Goal: Task Accomplishment & Management: Use online tool/utility

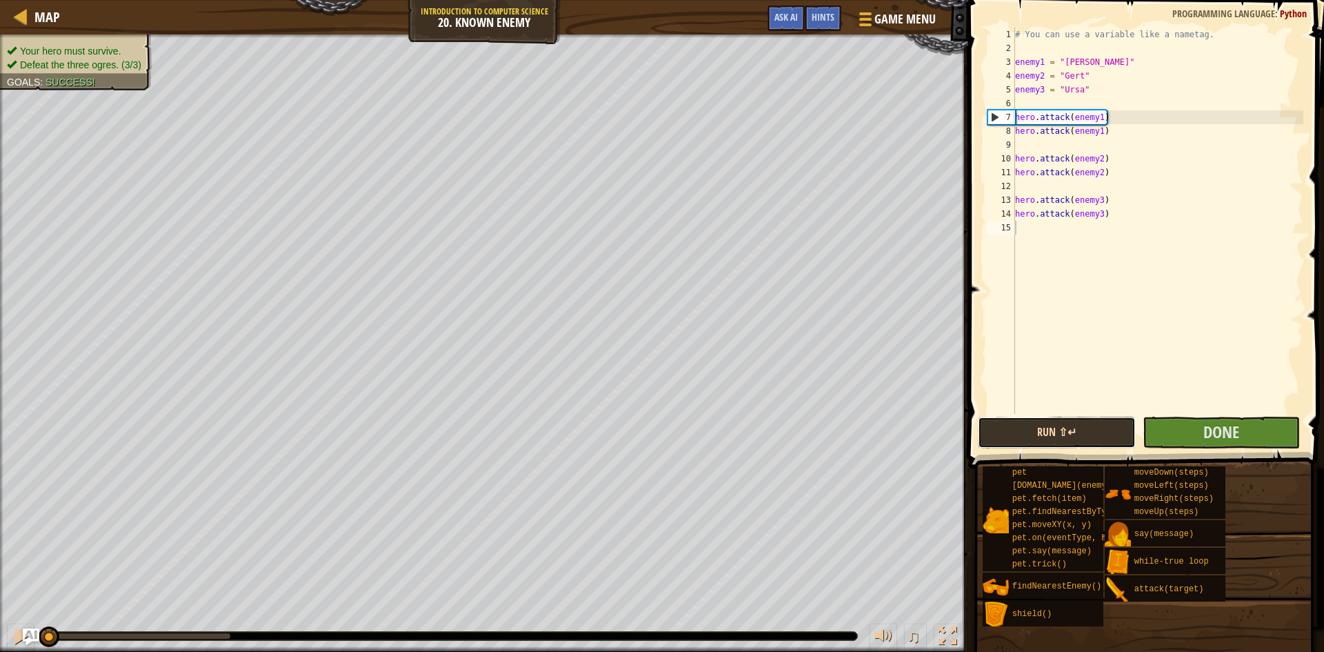
click at [1092, 435] on button "Run ⇧↵" at bounding box center [1057, 432] width 158 height 32
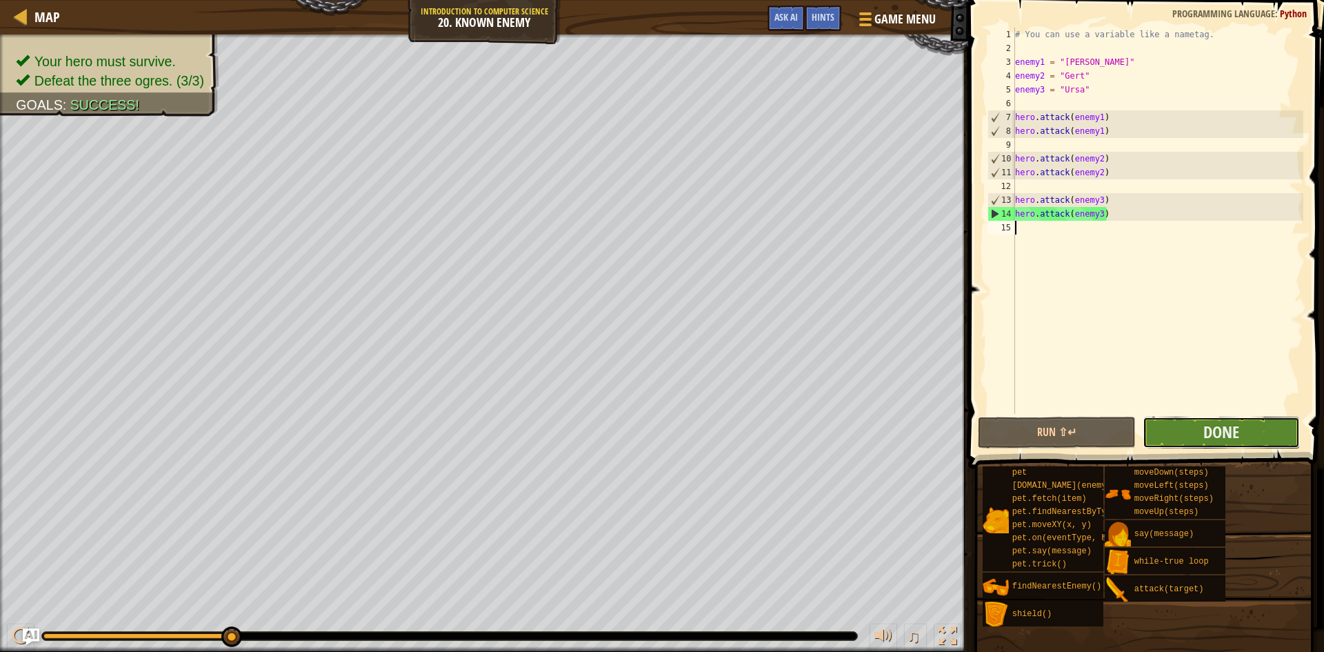
click at [1234, 416] on button "Done" at bounding box center [1222, 432] width 158 height 32
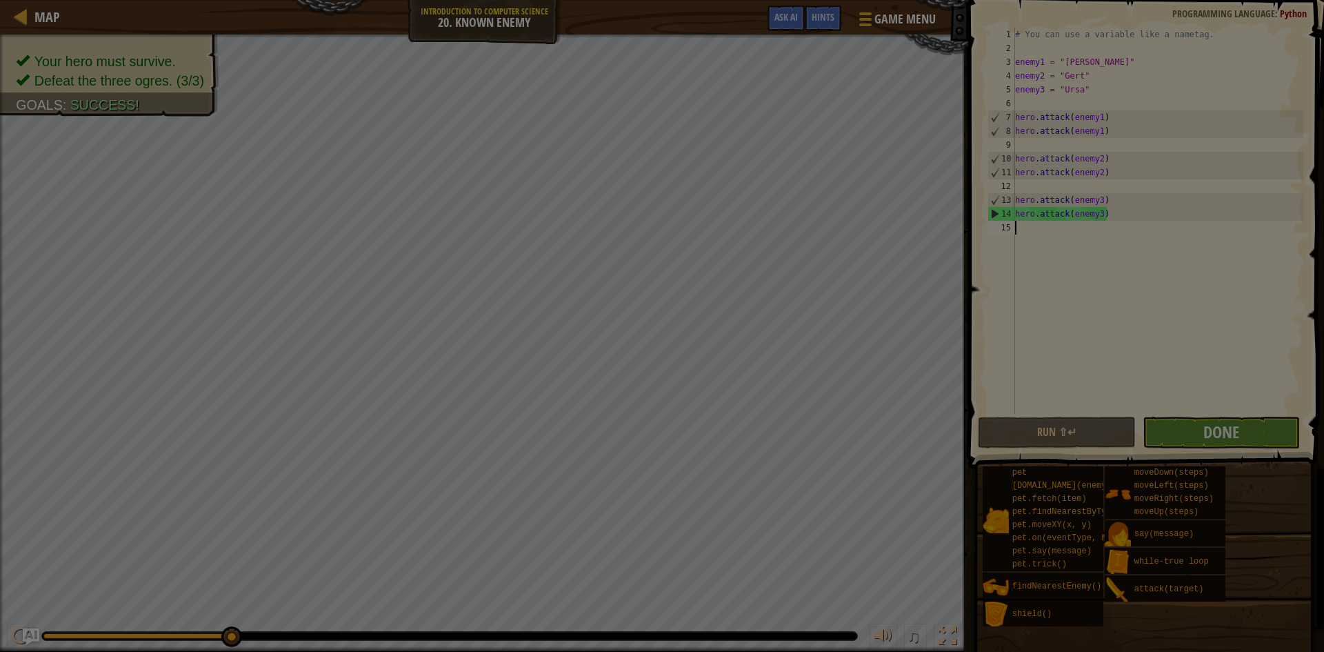
click at [1234, 1] on body "Map Introduction to Computer Science 20. Known Enemy Game Menu Done Hints Ask A…" at bounding box center [662, 0] width 1324 height 1
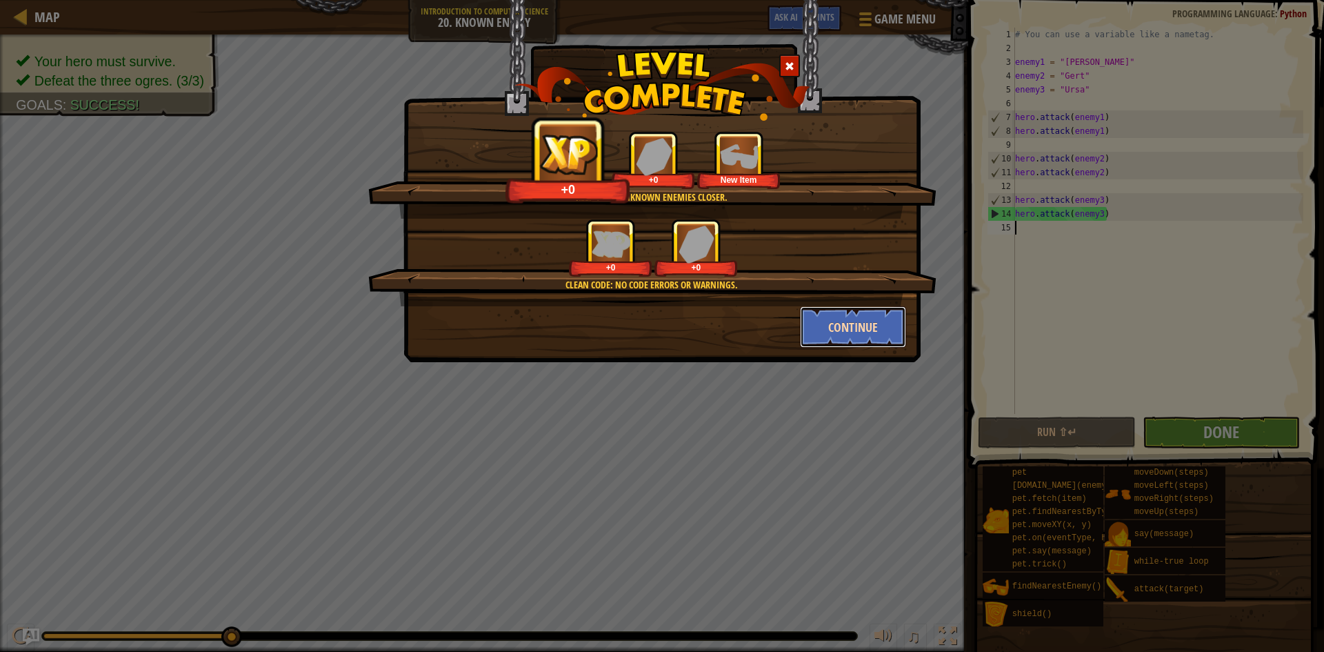
click at [818, 319] on button "Continue" at bounding box center [853, 326] width 107 height 41
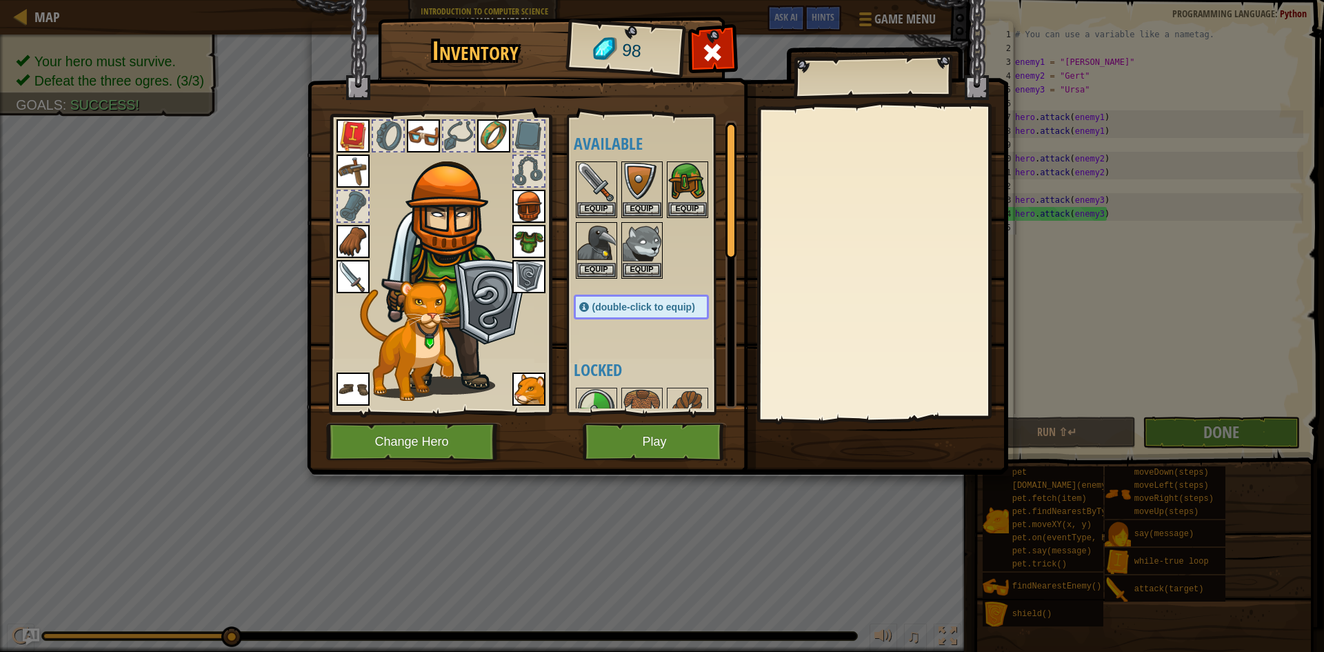
click at [517, 236] on img at bounding box center [528, 241] width 33 height 33
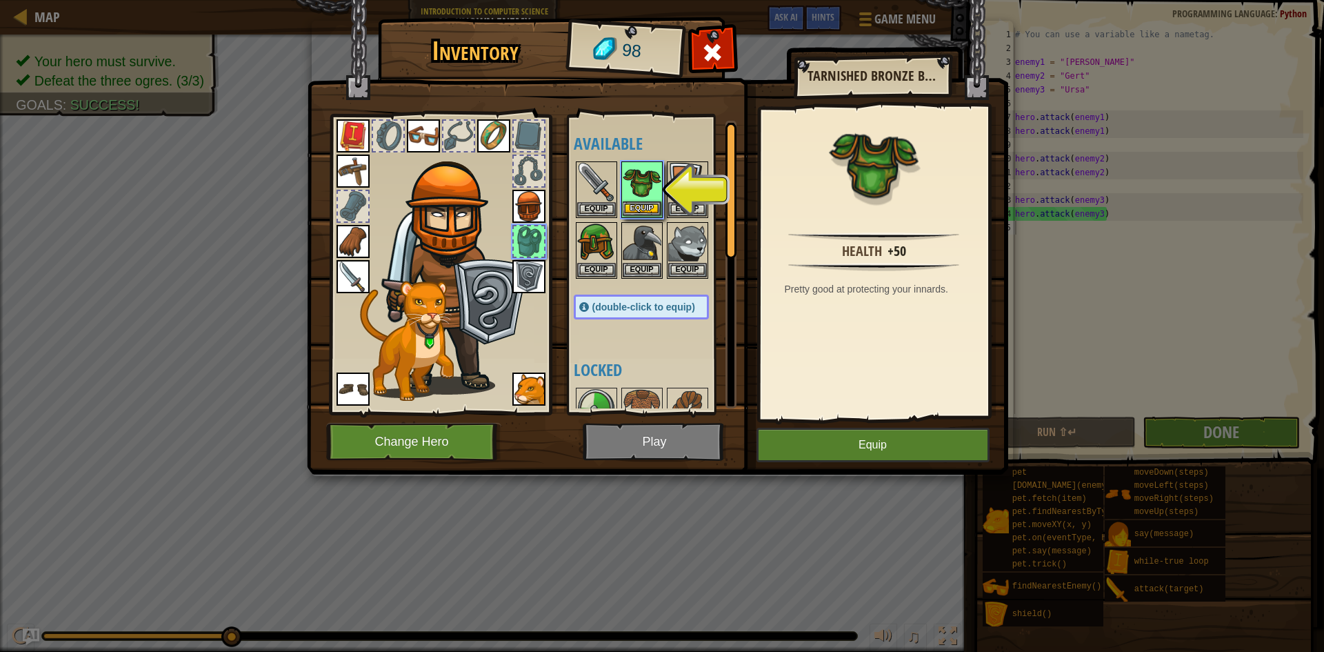
click at [630, 200] on img at bounding box center [642, 182] width 39 height 39
click at [947, 442] on button "Equip" at bounding box center [872, 445] width 233 height 34
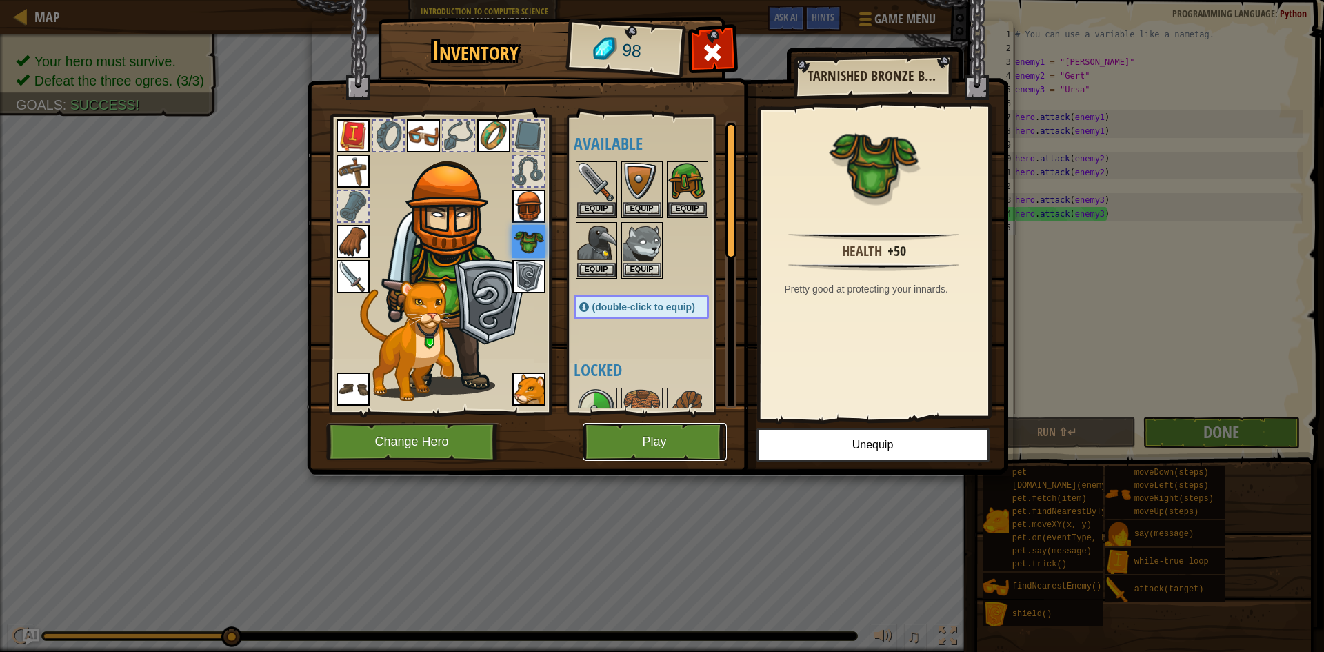
click at [651, 443] on button "Play" at bounding box center [655, 442] width 144 height 38
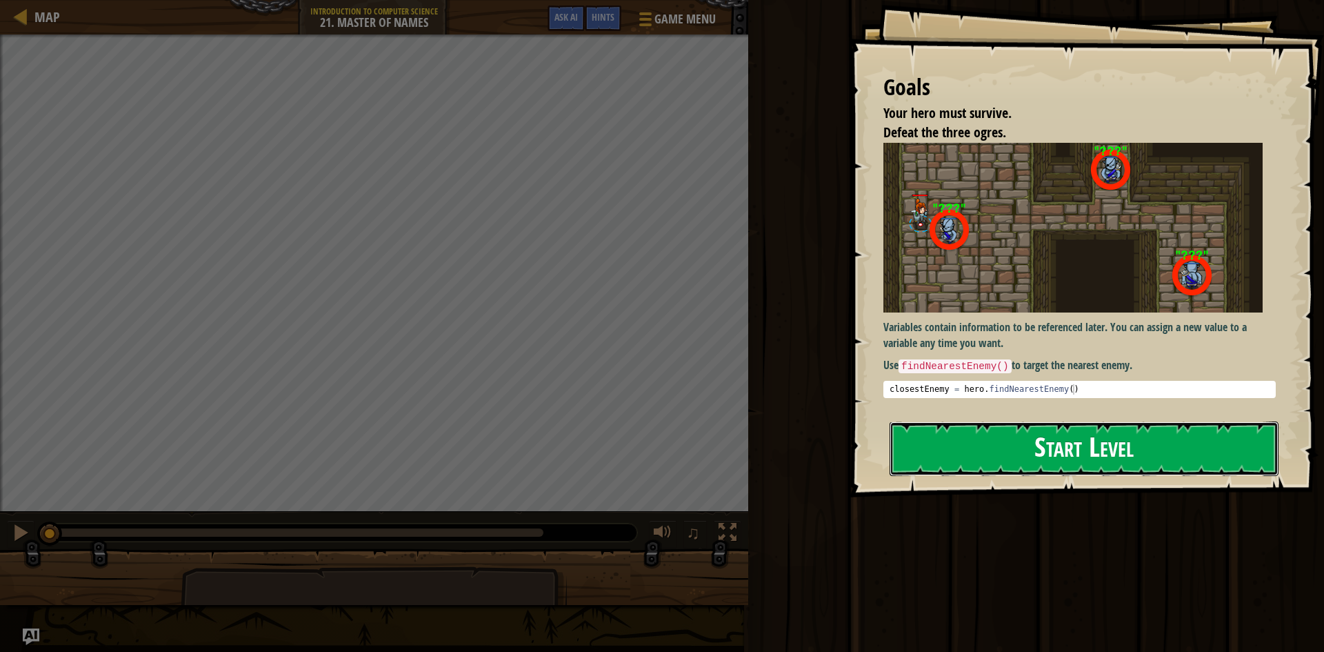
click at [981, 423] on button "Start Level" at bounding box center [1084, 448] width 389 height 54
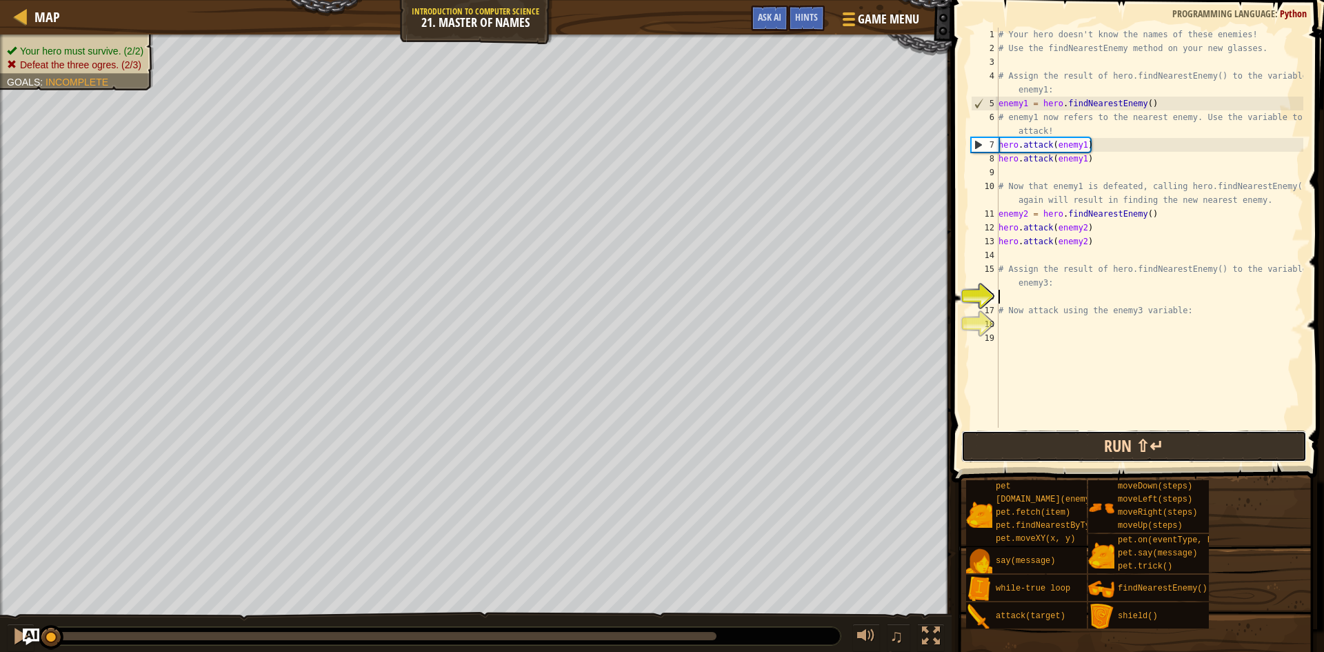
click at [1060, 450] on button "Run ⇧↵" at bounding box center [1133, 446] width 345 height 32
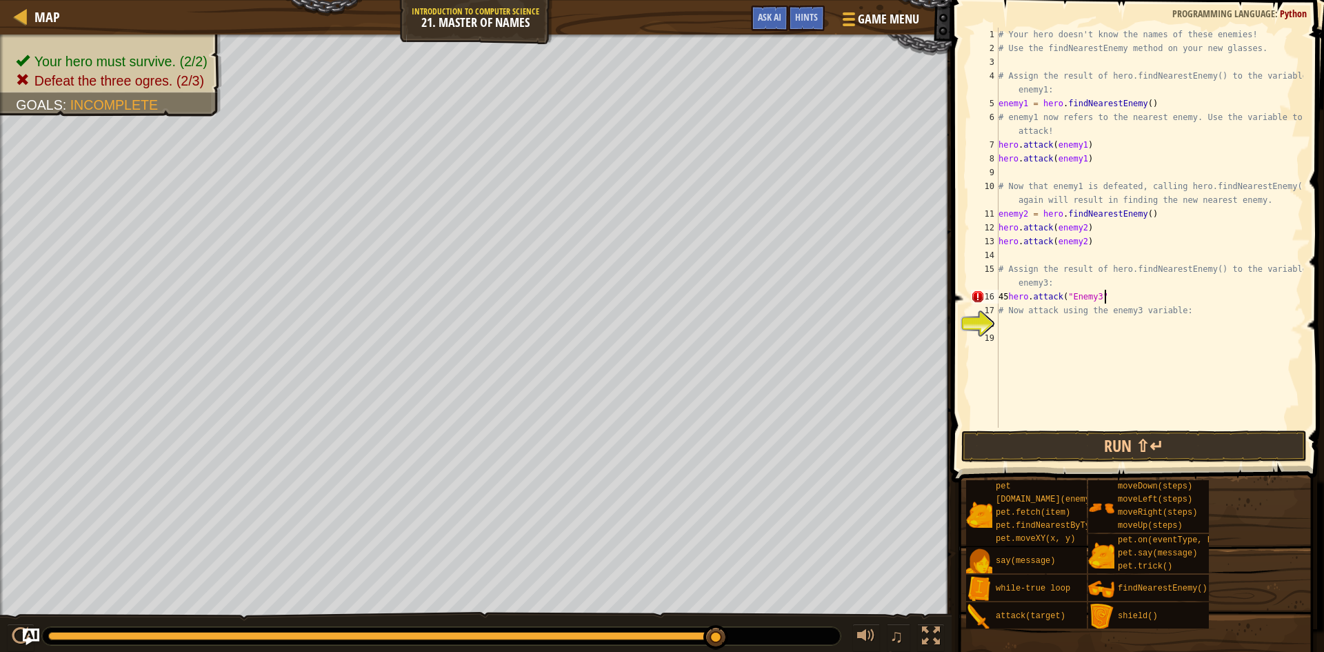
scroll to position [6, 15]
click at [1006, 296] on div "# Your hero doesn't know the names of these enemies! # Use the findNearestEnemy…" at bounding box center [1150, 242] width 308 height 428
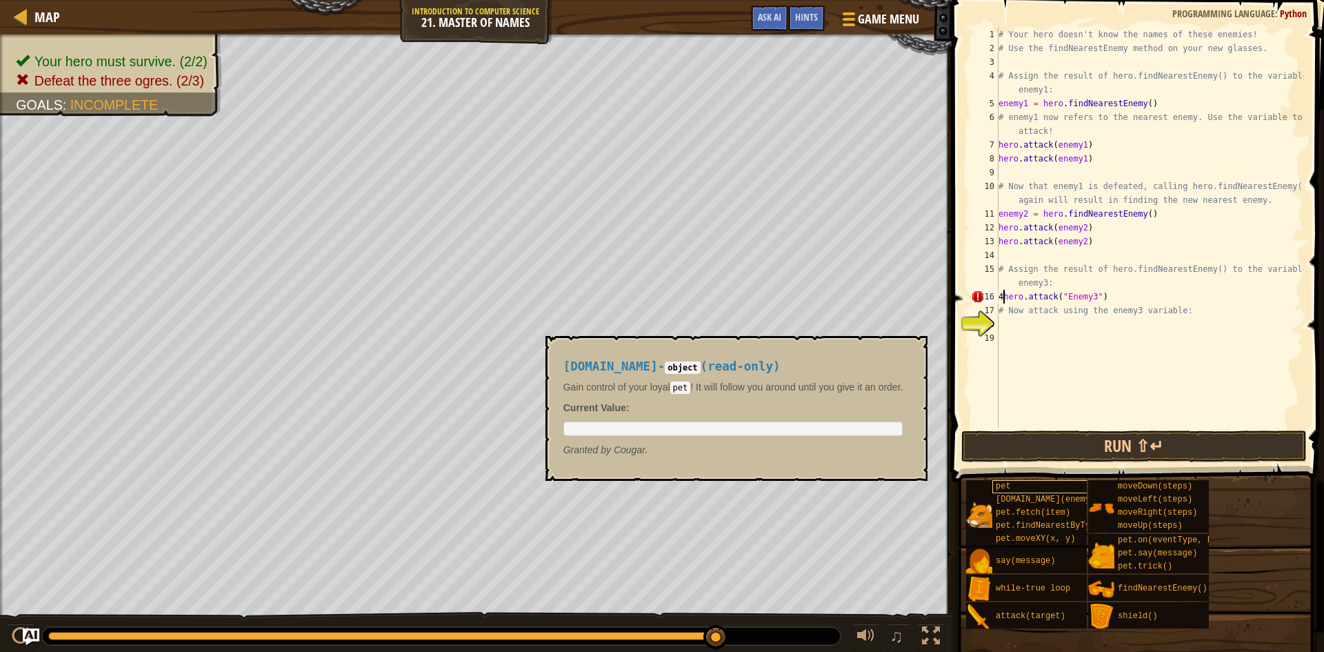
type textarea "hero.attack("Enemy3")"
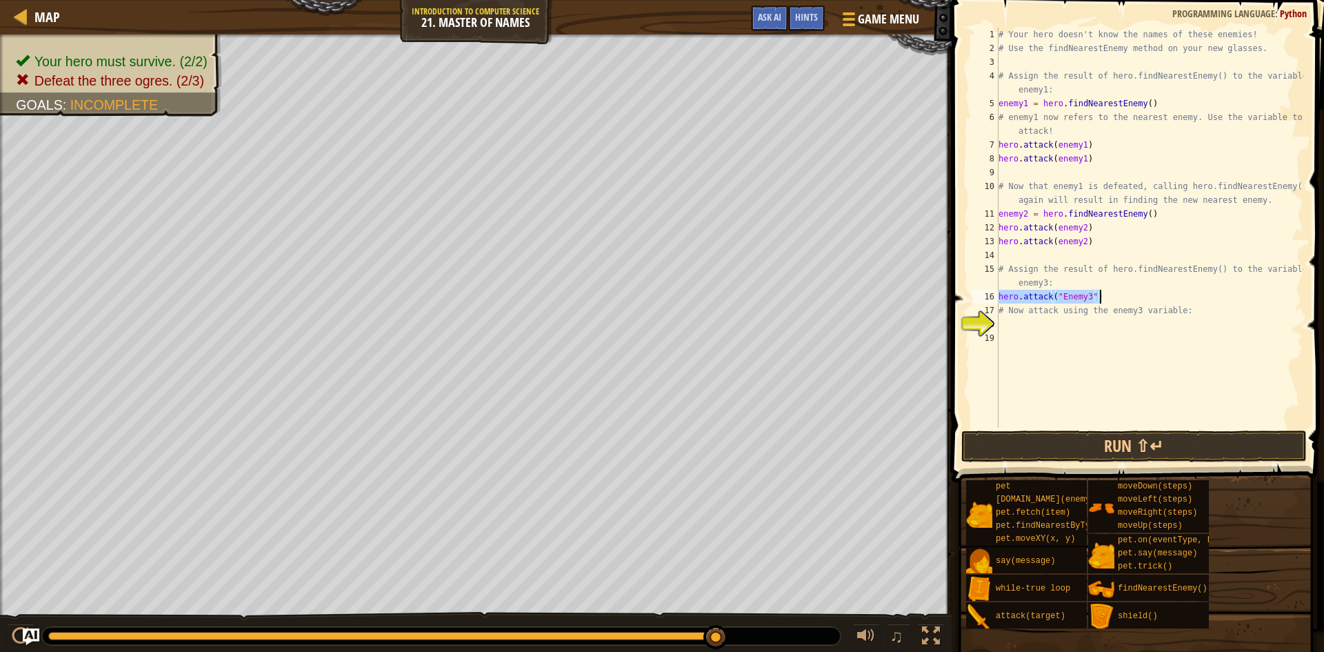
drag, startPoint x: 1000, startPoint y: 292, endPoint x: 1107, endPoint y: 300, distance: 107.8
click at [1107, 300] on div "# Your hero doesn't know the names of these enemies! # Use the findNearestEnemy…" at bounding box center [1150, 242] width 308 height 428
click at [1028, 329] on div "# Your hero doesn't know the names of these enemies! # Use the findNearestEnemy…" at bounding box center [1150, 242] width 308 height 428
paste textarea "hero.attack("Enemy3")"
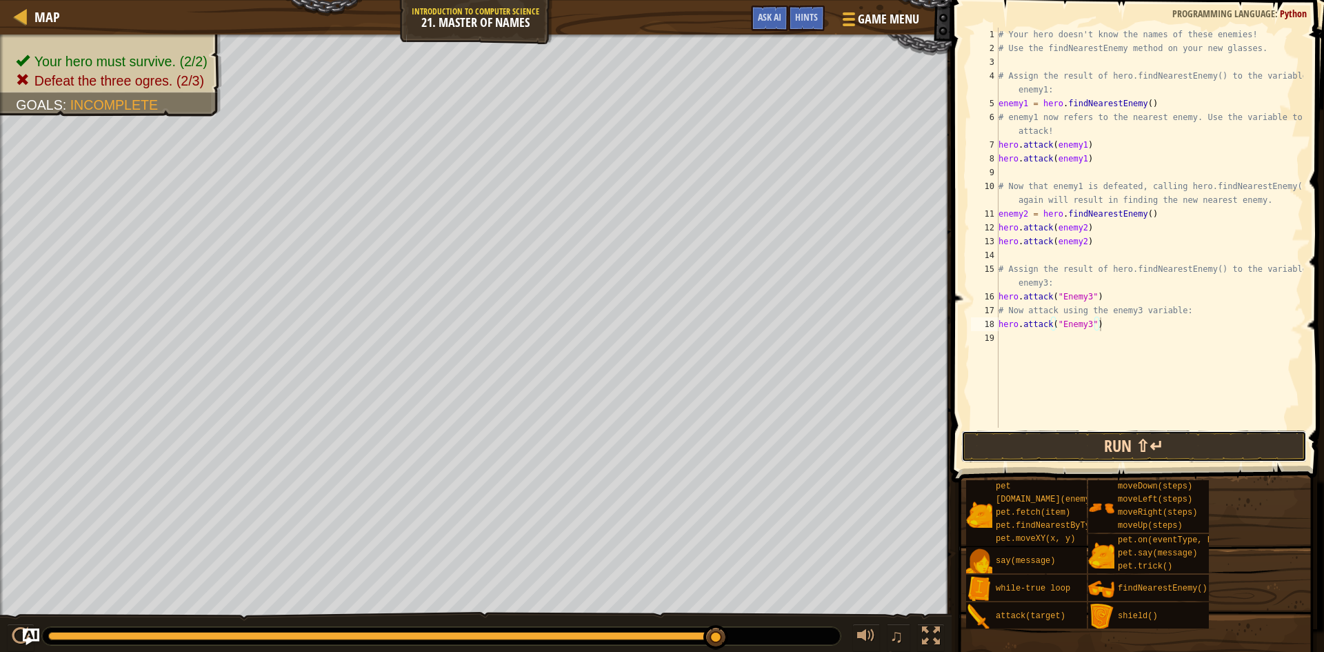
click at [1127, 456] on button "Run ⇧↵" at bounding box center [1133, 446] width 345 height 32
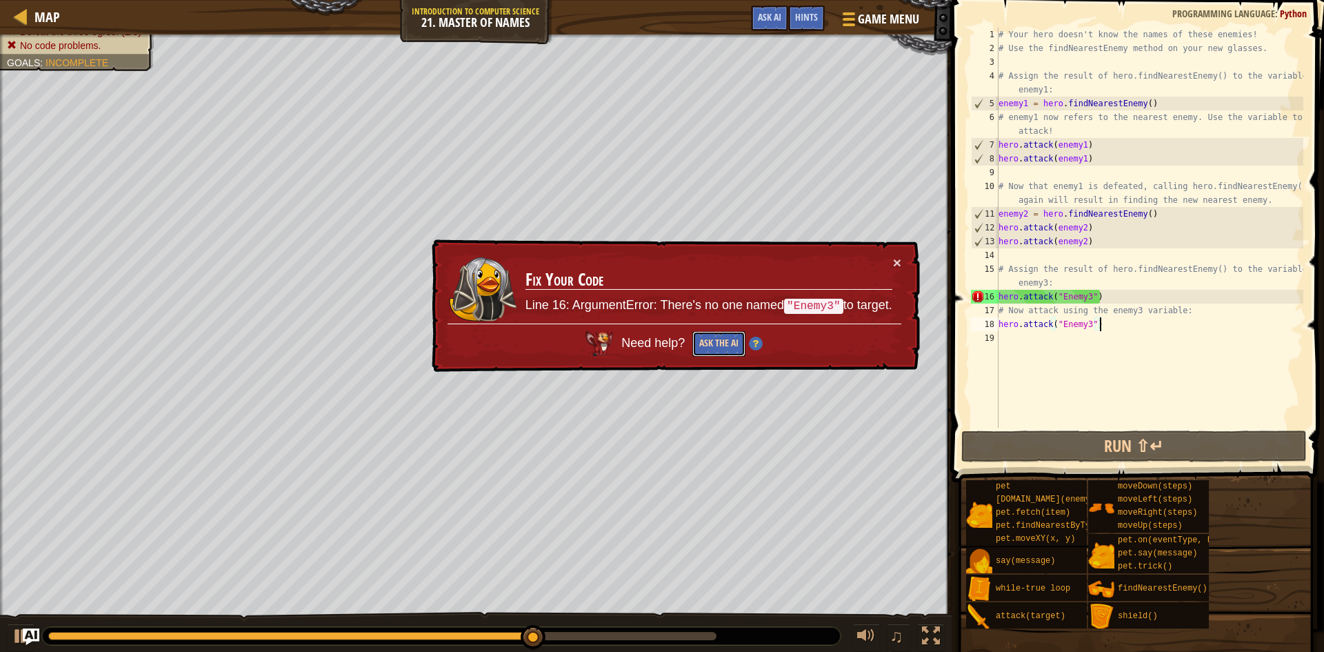
click at [712, 335] on button "Ask the AI" at bounding box center [718, 344] width 53 height 26
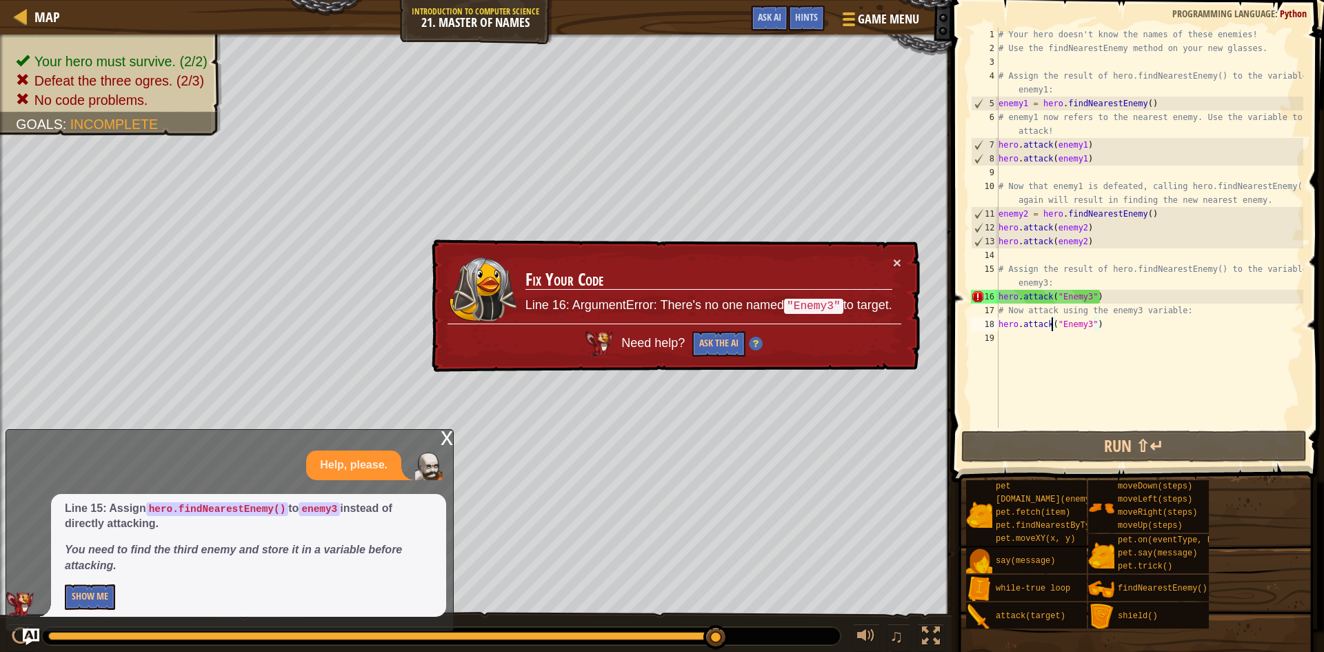
click at [1052, 319] on div "# Your hero doesn't know the names of these enemies! # Use the findNearestEnemy…" at bounding box center [1150, 242] width 308 height 428
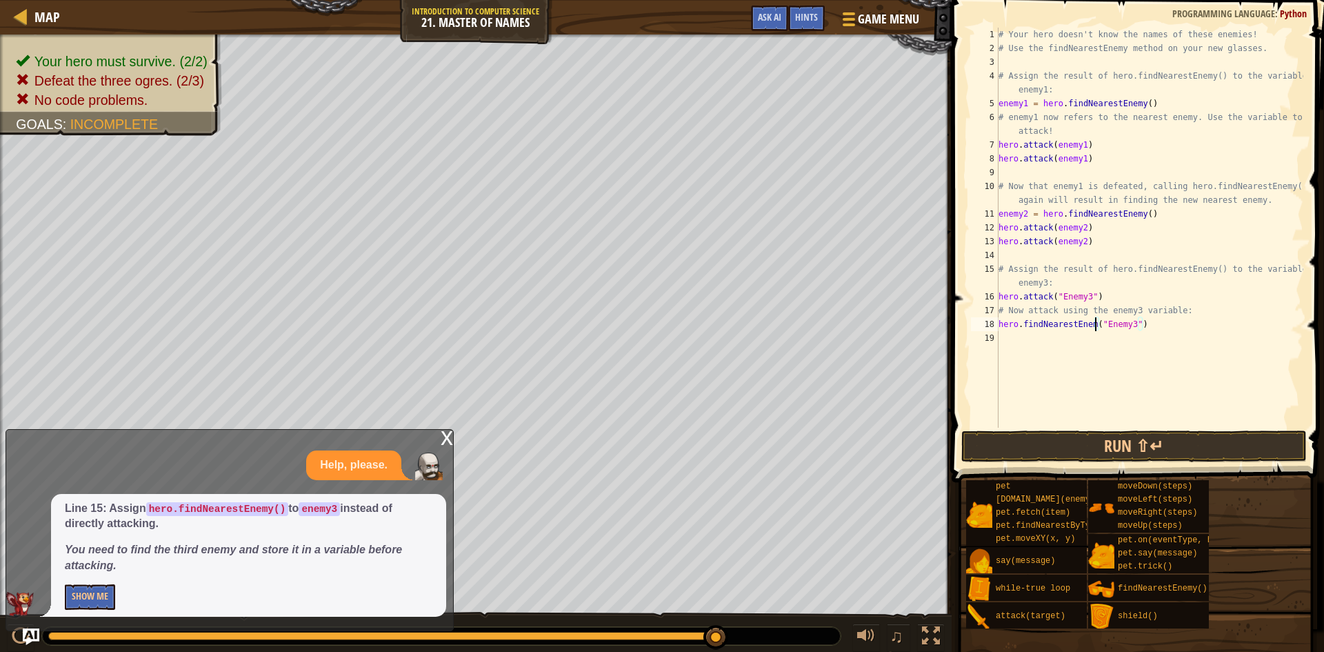
scroll to position [6, 14]
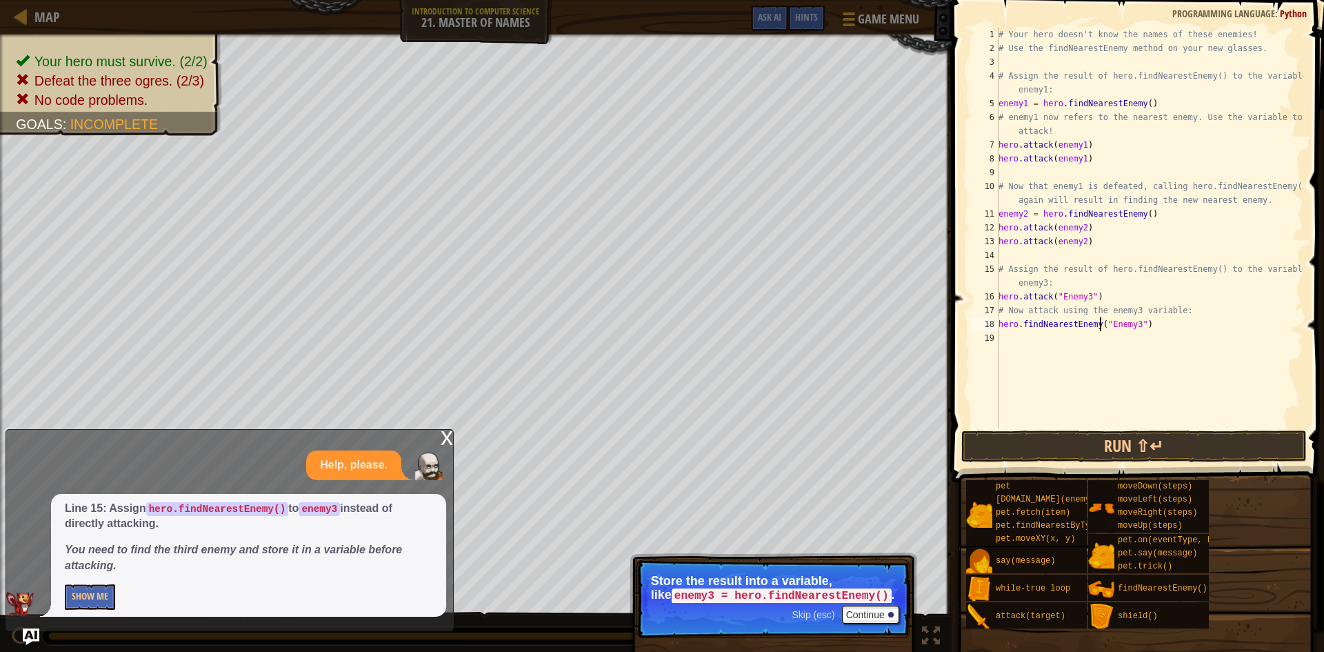
click at [1138, 323] on div "# Your hero doesn't know the names of these enemies! # Use the findNearestEnemy…" at bounding box center [1150, 242] width 308 height 428
click at [1169, 451] on button "Run ⇧↵" at bounding box center [1133, 446] width 345 height 32
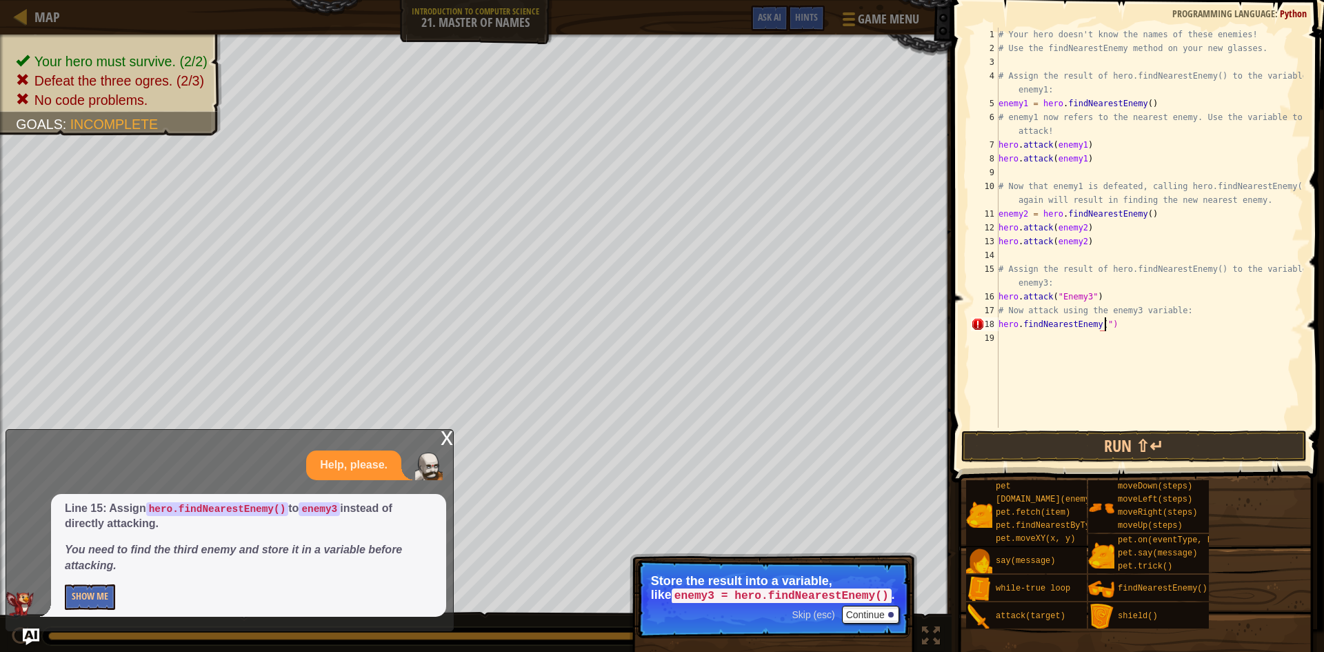
click at [1109, 327] on div "# Your hero doesn't know the names of these enemies! # Use the findNearestEnemy…" at bounding box center [1150, 242] width 308 height 428
click at [1165, 450] on button "Run ⇧↵" at bounding box center [1133, 446] width 345 height 32
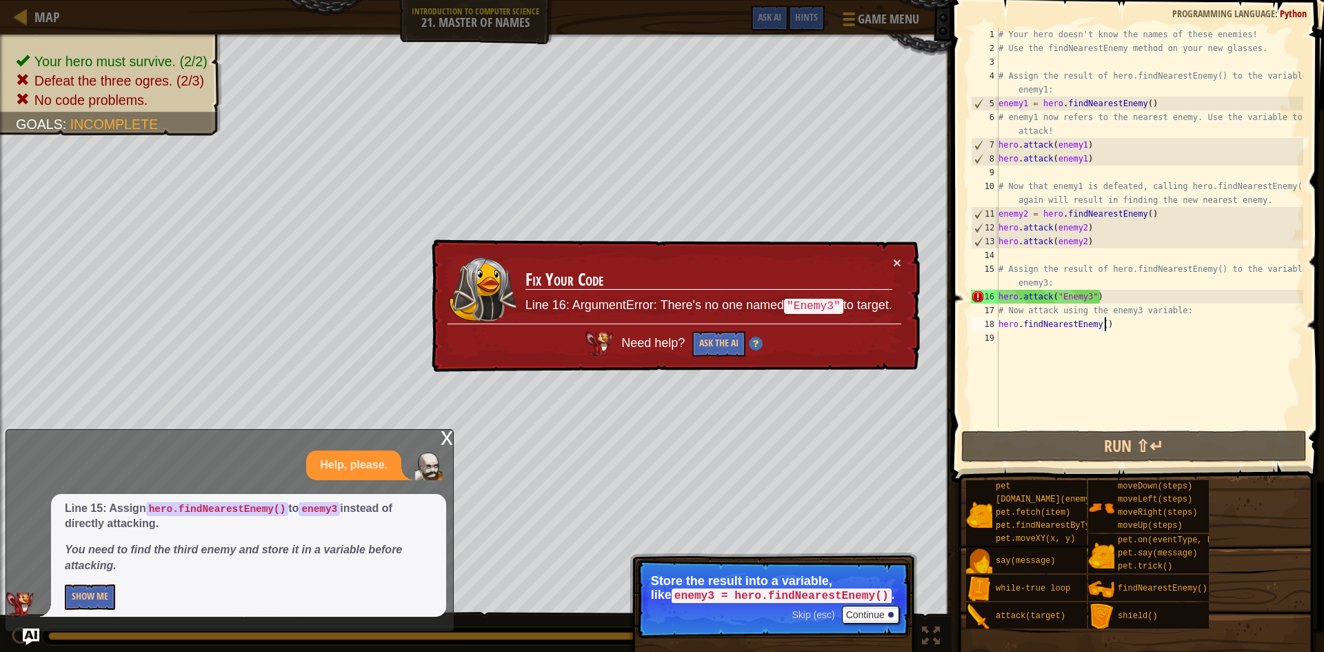
click at [1088, 299] on div "# Your hero doesn't know the names of these enemies! # Use the findNearestEnemy…" at bounding box center [1150, 242] width 308 height 428
click at [1112, 293] on div "# Your hero doesn't know the names of these enemies! # Use the findNearestEnemy…" at bounding box center [1150, 242] width 308 height 428
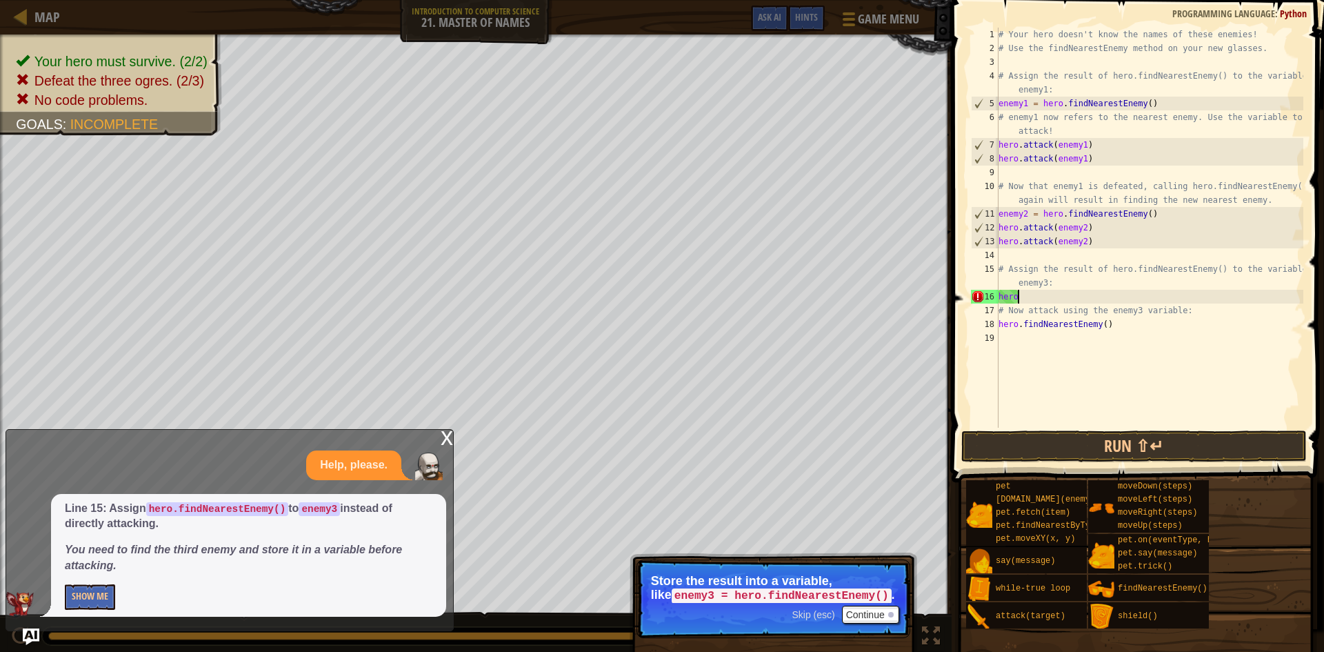
scroll to position [6, 1]
type textarea "h"
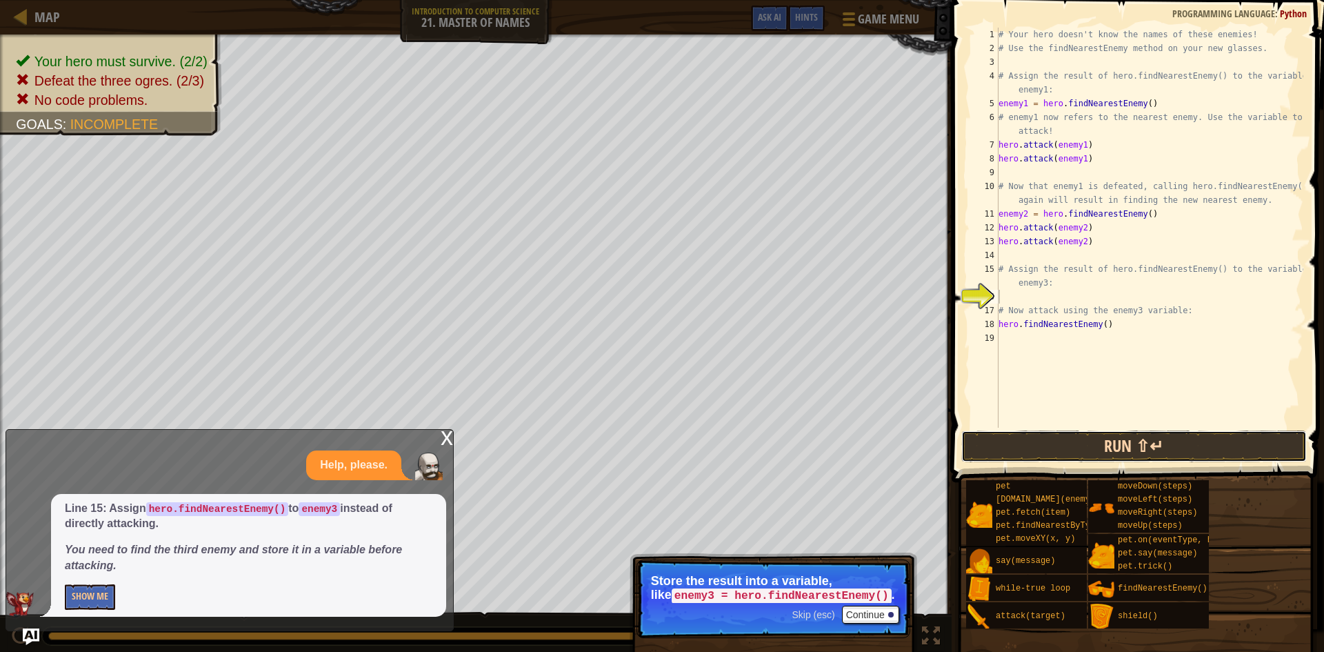
click at [1232, 449] on button "Run ⇧↵" at bounding box center [1133, 446] width 345 height 32
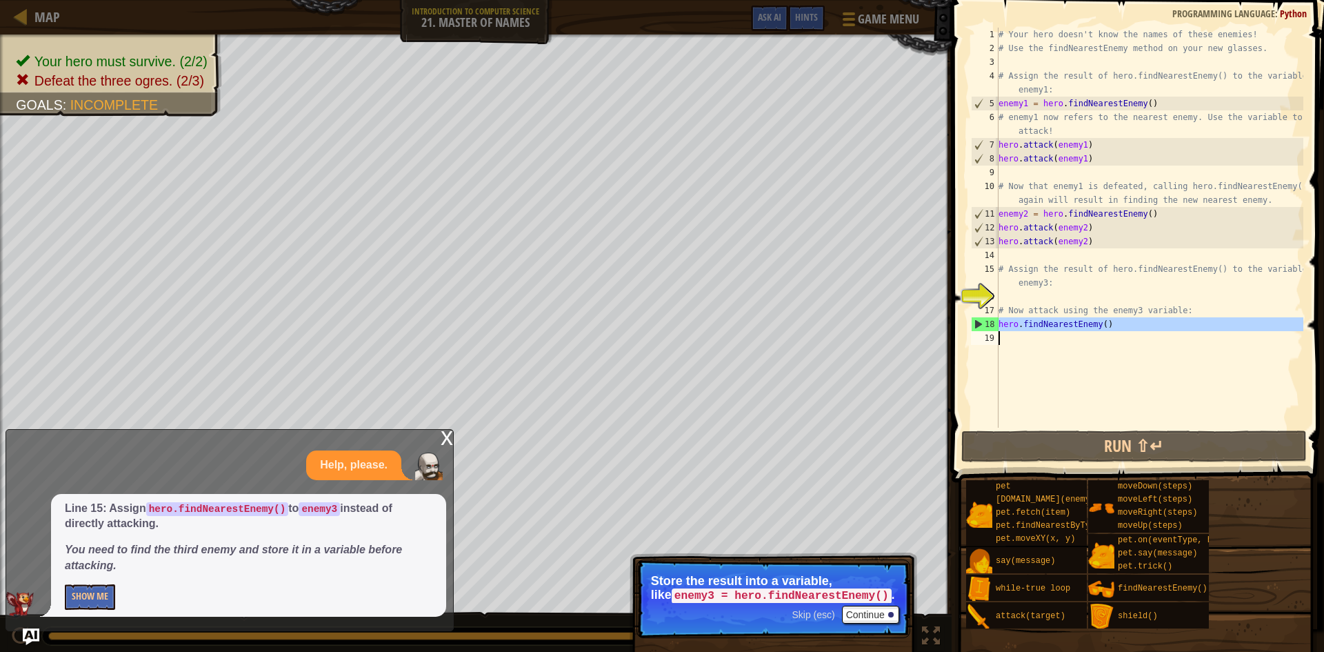
drag, startPoint x: 998, startPoint y: 320, endPoint x: 1142, endPoint y: 342, distance: 145.1
click at [1142, 342] on div "# Your hero doesn't know the names of these enemies! # Use the findNearestEnemy…" at bounding box center [1150, 242] width 308 height 428
type textarea "hero.findNearestEnemy()"
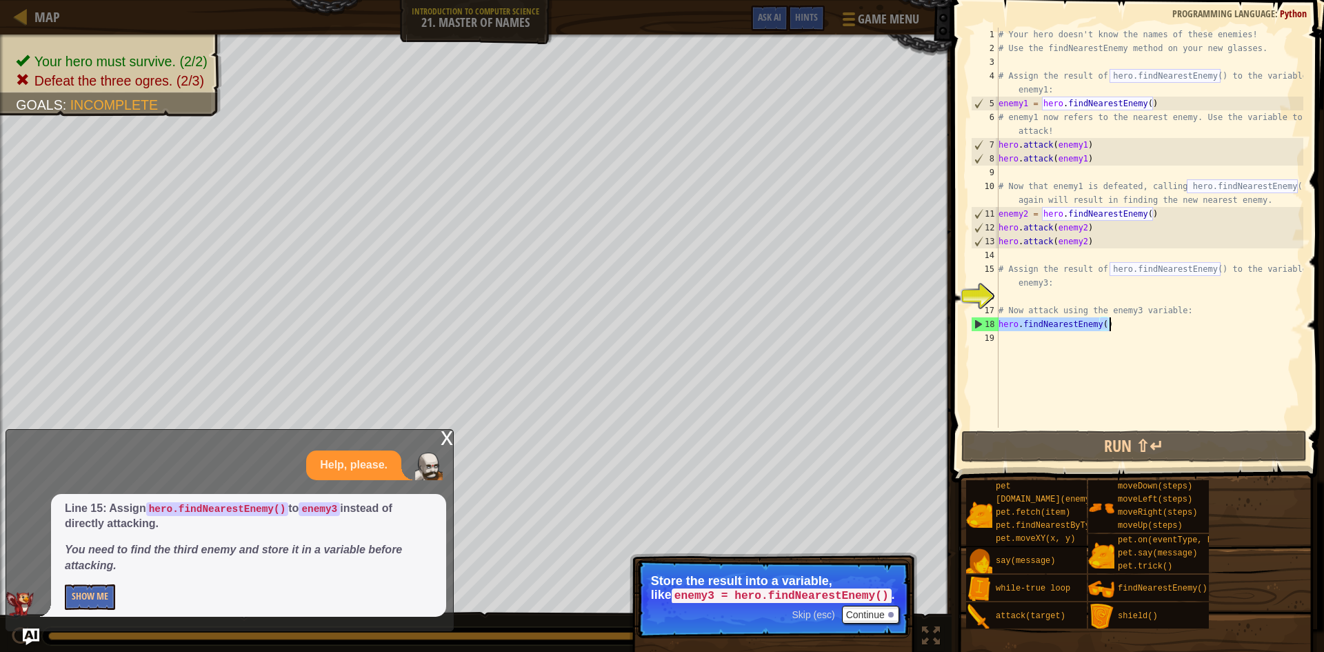
drag, startPoint x: 1001, startPoint y: 324, endPoint x: 1114, endPoint y: 330, distance: 113.2
click at [1114, 330] on div "# Your hero doesn't know the names of these enemies! # Use the findNearestEnemy…" at bounding box center [1150, 242] width 308 height 428
click at [1009, 297] on div "# Your hero doesn't know the names of these enemies! # Use the findNearestEnemy…" at bounding box center [1150, 242] width 308 height 428
paste textarea "hero.findNearestEnemy()"
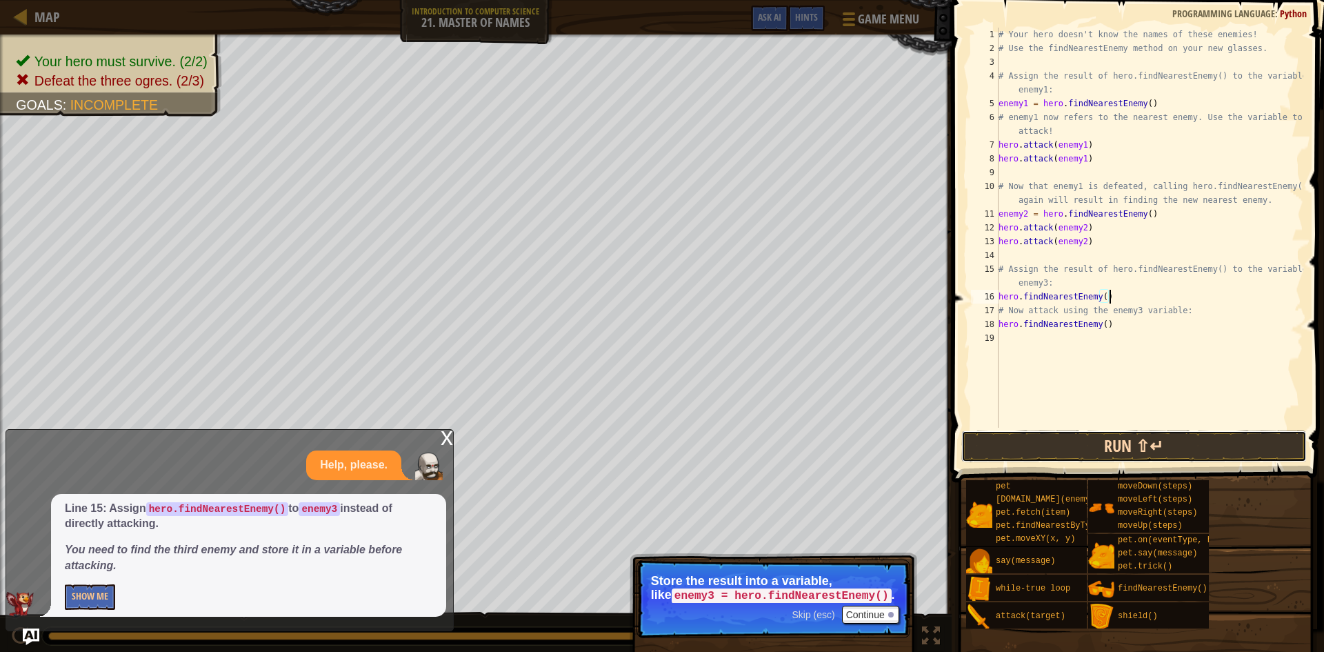
click at [1160, 450] on button "Run ⇧↵" at bounding box center [1133, 446] width 345 height 32
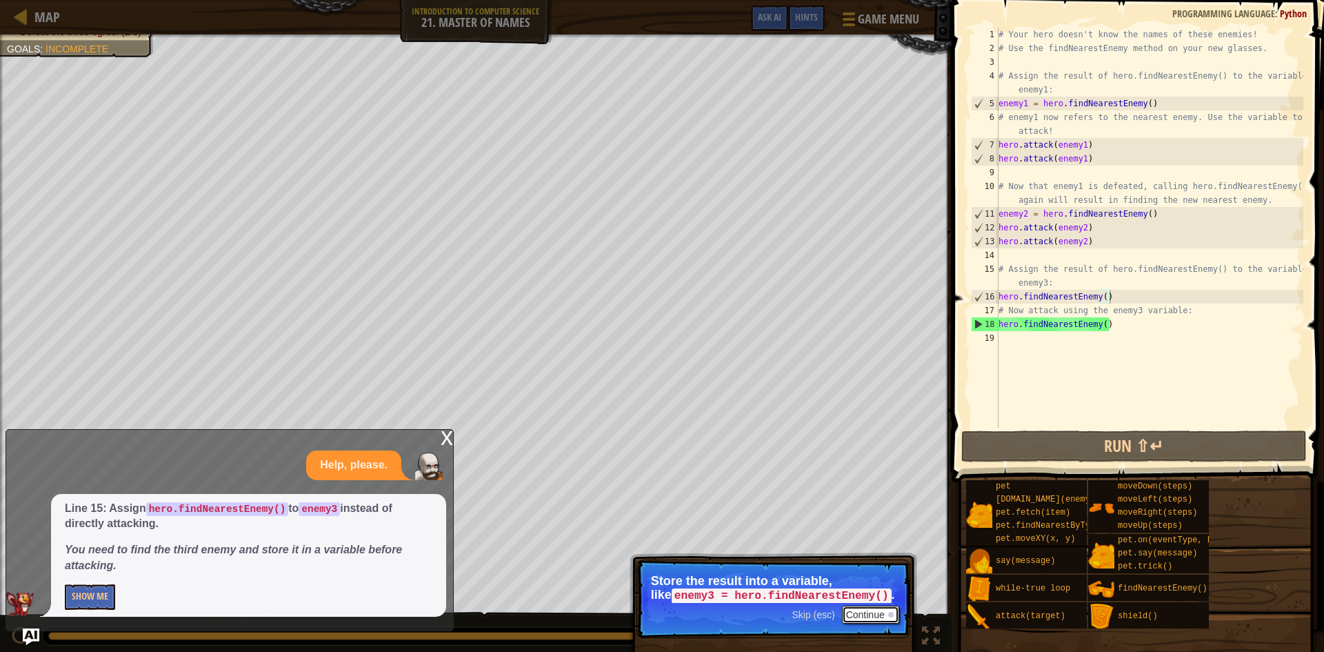
click at [886, 613] on button "Continue" at bounding box center [870, 614] width 57 height 18
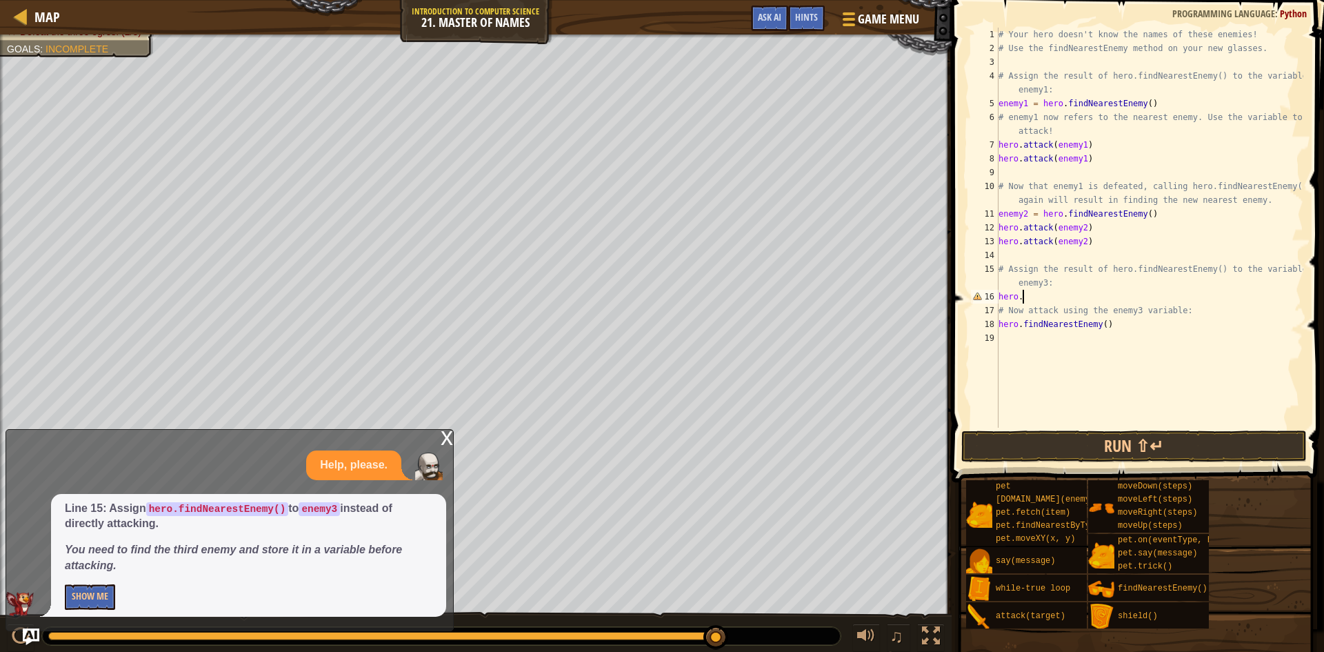
scroll to position [6, 3]
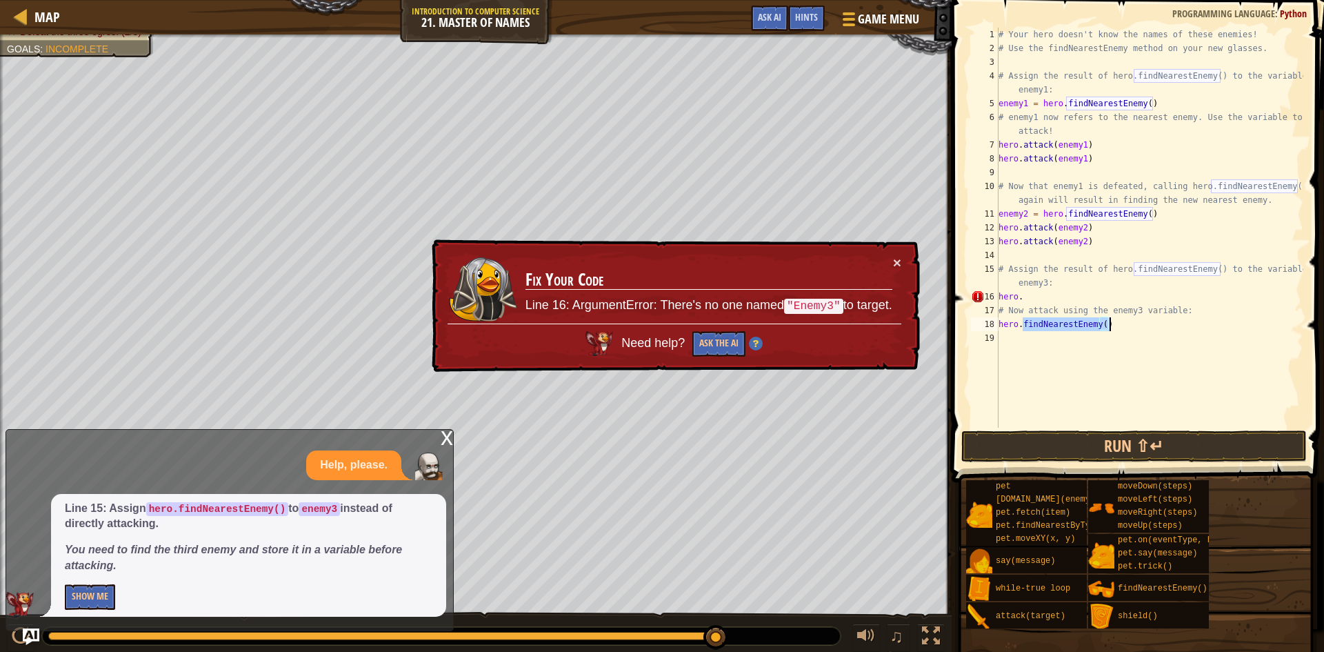
drag, startPoint x: 1023, startPoint y: 324, endPoint x: 1109, endPoint y: 321, distance: 85.5
click at [1109, 321] on div "# Your hero doesn't know the names of these enemies! # Use the findNearestEnemy…" at bounding box center [1150, 242] width 308 height 428
click at [1023, 299] on div "# Your hero doesn't know the names of these enemies! # Use the findNearestEnemy…" at bounding box center [1150, 242] width 308 height 428
paste textarea "findNearestEnemy()"
type textarea "hero.findNearestEnemy()"
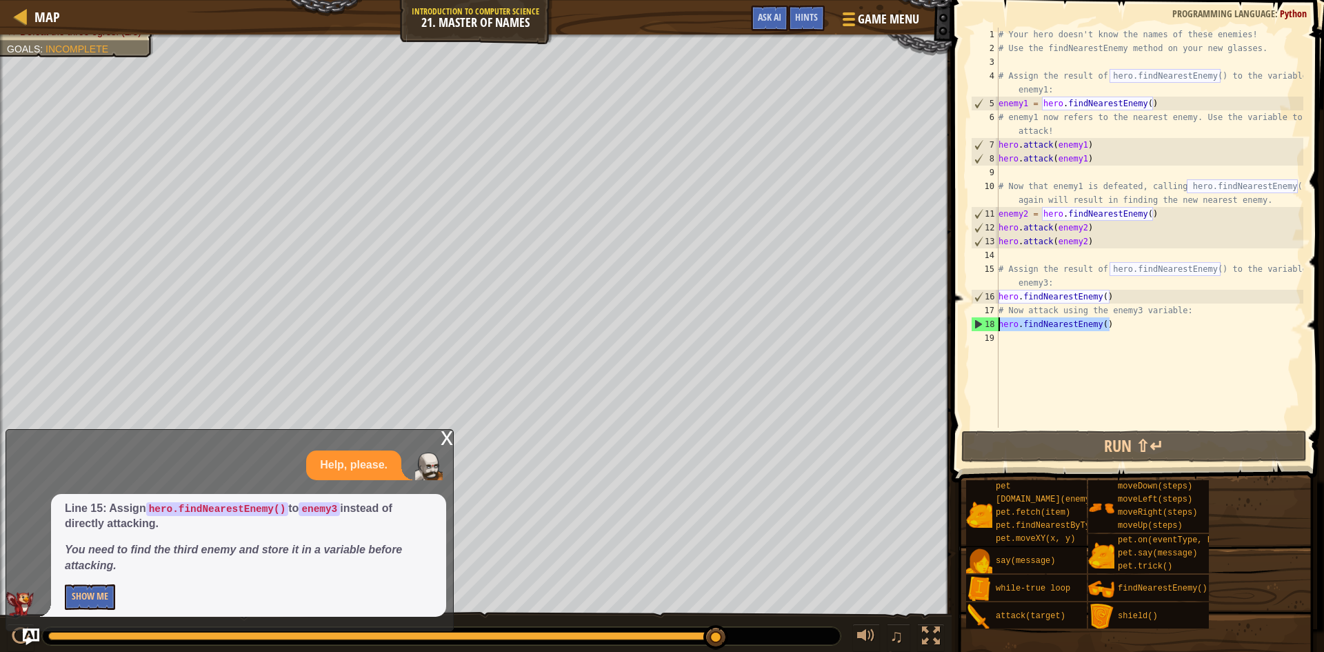
drag, startPoint x: 1113, startPoint y: 325, endPoint x: 979, endPoint y: 325, distance: 133.8
click at [979, 325] on div "hero.findNearestEnemy() 1 2 3 4 5 6 7 8 9 10 11 12 13 14 15 16 17 18 19 # Your …" at bounding box center [1135, 228] width 335 height 400
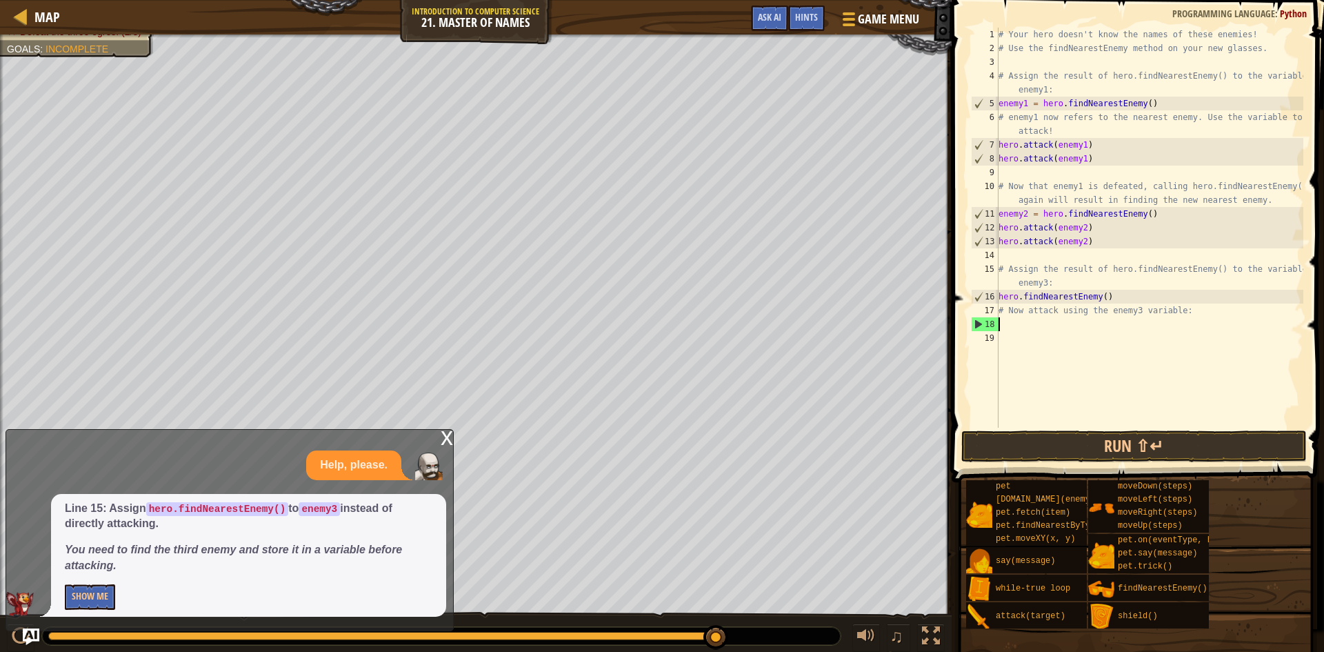
scroll to position [6, 0]
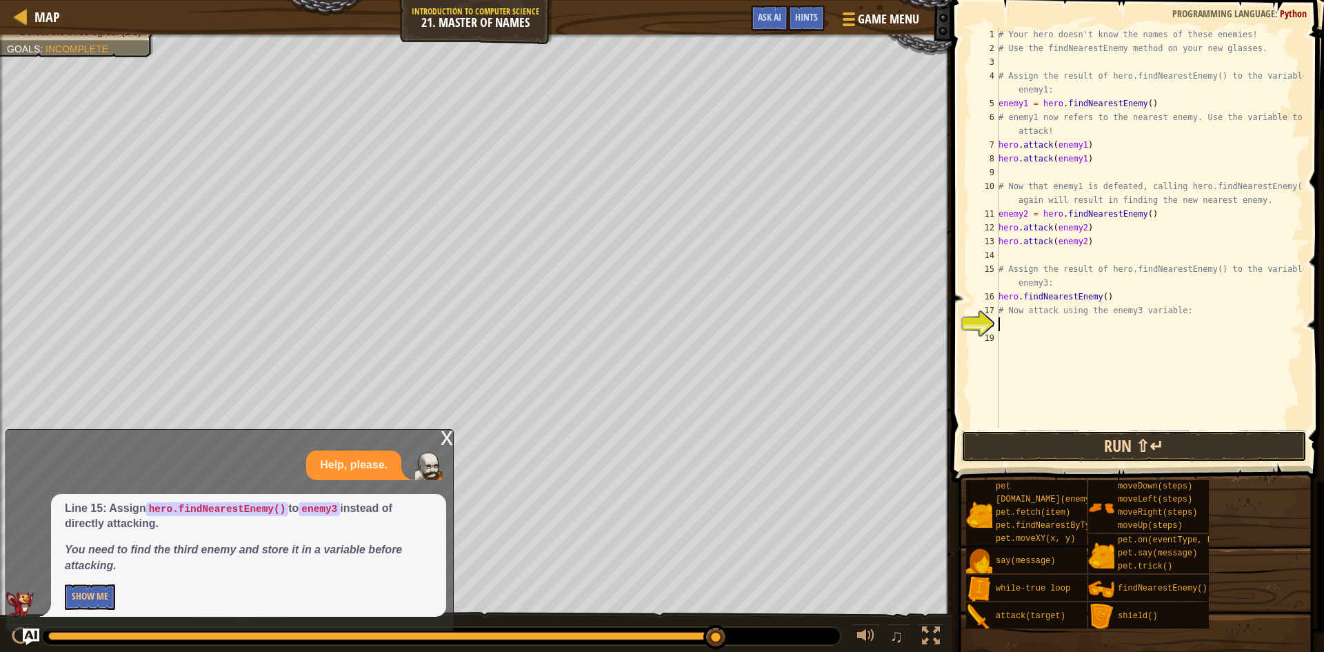
click at [1025, 430] on button "Run ⇧↵" at bounding box center [1133, 446] width 345 height 32
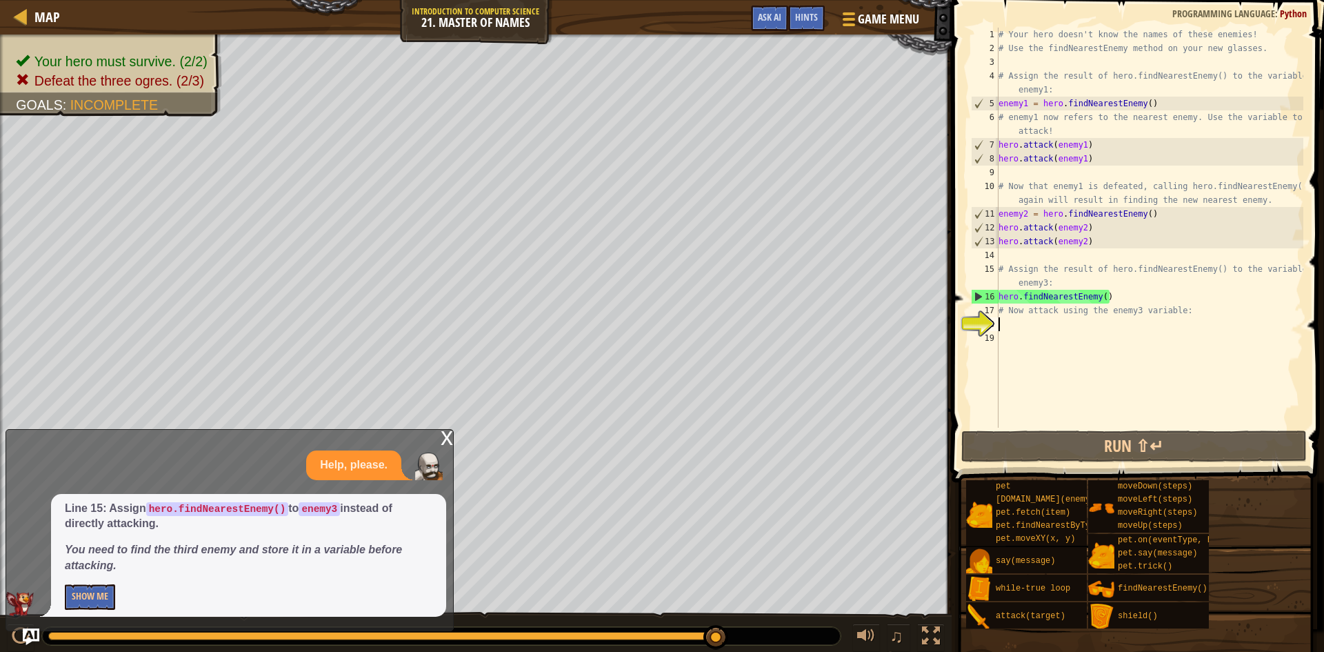
click at [445, 432] on div "x" at bounding box center [447, 437] width 12 height 14
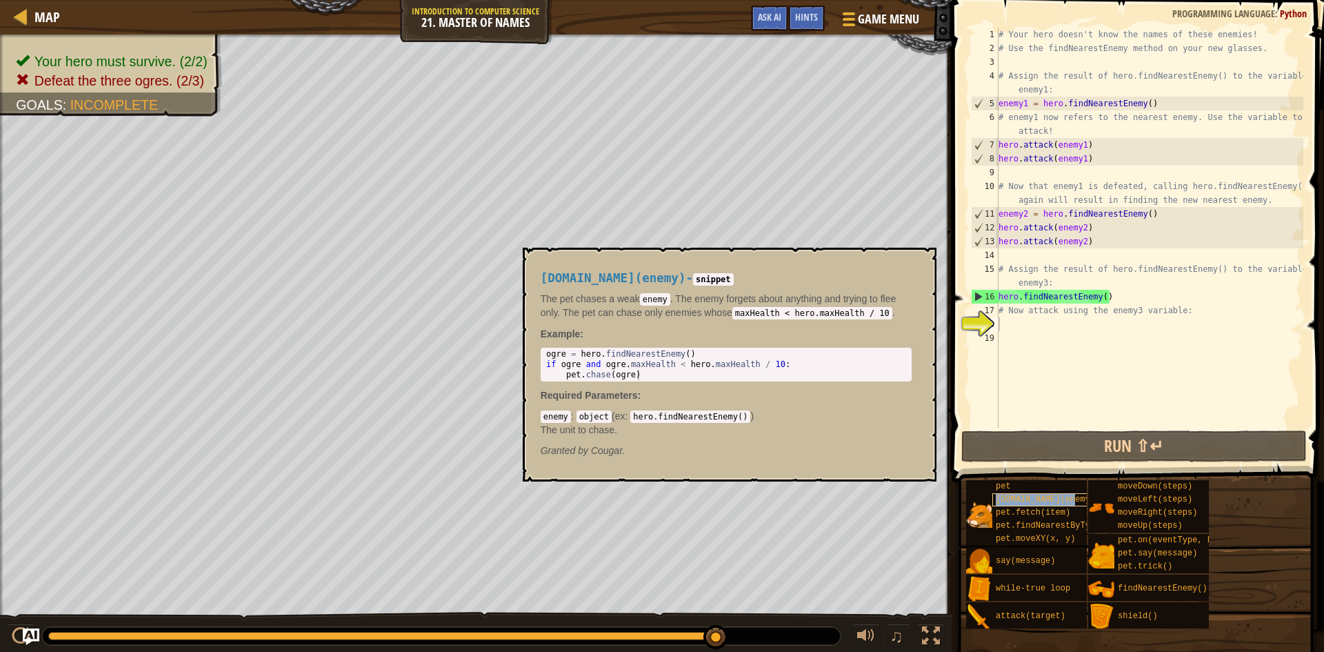
click at [1015, 496] on span "[DOMAIN_NAME](enemy)" at bounding box center [1045, 499] width 99 height 10
click at [1012, 331] on div "# Your hero doesn't know the names of these enemies! # Use the findNearestEnemy…" at bounding box center [1150, 242] width 308 height 428
click at [1010, 316] on div "# Your hero doesn't know the names of these enemies! # Use the findNearestEnemy…" at bounding box center [1150, 242] width 308 height 428
type textarea "# Now attack using the enemy3 variable:"
drag, startPoint x: 1007, startPoint y: 314, endPoint x: 1007, endPoint y: 325, distance: 11.0
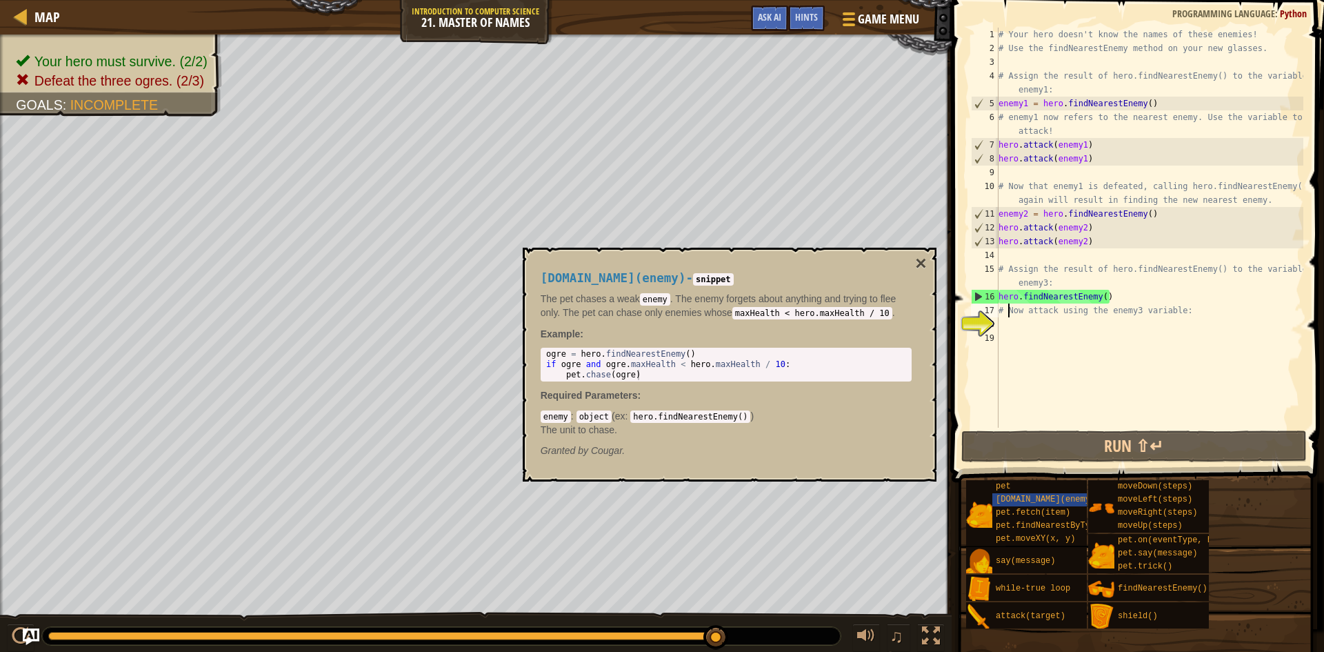
click at [1007, 316] on div "# Your hero doesn't know the names of these enemies! # Use the findNearestEnemy…" at bounding box center [1150, 242] width 308 height 428
click at [1007, 325] on div "# Your hero doesn't know the names of these enemies! # Use the findNearestEnemy…" at bounding box center [1150, 242] width 308 height 428
paste textarea "findNearestEnemy()"
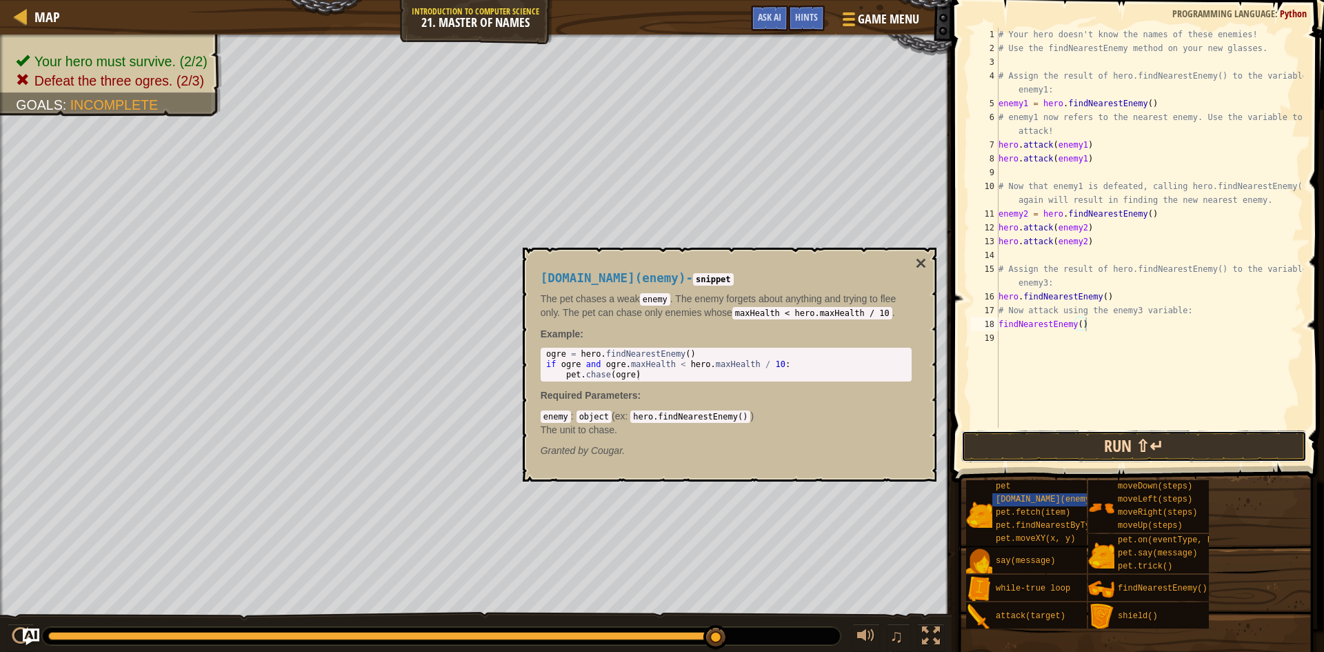
click at [1076, 442] on button "Run ⇧↵" at bounding box center [1133, 446] width 345 height 32
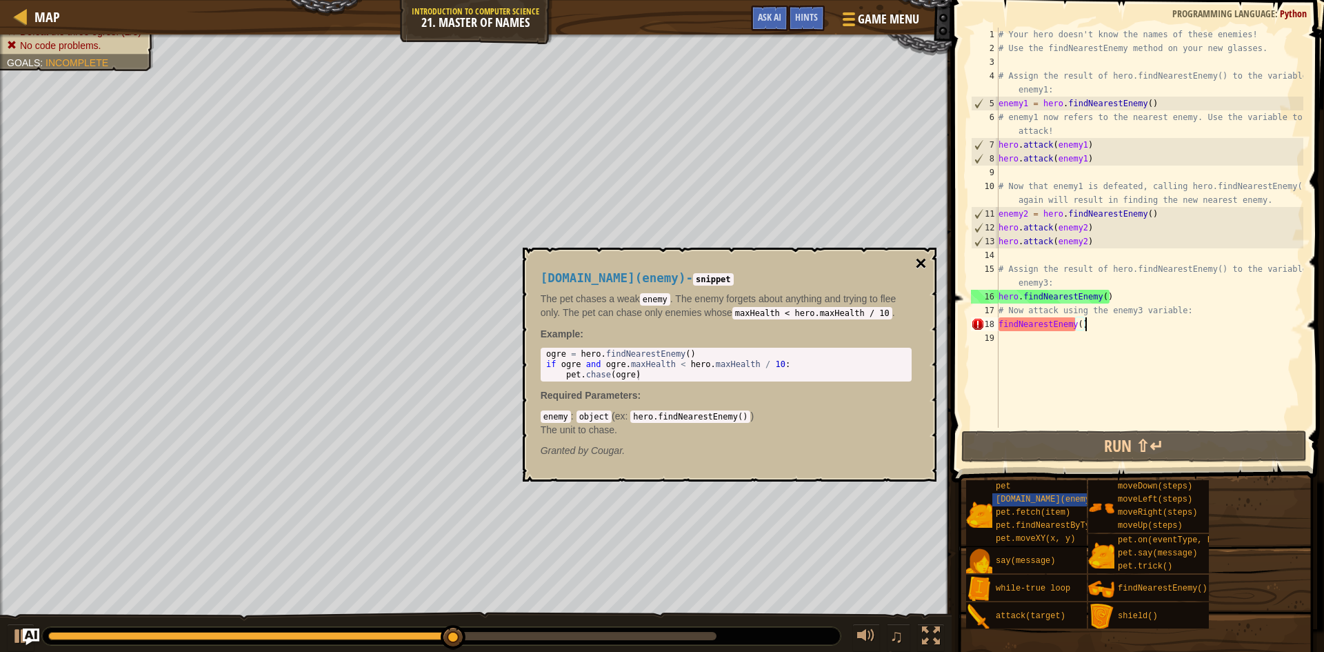
click at [920, 263] on button "×" at bounding box center [920, 263] width 11 height 19
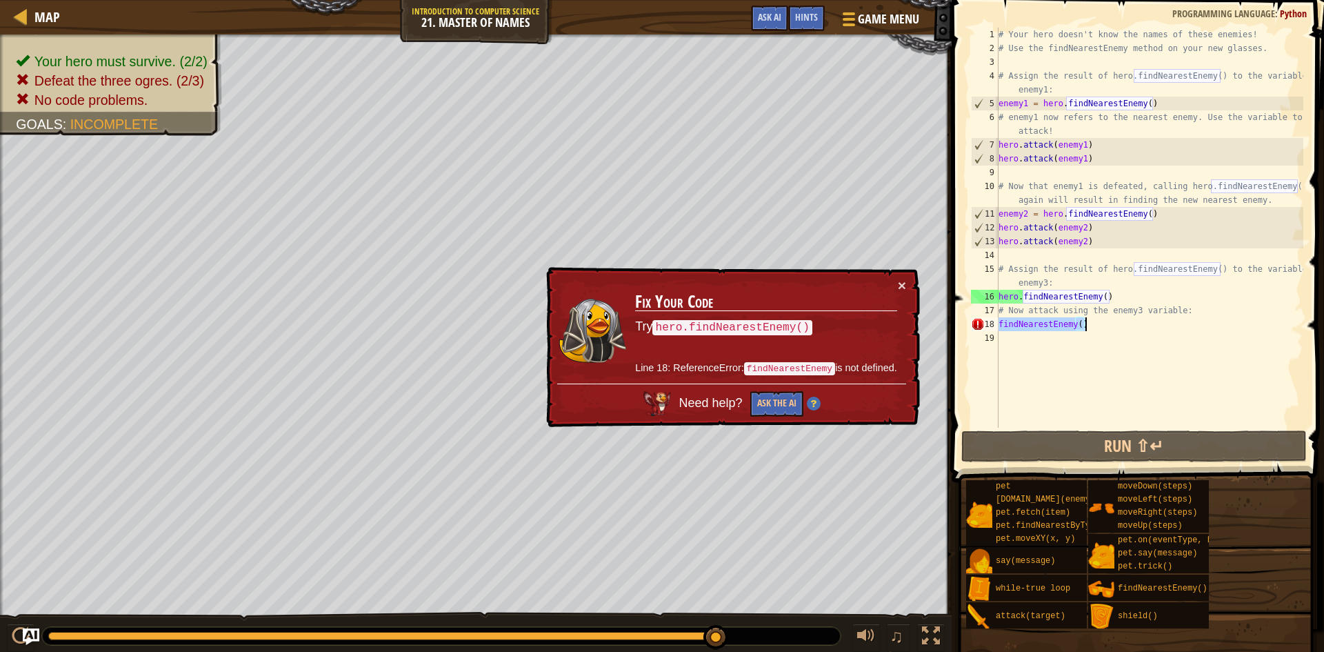
drag, startPoint x: 998, startPoint y: 321, endPoint x: 1084, endPoint y: 320, distance: 85.5
click at [1084, 320] on div "# Your hero doesn't know the names of these enemies! # Use the findNearestEnemy…" at bounding box center [1150, 242] width 308 height 428
drag, startPoint x: 997, startPoint y: 330, endPoint x: 998, endPoint y: 336, distance: 6.9
click at [998, 336] on div "findNearestEnemy() 1 2 3 4 5 6 7 8 9 10 11 12 13 14 15 16 17 18 19 # Your hero …" at bounding box center [1135, 228] width 335 height 400
type textarea "findNearestEnemy()"
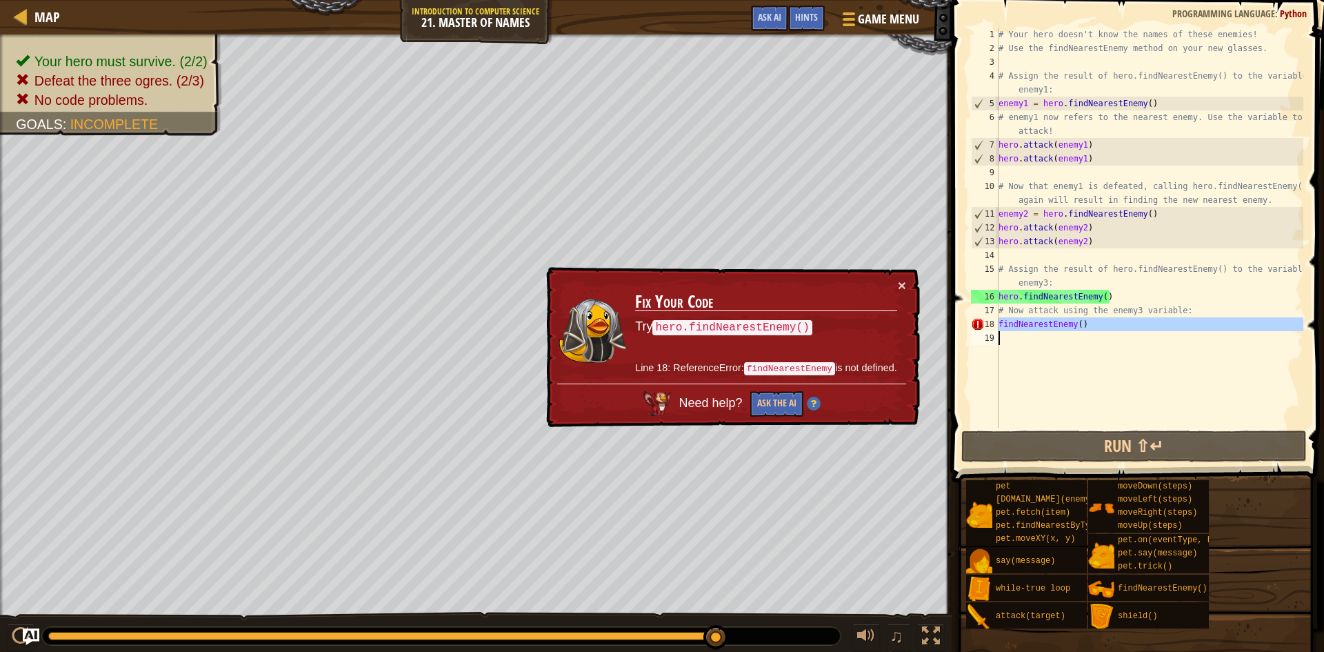
click at [1001, 338] on div "# Your hero doesn't know the names of these enemies! # Use the findNearestEnemy…" at bounding box center [1150, 228] width 308 height 400
paste textarea "findNearestEnemy()"
type textarea "findNearestEnemy()"
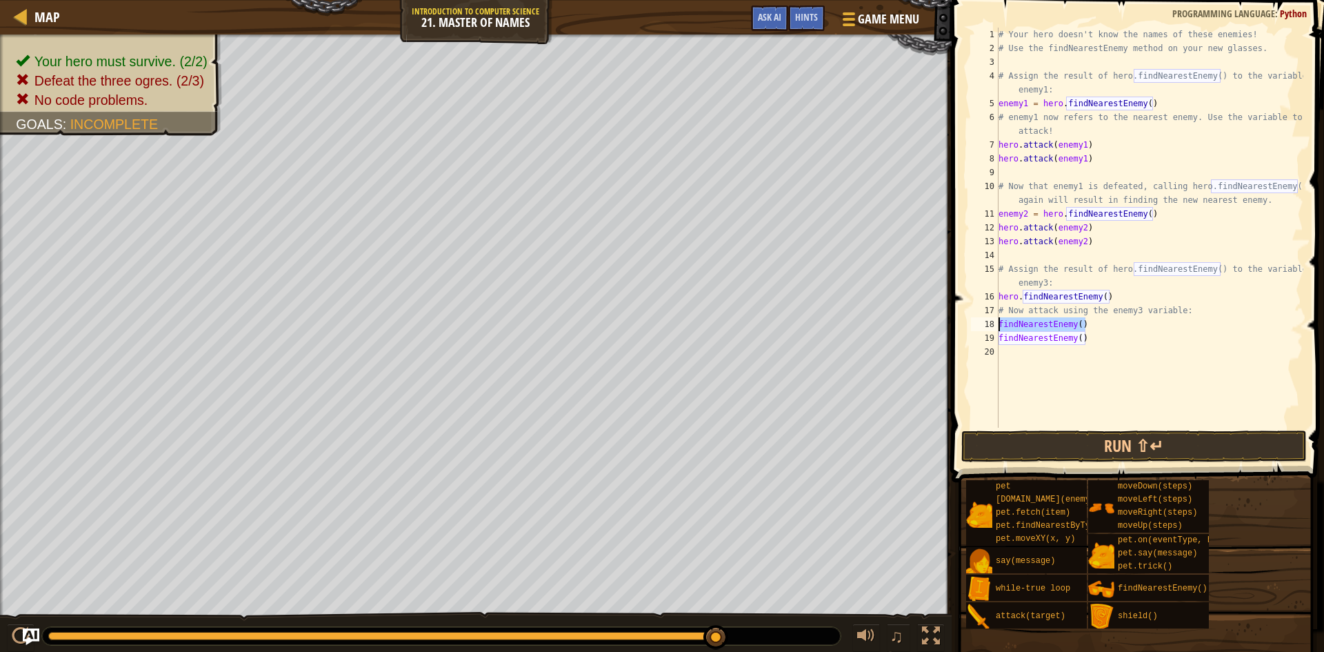
drag, startPoint x: 1085, startPoint y: 323, endPoint x: 999, endPoint y: 321, distance: 86.2
click at [999, 321] on div "# Your hero doesn't know the names of these enemies! # Use the findNearestEnemy…" at bounding box center [1150, 242] width 308 height 428
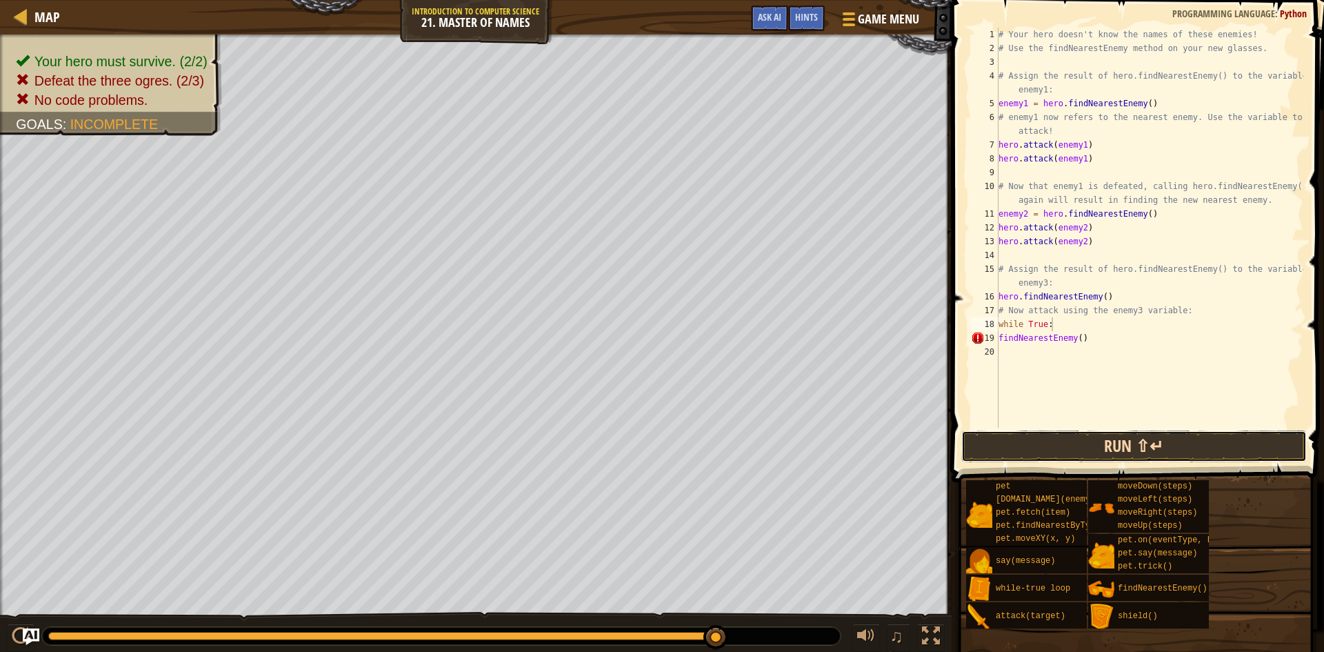
click at [1149, 441] on button "Run ⇧↵" at bounding box center [1133, 446] width 345 height 32
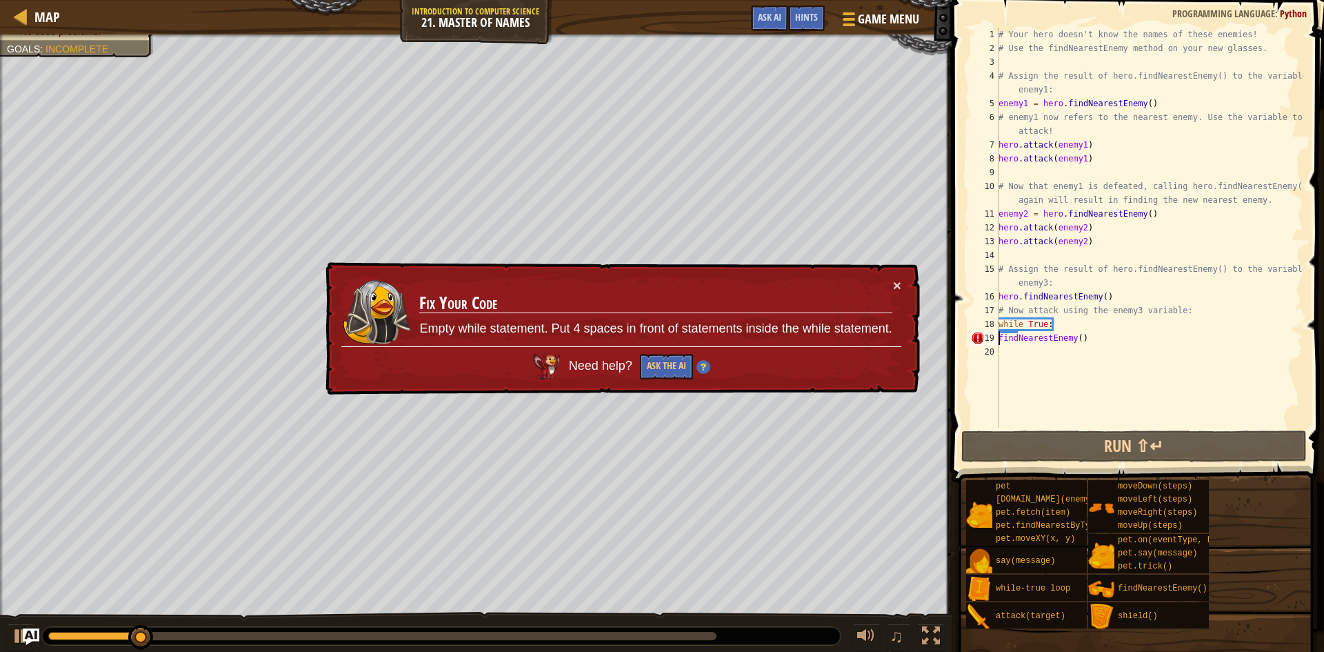
click at [1000, 334] on div "# Your hero doesn't know the names of these enemies! # Use the findNearestEnemy…" at bounding box center [1150, 242] width 308 height 428
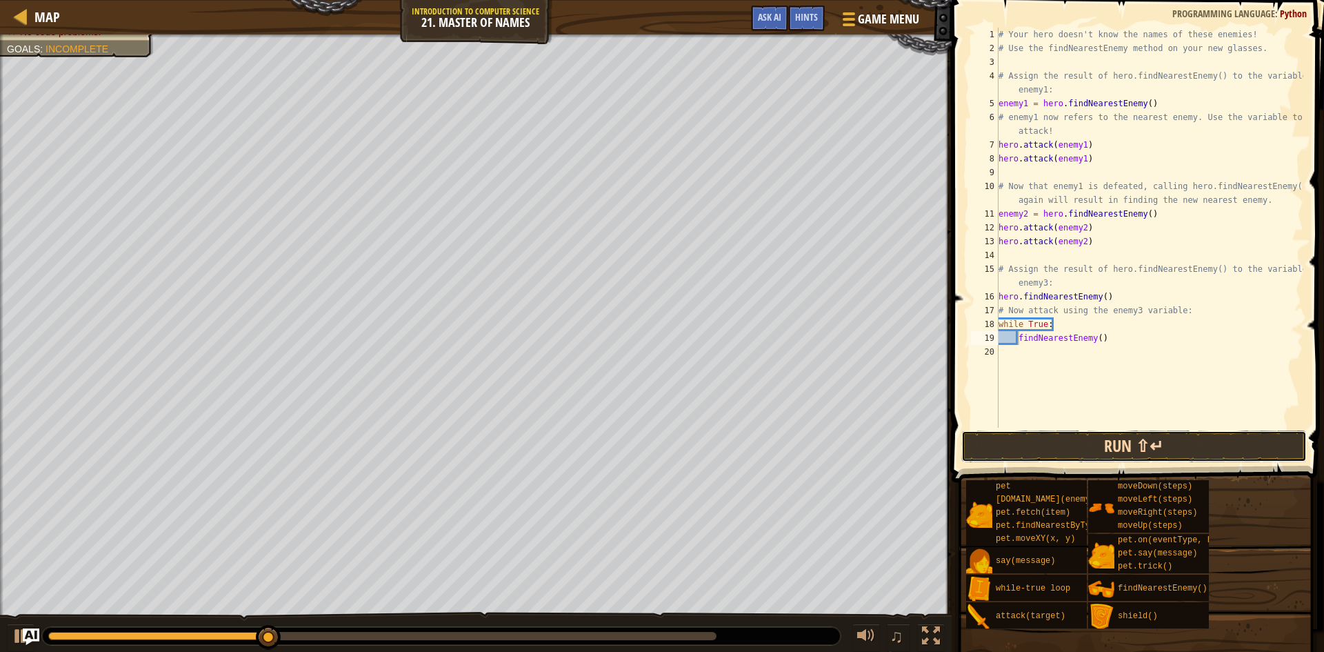
click at [1066, 450] on button "Run ⇧↵" at bounding box center [1133, 446] width 345 height 32
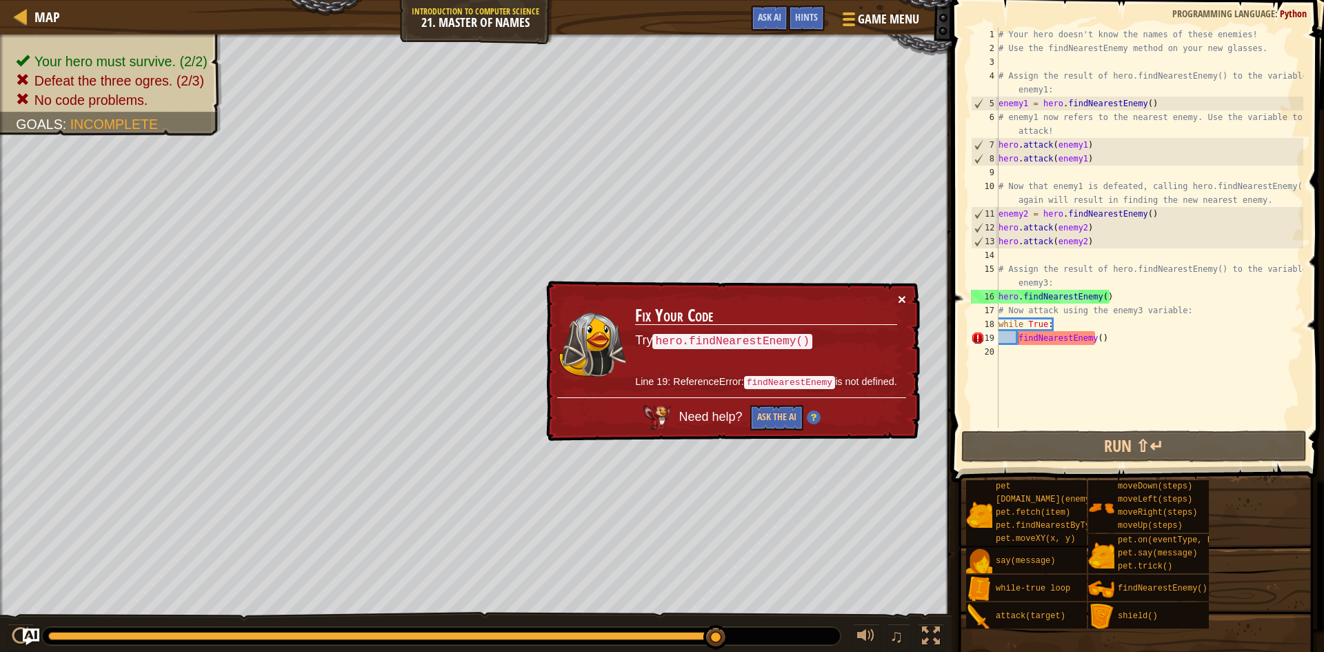
click at [898, 297] on button "×" at bounding box center [902, 301] width 9 height 14
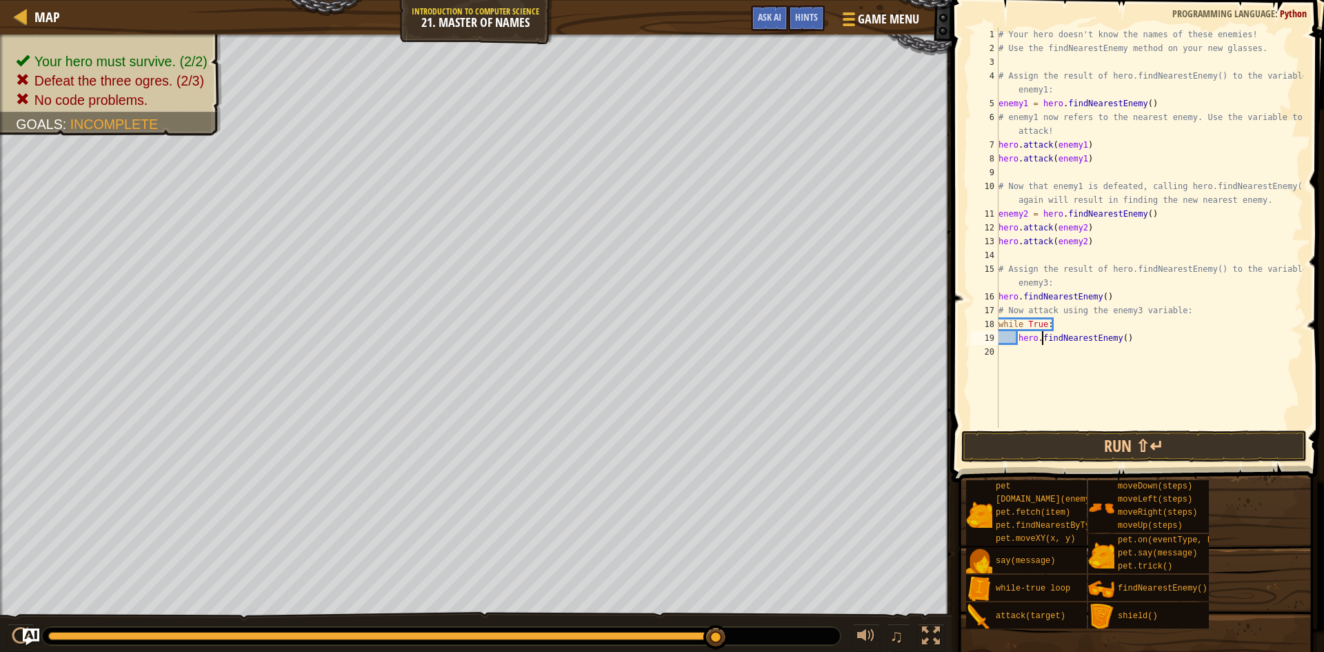
scroll to position [6, 6]
type textarea "hero.findNearestEnemy()"
click at [1083, 457] on button "Run ⇧↵" at bounding box center [1133, 446] width 345 height 32
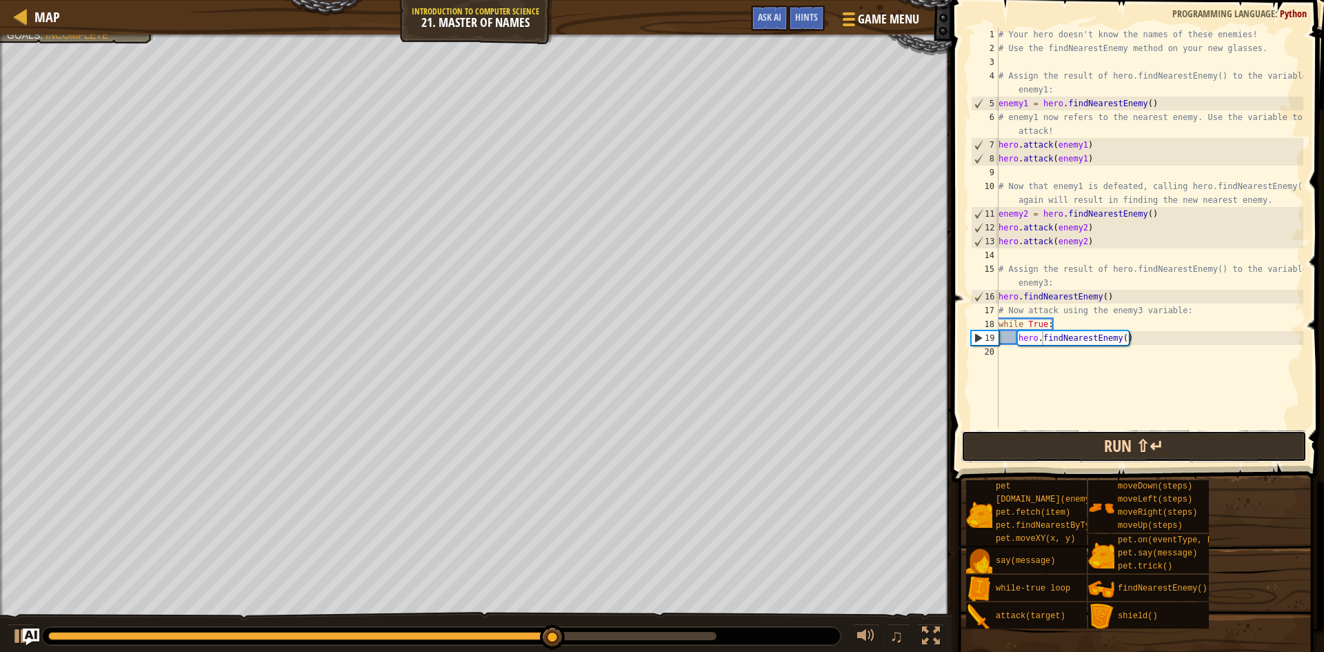
click at [1020, 456] on button "Run ⇧↵" at bounding box center [1133, 446] width 345 height 32
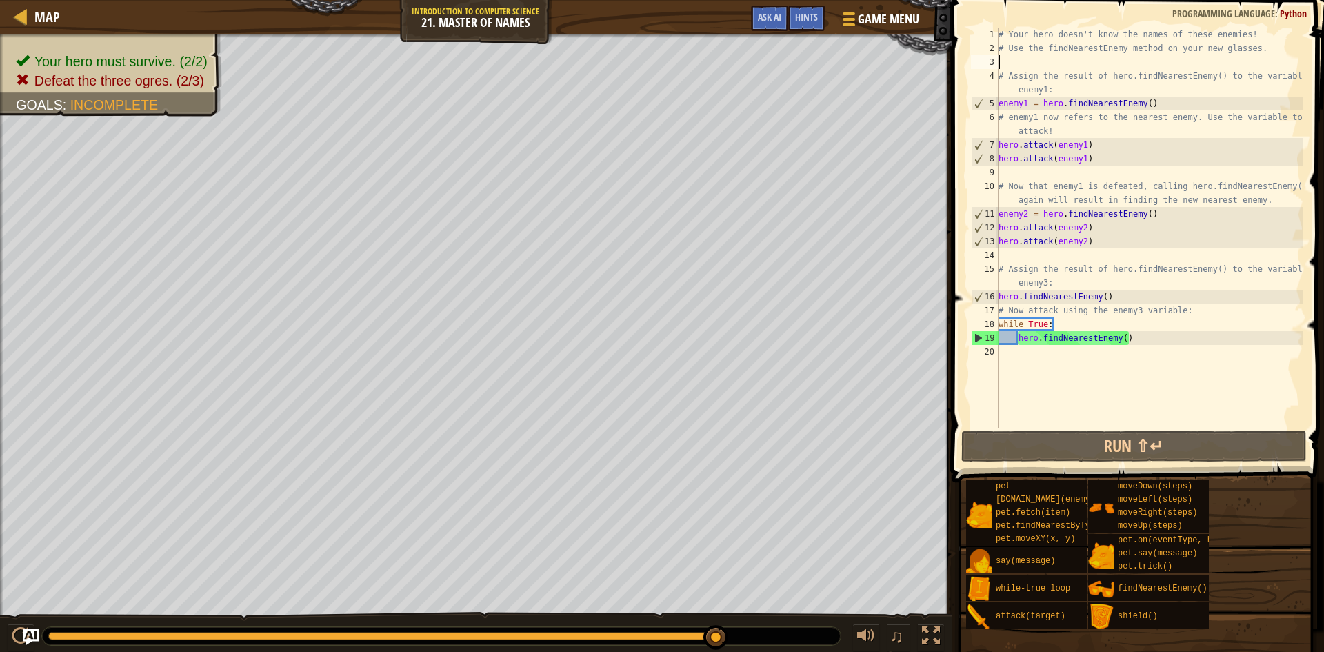
click at [1005, 64] on div "# Your hero doesn't know the names of these enemies! # Use the findNearestEnemy…" at bounding box center [1150, 242] width 308 height 428
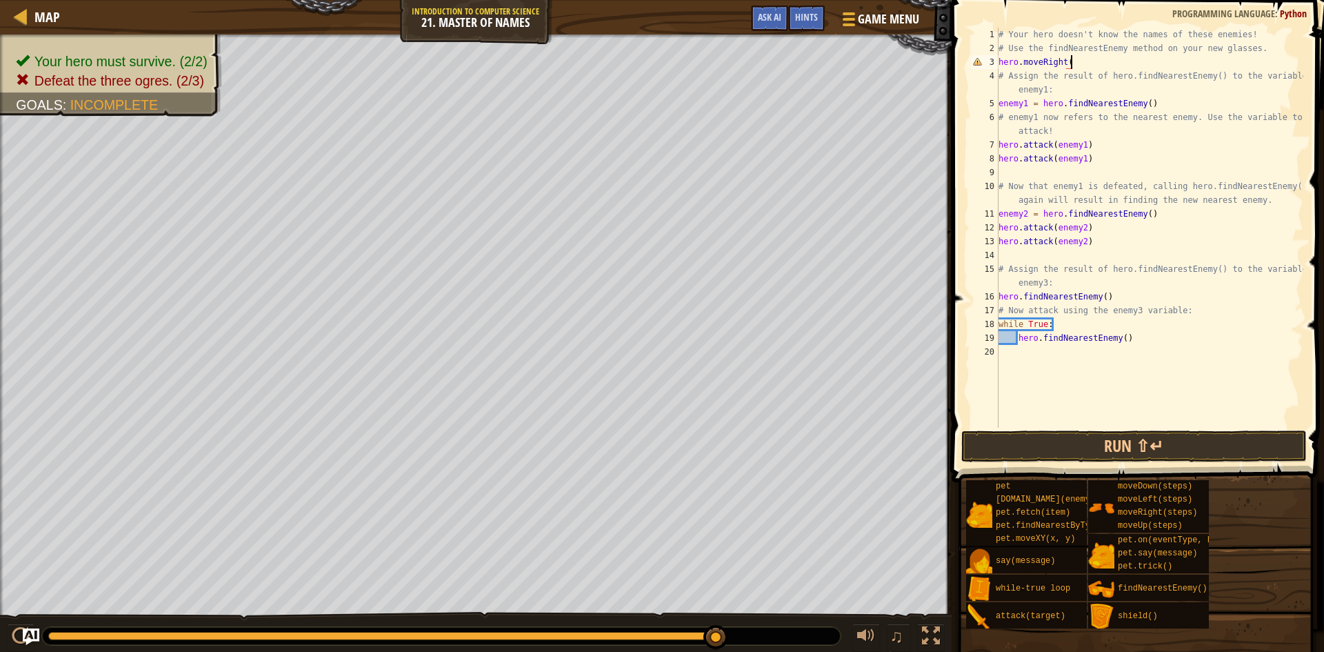
scroll to position [6, 10]
click at [1206, 440] on button "Run ⇧↵" at bounding box center [1133, 446] width 345 height 32
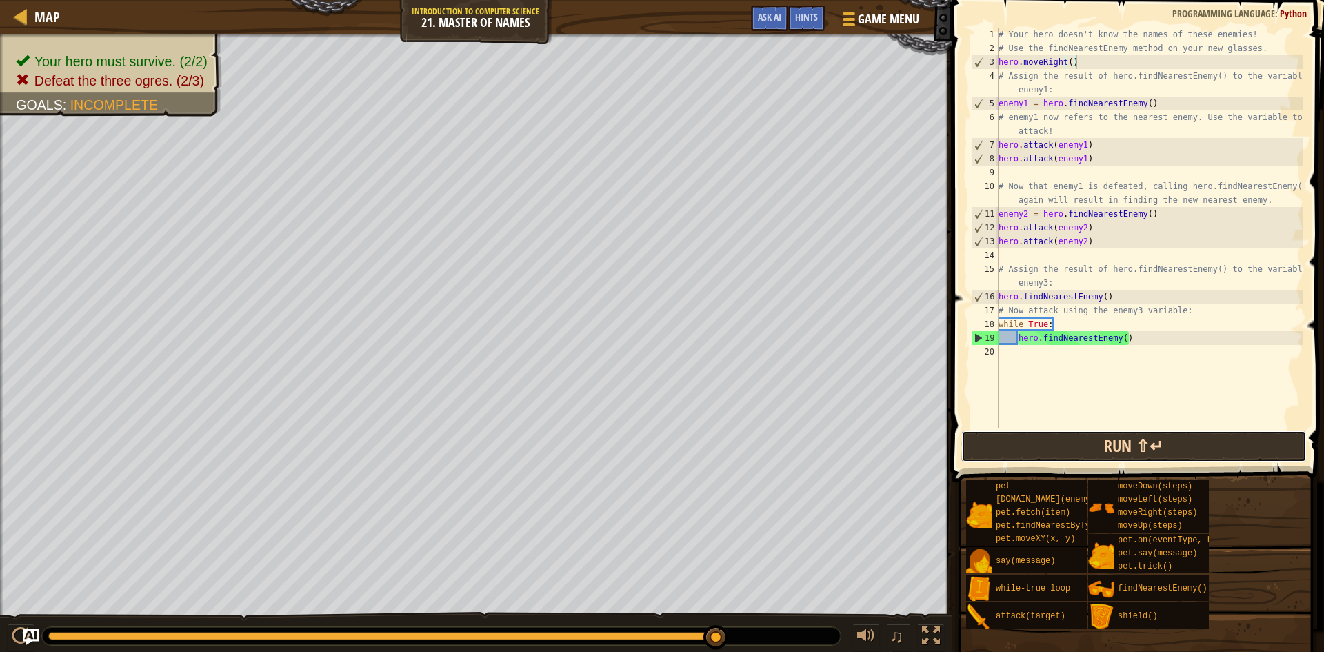
click at [1112, 442] on button "Run ⇧↵" at bounding box center [1133, 446] width 345 height 32
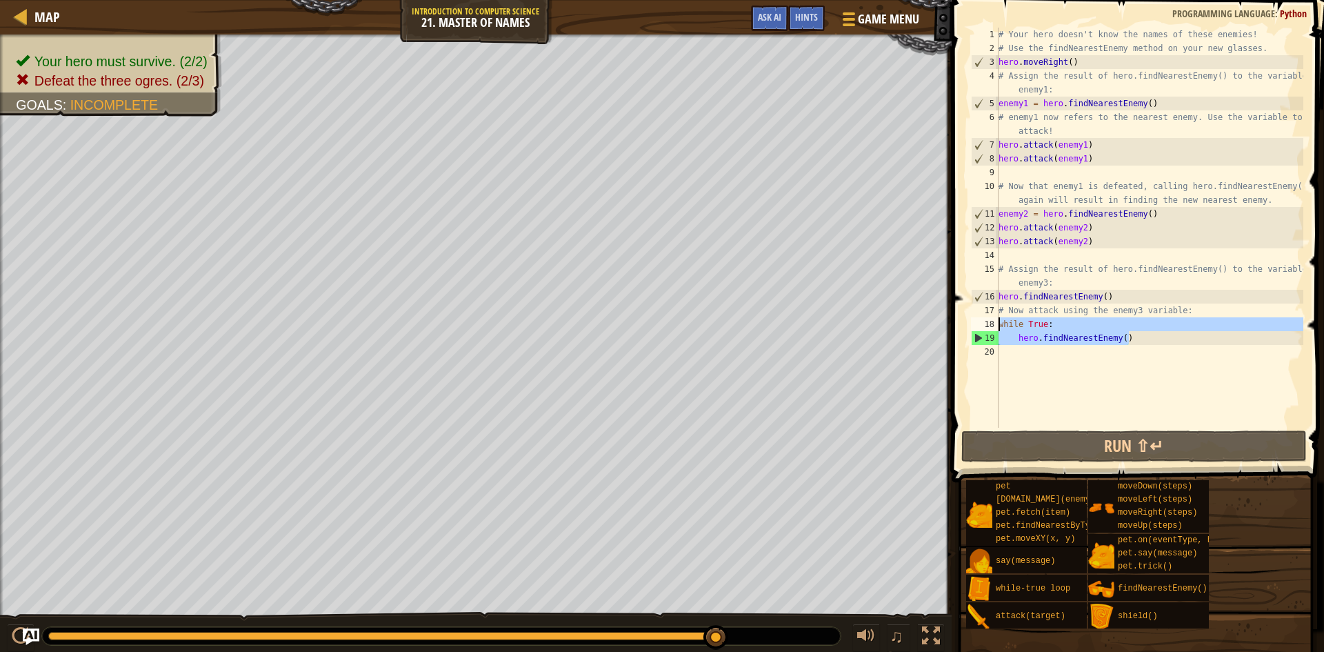
drag, startPoint x: 1135, startPoint y: 332, endPoint x: 998, endPoint y: 321, distance: 136.9
click at [998, 321] on div "# Your hero doesn't know the names of these enemies! # Use the findNearestEnemy…" at bounding box center [1150, 242] width 308 height 428
click at [998, 321] on div "# Your hero doesn't know the names of these enemies! # Use the findNearestEnemy…" at bounding box center [1150, 228] width 308 height 400
drag, startPoint x: 998, startPoint y: 321, endPoint x: 1128, endPoint y: 341, distance: 131.2
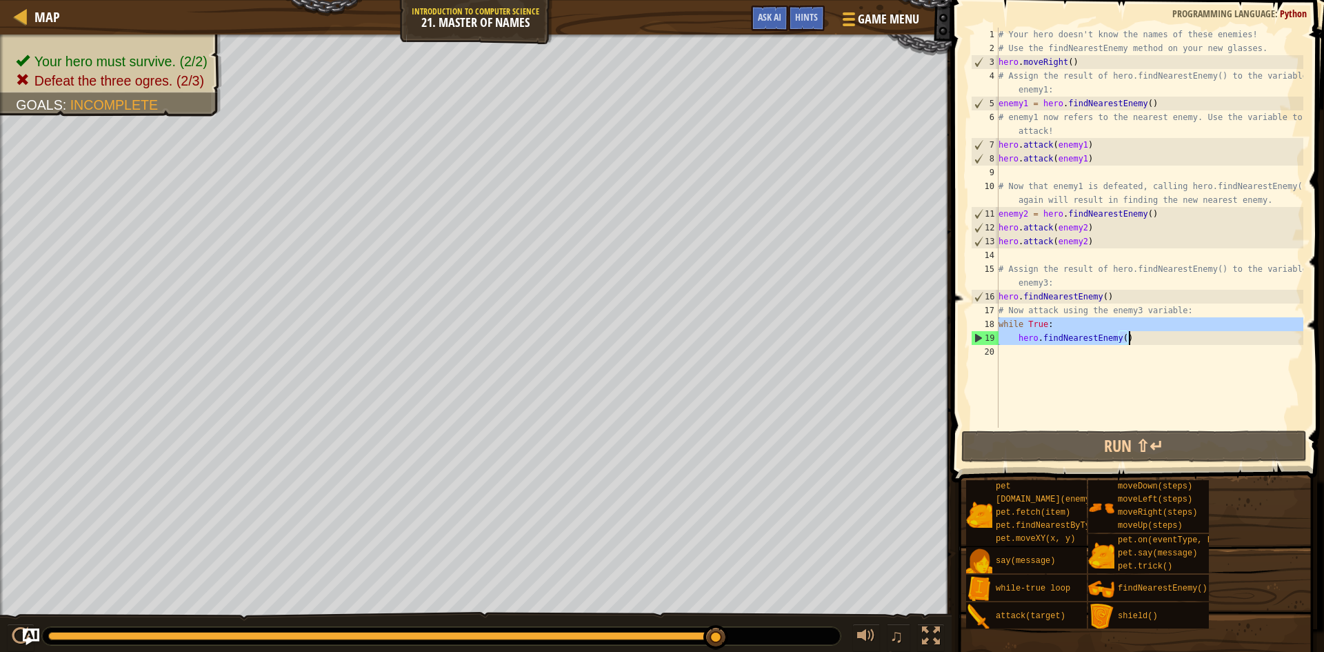
click at [1128, 341] on div "# Your hero doesn't know the names of these enemies! # Use the findNearestEnemy…" at bounding box center [1150, 242] width 308 height 428
type textarea "while True: hero.findNearestEnemy()"
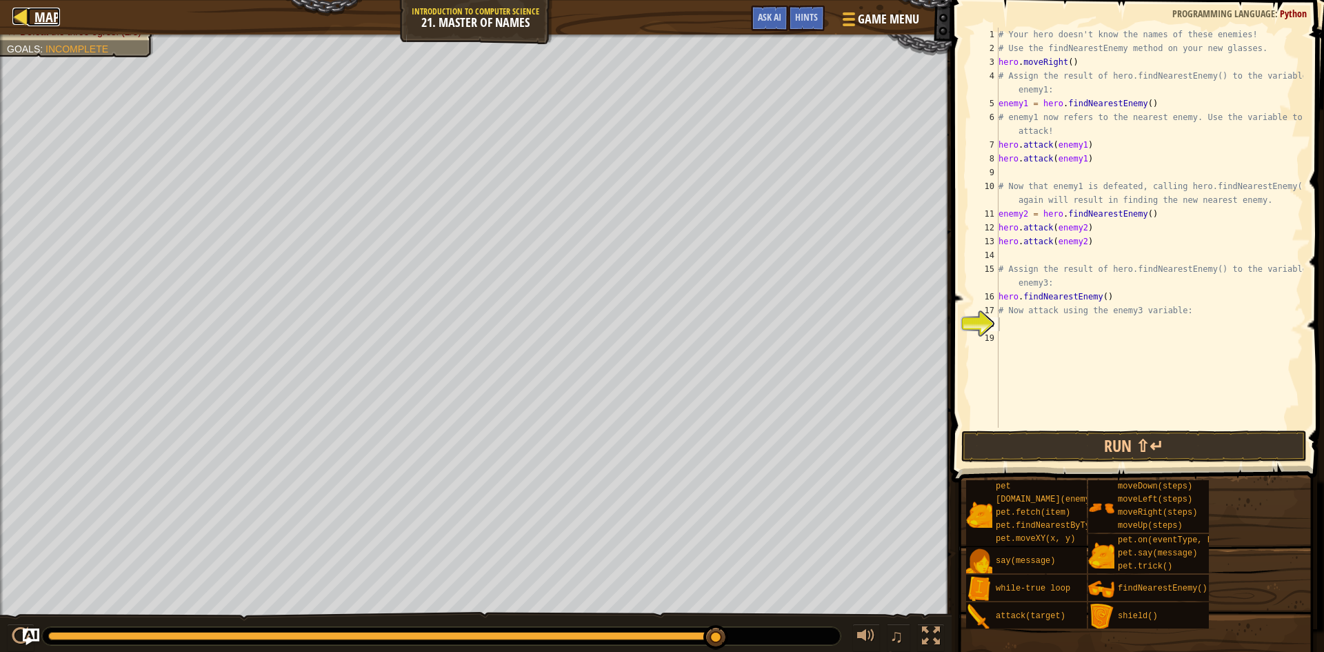
click at [48, 14] on span "Map" at bounding box center [47, 17] width 26 height 19
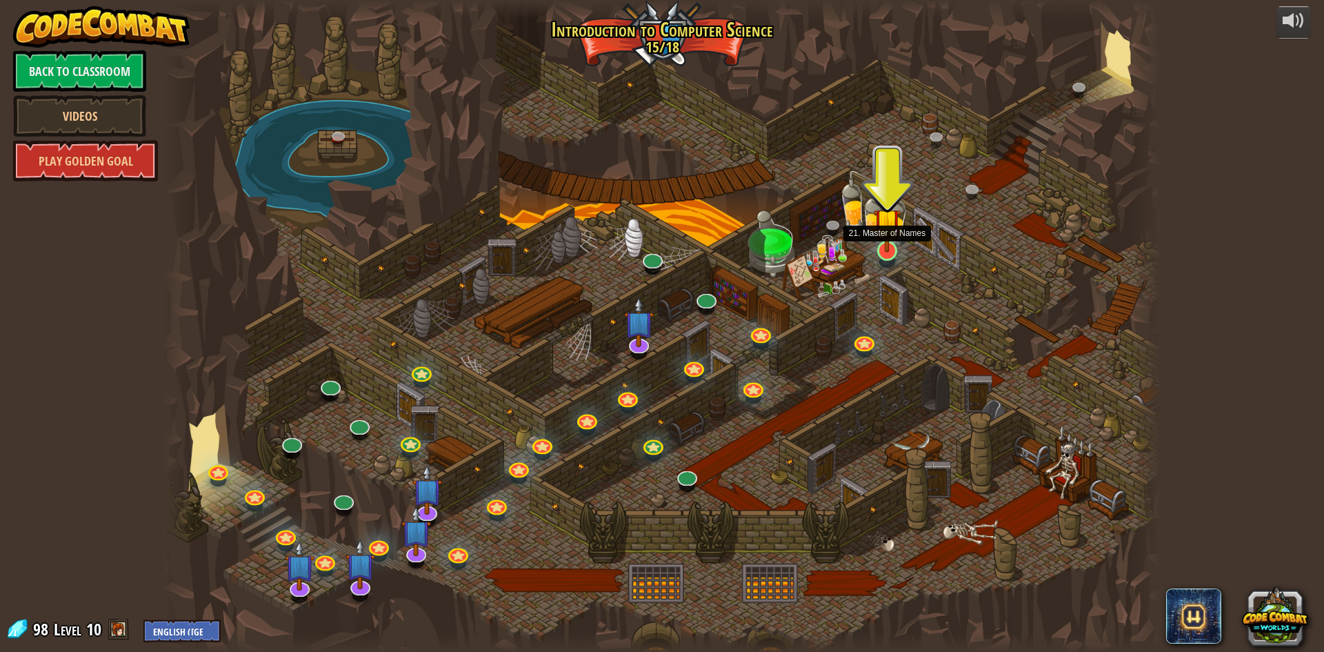
click at [882, 248] on img at bounding box center [887, 221] width 27 height 61
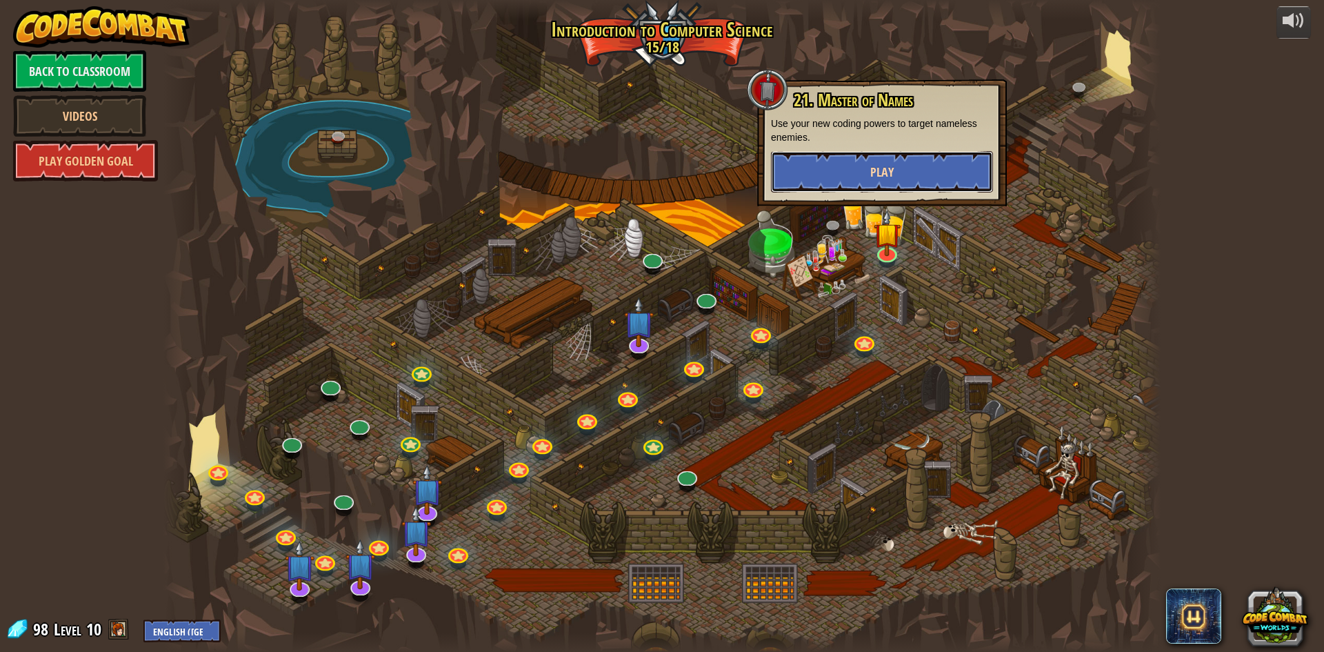
click at [834, 164] on button "Play" at bounding box center [882, 171] width 222 height 41
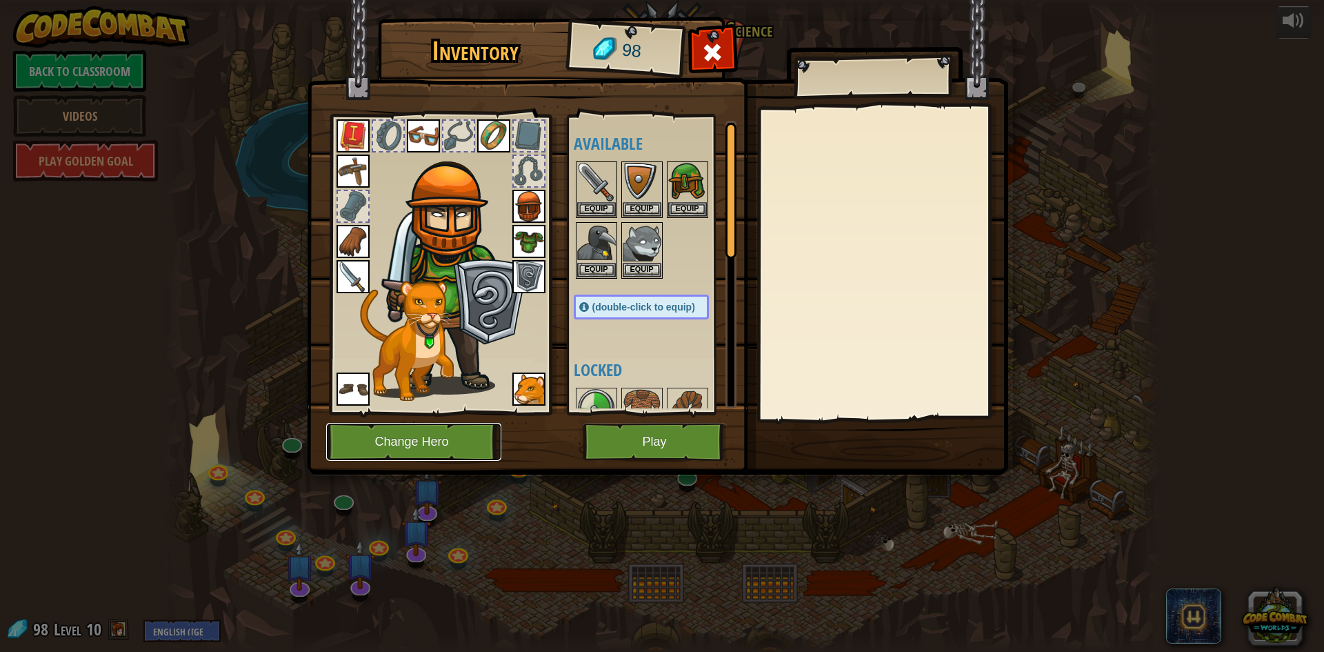
click at [445, 455] on button "Change Hero" at bounding box center [413, 442] width 175 height 38
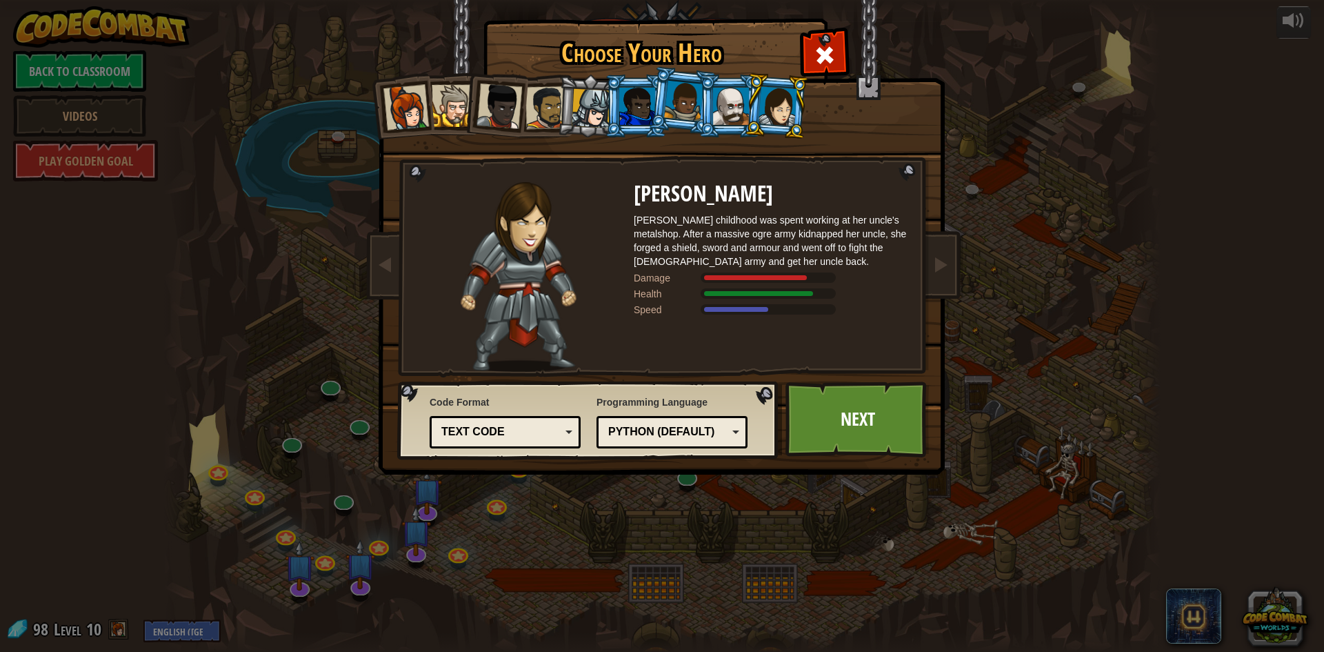
click at [735, 97] on div at bounding box center [731, 106] width 36 height 37
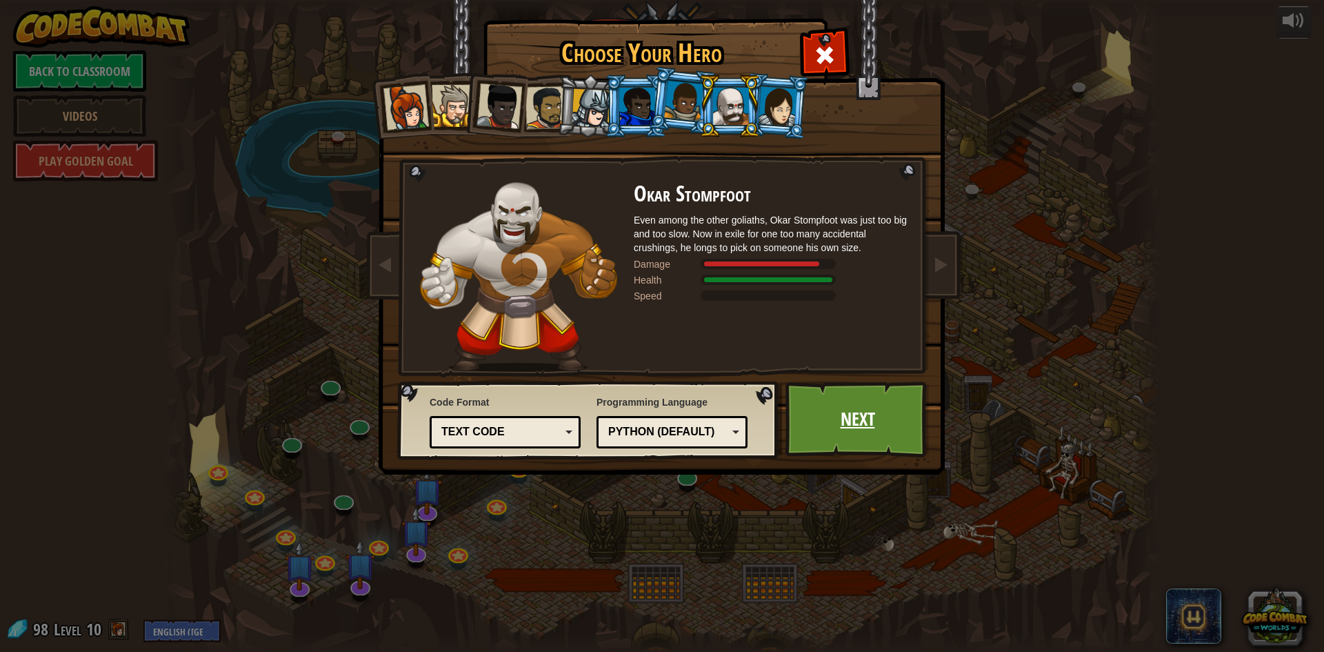
click at [803, 386] on link "Next" at bounding box center [857, 419] width 144 height 76
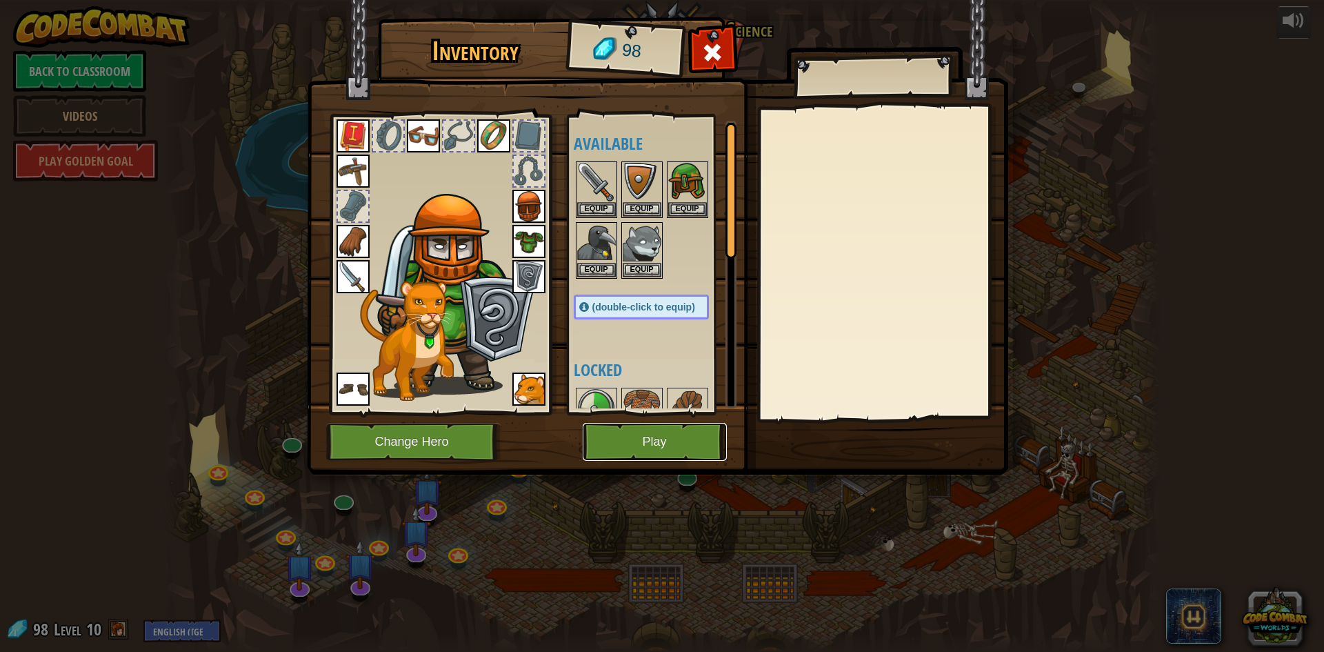
click at [702, 441] on button "Play" at bounding box center [655, 442] width 144 height 38
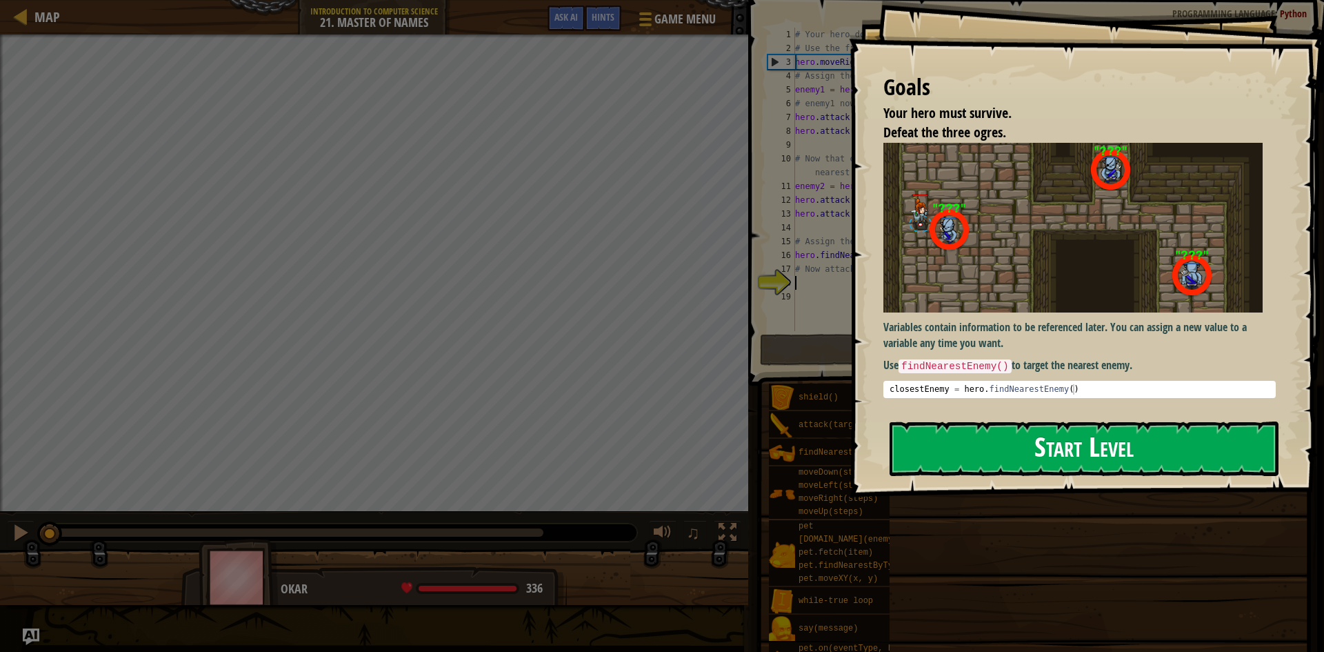
click at [925, 459] on button "Start Level" at bounding box center [1084, 448] width 389 height 54
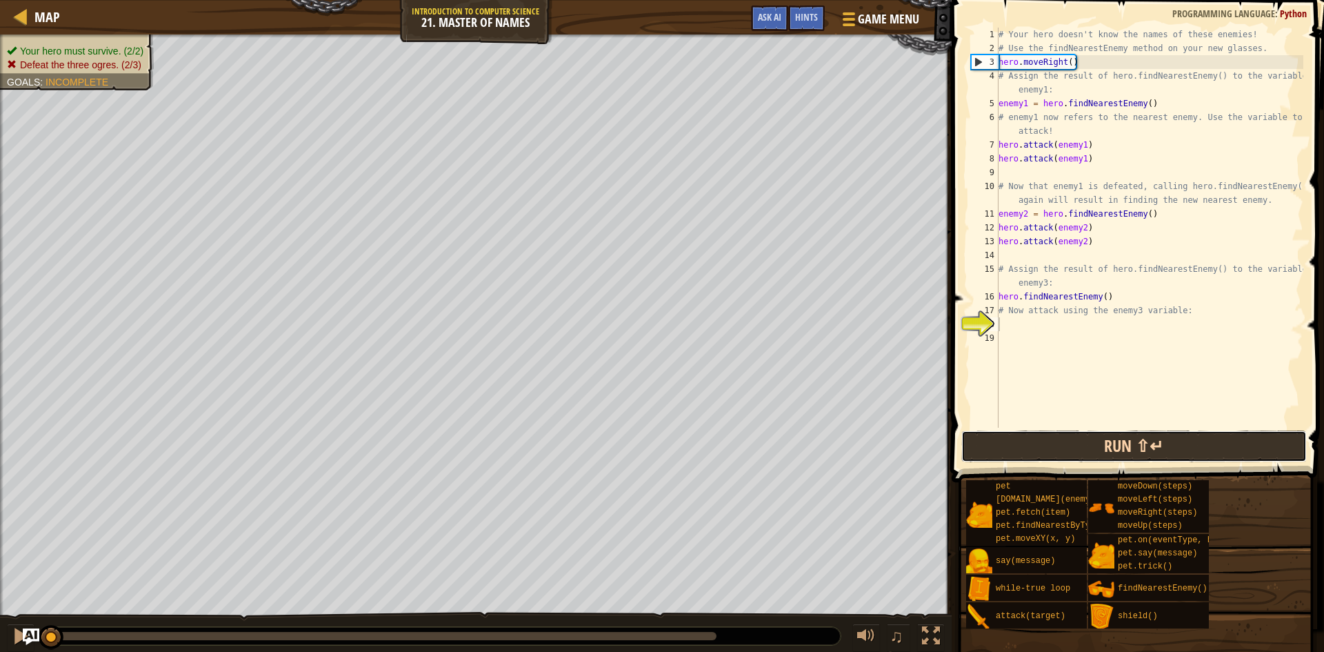
click at [1027, 454] on button "Run ⇧↵" at bounding box center [1133, 446] width 345 height 32
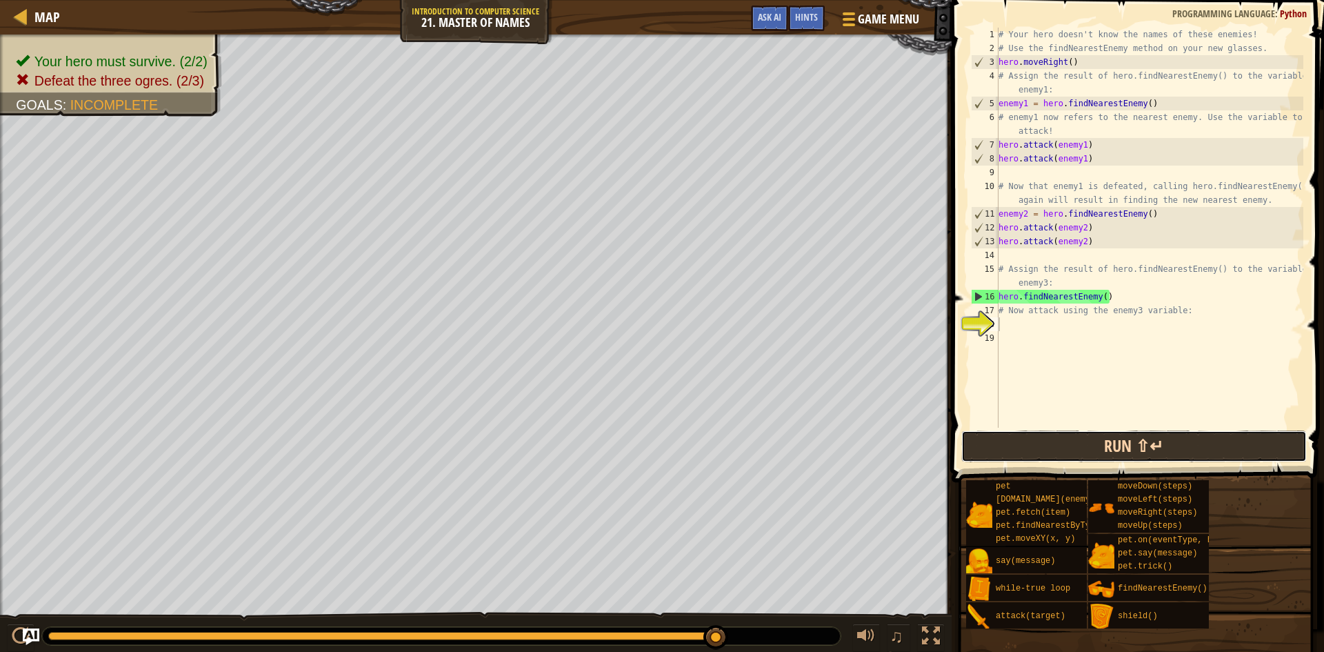
click at [1120, 447] on button "Run ⇧↵" at bounding box center [1133, 446] width 345 height 32
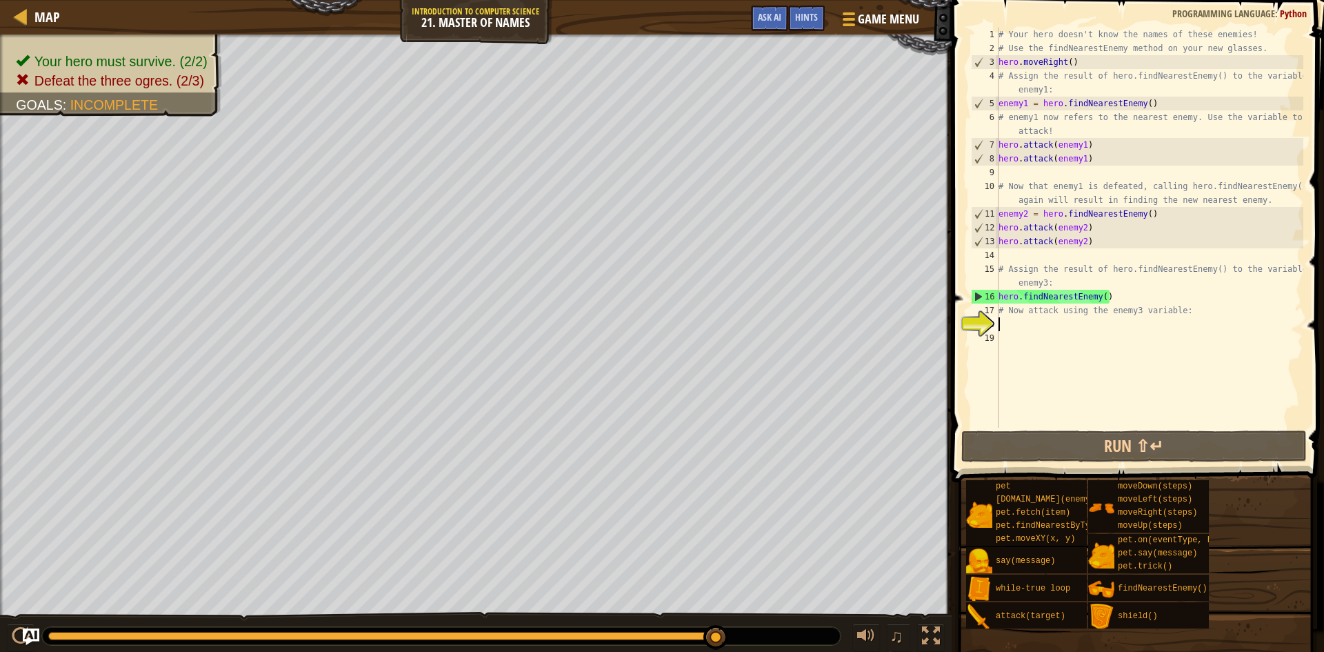
click at [998, 294] on div "# Your hero doesn't know the names of these enemies! # Use the findNearestEnemy…" at bounding box center [1150, 242] width 308 height 428
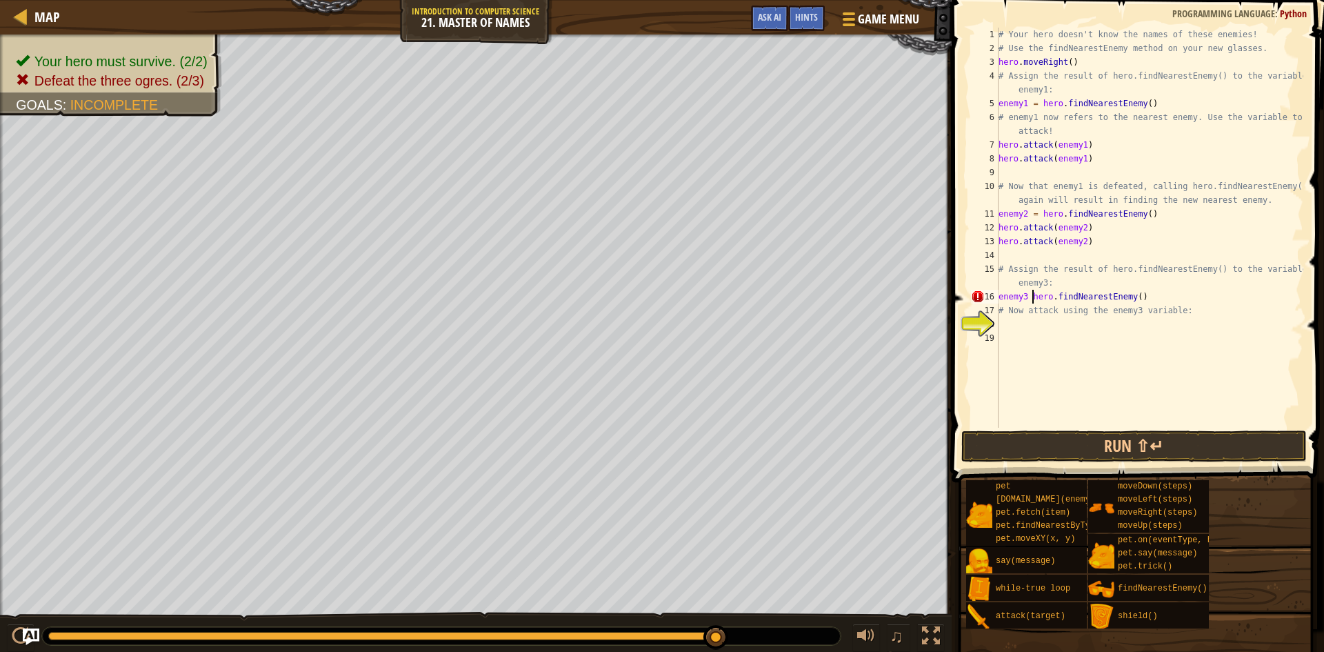
scroll to position [6, 6]
click at [1065, 448] on button "Run ⇧↵" at bounding box center [1133, 446] width 345 height 32
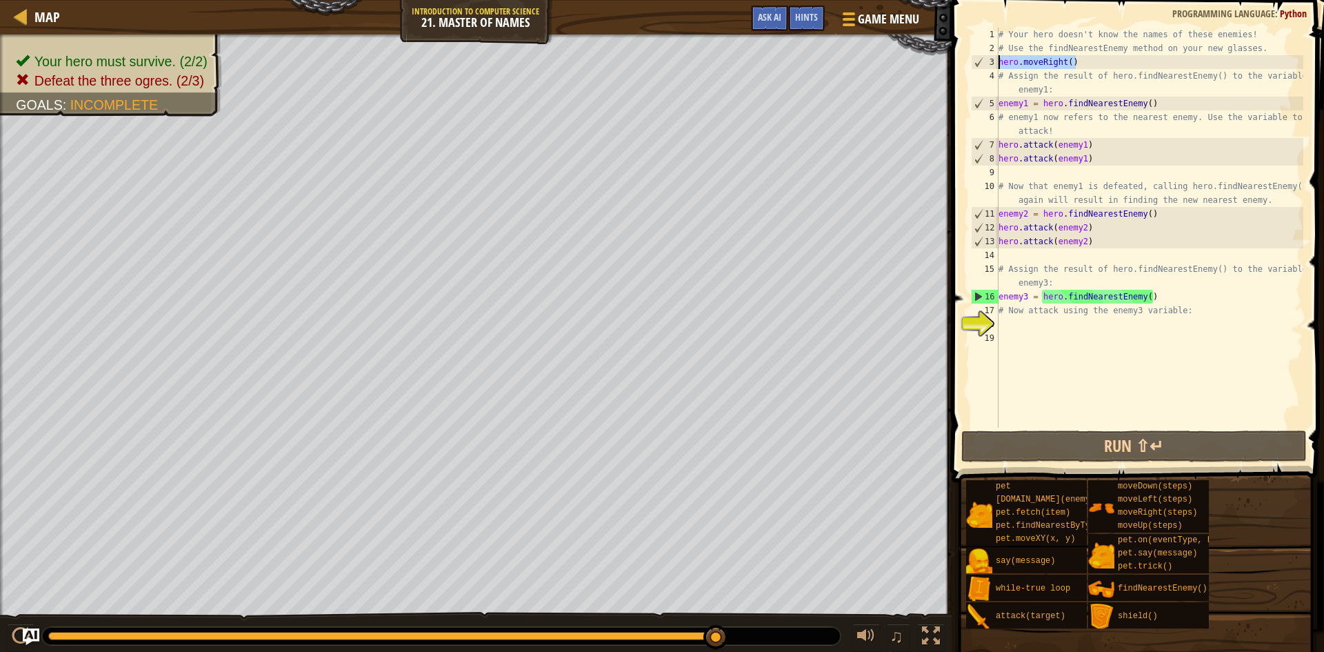
drag, startPoint x: 1074, startPoint y: 63, endPoint x: 998, endPoint y: 63, distance: 76.5
click at [998, 63] on div "enemy3 = hero.findNearestEnemy() 1 2 3 4 5 6 7 8 9 10 11 12 13 14 15 16 17 18 1…" at bounding box center [1135, 228] width 335 height 400
type textarea "hero.moveRight()"
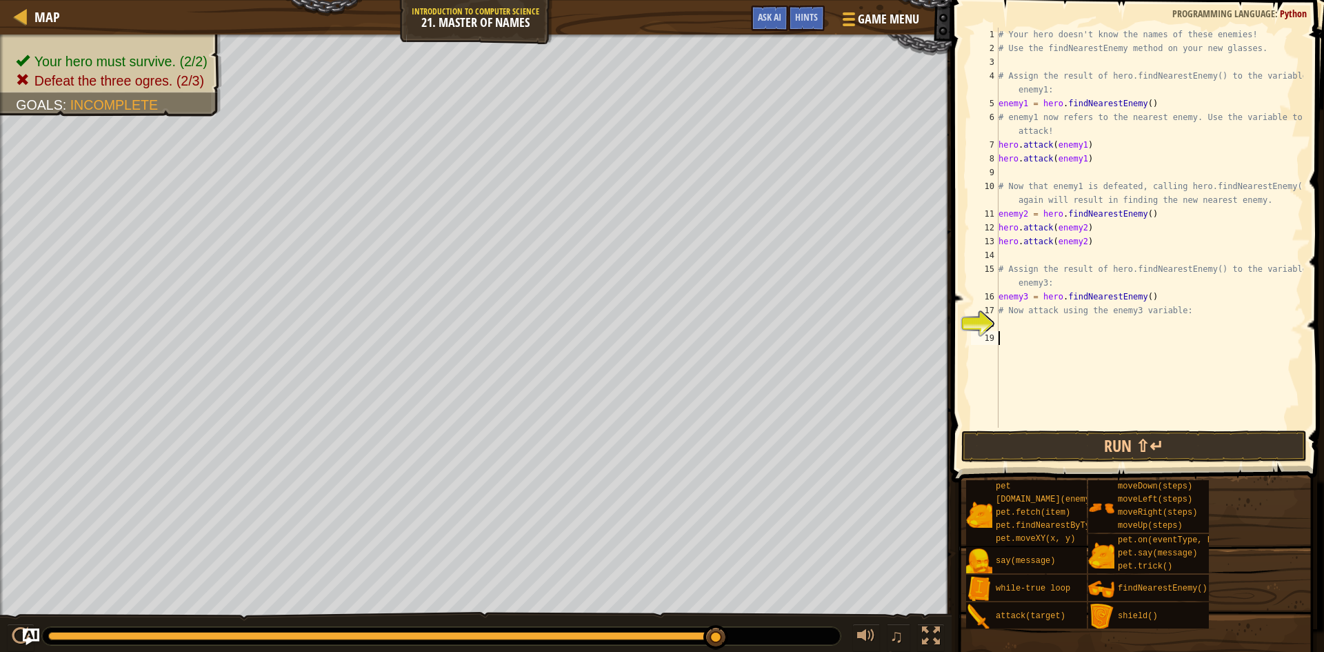
click at [1010, 343] on div "# Your hero doesn't know the names of these enemies! # Use the findNearestEnemy…" at bounding box center [1150, 242] width 308 height 428
click at [1008, 331] on div "# Your hero doesn't know the names of these enemies! # Use the findNearestEnemy…" at bounding box center [1150, 242] width 308 height 428
click at [1007, 327] on div "# Your hero doesn't know the names of these enemies! # Use the findNearestEnemy…" at bounding box center [1150, 242] width 308 height 428
click at [1085, 326] on div "# Your hero doesn't know the names of these enemies! # Use the findNearestEnemy…" at bounding box center [1150, 242] width 308 height 428
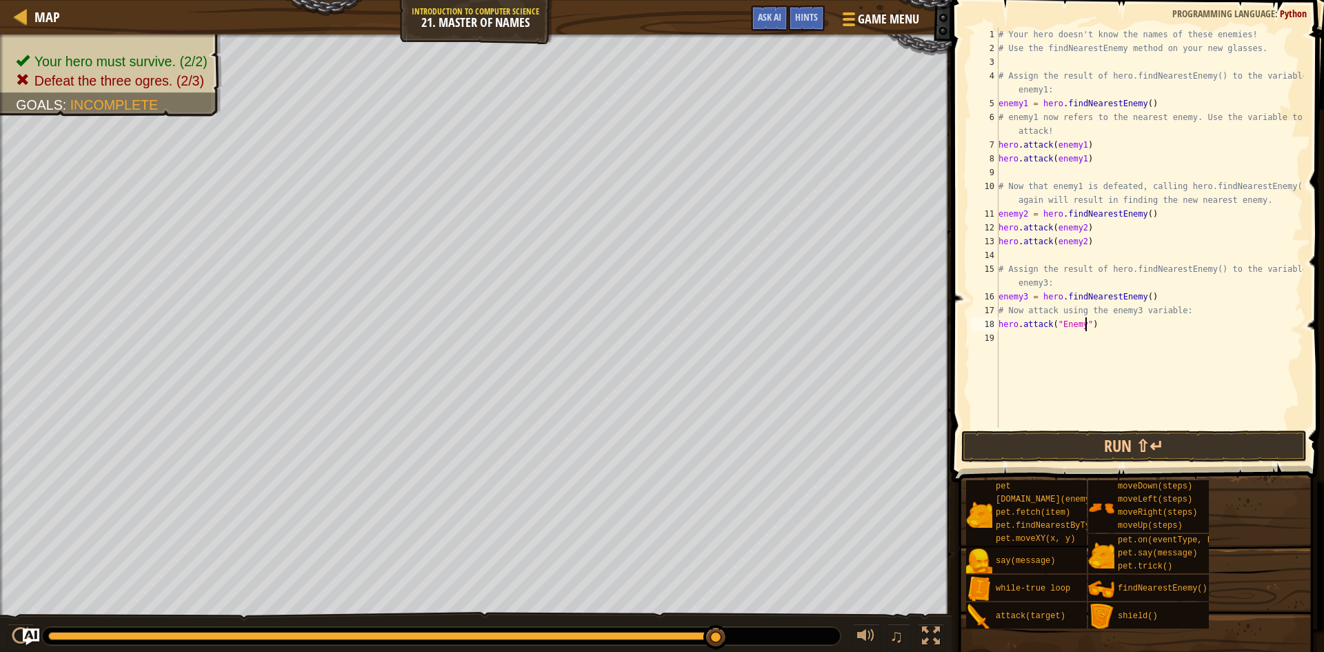
type textarea "hero.attack("Enemy3")"
click at [1005, 345] on div "# Your hero doesn't know the names of these enemies! # Use the findNearestEnemy…" at bounding box center [1150, 242] width 308 height 428
drag, startPoint x: 998, startPoint y: 325, endPoint x: 1098, endPoint y: 323, distance: 100.0
click at [1098, 323] on div "1 2 3 4 5 6 7 8 9 10 11 12 13 14 15 16 17 18 19 # Your hero doesn't know the na…" at bounding box center [1135, 228] width 335 height 400
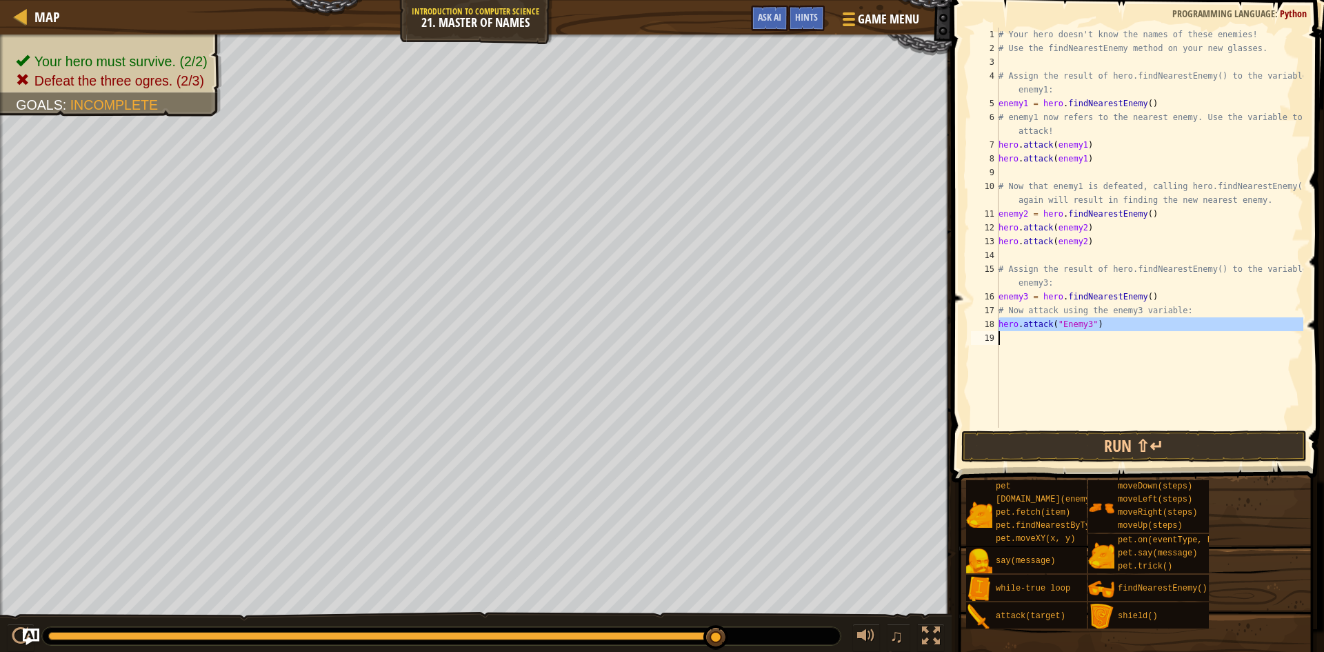
type textarea "hero.attack("Enemy3")"
paste textarea
drag, startPoint x: 999, startPoint y: 325, endPoint x: 1105, endPoint y: 329, distance: 105.6
click at [1105, 329] on div "# Your hero doesn't know the names of these enemies! # Use the findNearestEnemy…" at bounding box center [1150, 242] width 308 height 428
type textarea "hero.attack("Enemy3")"
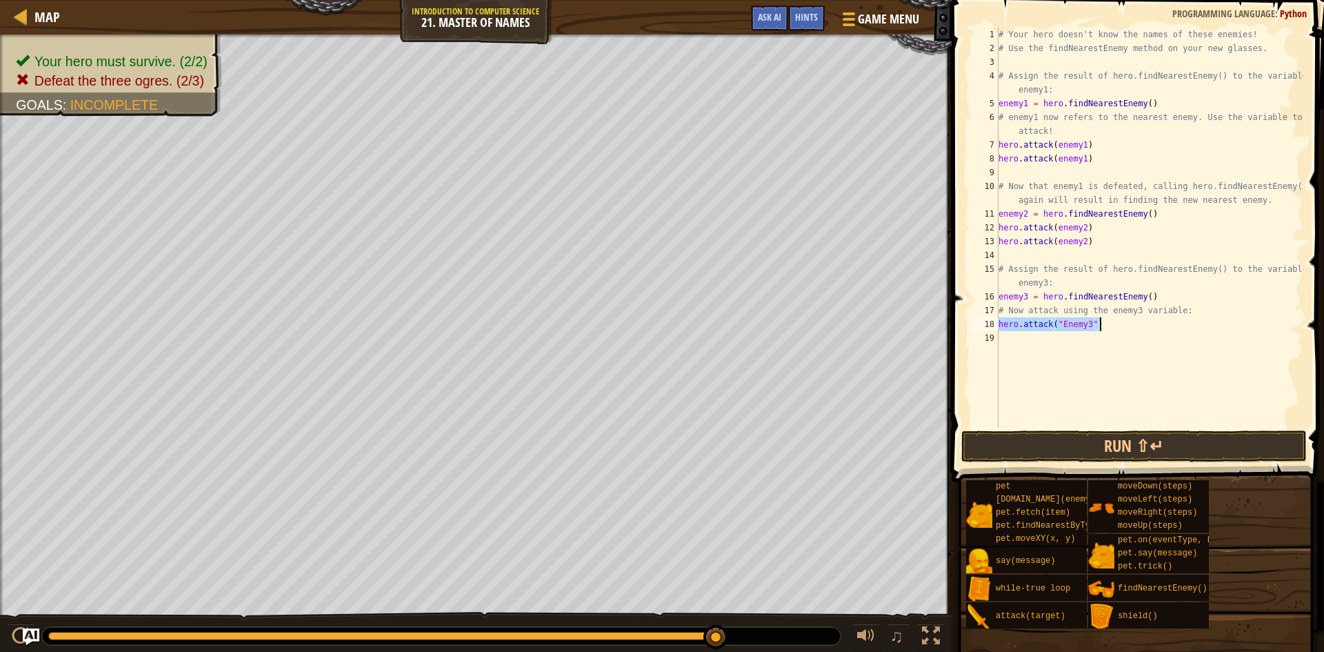
click at [1039, 345] on div "# Your hero doesn't know the names of these enemies! # Use the findNearestEnemy…" at bounding box center [1150, 242] width 308 height 428
paste textarea "hero.attack("Enemy3")"
click at [1038, 456] on button "Run ⇧↵" at bounding box center [1133, 446] width 345 height 32
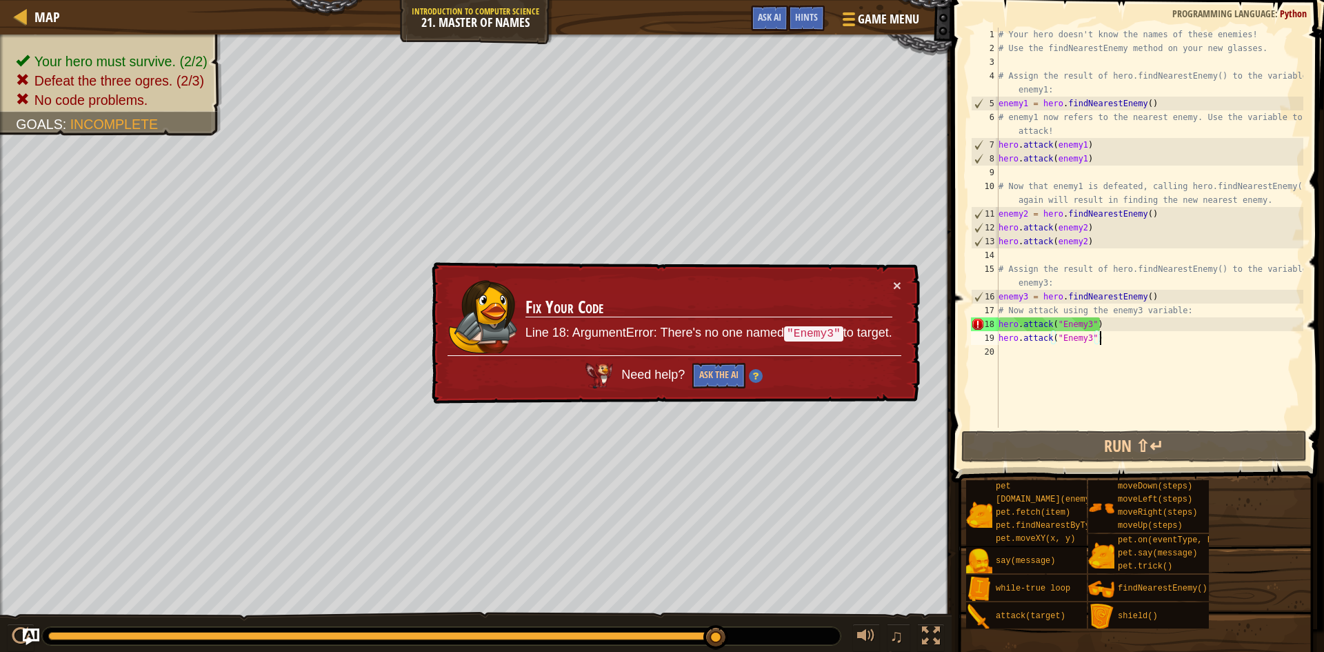
click at [1064, 328] on div "# Your hero doesn't know the names of these enemies! # Use the findNearestEnemy…" at bounding box center [1150, 242] width 308 height 428
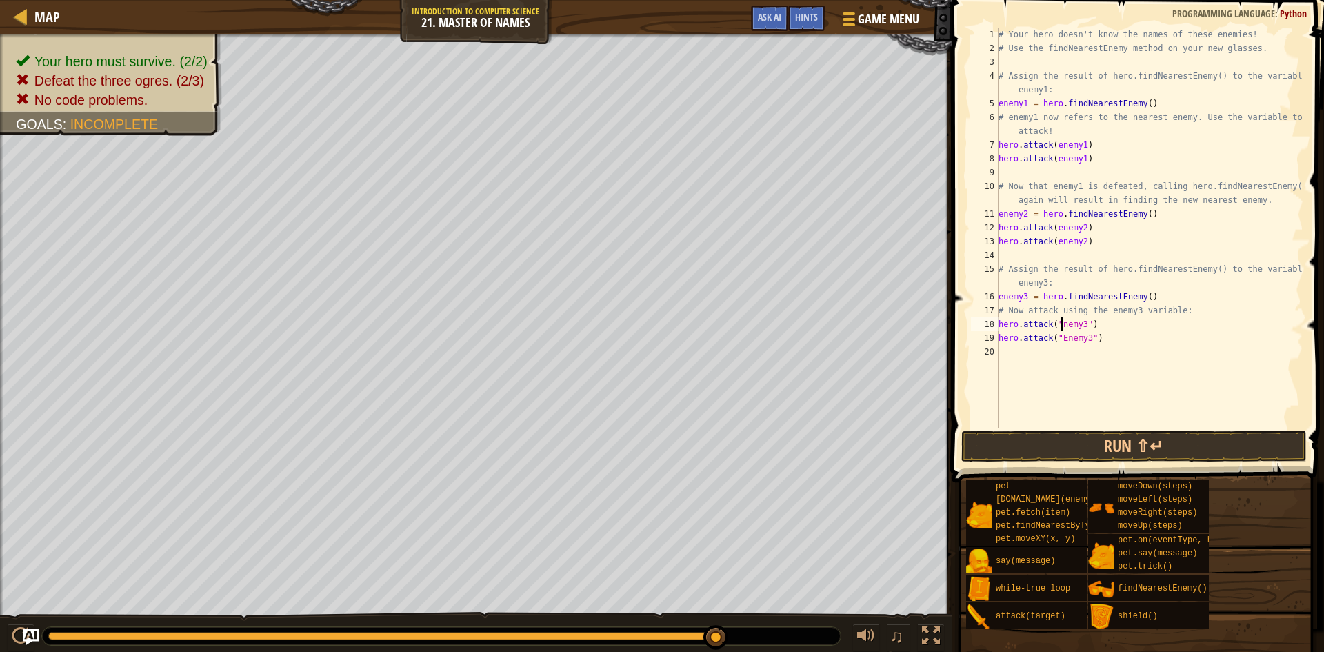
scroll to position [6, 10]
click at [1064, 337] on div "# Your hero doesn't know the names of these enemies! # Use the findNearestEnemy…" at bounding box center [1150, 242] width 308 height 428
click at [1019, 436] on button "Run ⇧↵" at bounding box center [1133, 446] width 345 height 32
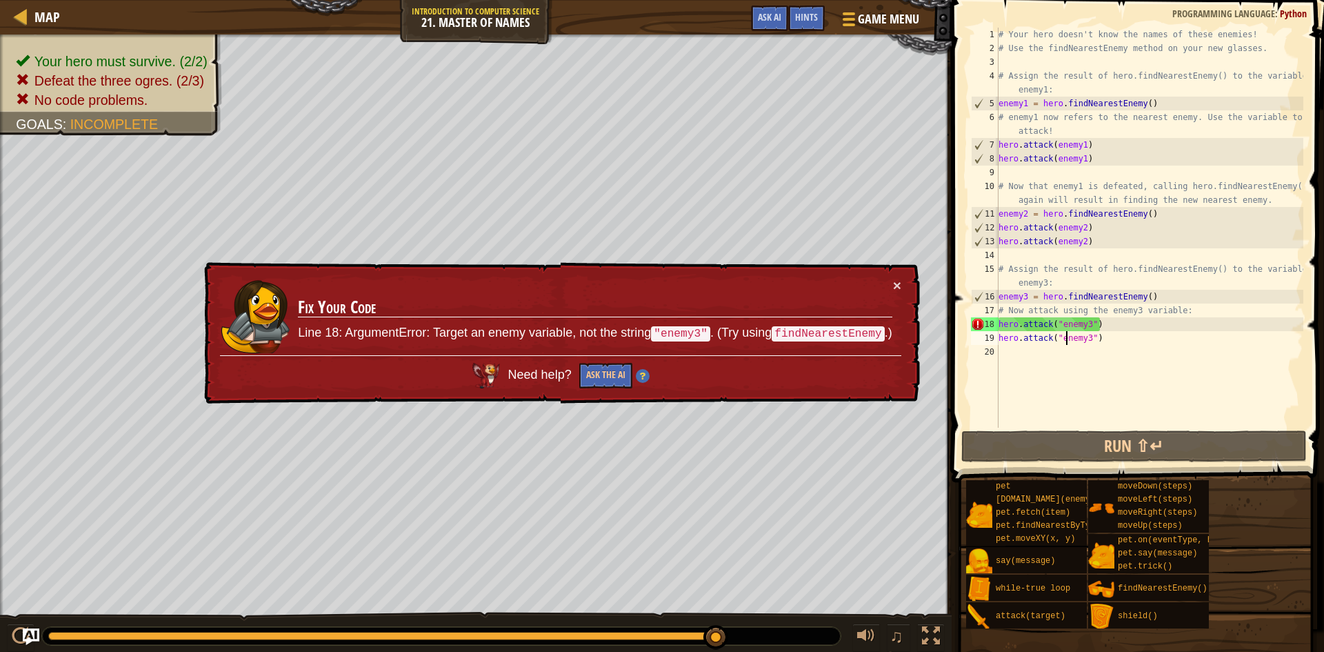
click at [1108, 328] on div "# Your hero doesn't know the names of these enemies! # Use the findNearestEnemy…" at bounding box center [1150, 242] width 308 height 428
click at [617, 365] on button "Ask the AI" at bounding box center [605, 376] width 53 height 26
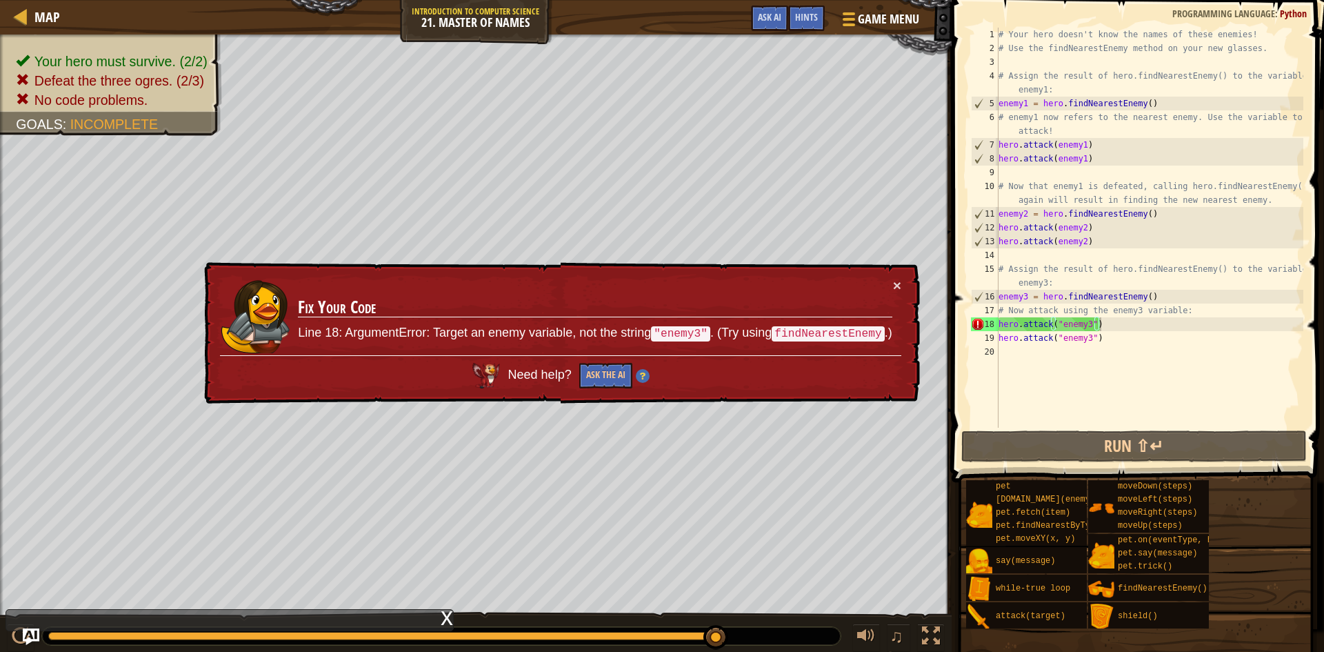
click at [907, 292] on div "× Fix Your Code Line 18: ArgumentError: Target an enemy variable, not the strin…" at bounding box center [561, 334] width 721 height 154
click at [895, 283] on button "×" at bounding box center [897, 288] width 8 height 14
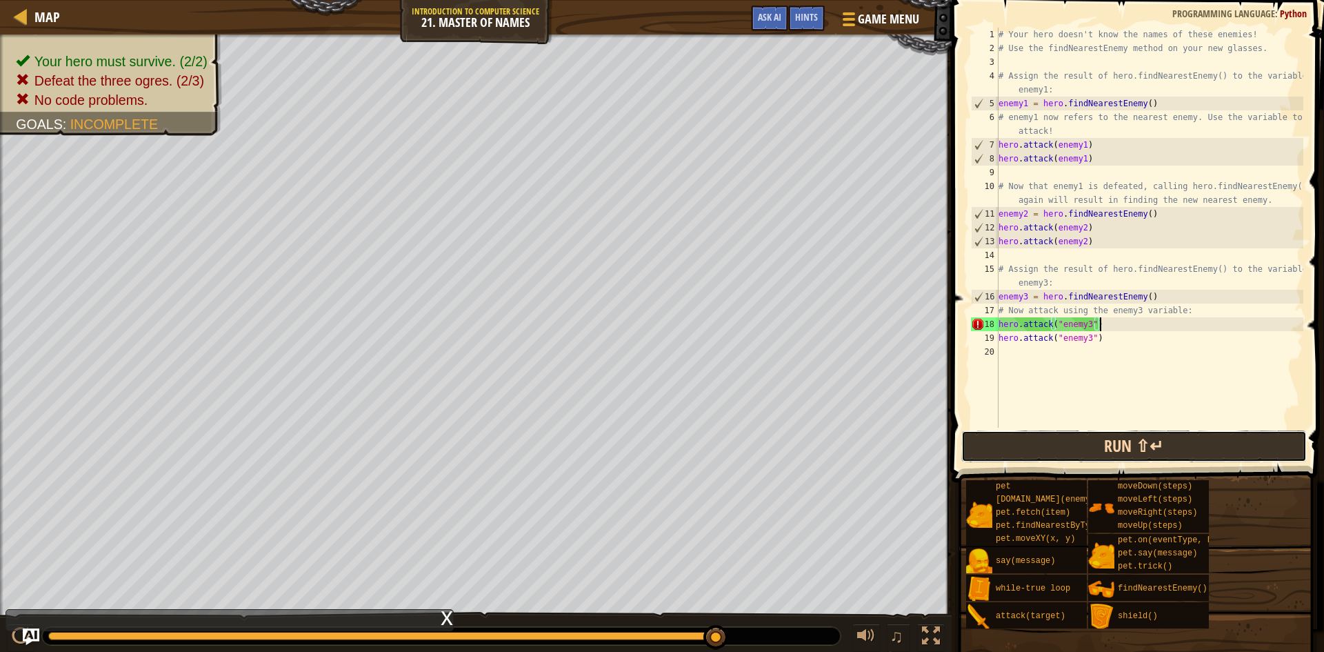
drag, startPoint x: 1112, startPoint y: 441, endPoint x: 1101, endPoint y: 433, distance: 12.8
click at [1103, 439] on button "Run ⇧↵" at bounding box center [1133, 446] width 345 height 32
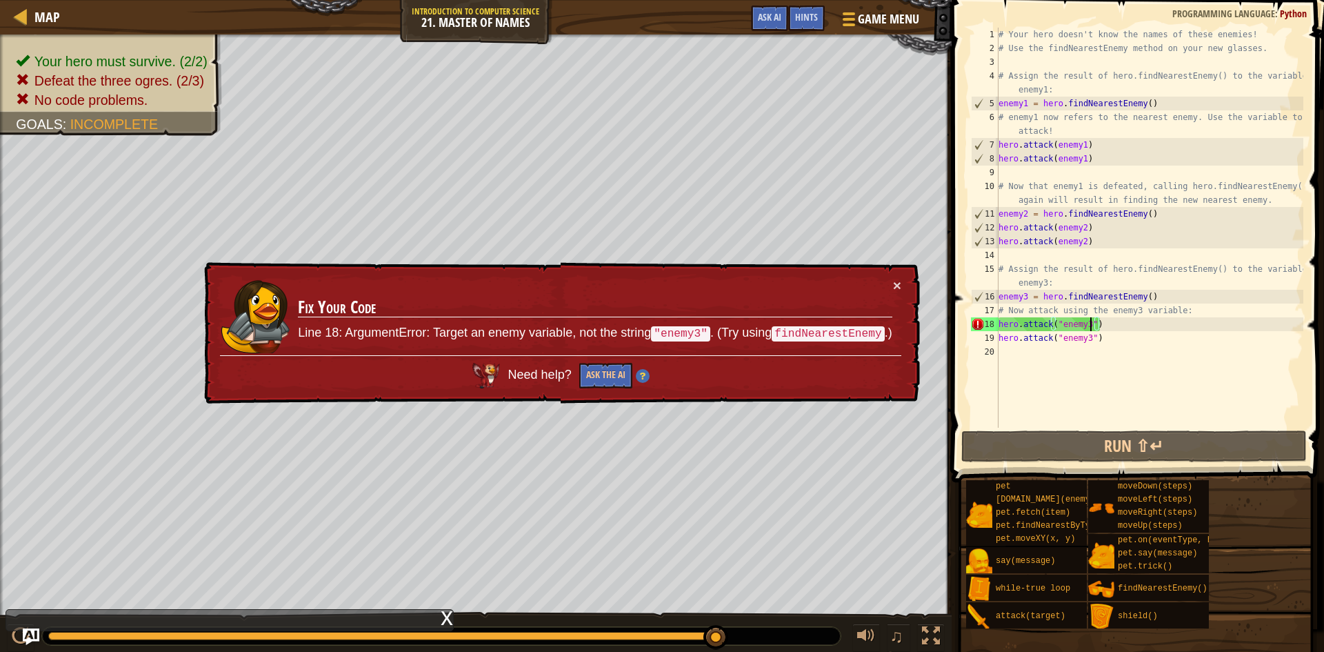
click at [1088, 323] on div "# Your hero doesn't know the names of these enemies! # Use the findNearestEnemy…" at bounding box center [1150, 242] width 308 height 428
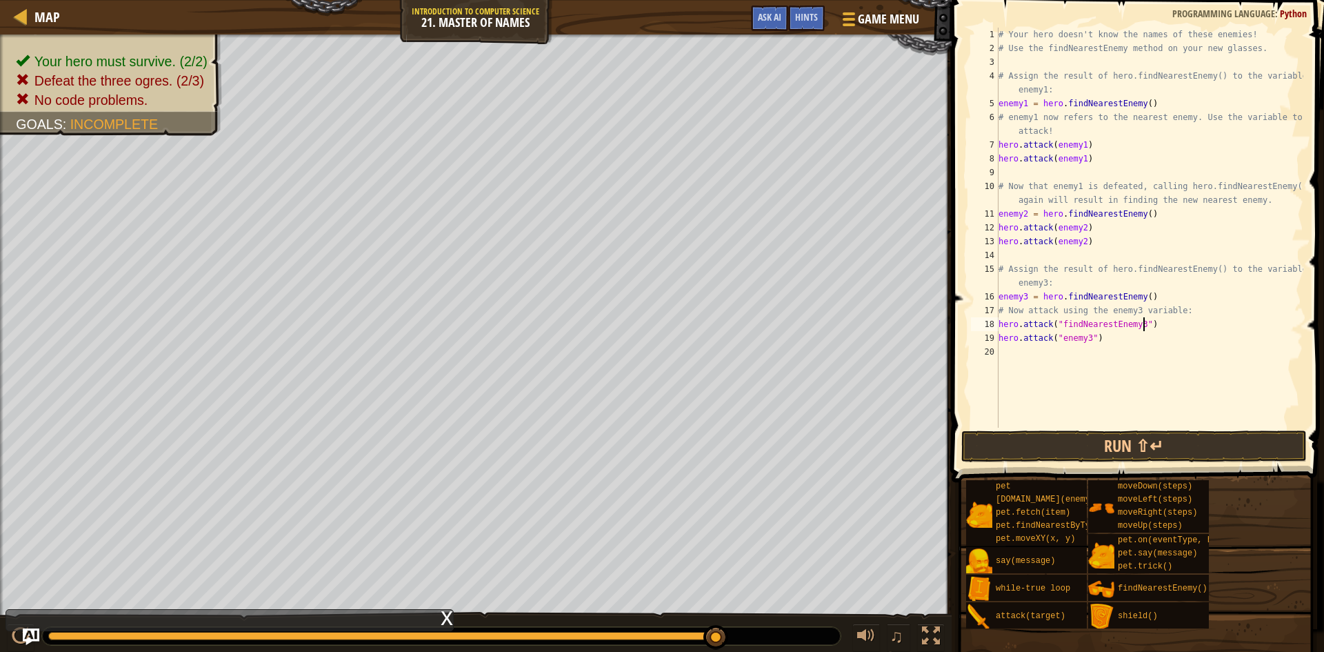
scroll to position [6, 21]
drag, startPoint x: 1063, startPoint y: 325, endPoint x: 1141, endPoint y: 327, distance: 78.6
click at [1141, 327] on div "# Your hero doesn't know the names of these enemies! # Use the findNearestEnemy…" at bounding box center [1150, 242] width 308 height 428
click at [1141, 327] on div "# Your hero doesn't know the names of these enemies! # Use the findNearestEnemy…" at bounding box center [1150, 228] width 308 height 400
click at [1066, 325] on div "# Your hero doesn't know the names of these enemies! # Use the findNearestEnemy…" at bounding box center [1150, 242] width 308 height 428
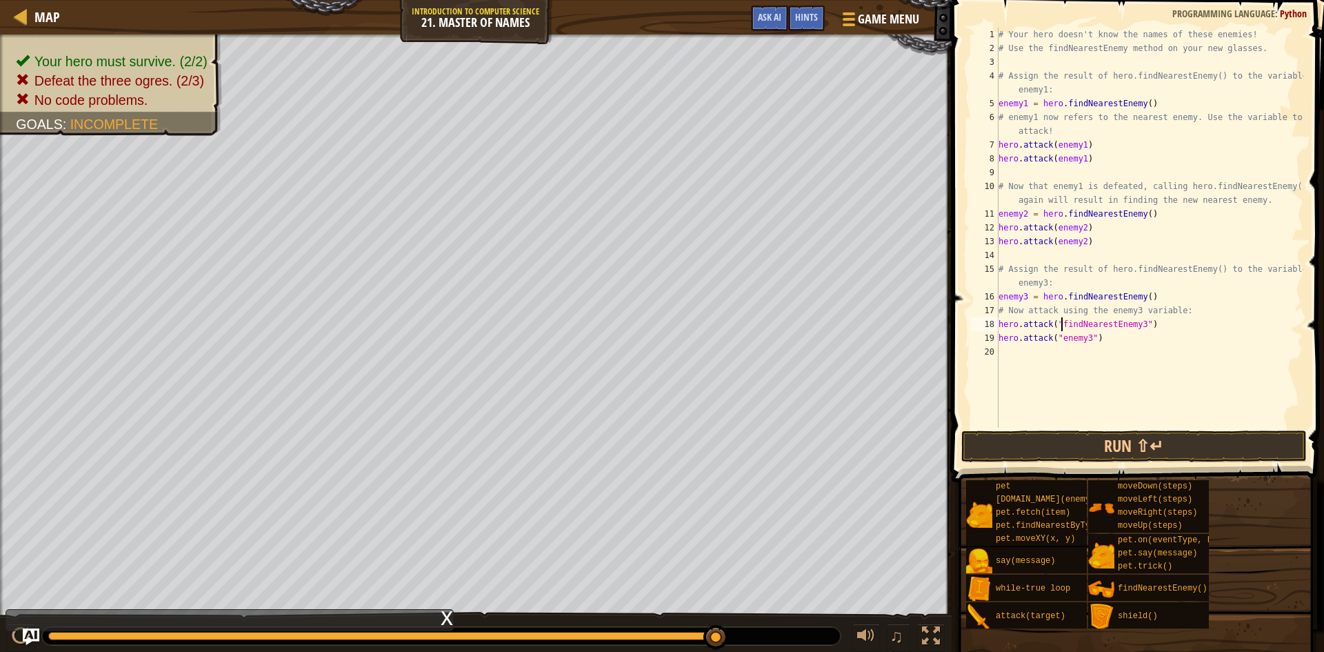
click at [1061, 325] on div "# Your hero doesn't know the names of these enemies! # Use the findNearestEnemy…" at bounding box center [1150, 242] width 308 height 428
drag, startPoint x: 1063, startPoint y: 325, endPoint x: 1121, endPoint y: 325, distance: 57.2
click at [1121, 325] on div "# Your hero doesn't know the names of these enemies! # Use the findNearestEnemy…" at bounding box center [1150, 242] width 308 height 428
click at [1062, 339] on div "# Your hero doesn't know the names of these enemies! # Use the findNearestEnemy…" at bounding box center [1150, 242] width 308 height 428
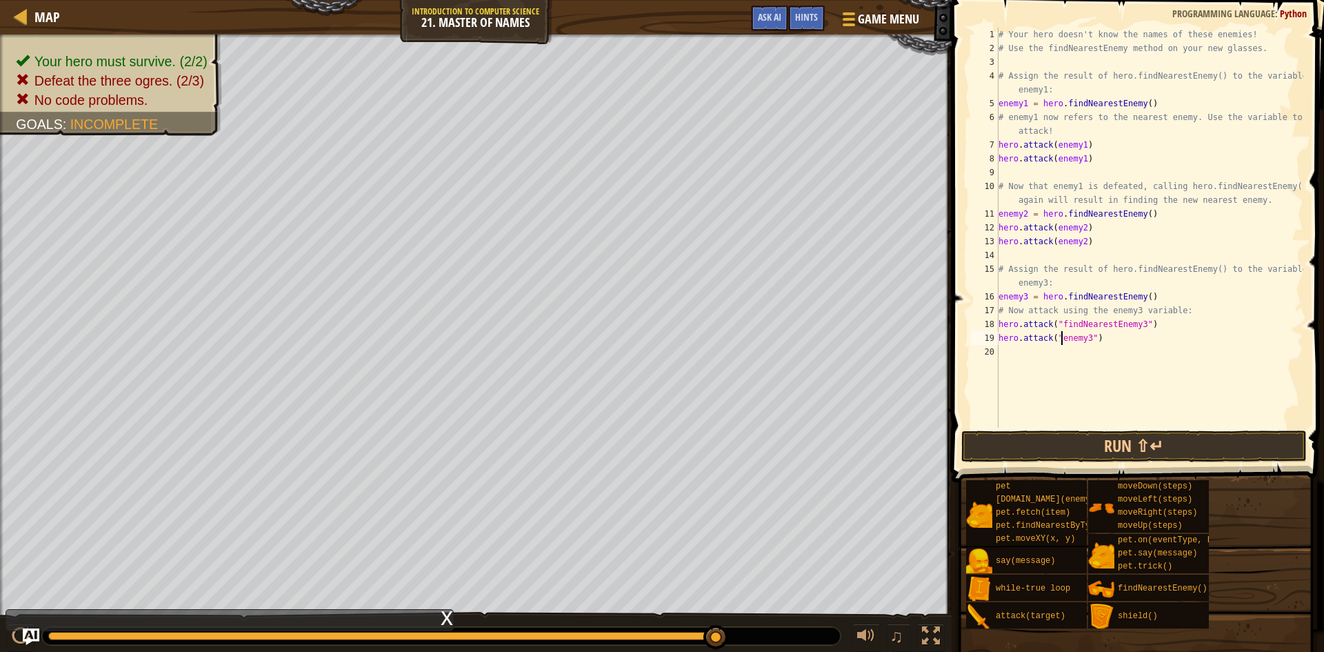
paste textarea "findNearestE"
click at [1123, 339] on div "# Your hero doesn't know the names of these enemies! # Use the findNearestEnemy…" at bounding box center [1150, 242] width 308 height 428
click at [1125, 456] on button "Run ⇧↵" at bounding box center [1133, 446] width 345 height 32
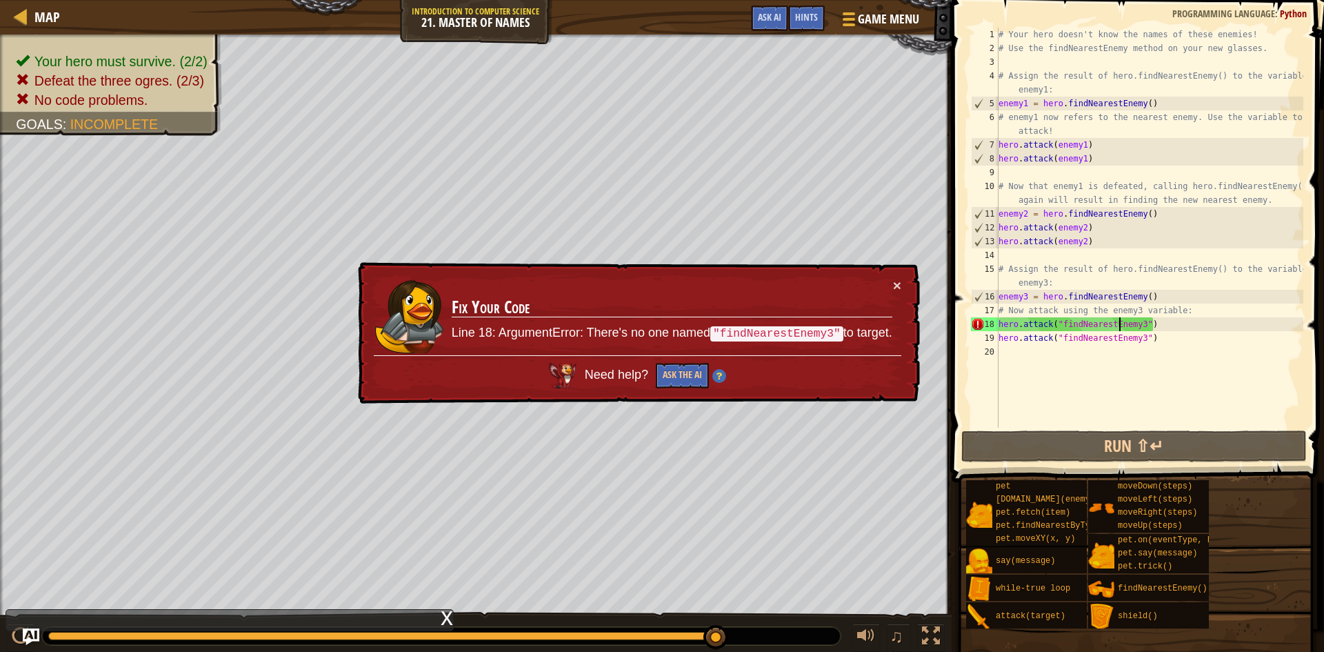
click at [1119, 324] on div "# Your hero doesn't know the names of these enemies! # Use the findNearestEnemy…" at bounding box center [1150, 242] width 308 height 428
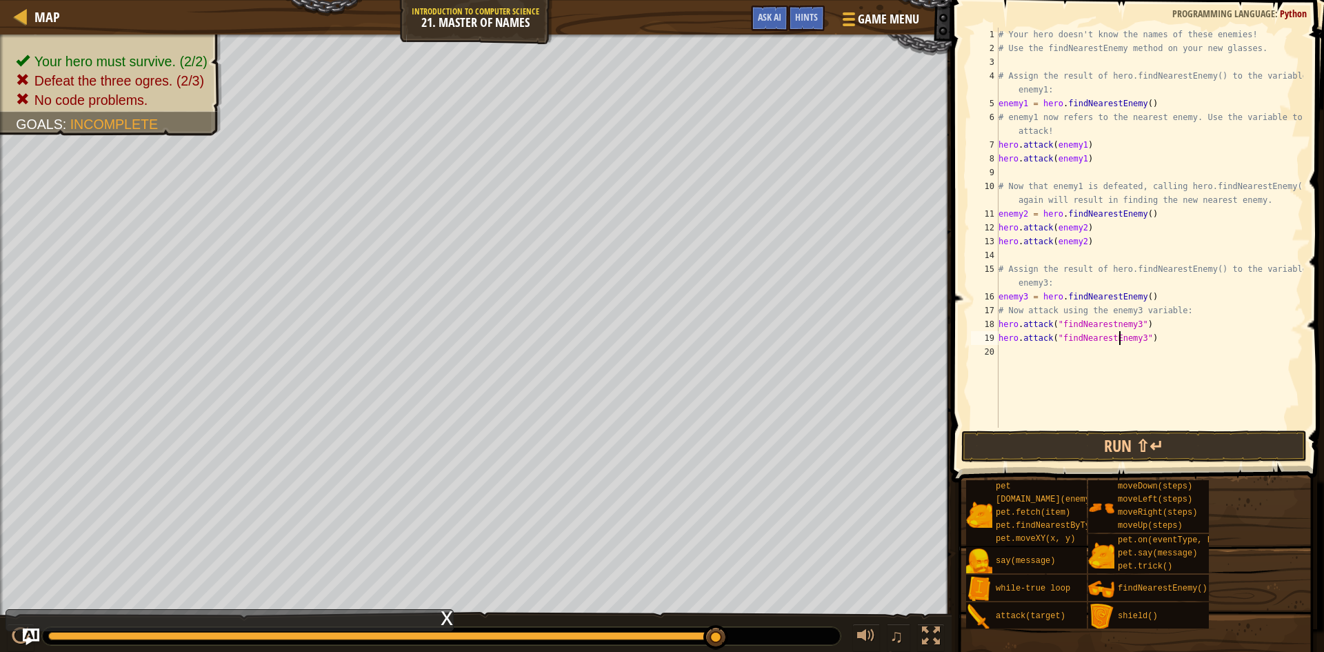
click at [1119, 341] on div "# Your hero doesn't know the names of these enemies! # Use the findNearestEnemy…" at bounding box center [1150, 242] width 308 height 428
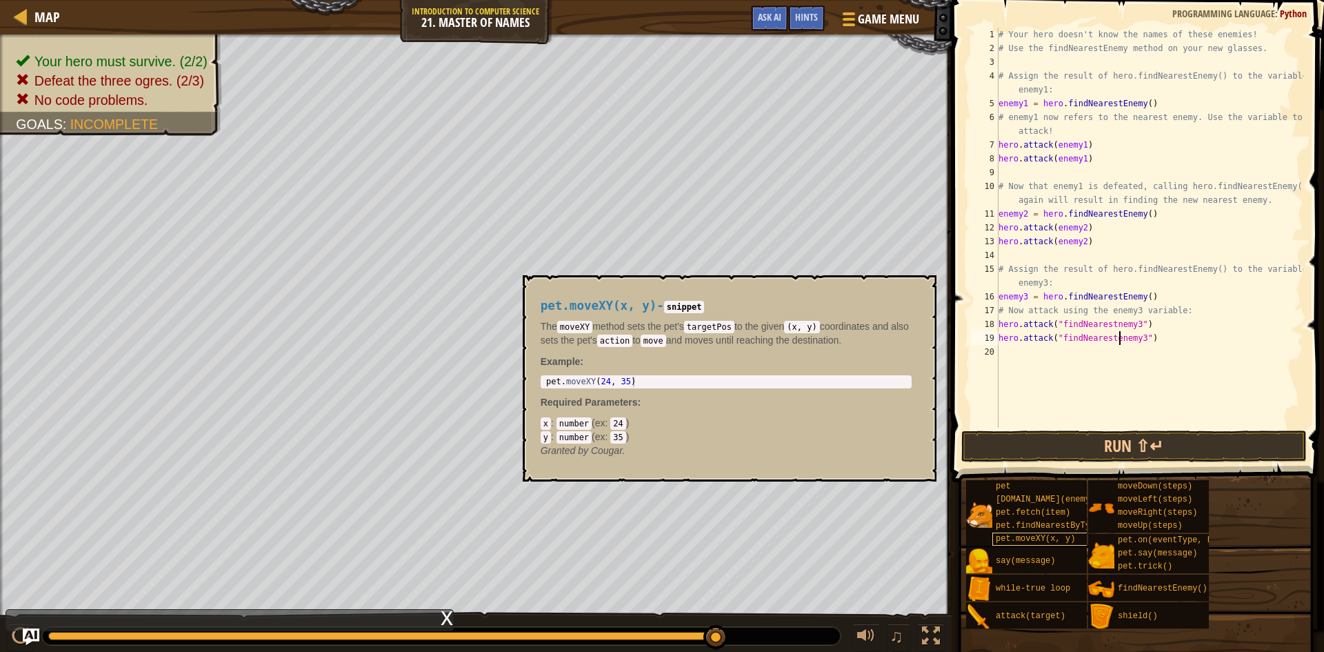
scroll to position [6, 17]
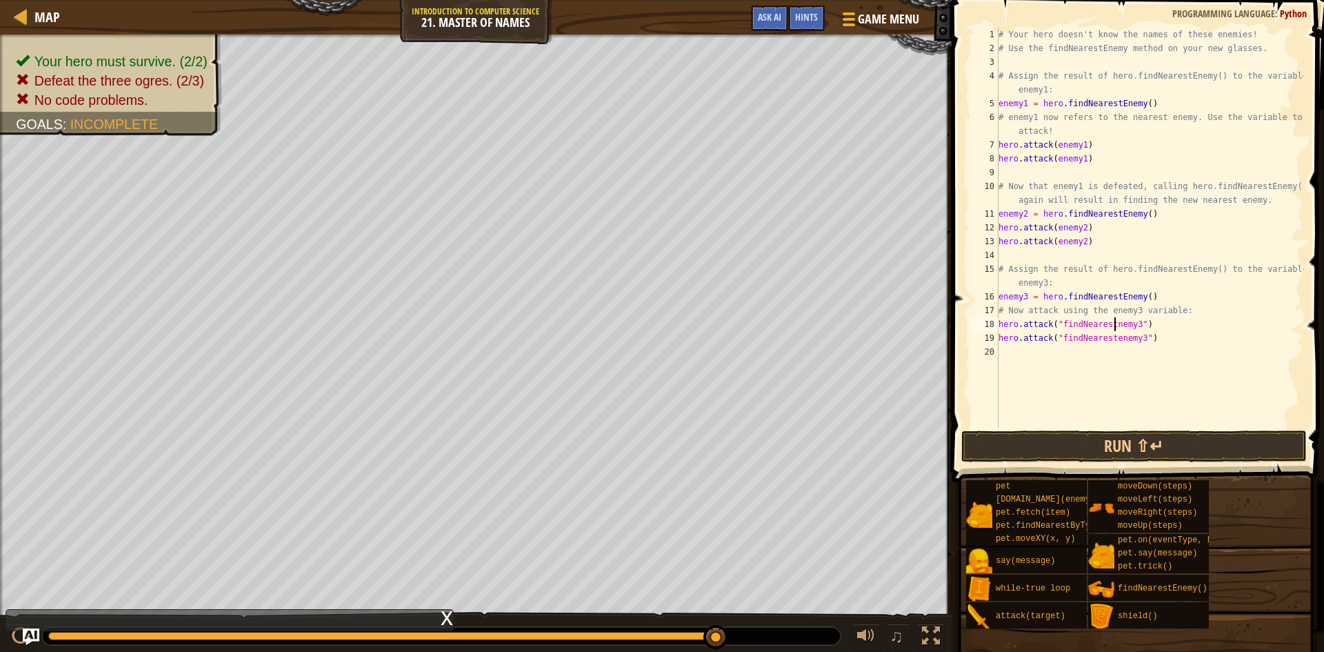
click at [1116, 325] on div "# Your hero doesn't know the names of these enemies! # Use the findNearestEnemy…" at bounding box center [1150, 242] width 308 height 428
click at [1151, 436] on button "Run ⇧↵" at bounding box center [1133, 446] width 345 height 32
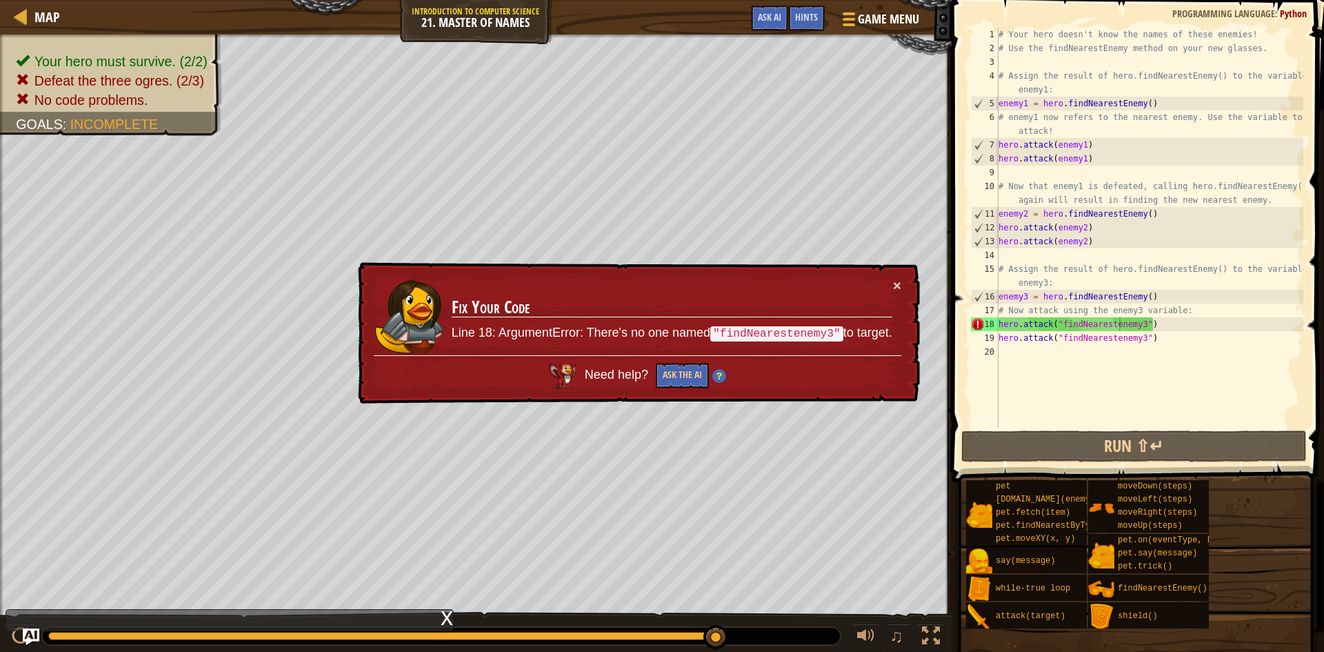
click at [684, 321] on td "Fix Your Code Line 18: ArgumentError: There's no one named "findNearestenemy3" …" at bounding box center [671, 317] width 443 height 84
click at [694, 381] on button "Ask the AI" at bounding box center [681, 376] width 53 height 26
click at [774, 11] on span "Ask AI" at bounding box center [769, 16] width 23 height 13
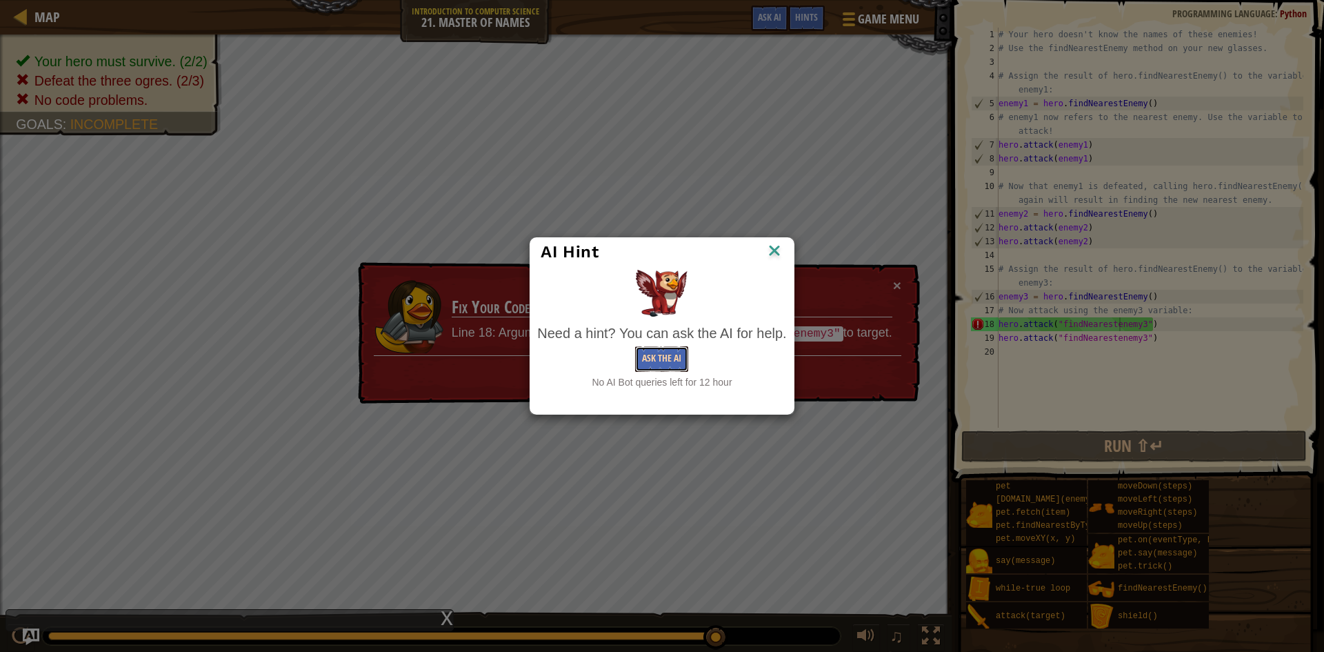
click at [683, 350] on button "Ask the AI" at bounding box center [661, 359] width 53 height 26
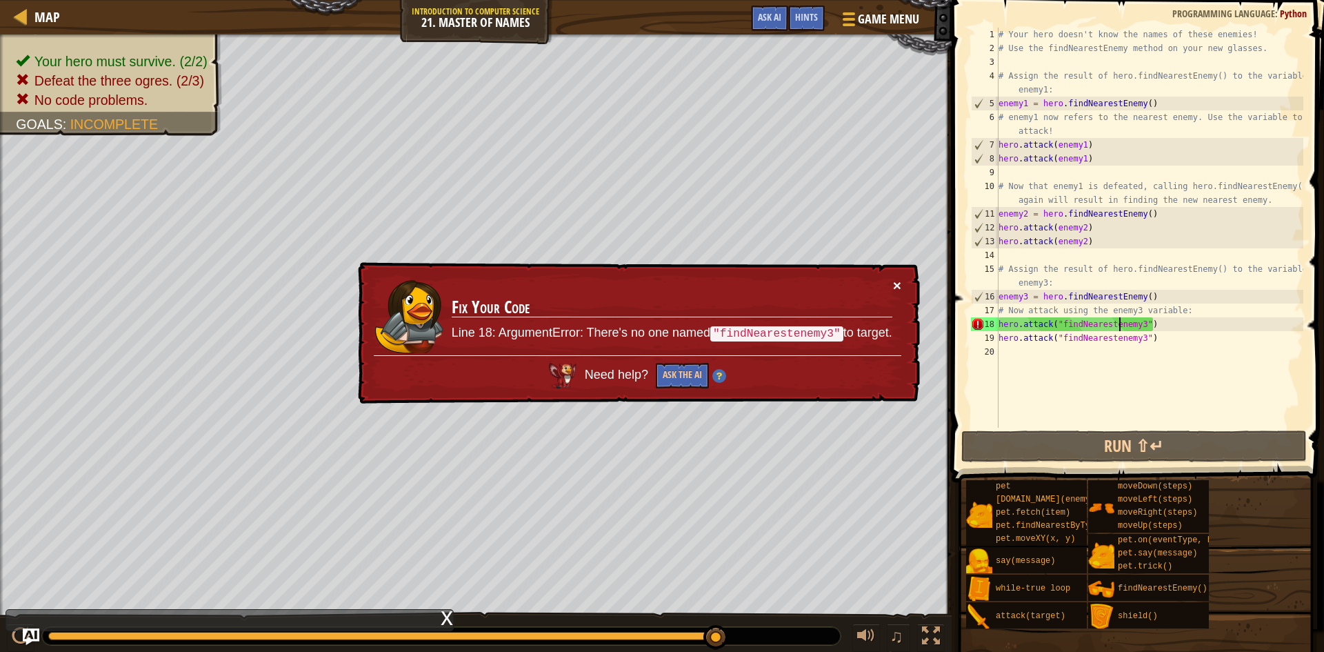
click at [896, 288] on button "×" at bounding box center [897, 288] width 9 height 14
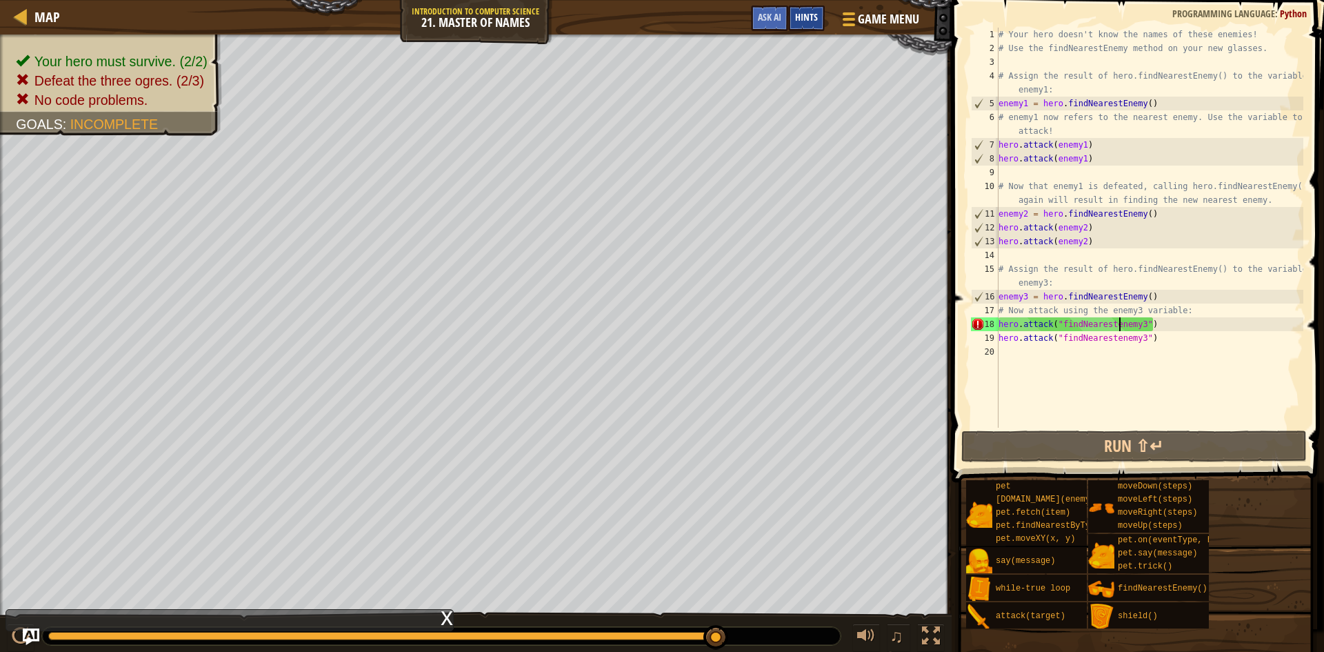
click at [808, 26] on div "Hints" at bounding box center [806, 19] width 37 height 26
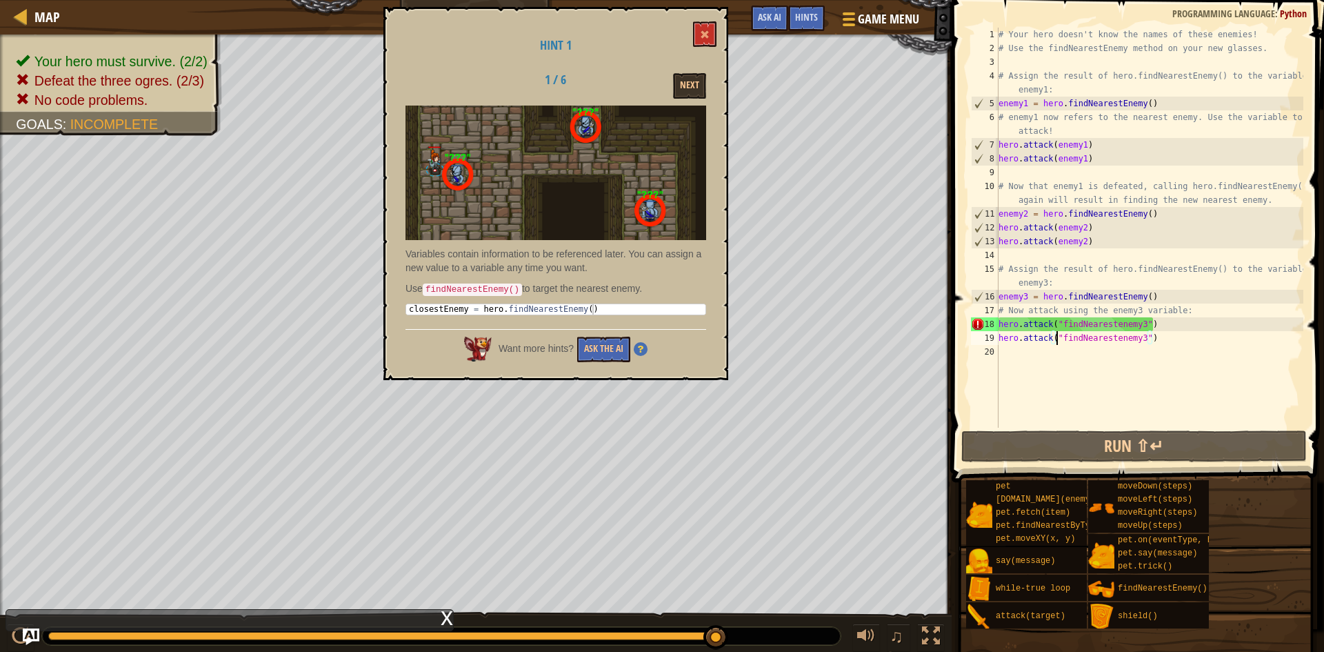
click at [1056, 338] on div "# Your hero doesn't know the names of these enemies! # Use the findNearestEnemy…" at bounding box center [1150, 242] width 308 height 428
click at [1057, 344] on div "# Your hero doesn't know the names of these enemies! # Use the findNearestEnemy…" at bounding box center [1150, 242] width 308 height 428
click at [1061, 337] on div "# Your hero doesn't know the names of these enemies! # Use the findNearestEnemy…" at bounding box center [1150, 228] width 308 height 400
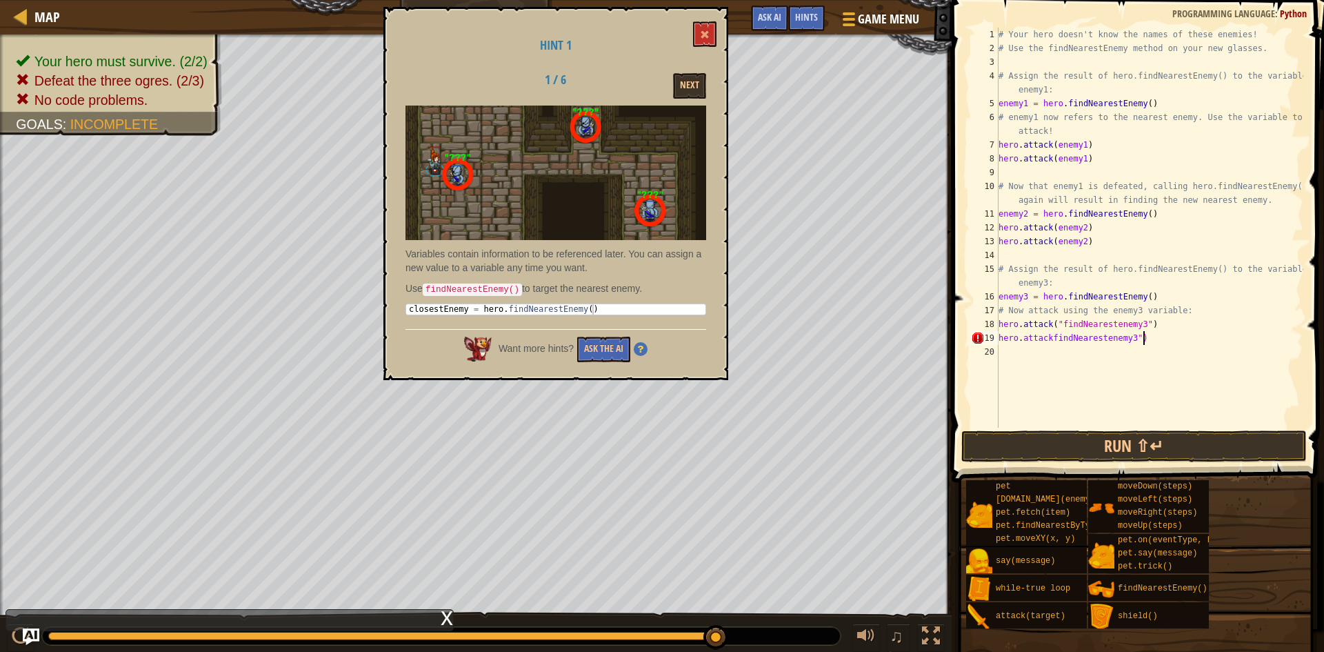
click at [1143, 339] on div "# Your hero doesn't know the names of these enemies! # Use the findNearestEnemy…" at bounding box center [1150, 242] width 308 height 428
click at [1161, 329] on div "# Your hero doesn't know the names of these enemies! # Use the findNearestEnemy…" at bounding box center [1150, 242] width 308 height 428
click at [1060, 320] on div "# Your hero doesn't know the names of these enemies! # Use the findNearestEnemy…" at bounding box center [1150, 242] width 308 height 428
click at [1129, 321] on div "# Your hero doesn't know the names of these enemies! # Use the findNearestEnemy…" at bounding box center [1150, 242] width 308 height 428
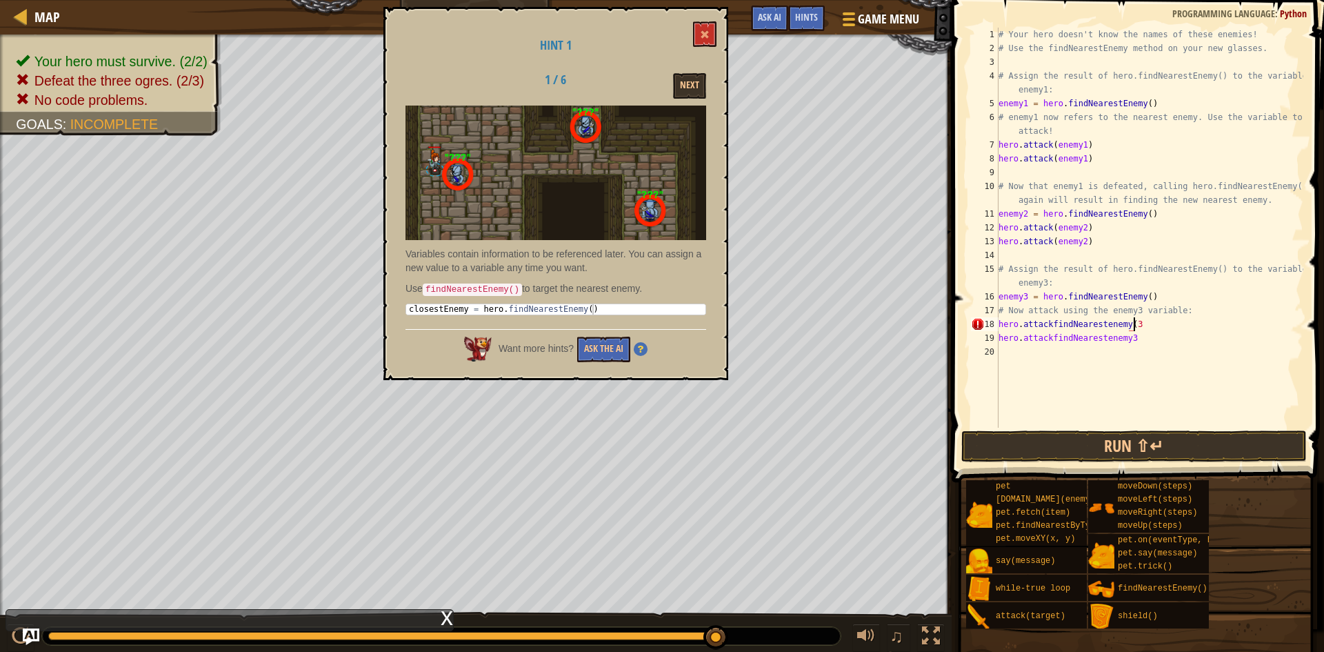
click at [1145, 325] on div "# Your hero doesn't know the names of these enemies! # Use the findNearestEnemy…" at bounding box center [1150, 242] width 308 height 428
click at [1127, 338] on div "# Your hero doesn't know the names of these enemies! # Use the findNearestEnemy…" at bounding box center [1150, 242] width 308 height 428
click at [1143, 343] on div "# Your hero doesn't know the names of these enemies! # Use the findNearestEnemy…" at bounding box center [1150, 242] width 308 height 428
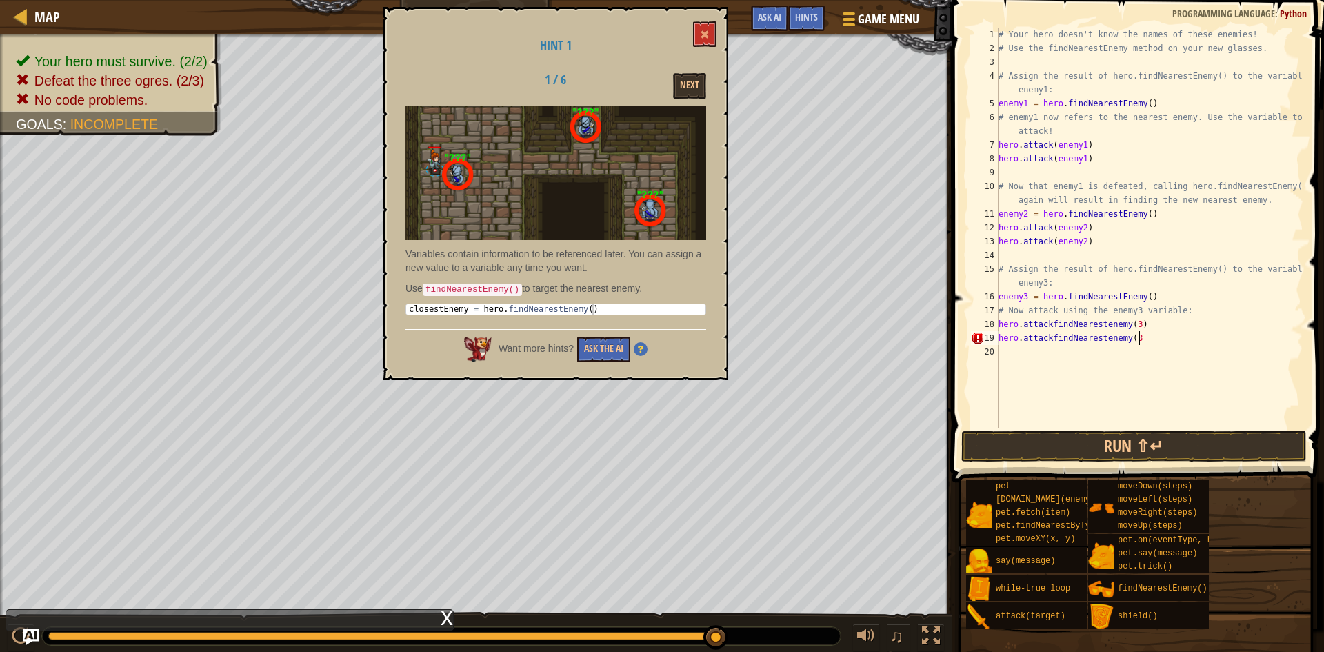
scroll to position [6, 20]
click at [1225, 447] on button "Run ⇧↵" at bounding box center [1133, 446] width 345 height 32
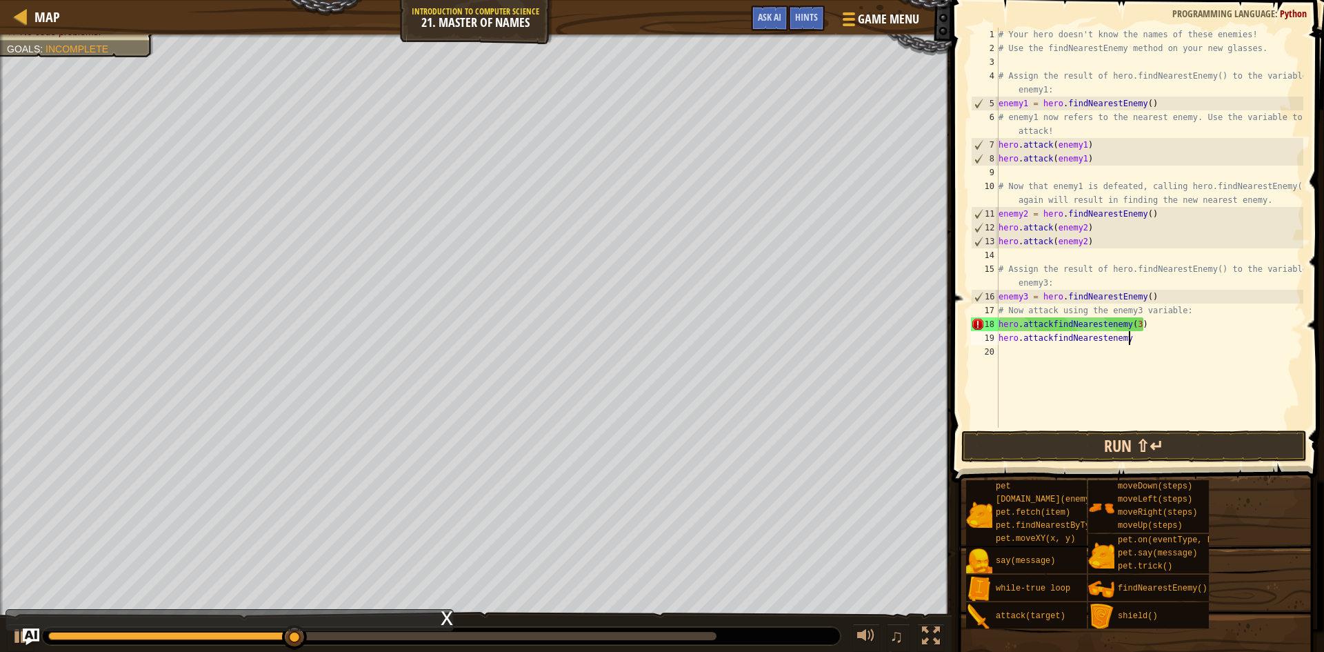
scroll to position [6, 18]
click at [1148, 319] on div "# Your hero doesn't know the names of these enemies! # Use the findNearestEnemy…" at bounding box center [1150, 242] width 308 height 428
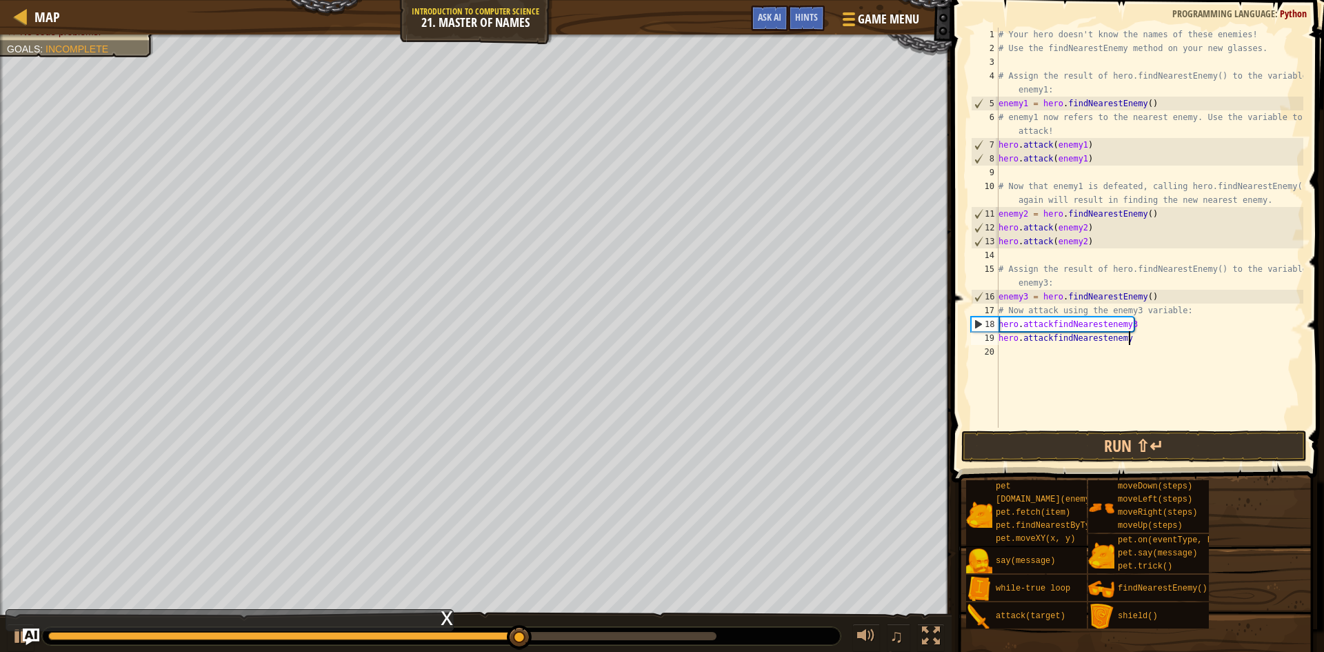
click at [1134, 339] on div "# Your hero doesn't know the names of these enemies! # Use the findNearestEnemy…" at bounding box center [1150, 242] width 308 height 428
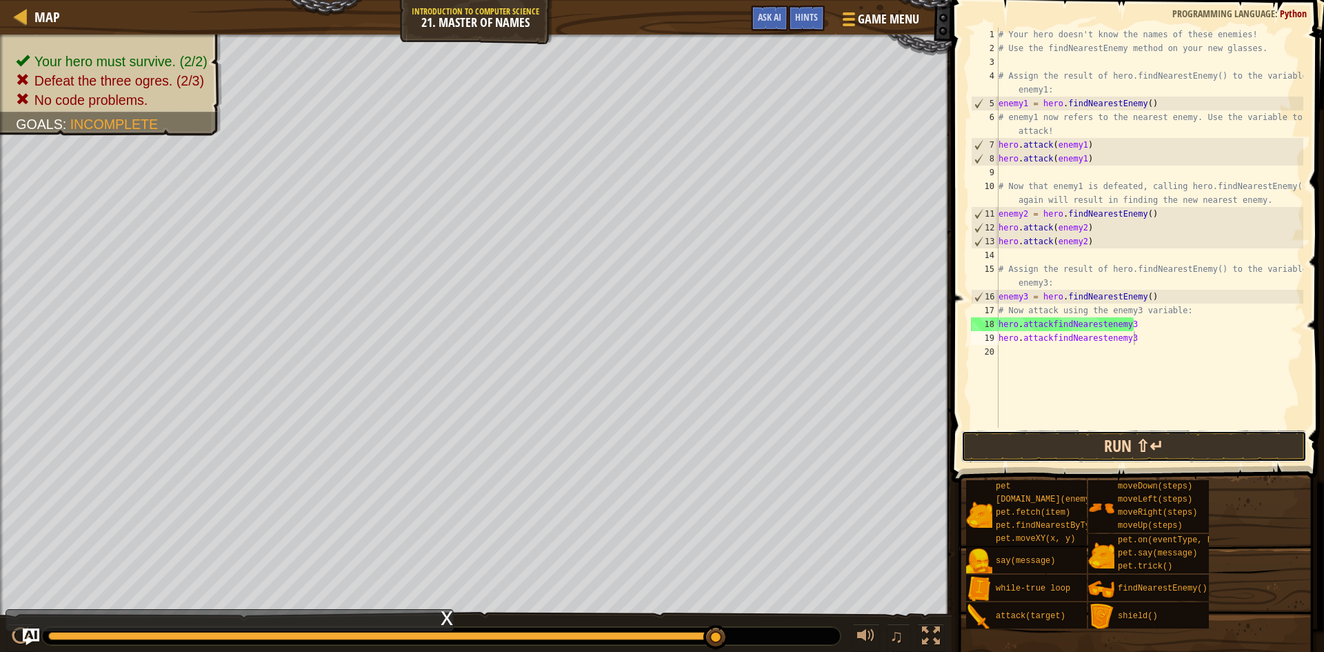
click at [1139, 437] on button "Run ⇧↵" at bounding box center [1133, 446] width 345 height 32
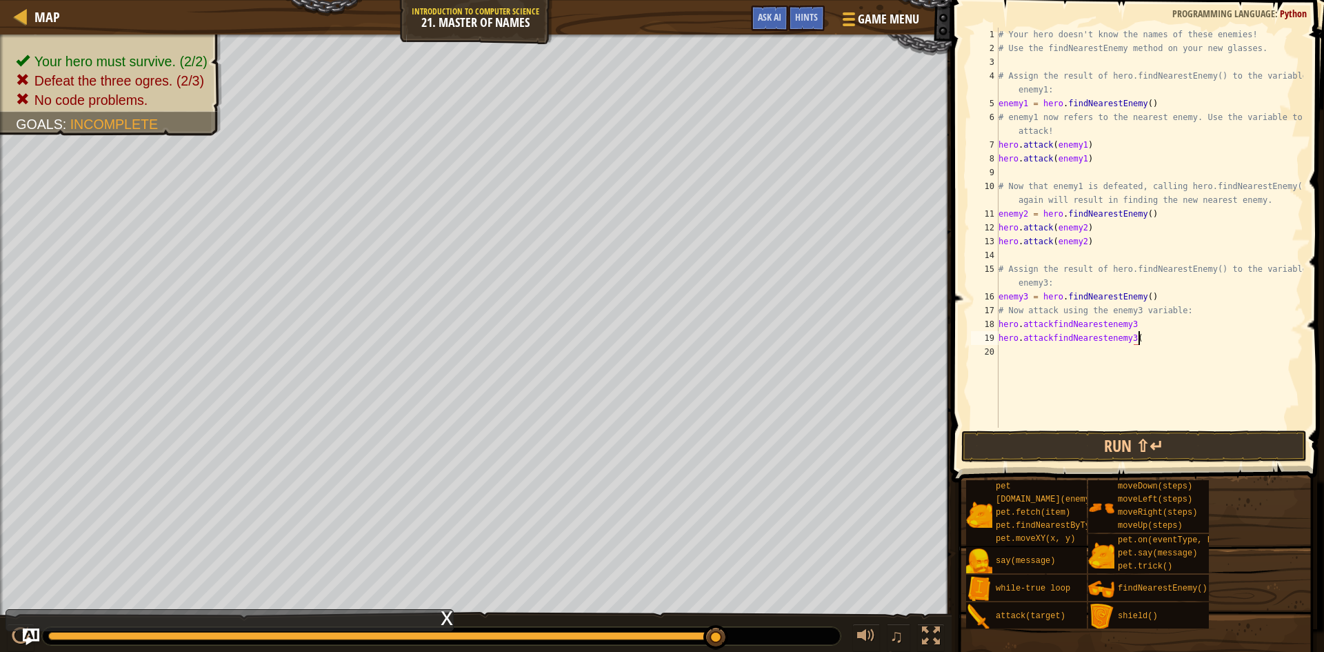
scroll to position [6, 20]
click at [1140, 330] on div "# Your hero doesn't know the names of these enemies! # Use the findNearestEnemy…" at bounding box center [1150, 242] width 308 height 428
type textarea "hero.attackfindNearestenemy3()"
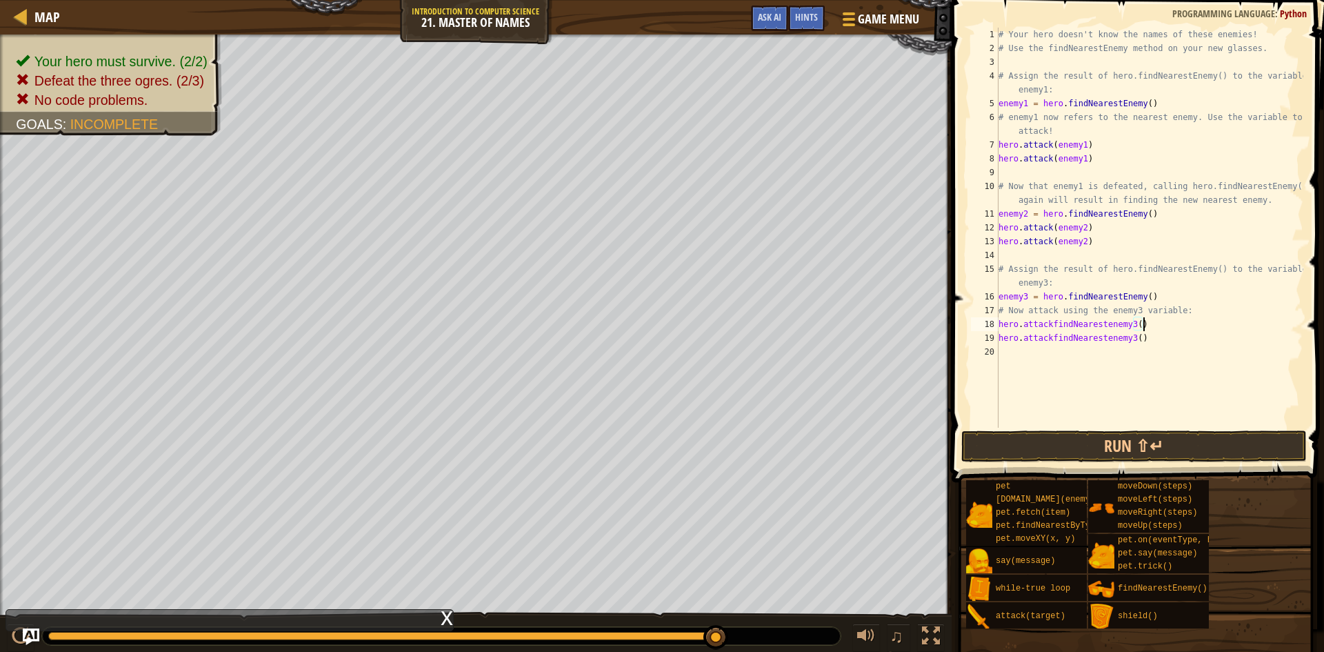
click at [1045, 418] on div "# Your hero doesn't know the names of these enemies! # Use the findNearestEnemy…" at bounding box center [1150, 242] width 308 height 428
drag, startPoint x: 1045, startPoint y: 432, endPoint x: 1026, endPoint y: 452, distance: 27.8
click at [1045, 436] on button "Run ⇧↵" at bounding box center [1133, 446] width 345 height 32
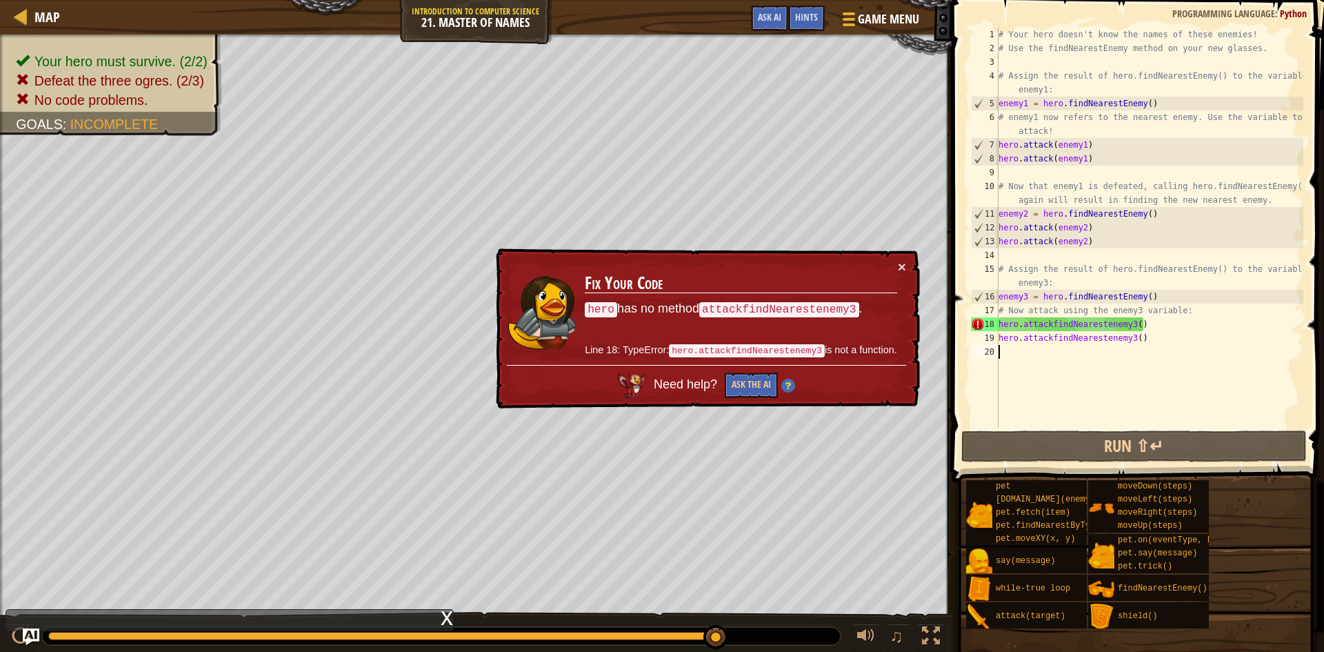
click at [1147, 320] on div "# Your hero doesn't know the names of these enemies! # Use the findNearestEnemy…" at bounding box center [1150, 242] width 308 height 428
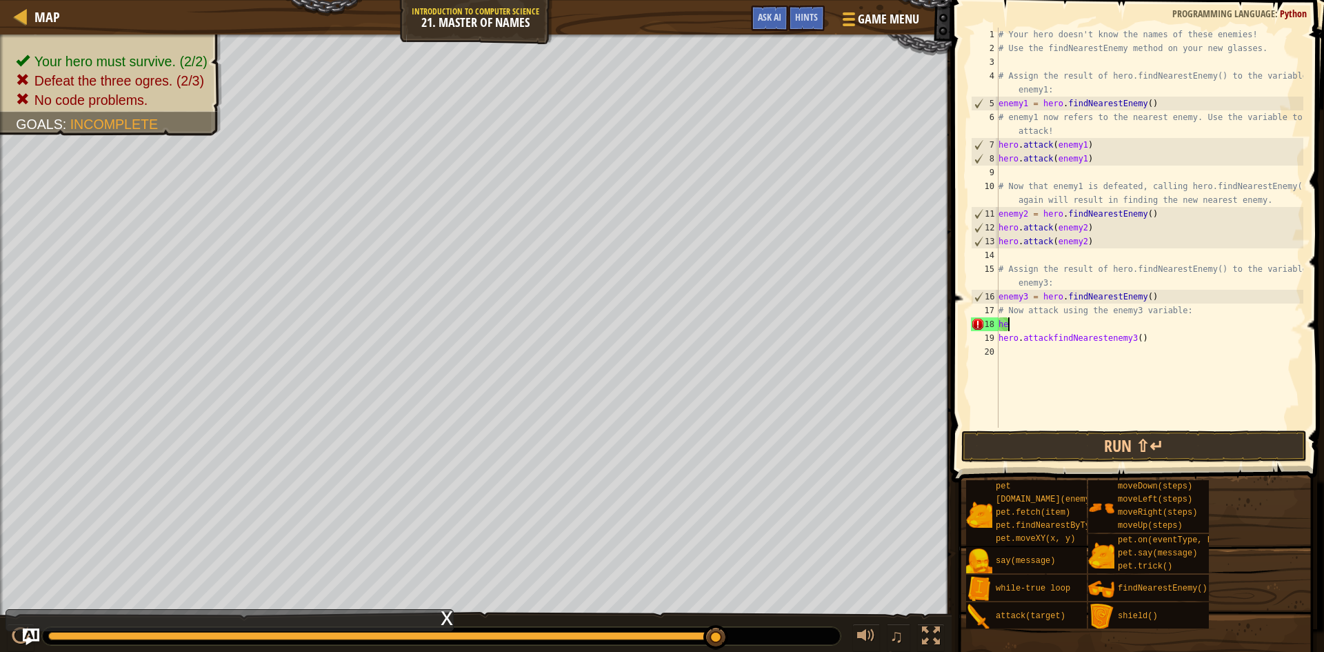
type textarea "h"
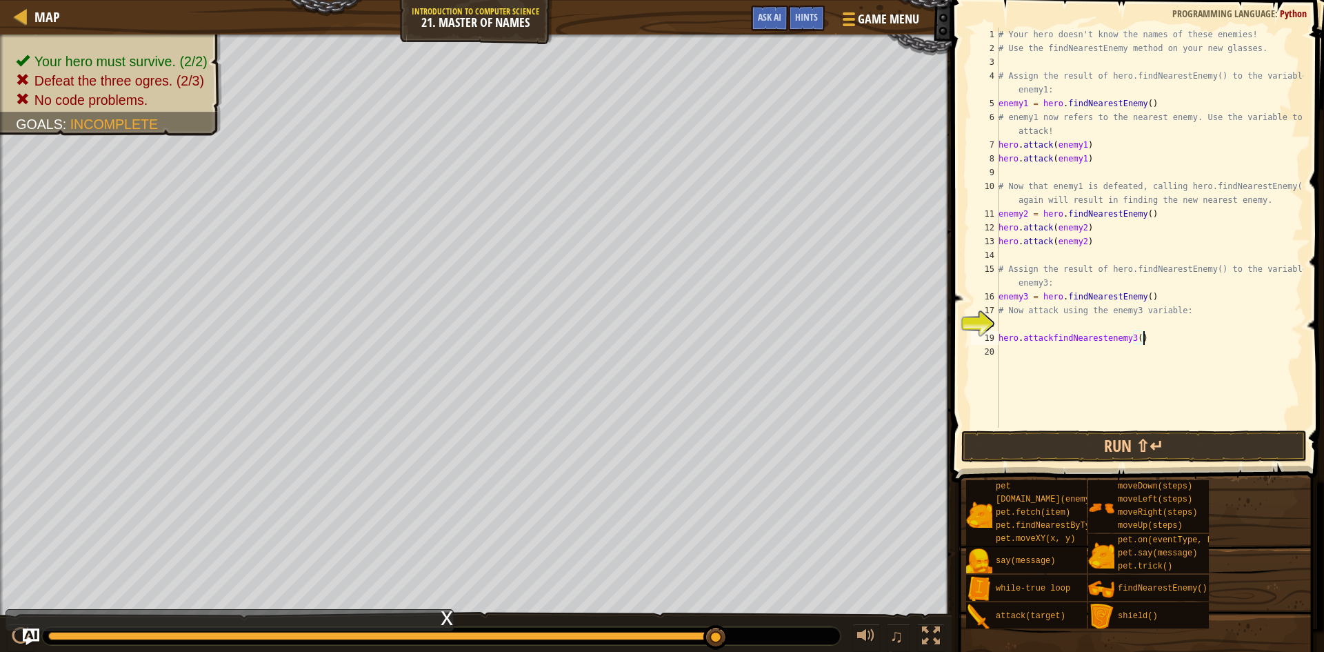
drag, startPoint x: 1145, startPoint y: 342, endPoint x: 1154, endPoint y: 345, distance: 10.0
click at [1148, 342] on div "# Your hero doesn't know the names of these enemies! # Use the findNearestEnemy…" at bounding box center [1150, 242] width 308 height 428
type textarea "h"
drag, startPoint x: 999, startPoint y: 144, endPoint x: 1089, endPoint y: 148, distance: 89.7
click at [1089, 148] on div "# Your hero doesn't know the names of these enemies! # Use the findNearestEnemy…" at bounding box center [1150, 242] width 308 height 428
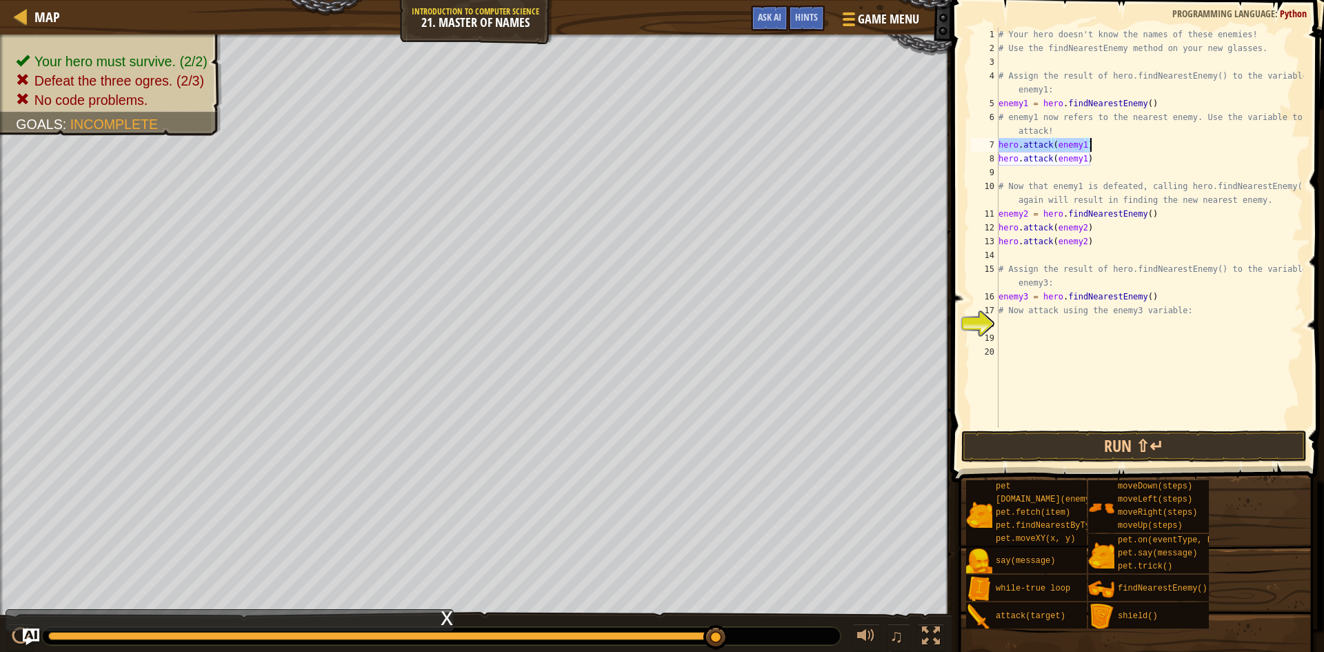
type textarea "hero.attack(enemy1)"
click at [1014, 333] on div "# Your hero doesn't know the names of these enemies! # Use the findNearestEnemy…" at bounding box center [1150, 242] width 308 height 428
click at [1010, 329] on div "# Your hero doesn't know the names of these enemies! # Use the findNearestEnemy…" at bounding box center [1150, 242] width 308 height 428
paste textarea "hero.attack(enemy1)"
type textarea "hero.attack(enemy1)"
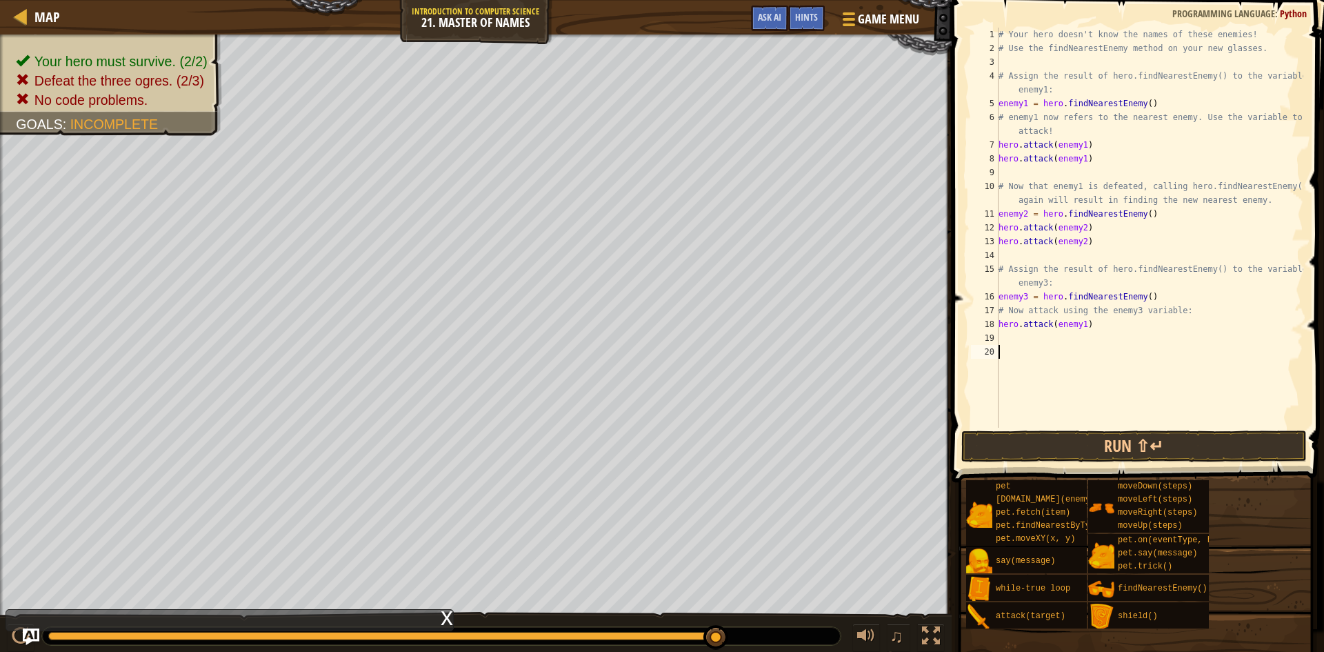
click at [1022, 346] on div "# Your hero doesn't know the names of these enemies! # Use the findNearestEnemy…" at bounding box center [1150, 242] width 308 height 428
click at [1007, 330] on div "# Your hero doesn't know the names of these enemies! # Use the findNearestEnemy…" at bounding box center [1150, 242] width 308 height 428
type textarea "hero.attack(enemy1)"
click at [1001, 340] on div "# Your hero doesn't know the names of these enemies! # Use the findNearestEnemy…" at bounding box center [1150, 242] width 308 height 428
paste textarea "hero.attack(enemy1)"
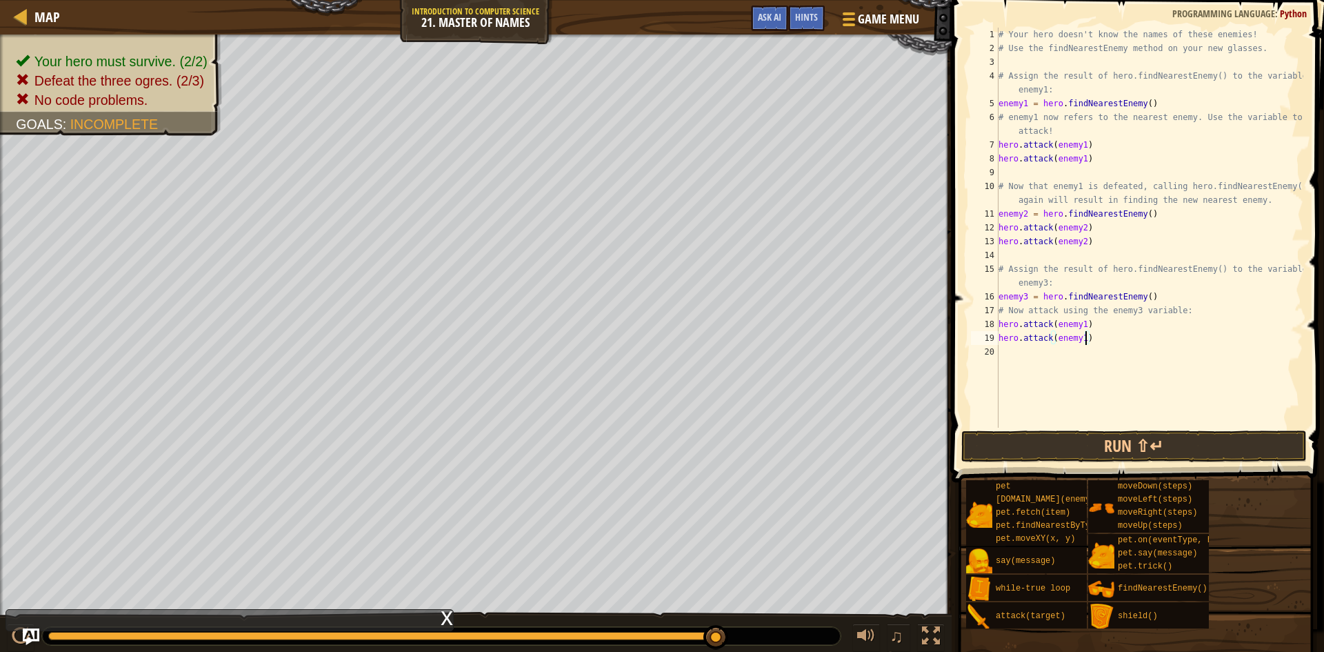
click at [1087, 340] on div "# Your hero doesn't know the names of these enemies! # Use the findNearestEnemy…" at bounding box center [1150, 242] width 308 height 428
drag, startPoint x: 1087, startPoint y: 319, endPoint x: 1078, endPoint y: 325, distance: 10.5
click at [1078, 325] on div "# Your hero doesn't know the names of these enemies! # Use the findNearestEnemy…" at bounding box center [1150, 242] width 308 height 428
type textarea "hero.attack(enemy3)"
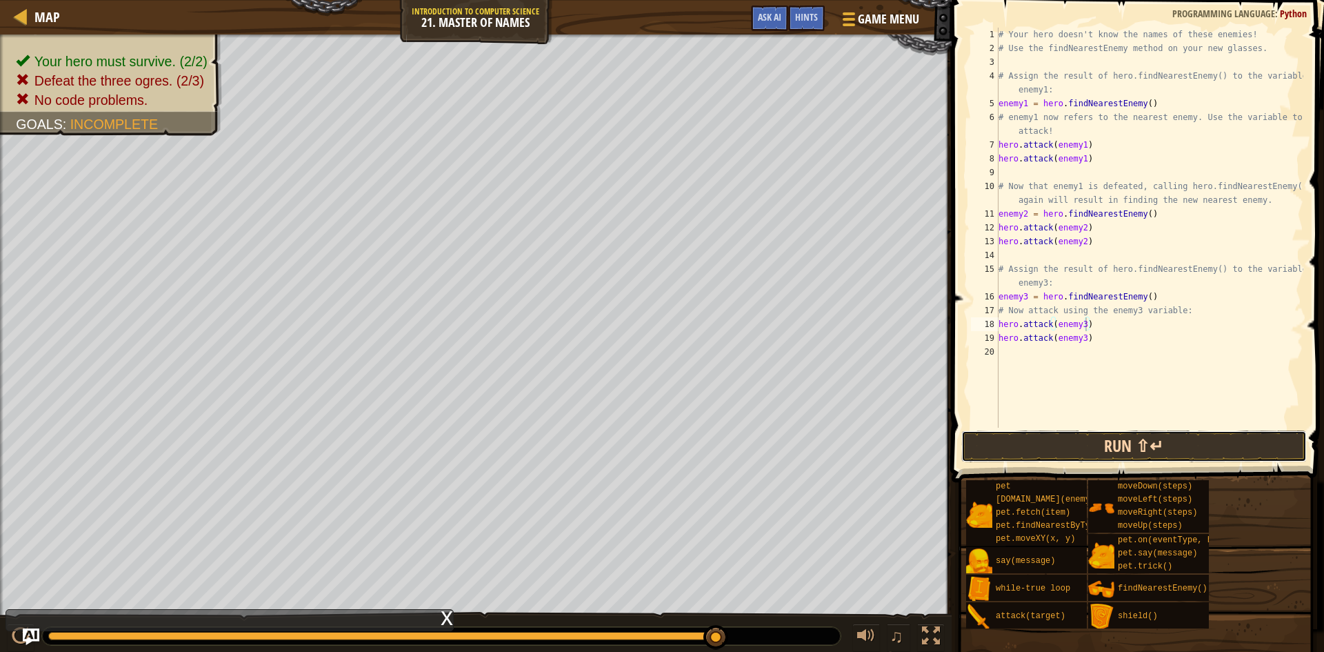
click at [1083, 435] on button "Run ⇧↵" at bounding box center [1133, 446] width 345 height 32
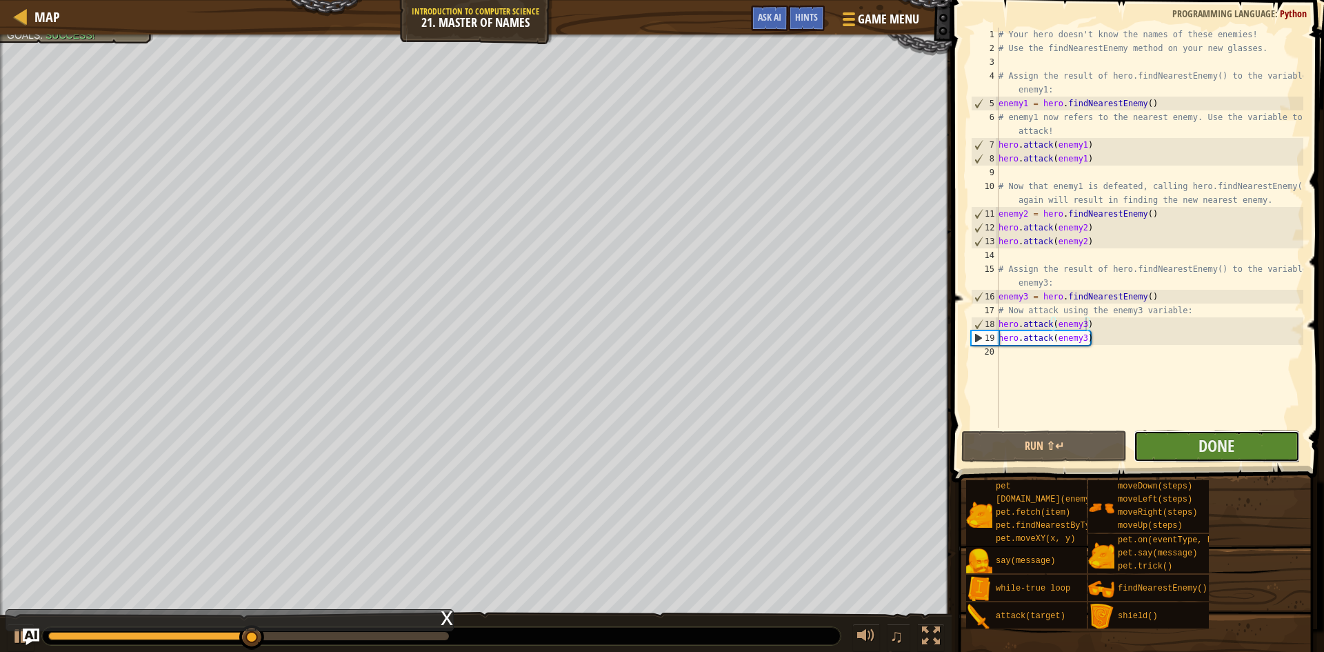
click at [1170, 435] on button "Done" at bounding box center [1216, 446] width 165 height 32
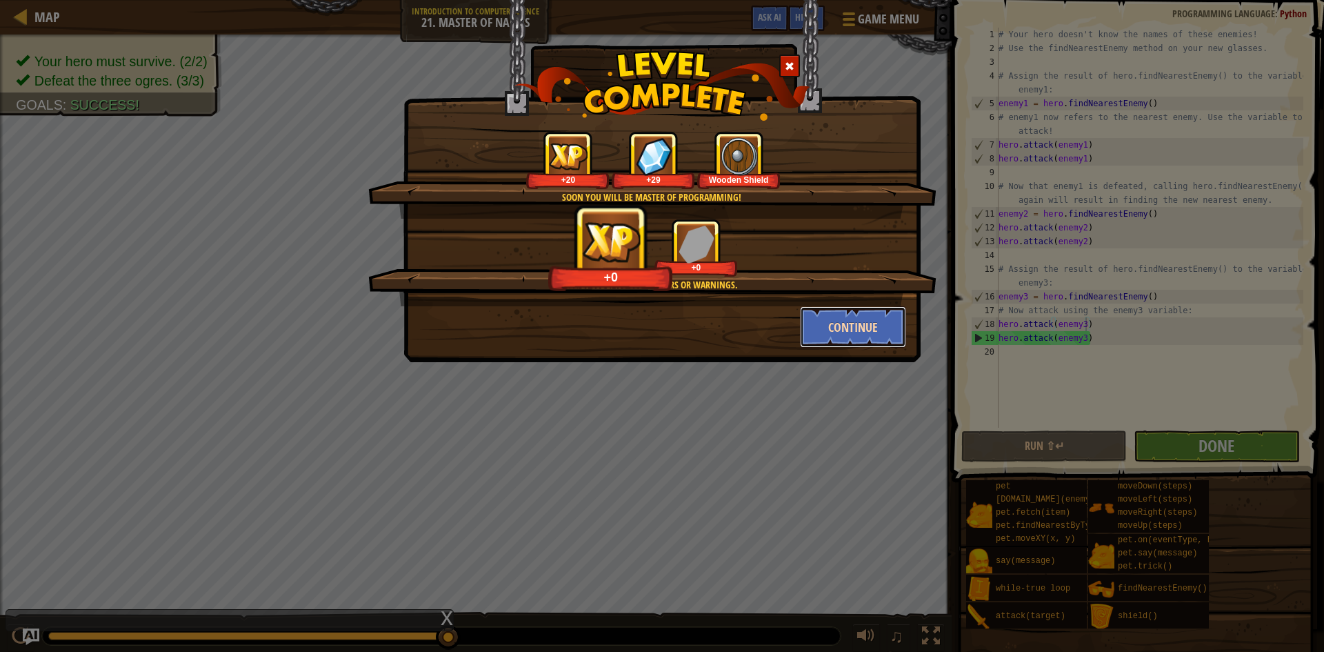
click at [868, 327] on button "Continue" at bounding box center [853, 326] width 107 height 41
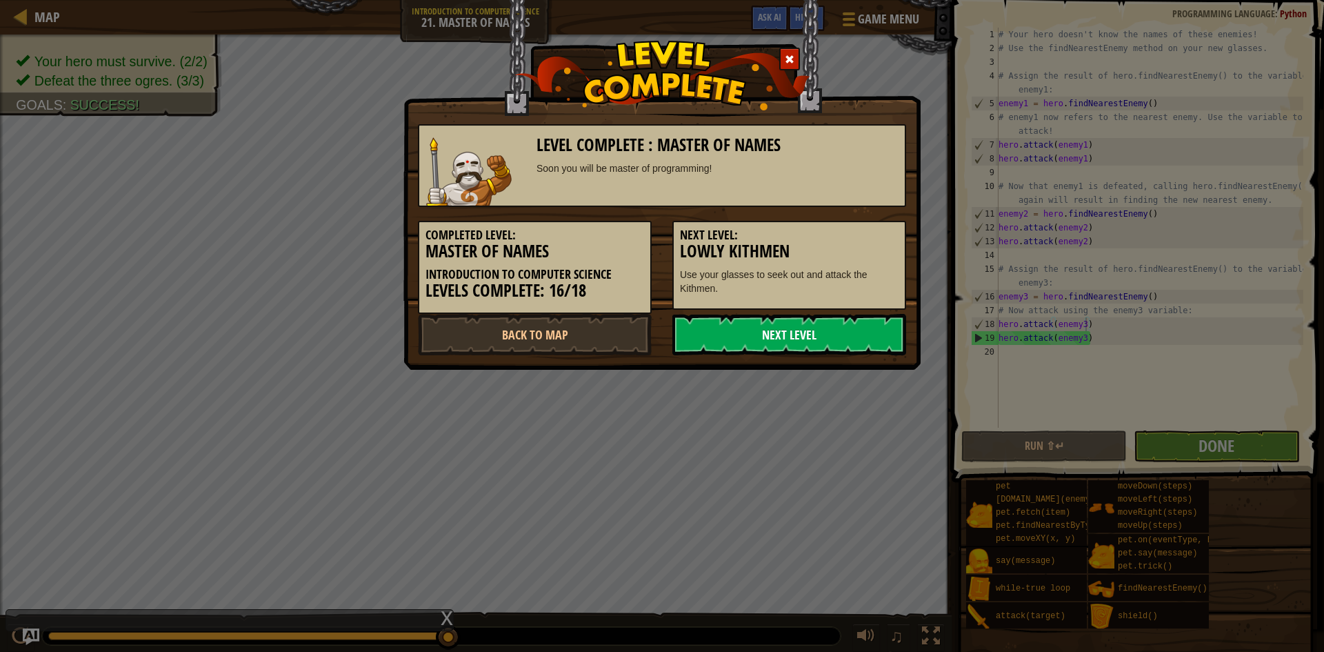
click at [872, 327] on link "Next Level" at bounding box center [789, 334] width 234 height 41
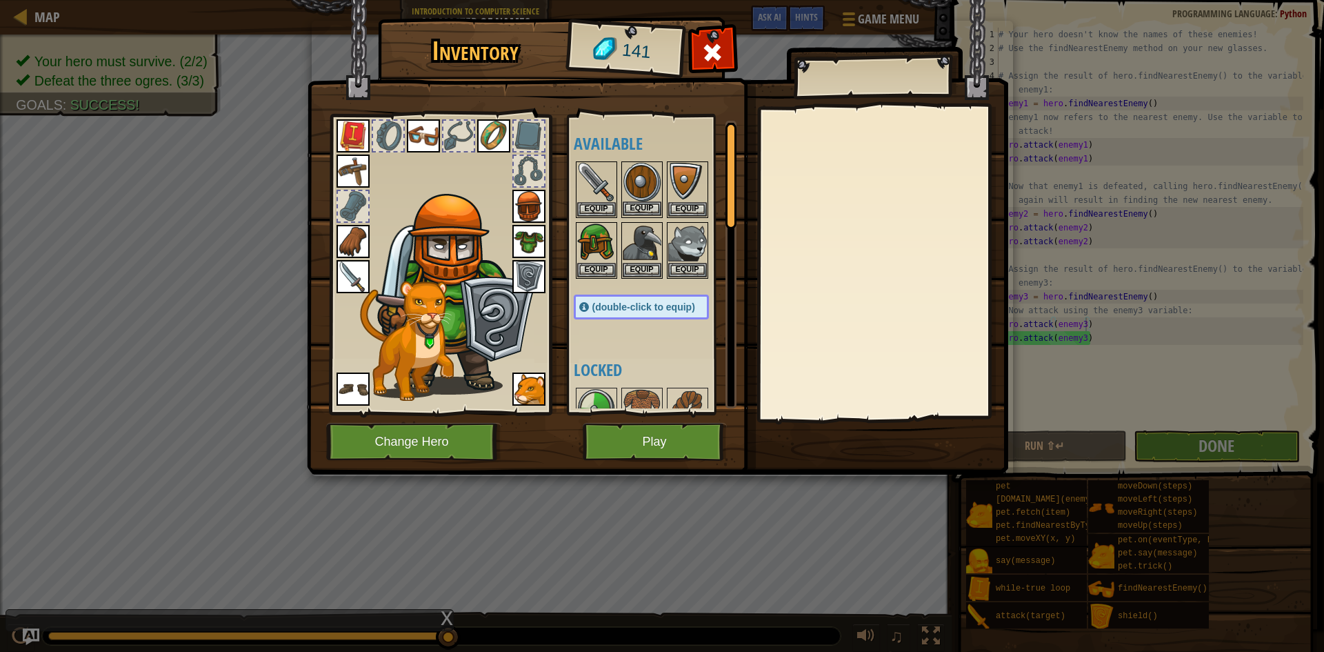
click at [637, 192] on img at bounding box center [642, 182] width 39 height 39
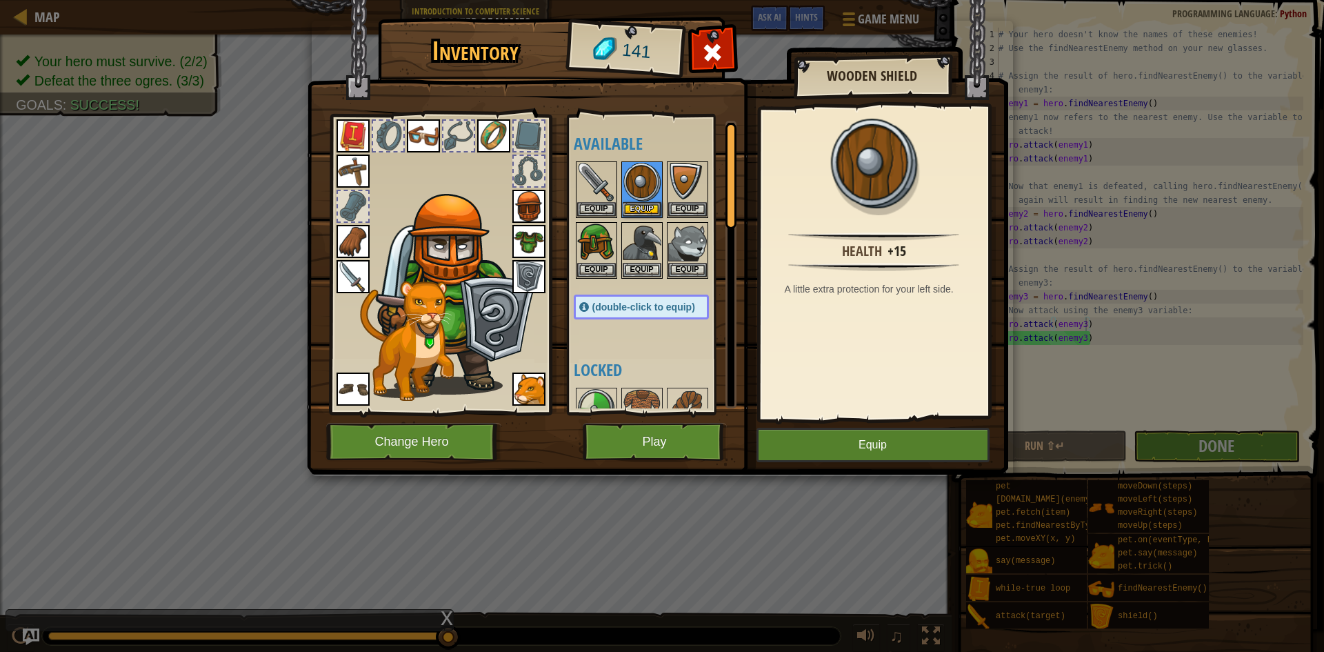
click at [518, 276] on img at bounding box center [528, 276] width 33 height 33
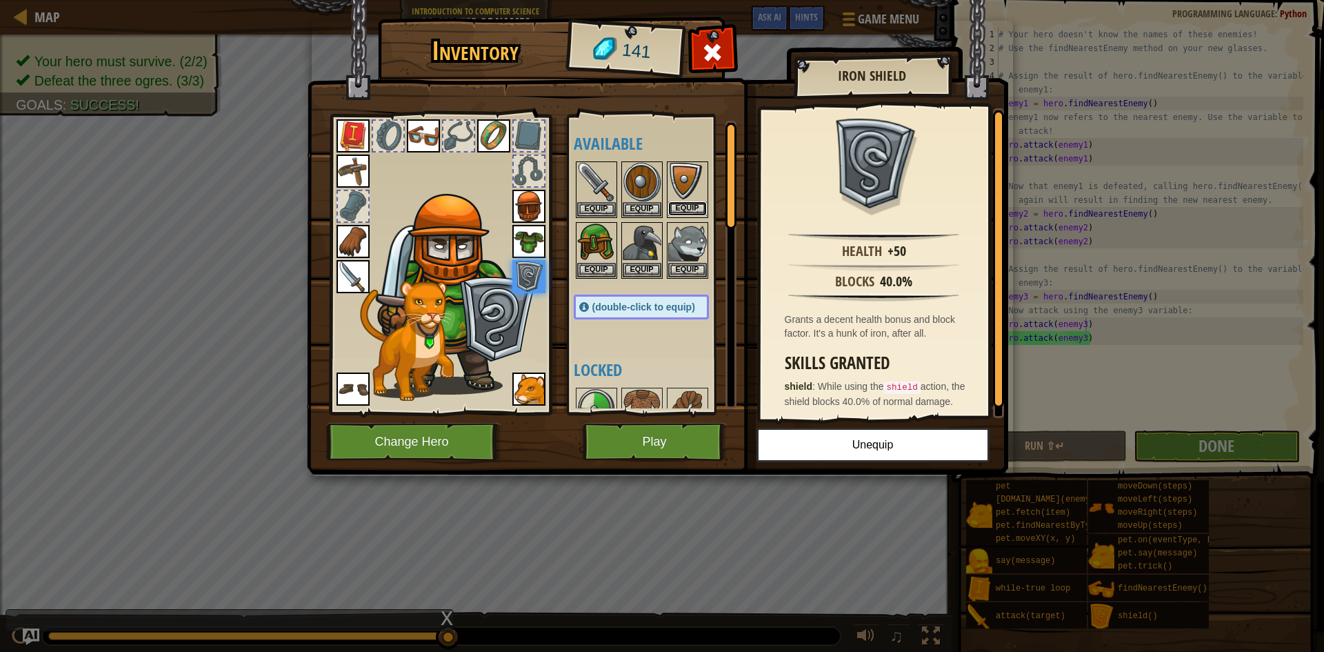
click at [686, 212] on button "Equip" at bounding box center [687, 208] width 39 height 14
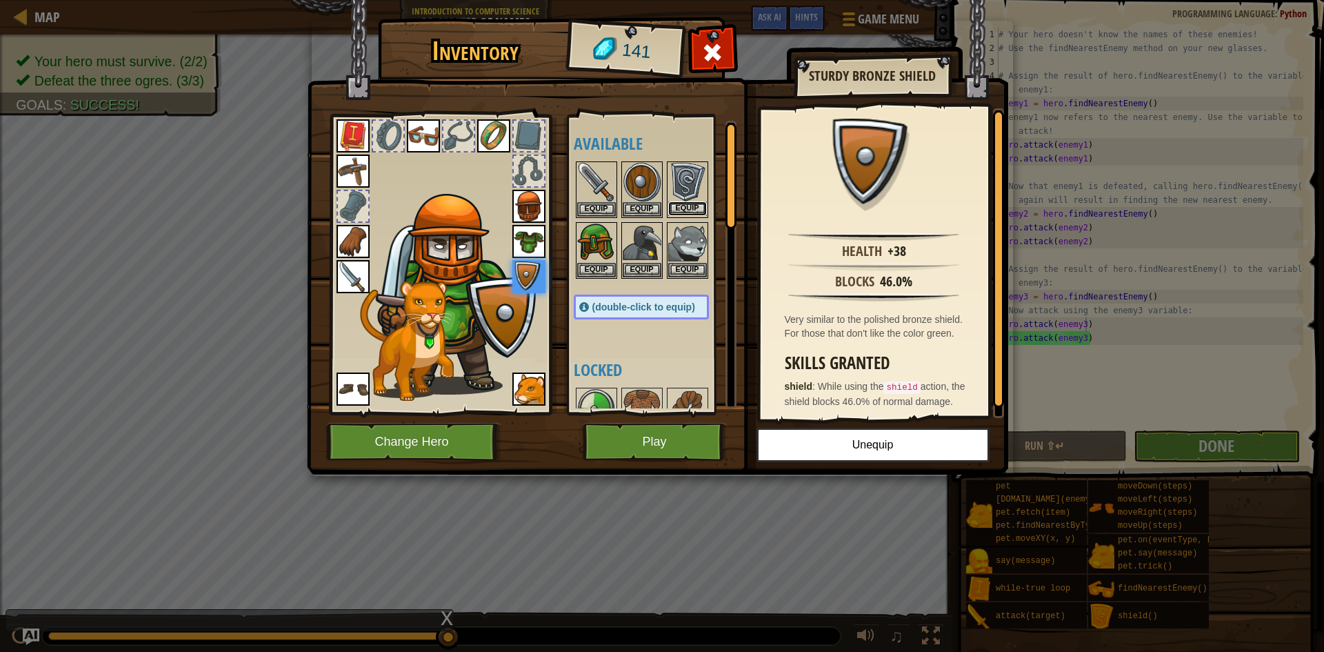
click at [681, 206] on button "Equip" at bounding box center [687, 208] width 39 height 14
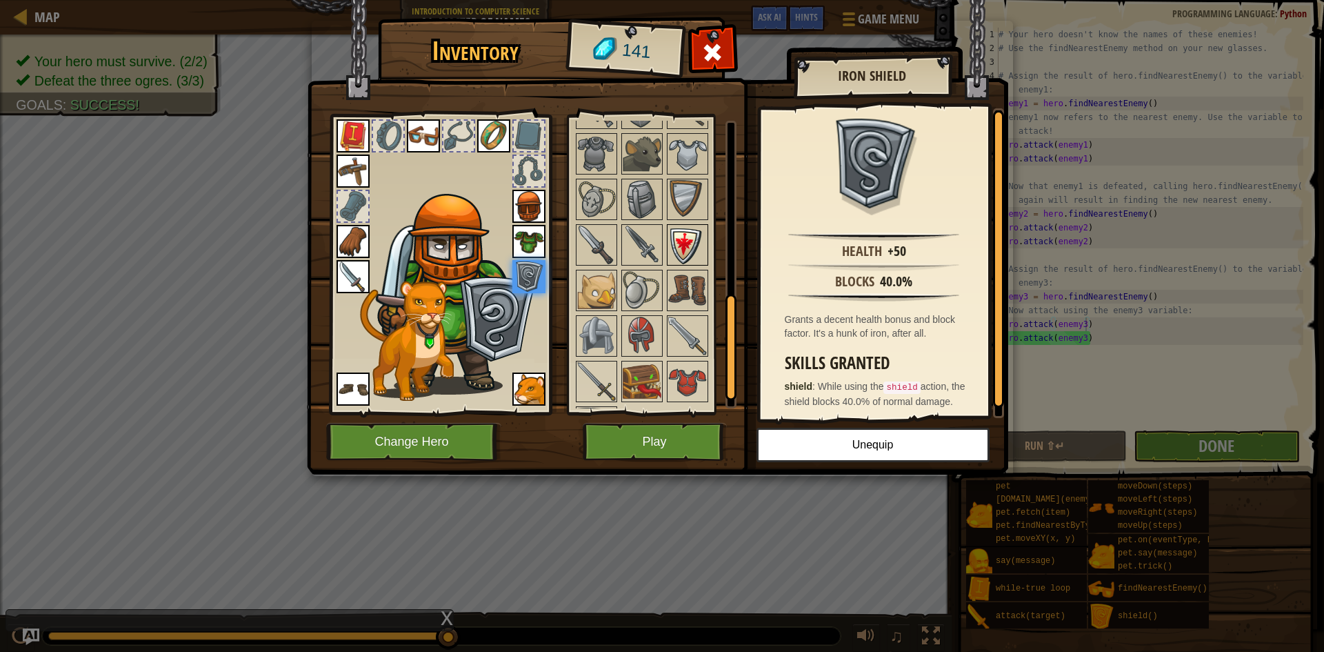
scroll to position [483, 0]
click at [603, 282] on img at bounding box center [596, 289] width 39 height 39
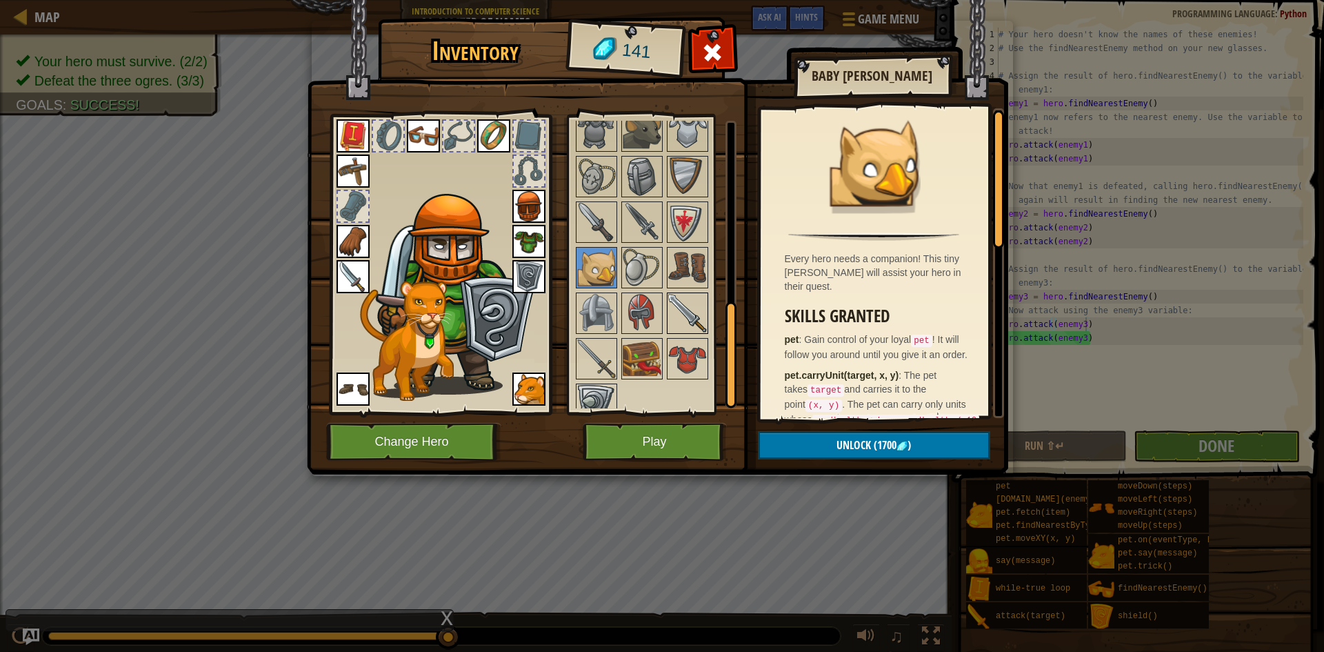
scroll to position [523, 0]
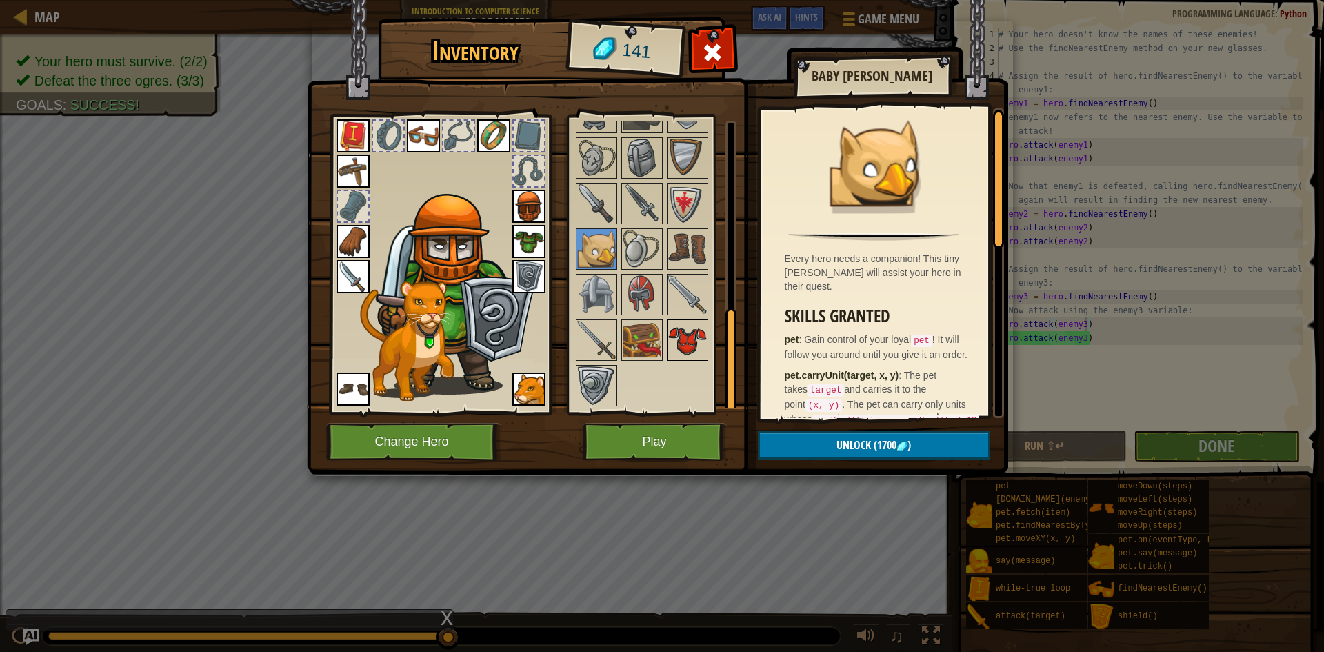
click at [671, 330] on img at bounding box center [687, 340] width 39 height 39
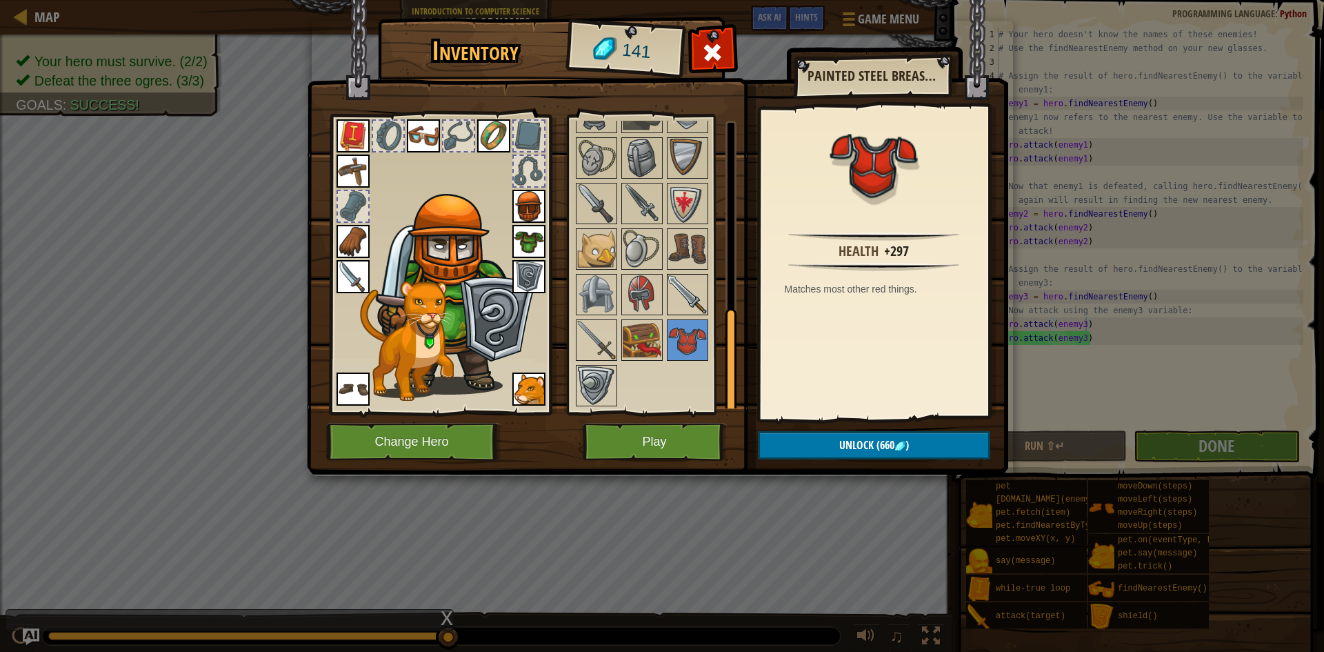
click at [674, 275] on img at bounding box center [687, 294] width 39 height 39
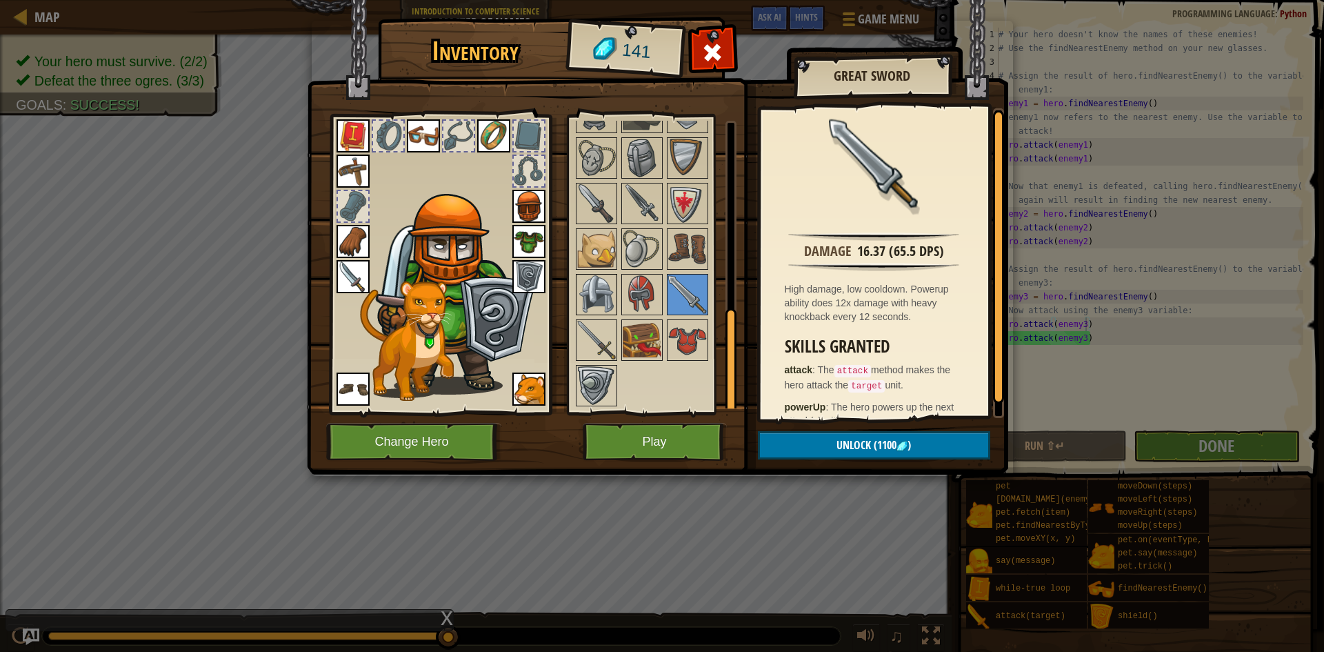
click at [596, 296] on img at bounding box center [596, 294] width 39 height 39
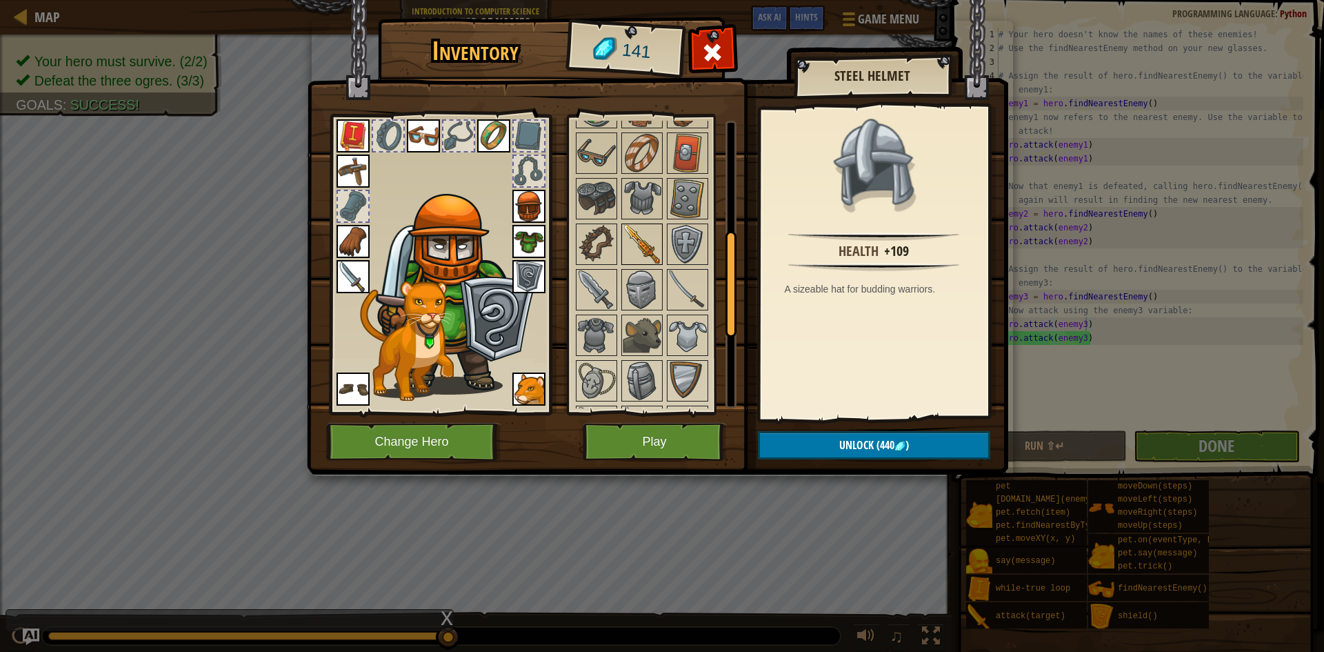
scroll to position [300, 0]
click at [654, 264] on div at bounding box center [641, 244] width 41 height 41
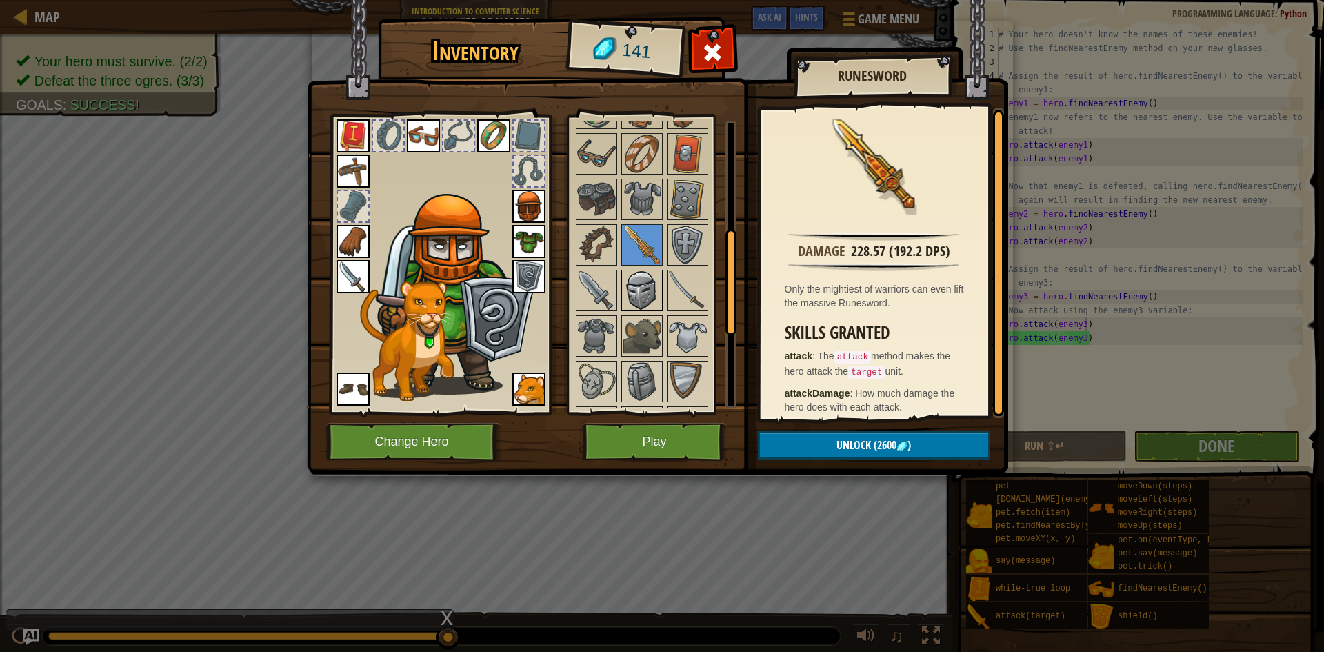
click at [654, 278] on img at bounding box center [642, 290] width 39 height 39
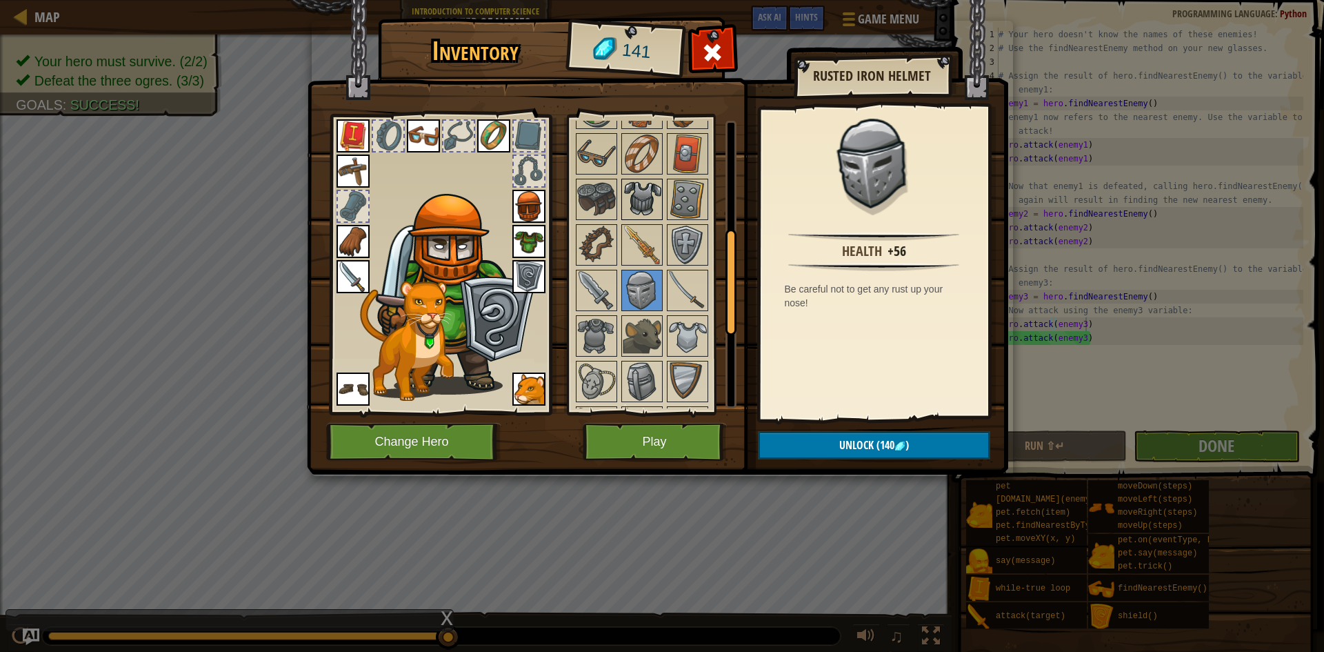
click at [652, 197] on img at bounding box center [642, 199] width 39 height 39
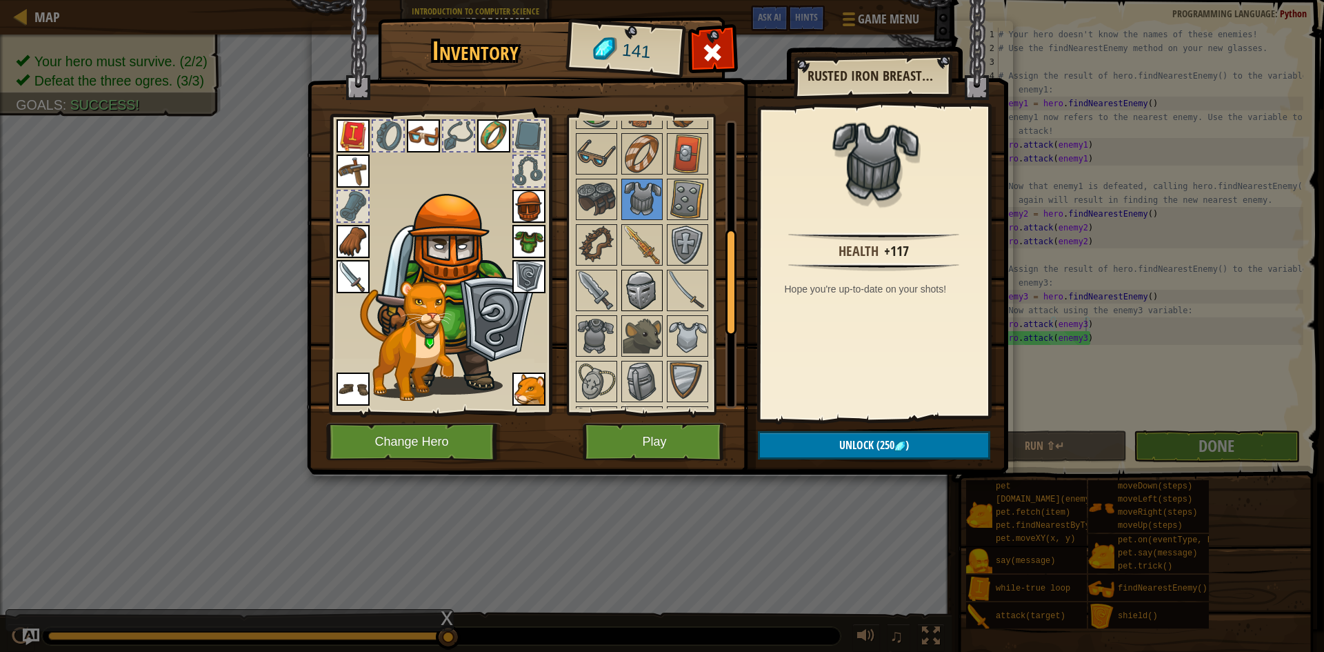
click at [647, 274] on img at bounding box center [642, 290] width 39 height 39
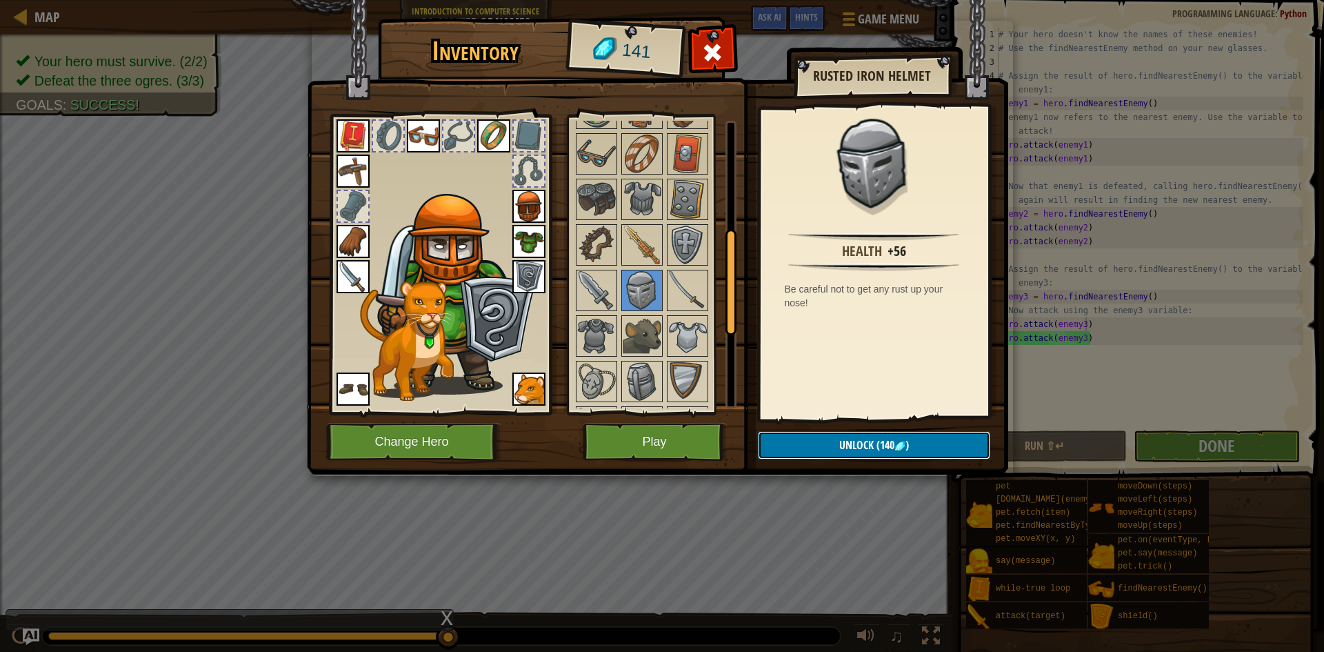
click at [790, 447] on button "Unlock (140 )" at bounding box center [874, 445] width 232 height 28
click at [794, 448] on button "Confirm" at bounding box center [874, 445] width 232 height 28
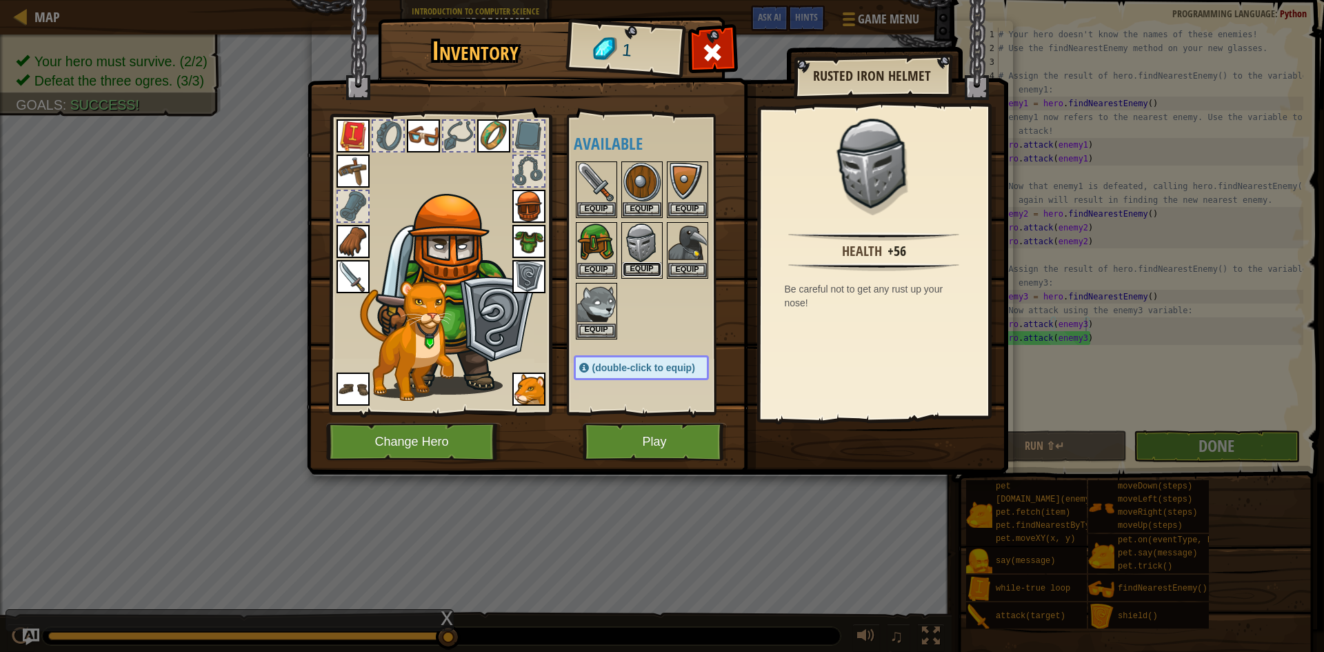
click at [648, 272] on button "Equip" at bounding box center [642, 269] width 39 height 14
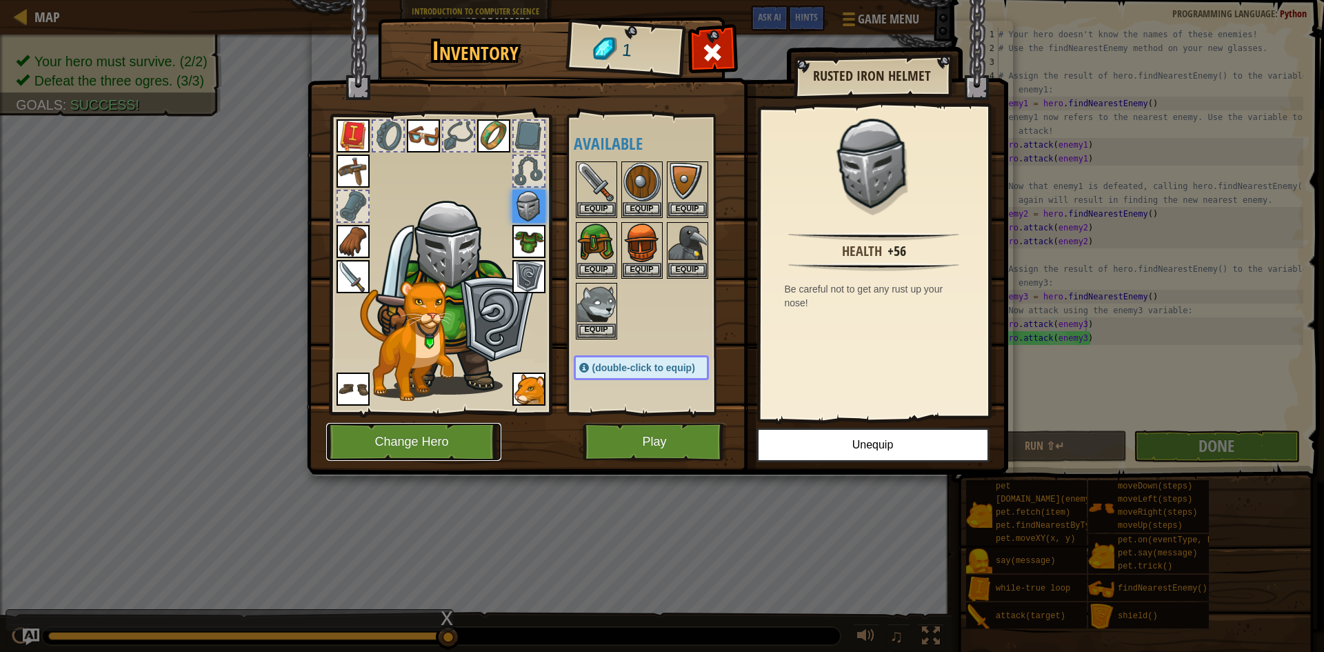
click at [485, 451] on button "Change Hero" at bounding box center [413, 442] width 175 height 38
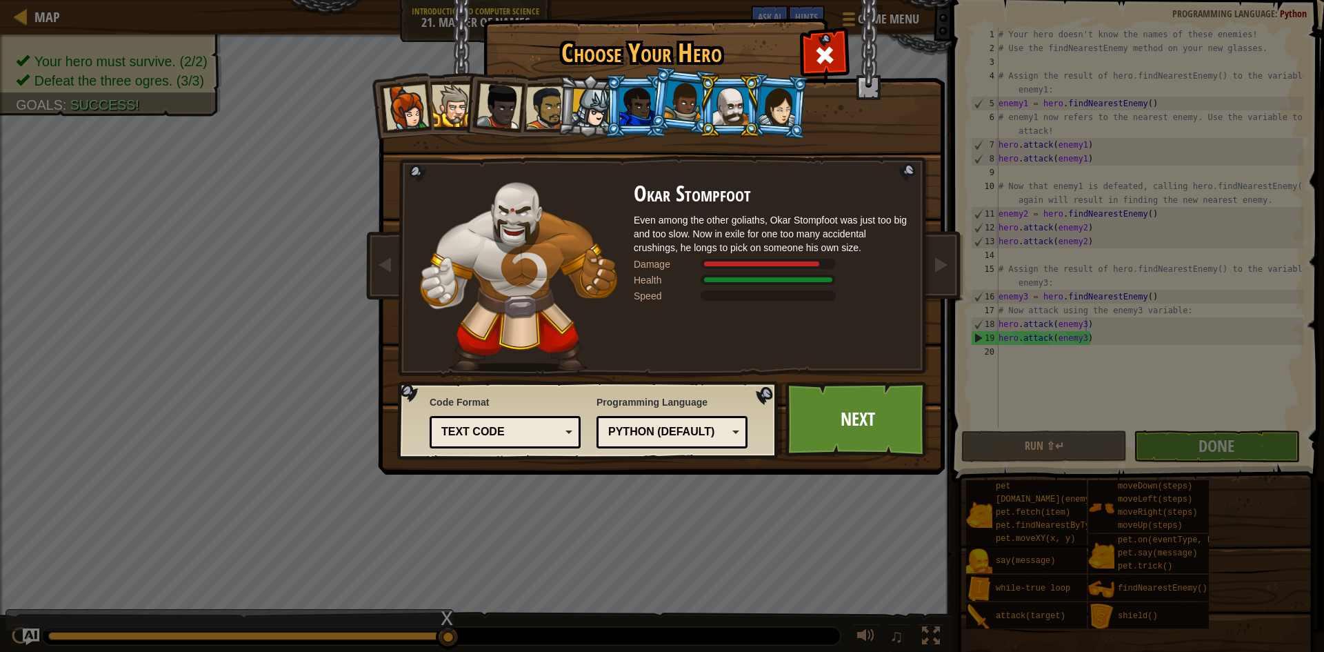
click at [549, 128] on div at bounding box center [546, 107] width 43 height 43
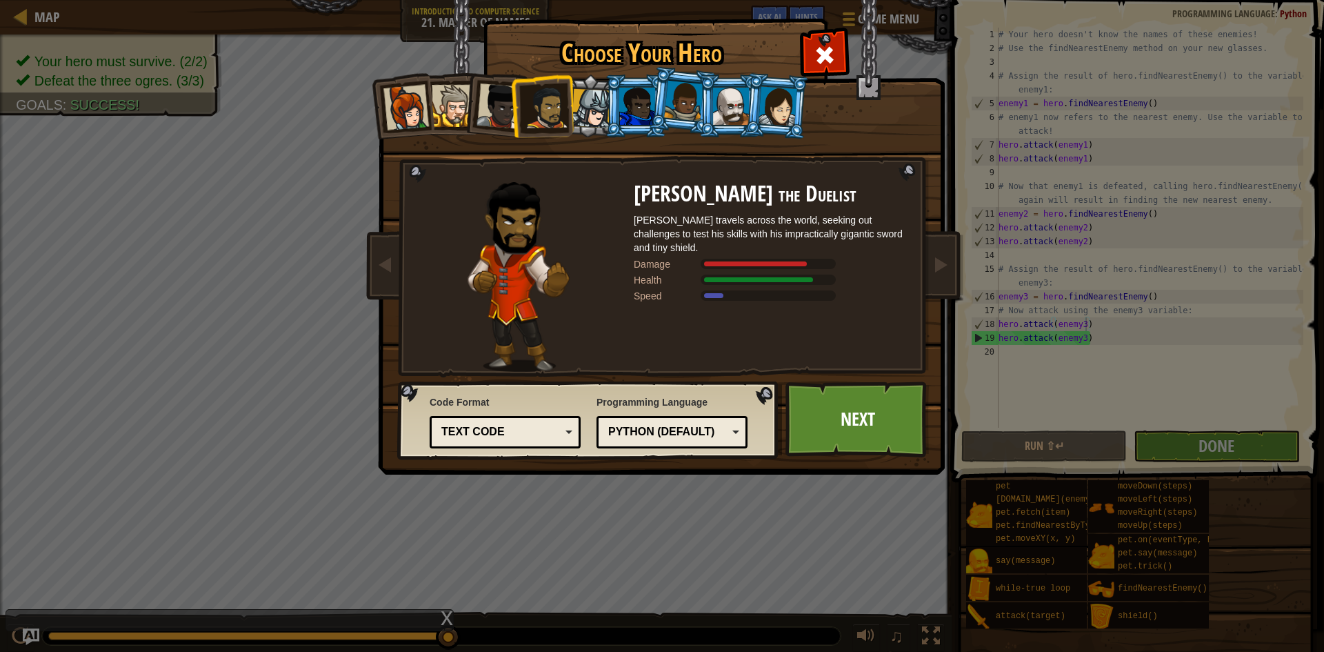
click at [732, 77] on li at bounding box center [730, 105] width 62 height 63
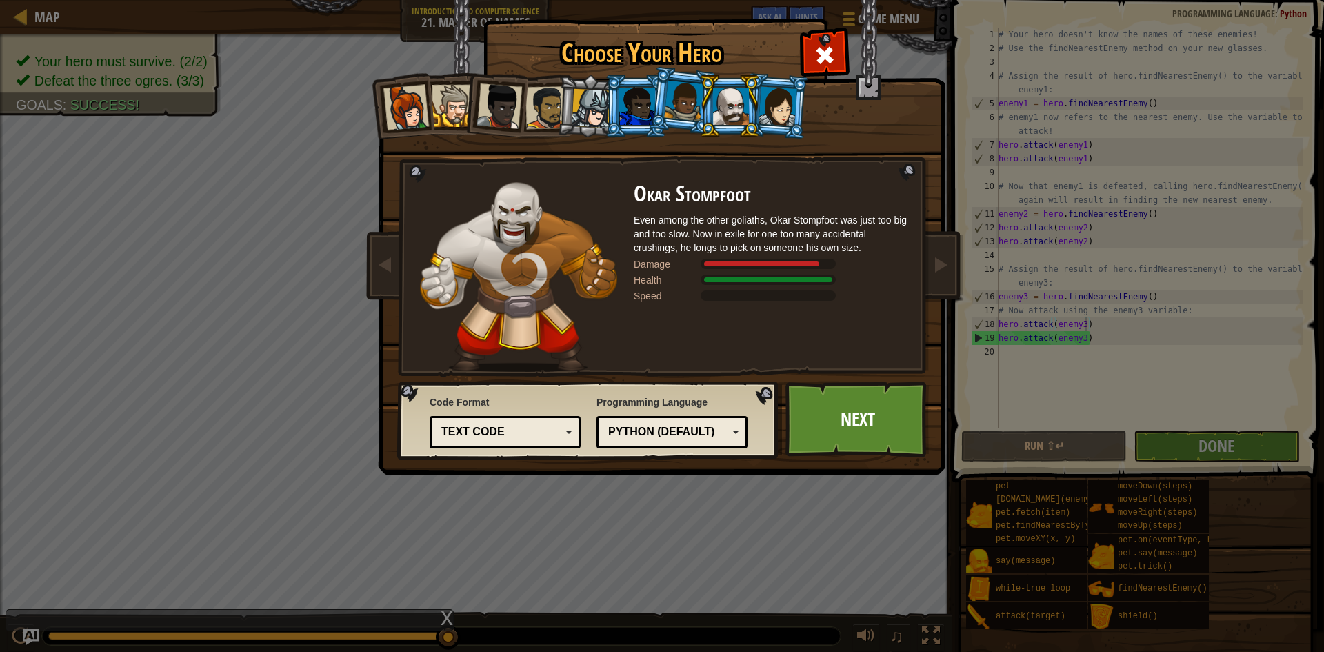
click at [682, 83] on div at bounding box center [683, 101] width 39 height 41
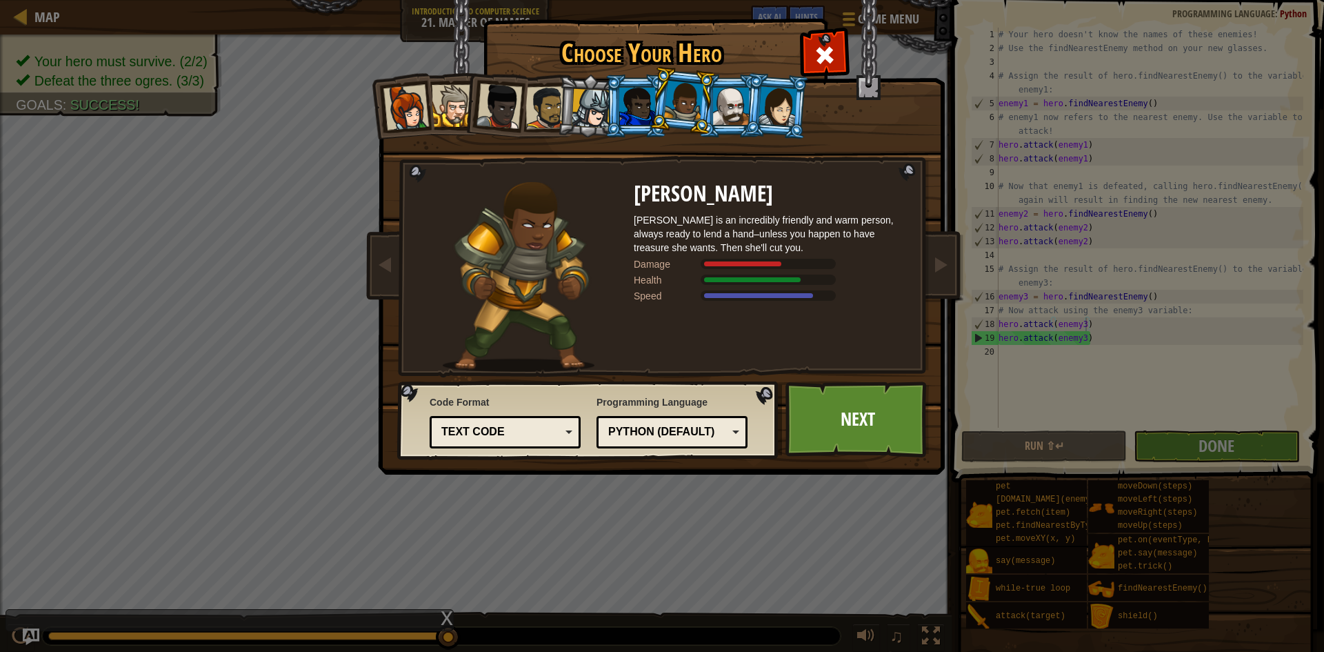
click at [646, 84] on li at bounding box center [636, 105] width 62 height 63
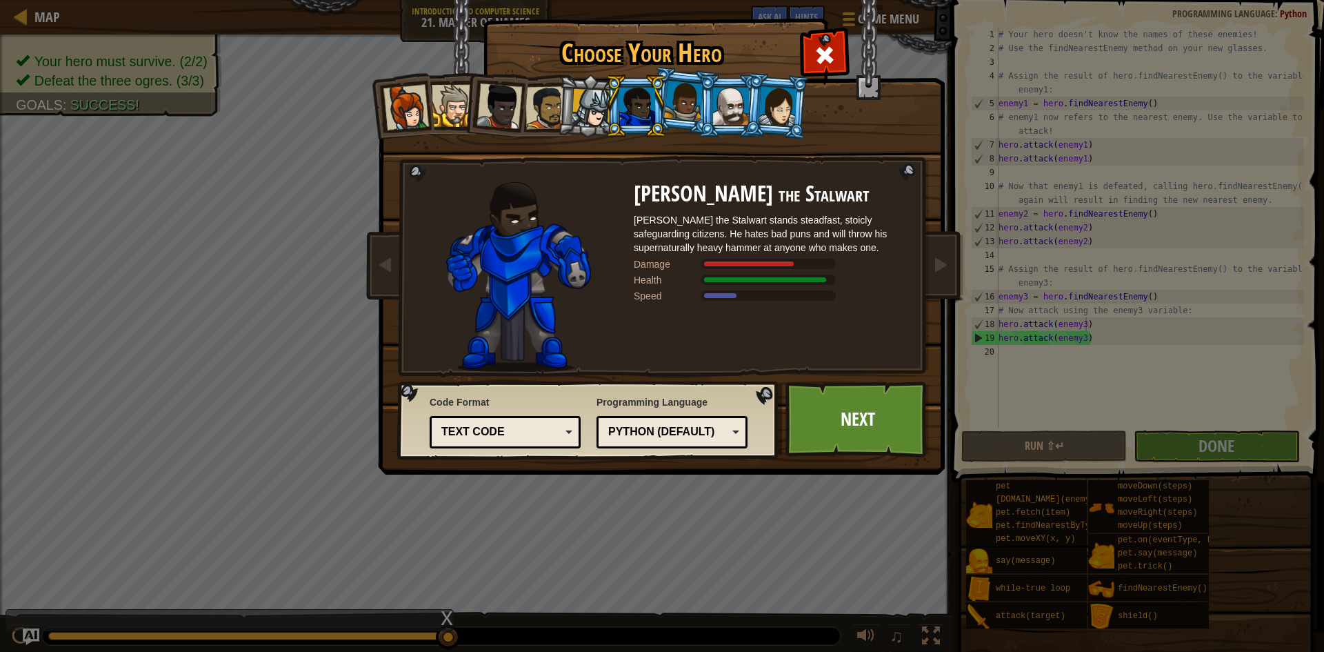
click at [601, 110] on div at bounding box center [591, 108] width 39 height 39
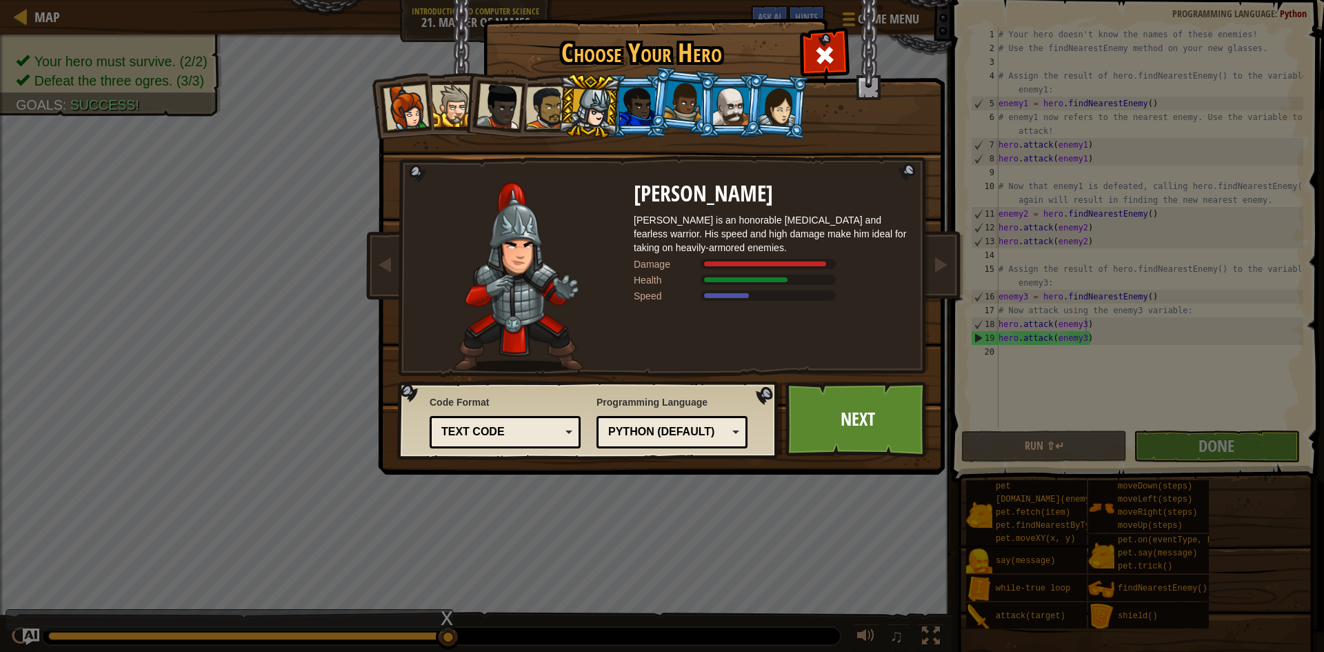
click at [540, 102] on div at bounding box center [546, 107] width 43 height 43
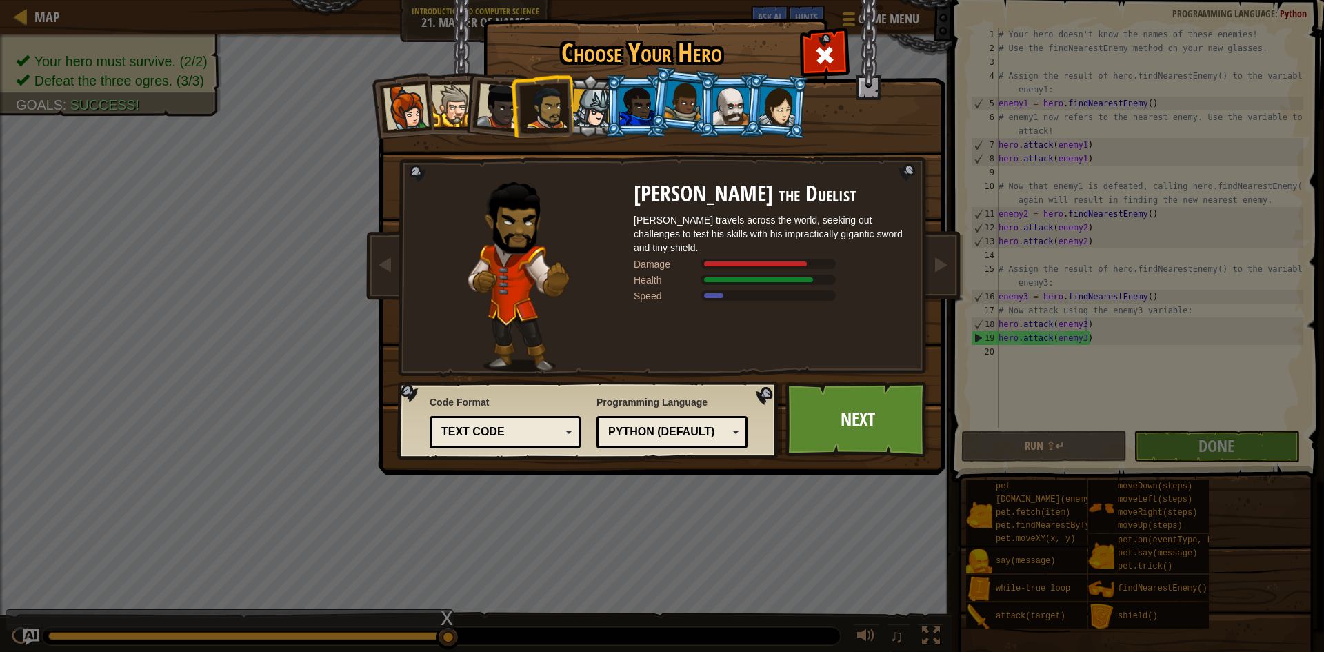
click at [510, 96] on li at bounding box center [541, 106] width 63 height 64
click at [495, 108] on div at bounding box center [499, 106] width 46 height 46
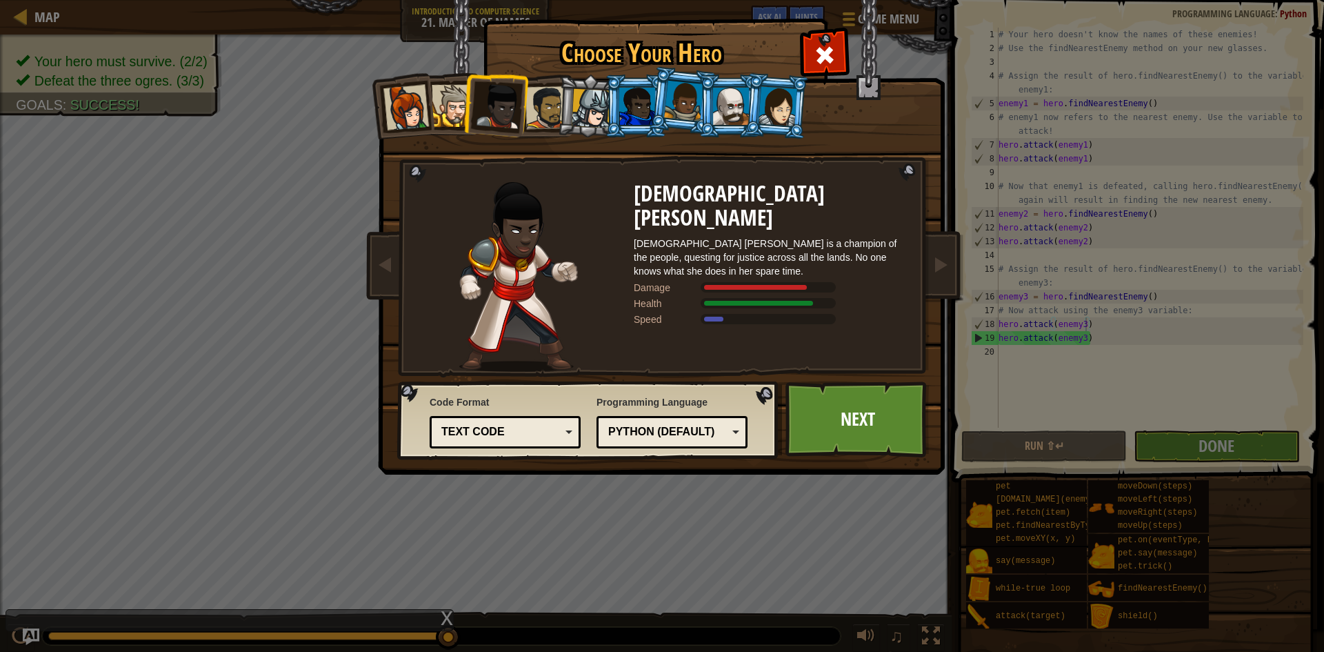
click at [536, 101] on div at bounding box center [546, 107] width 43 height 43
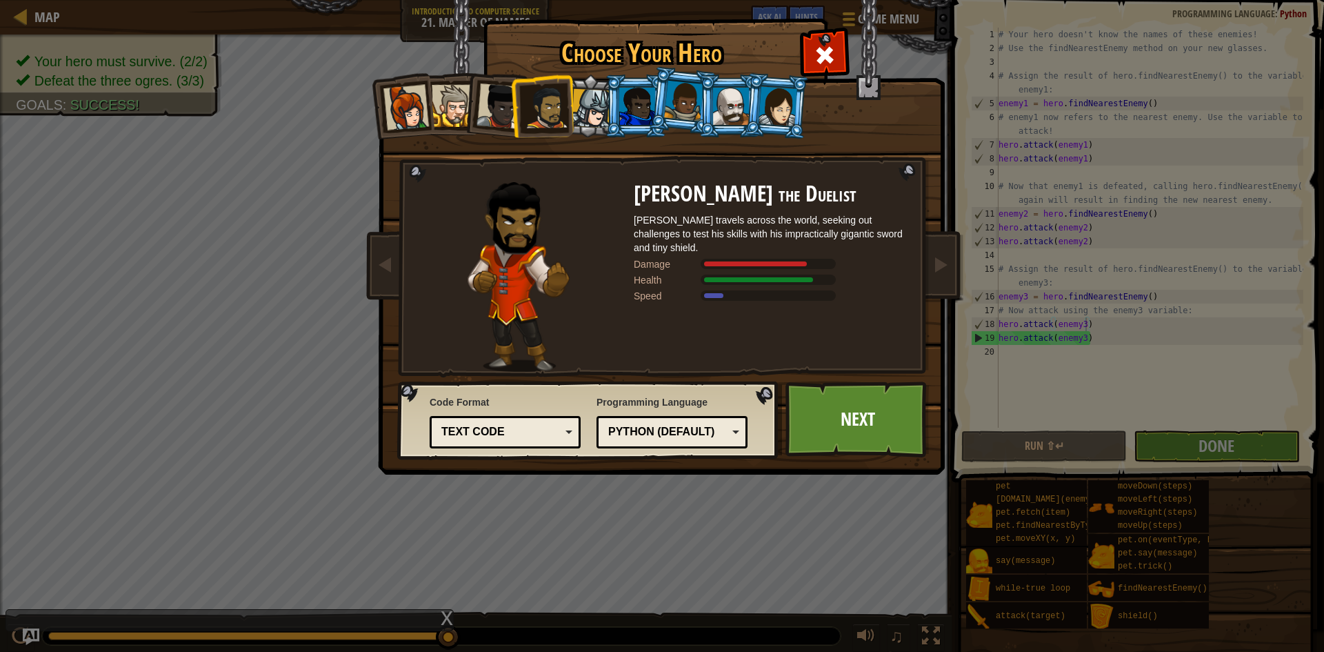
click at [581, 97] on div at bounding box center [591, 108] width 39 height 39
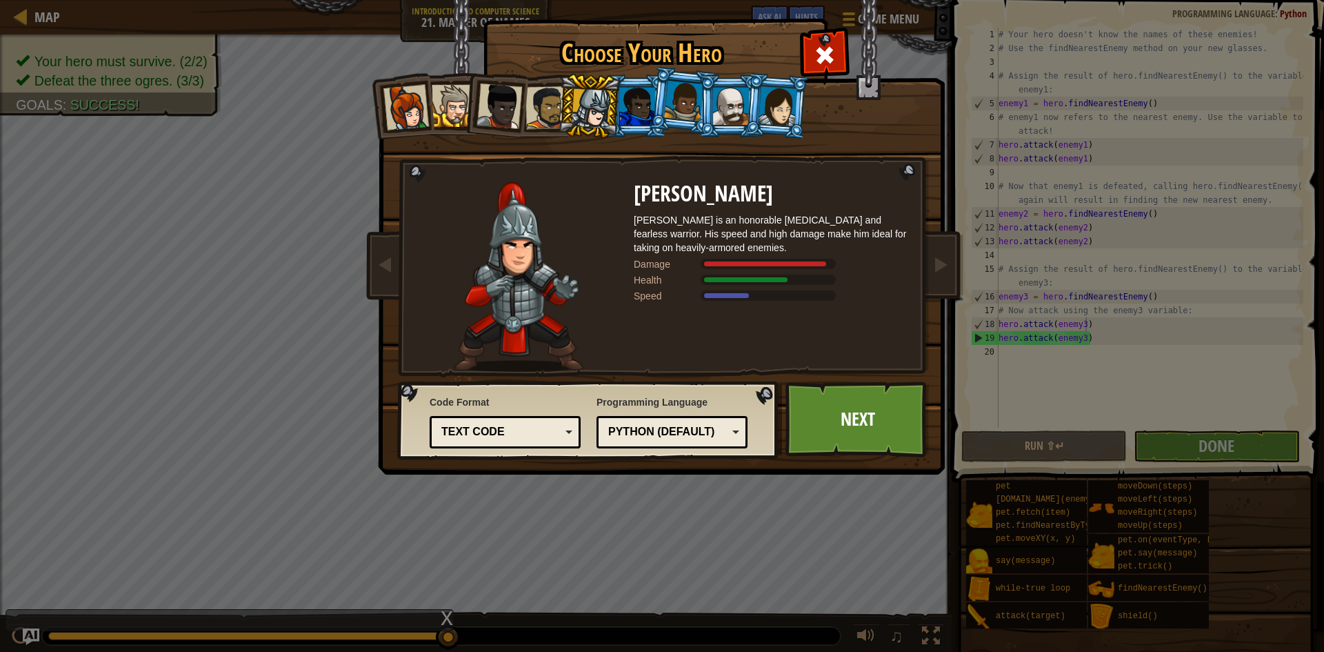
click at [559, 108] on li at bounding box center [589, 106] width 66 height 66
click at [551, 104] on div at bounding box center [546, 107] width 43 height 43
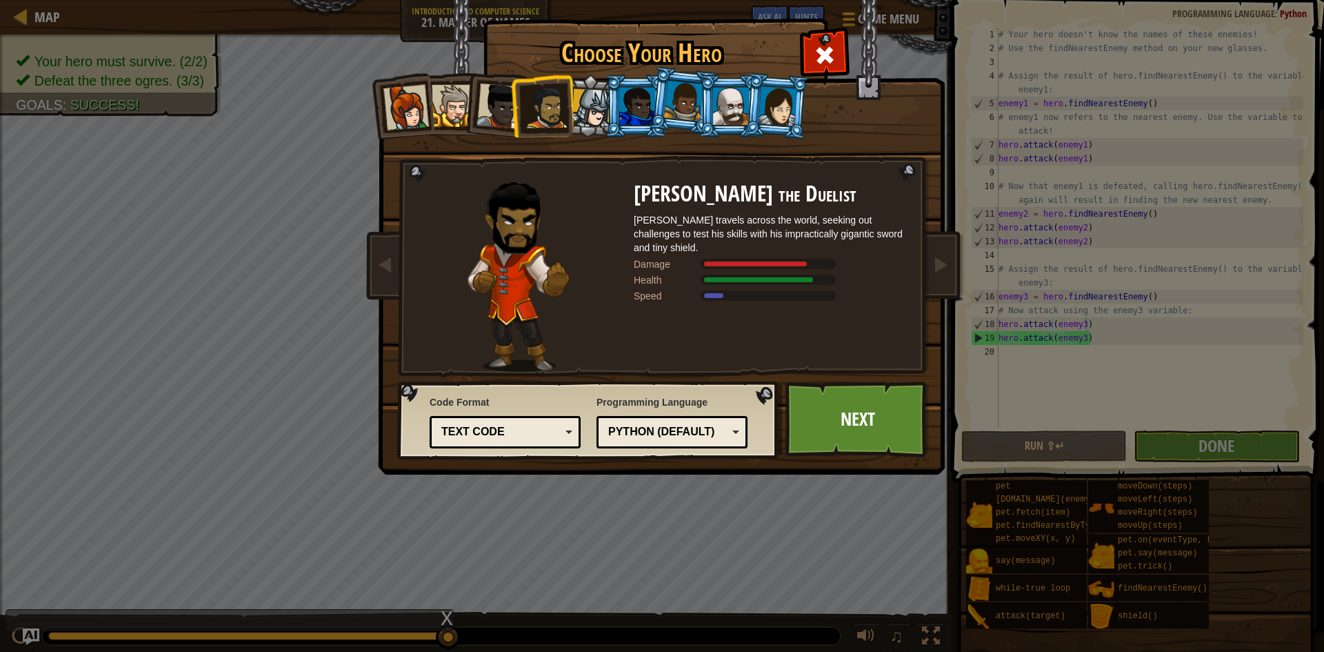
click at [736, 86] on li at bounding box center [730, 105] width 62 height 63
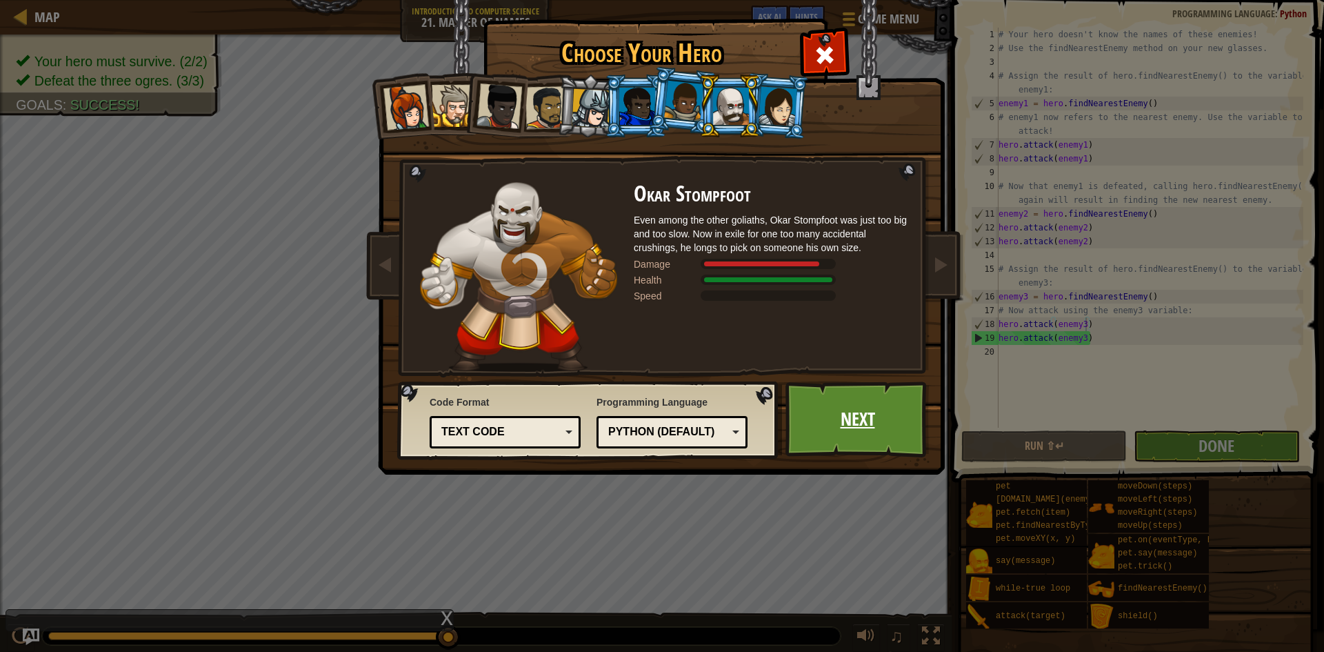
drag, startPoint x: 831, startPoint y: 416, endPoint x: 831, endPoint y: 408, distance: 8.3
click at [831, 408] on link "Next" at bounding box center [857, 419] width 144 height 76
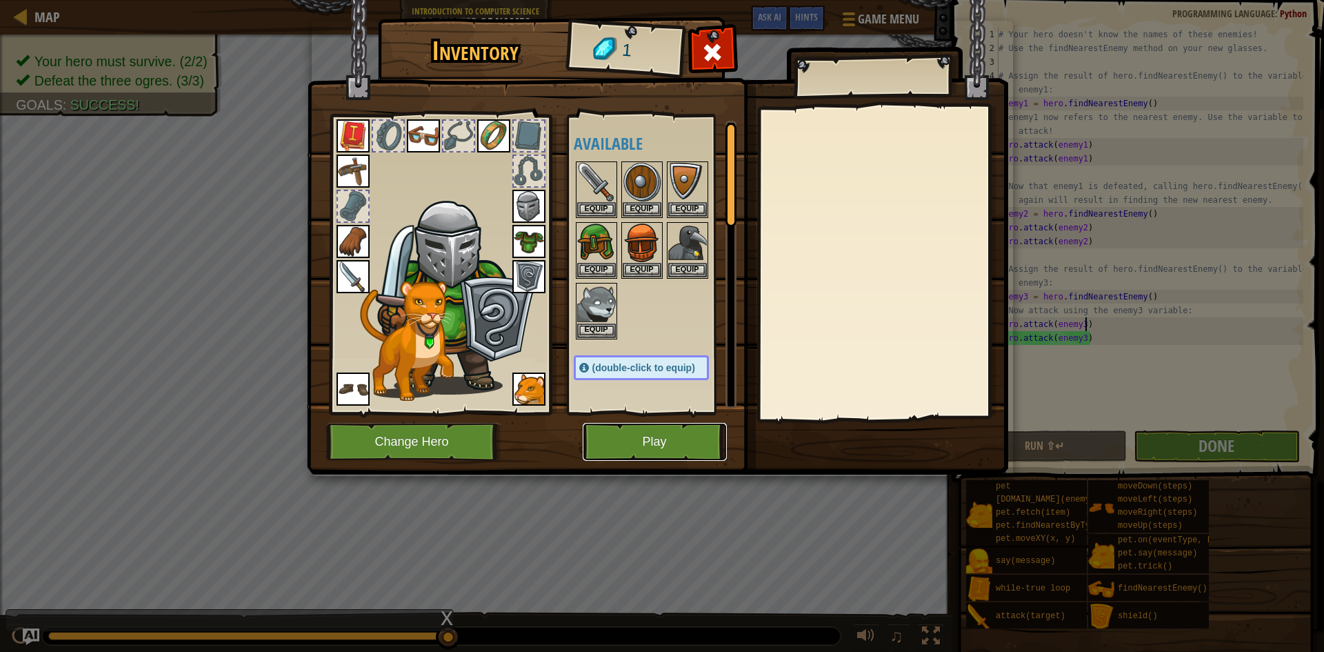
click at [689, 446] on button "Play" at bounding box center [655, 442] width 144 height 38
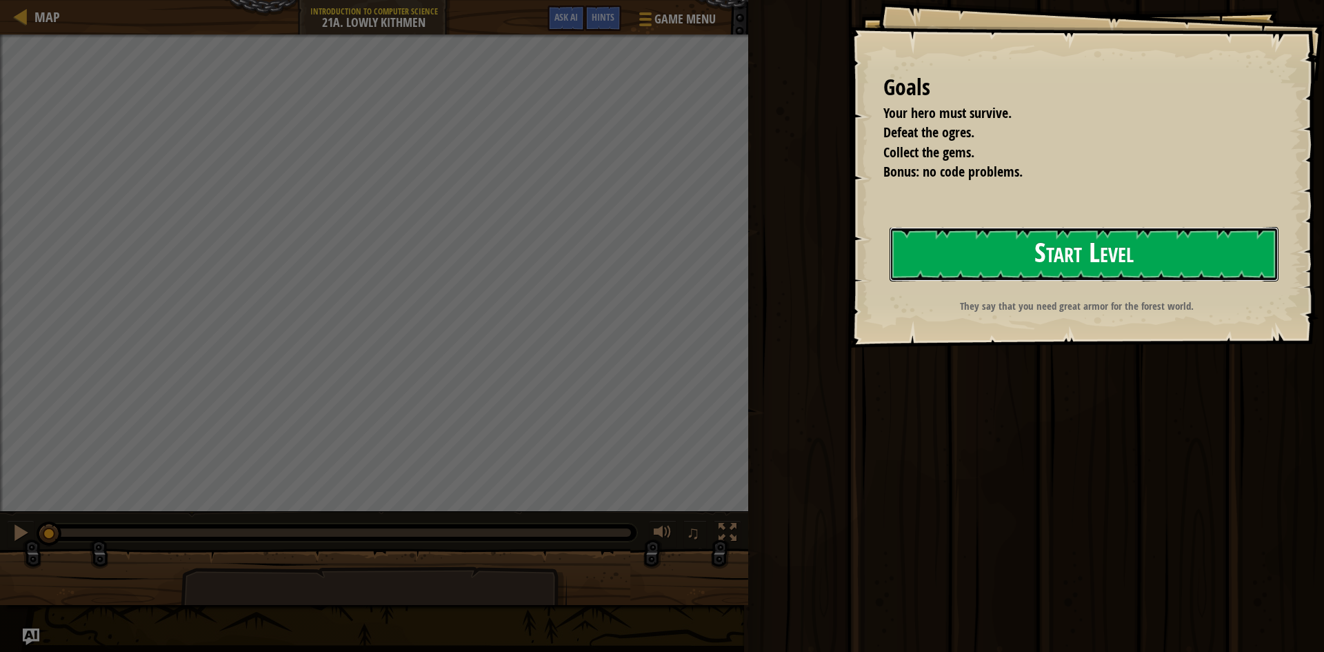
click at [1021, 270] on button "Start Level" at bounding box center [1084, 254] width 389 height 54
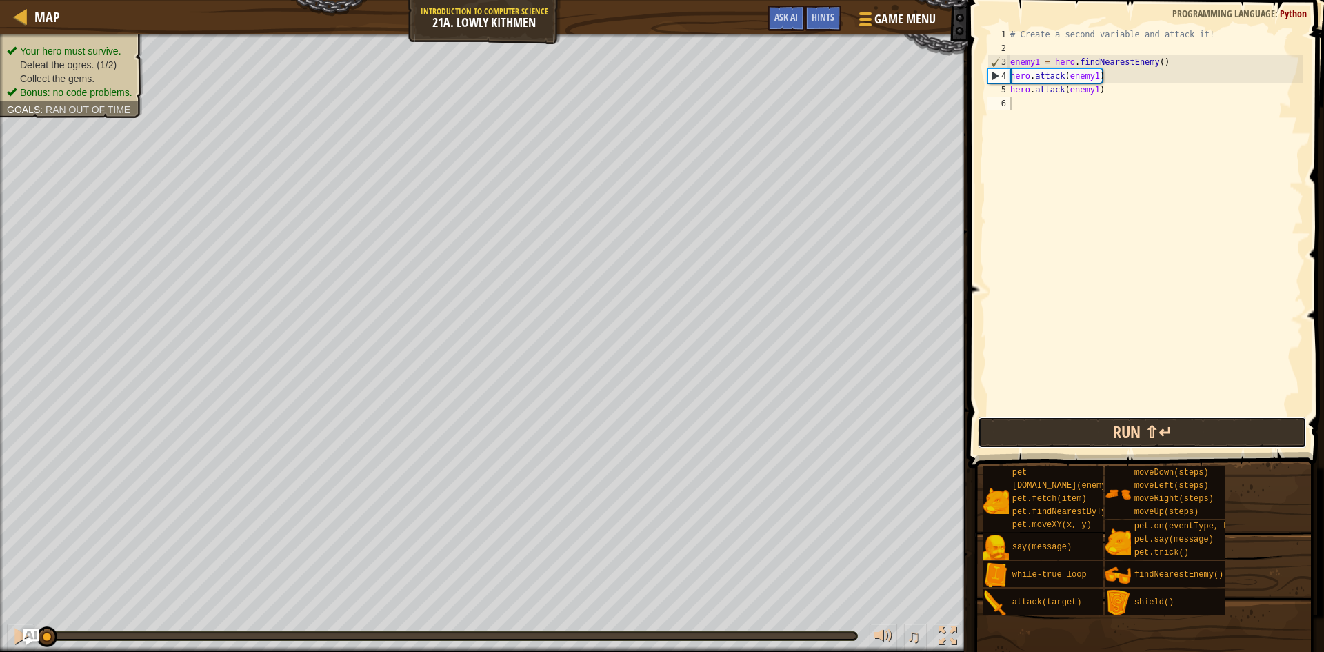
click at [1085, 434] on button "Run ⇧↵" at bounding box center [1142, 432] width 329 height 32
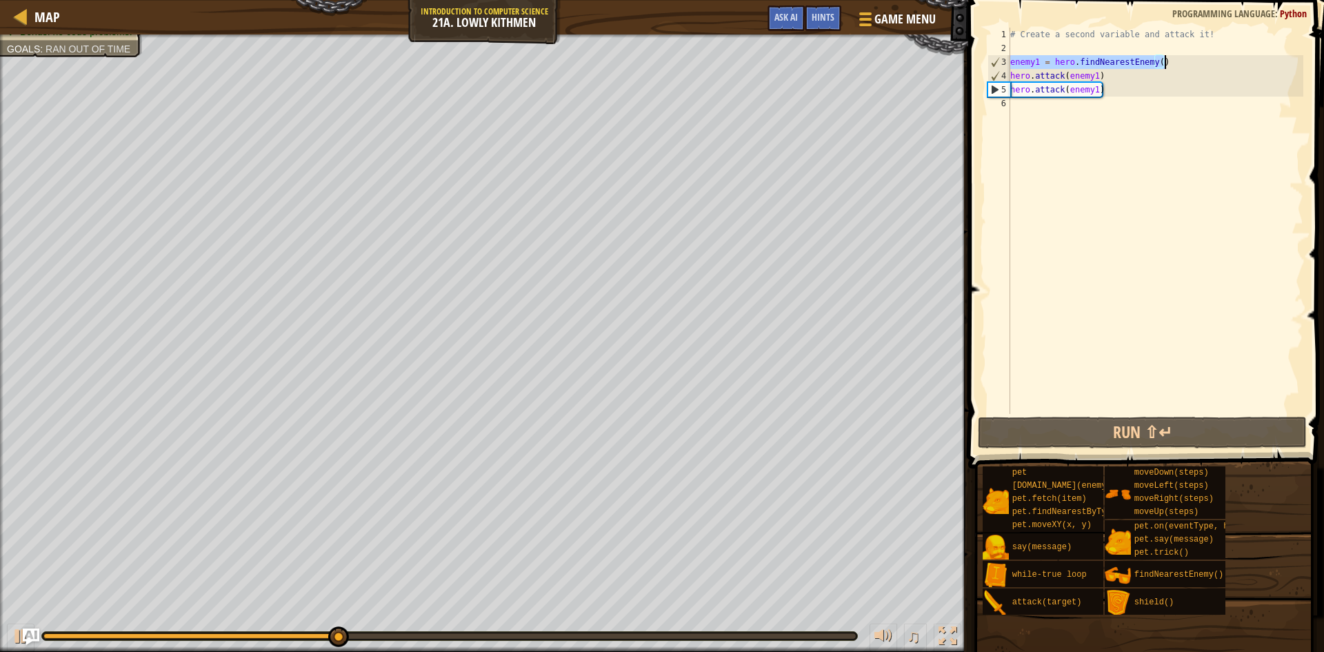
drag, startPoint x: 1010, startPoint y: 61, endPoint x: 1194, endPoint y: 63, distance: 183.4
click at [1194, 63] on div "# Create a second variable and attack it! enemy1 = hero . findNearestEnemy ( ) …" at bounding box center [1155, 235] width 296 height 414
type textarea "enemy1 = hero.findNearestEnemy()"
click at [1018, 104] on div "# Create a second variable and attack it! enemy1 = hero . findNearestEnemy ( ) …" at bounding box center [1155, 235] width 296 height 414
paste textarea "enemy1 = hero.findNearestEnemy()"
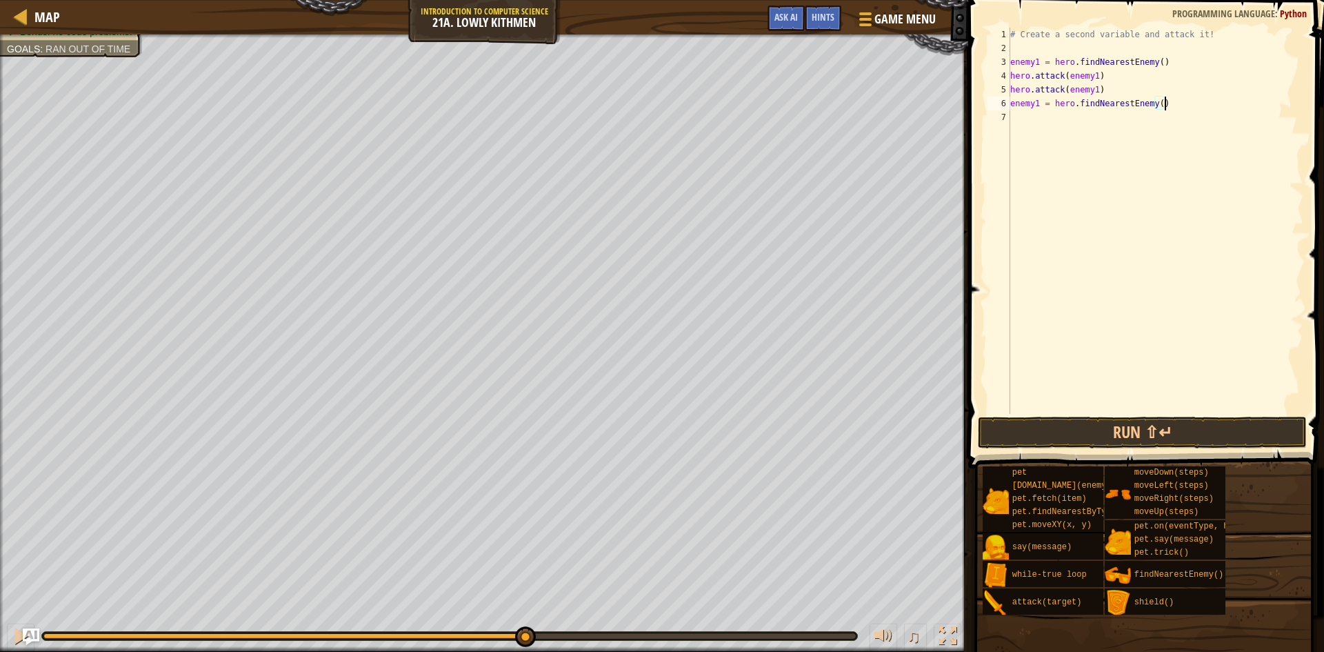
click at [1038, 103] on div "# Create a second variable and attack it! enemy1 = hero . findNearestEnemy ( ) …" at bounding box center [1155, 235] width 296 height 414
type textarea "enemy2 = hero.findNearestEnemy()"
click at [1019, 130] on div "# Create a second variable and attack it! enemy1 = hero . findNearestEnemy ( ) …" at bounding box center [1155, 235] width 296 height 414
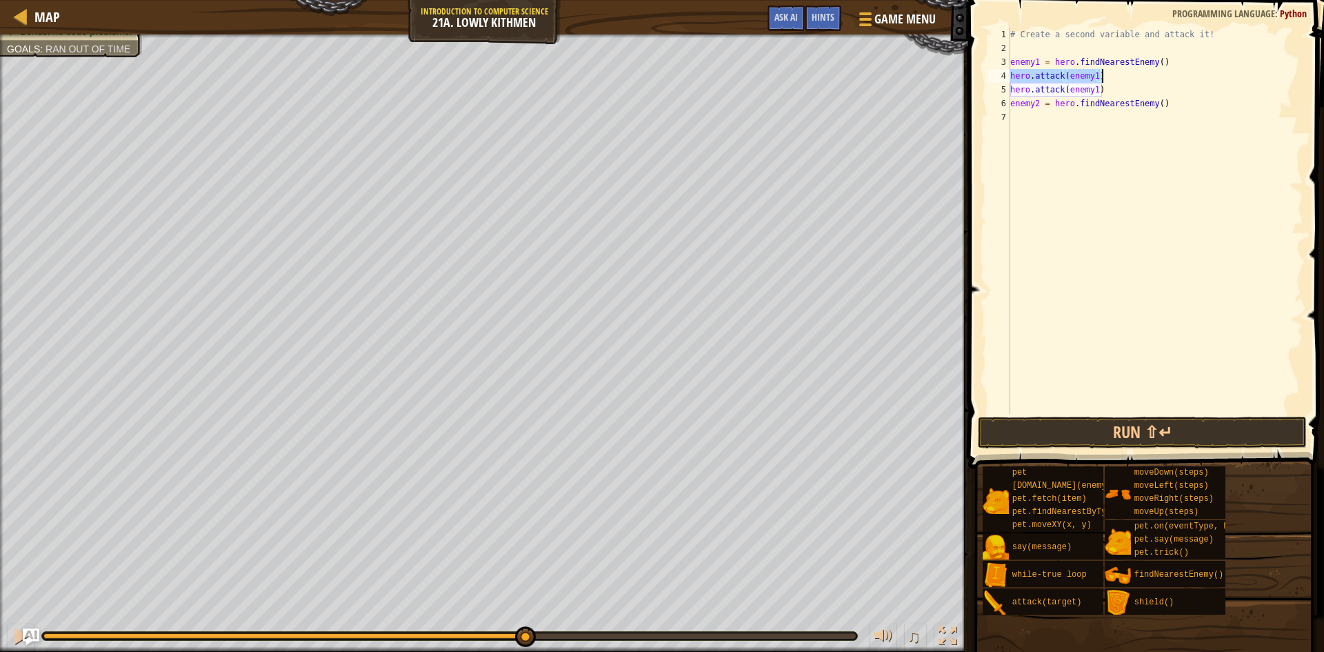
drag, startPoint x: 1010, startPoint y: 74, endPoint x: 1114, endPoint y: 75, distance: 104.1
click at [1114, 75] on div "# Create a second variable and attack it! enemy1 = hero . findNearestEnemy ( ) …" at bounding box center [1155, 235] width 296 height 414
type textarea "hero.attack(enemy1)"
click at [1041, 119] on div "# Create a second variable and attack it! enemy1 = hero . findNearestEnemy ( ) …" at bounding box center [1155, 235] width 296 height 414
paste textarea "hero.attack(enemy1)"
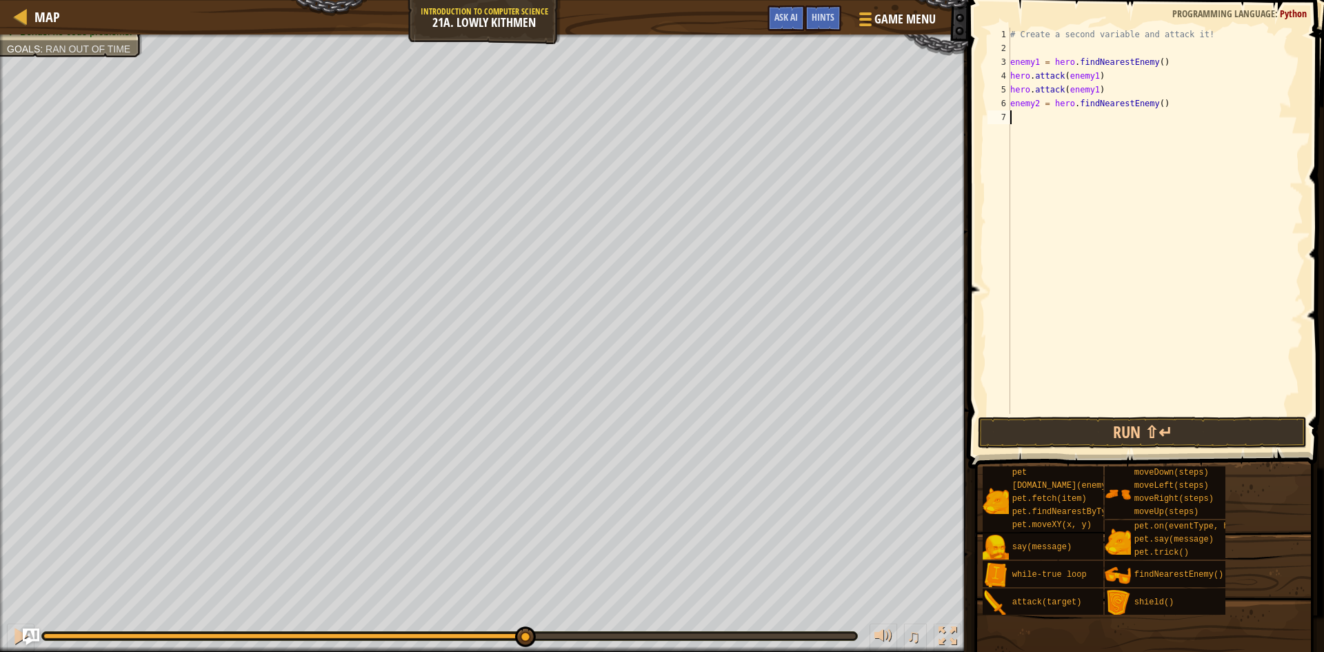
type textarea "hero.attack(enemy1)"
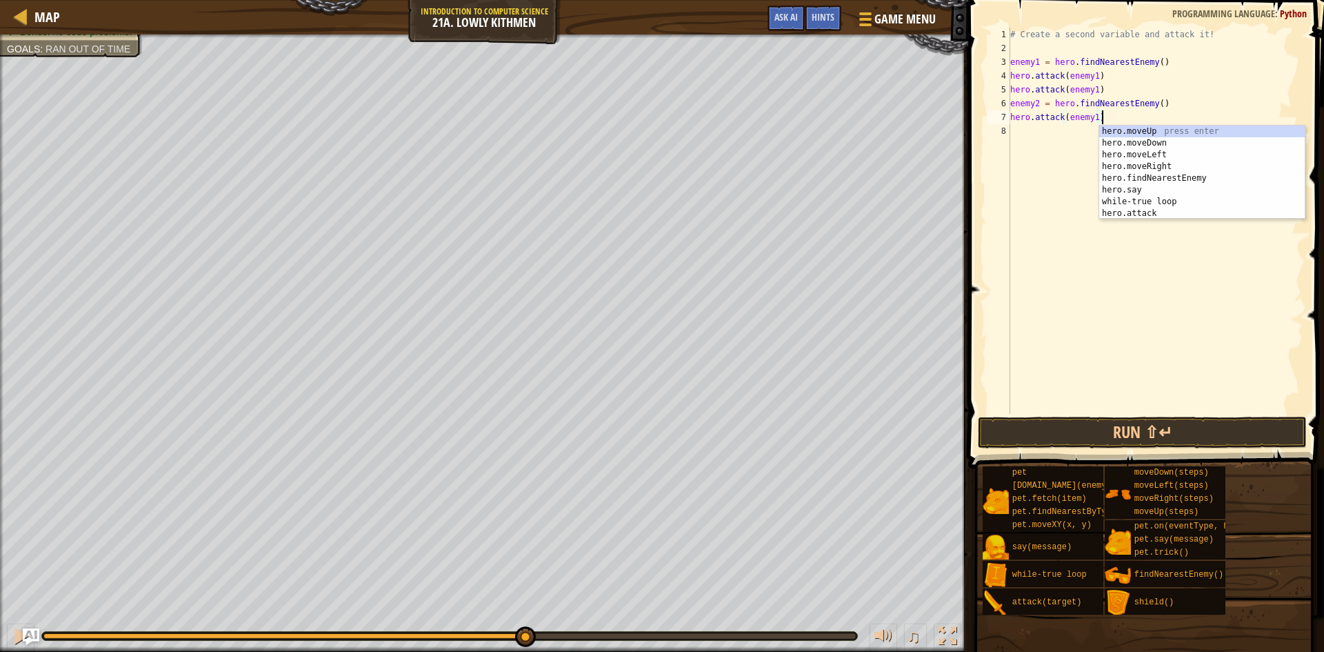
click at [1014, 129] on div "# Create a second variable and attack it! enemy1 = hero . findNearestEnemy ( ) …" at bounding box center [1155, 235] width 296 height 414
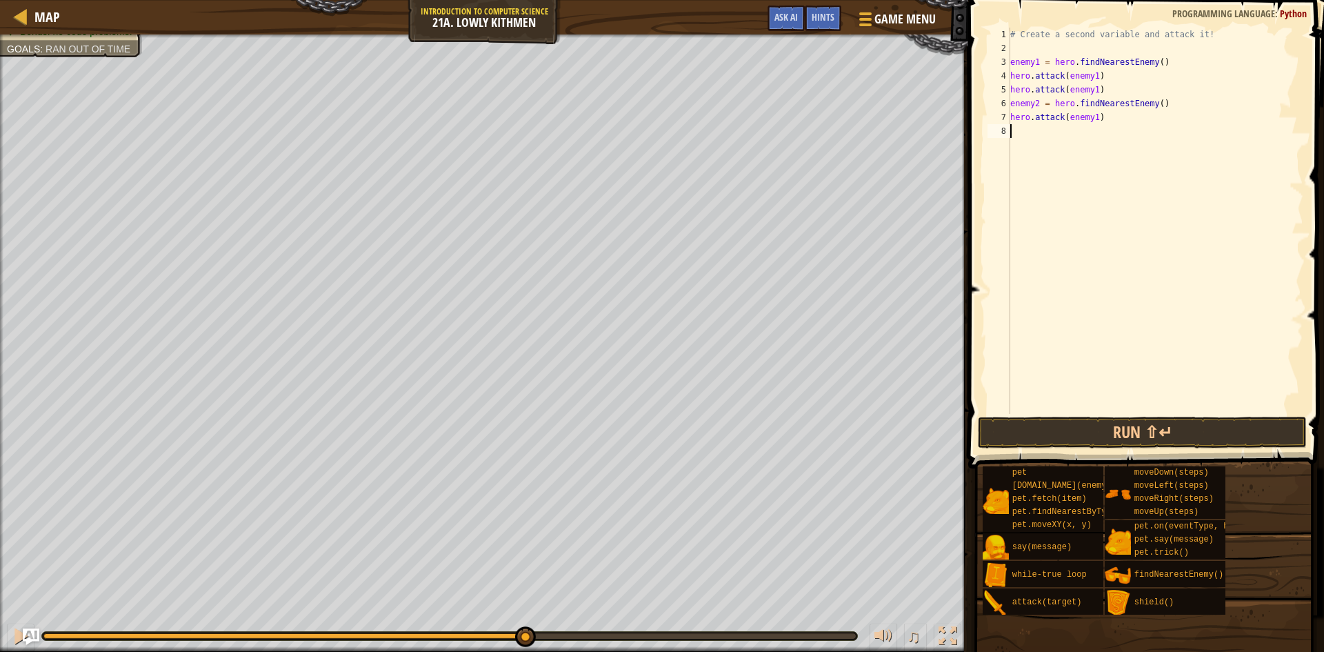
paste textarea "hero.attack(enemy1)"
click at [1095, 128] on div "# Create a second variable and attack it! enemy1 = hero . findNearestEnemy ( ) …" at bounding box center [1155, 235] width 296 height 414
click at [1096, 119] on div "# Create a second variable and attack it! enemy1 = hero . findNearestEnemy ( ) …" at bounding box center [1155, 235] width 296 height 414
type textarea "hero.attack(enemy2)"
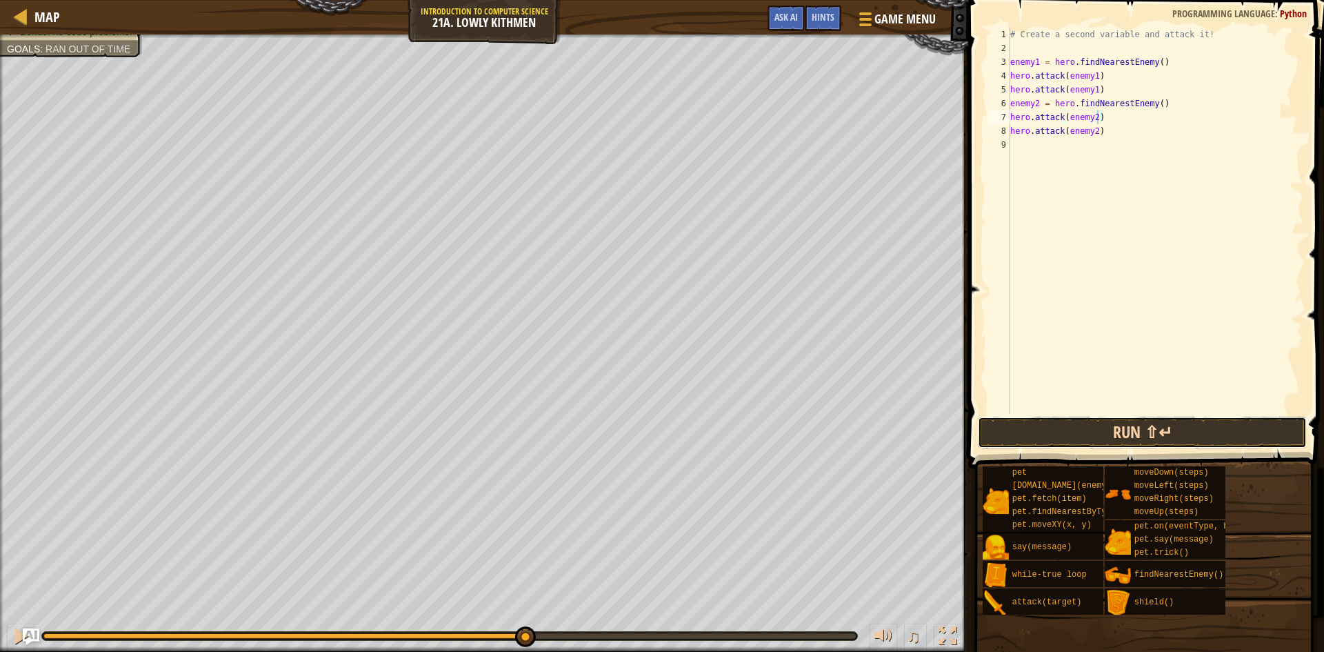
click at [1171, 424] on button "Run ⇧↵" at bounding box center [1142, 432] width 329 height 32
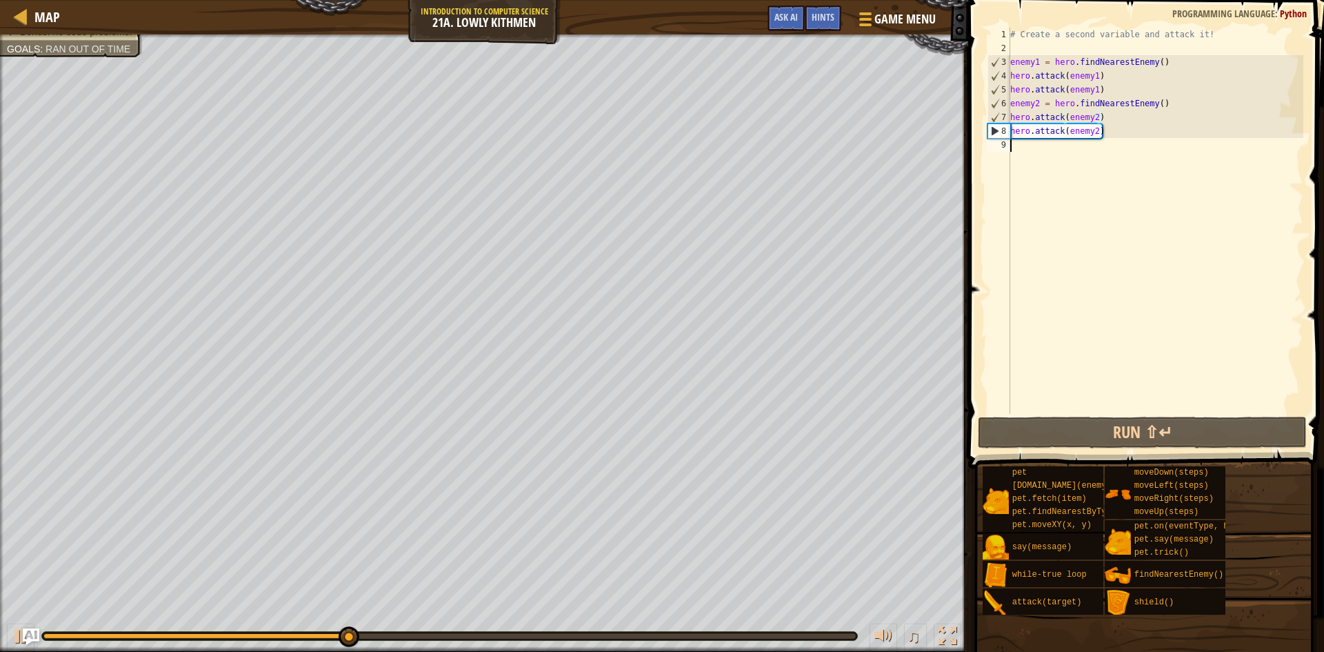
click at [1023, 161] on div "# Create a second variable and attack it! enemy1 = hero . findNearestEnemy ( ) …" at bounding box center [1155, 235] width 296 height 414
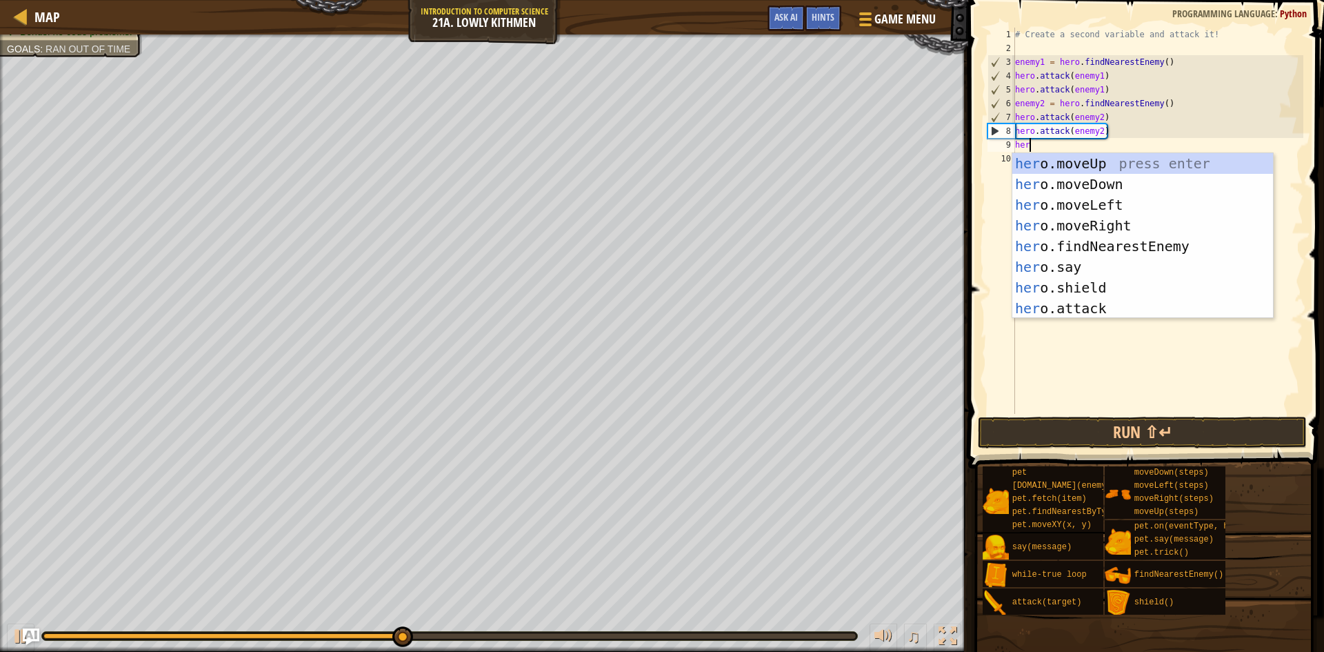
type textarea "hero"
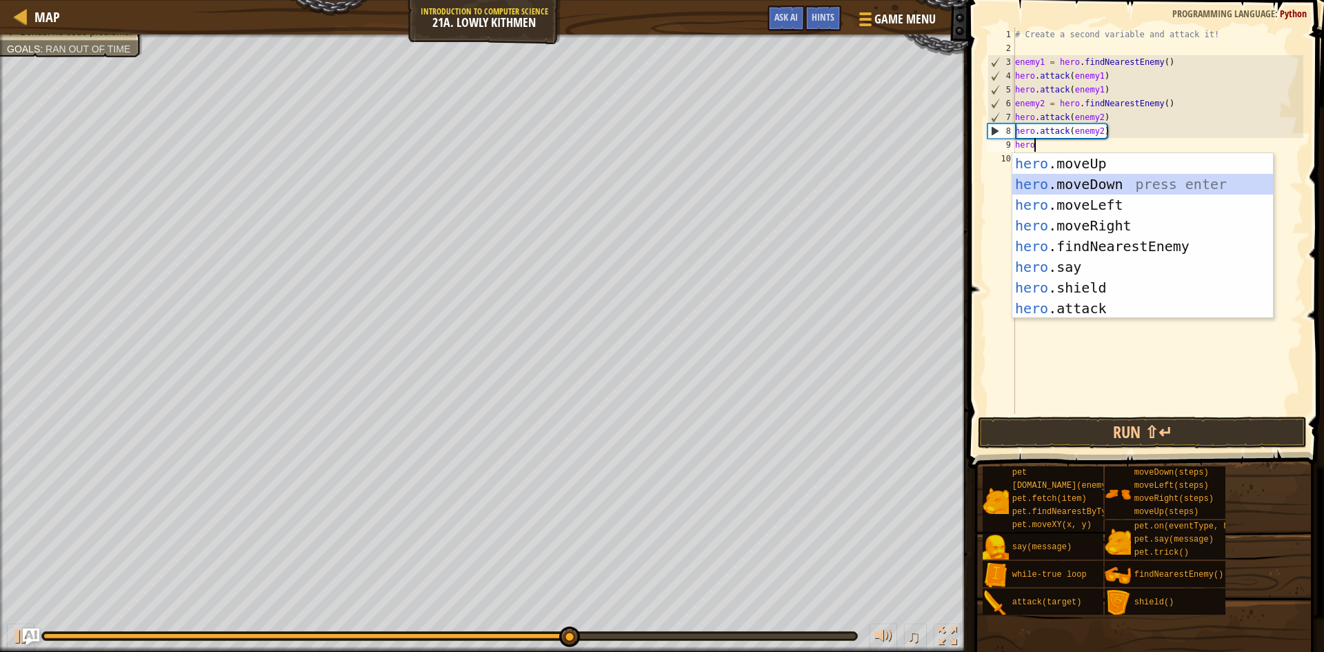
click at [1081, 176] on div "hero .moveUp press enter hero .moveDown press enter hero .moveLeft press enter …" at bounding box center [1142, 256] width 261 height 207
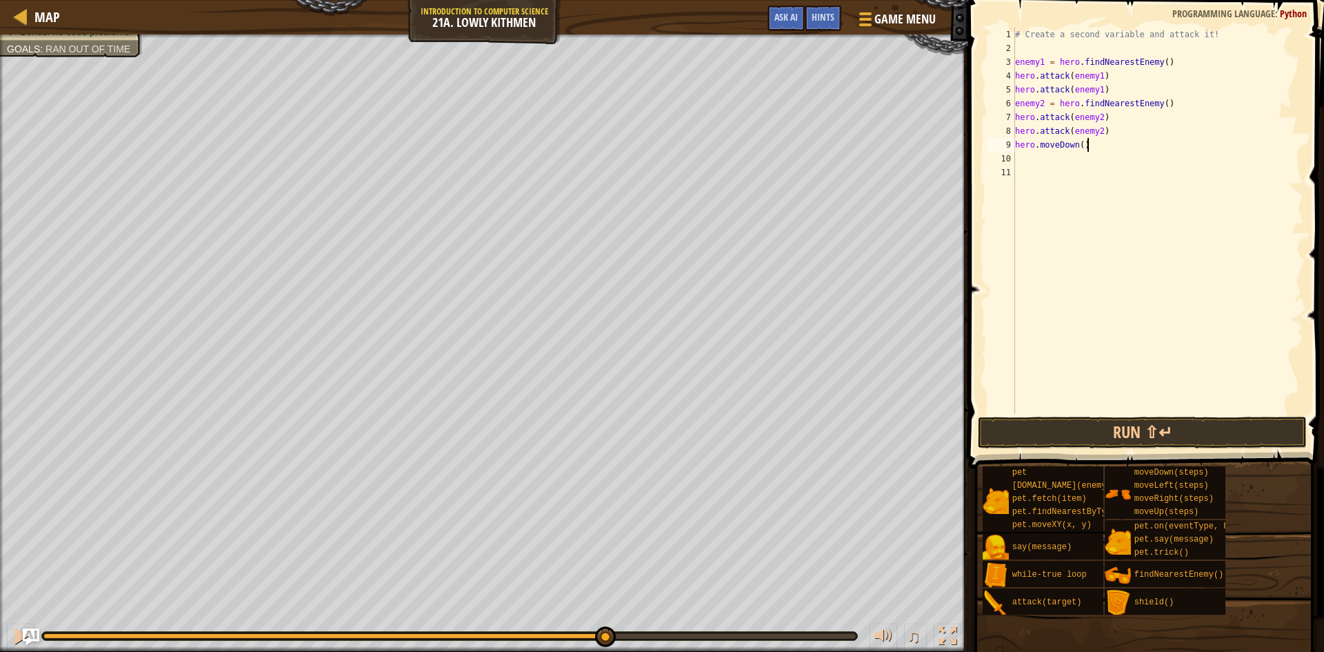
click at [1085, 147] on div "# Create a second variable and attack it! enemy1 = hero . findNearestEnemy ( ) …" at bounding box center [1157, 235] width 291 height 414
type textarea "hero.moveDown()"
click at [1025, 158] on div "# Create a second variable and attack it! enemy1 = hero . findNearestEnemy ( ) …" at bounding box center [1157, 235] width 291 height 414
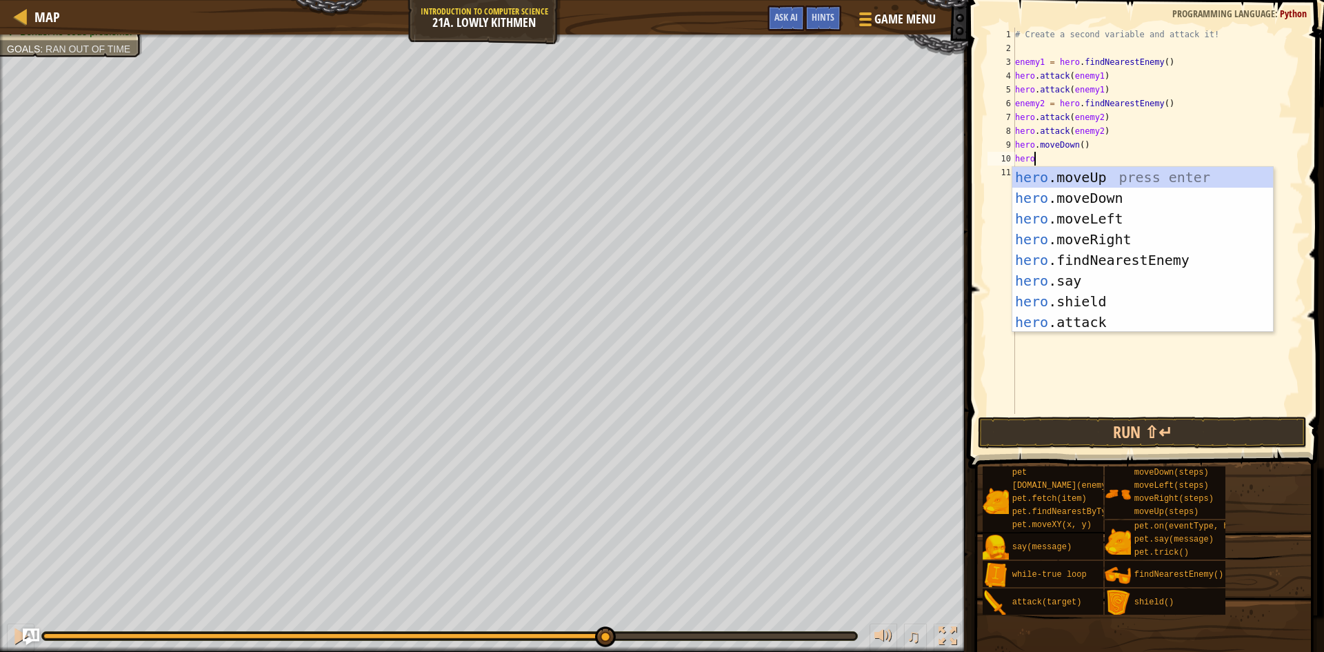
type textarea "hero."
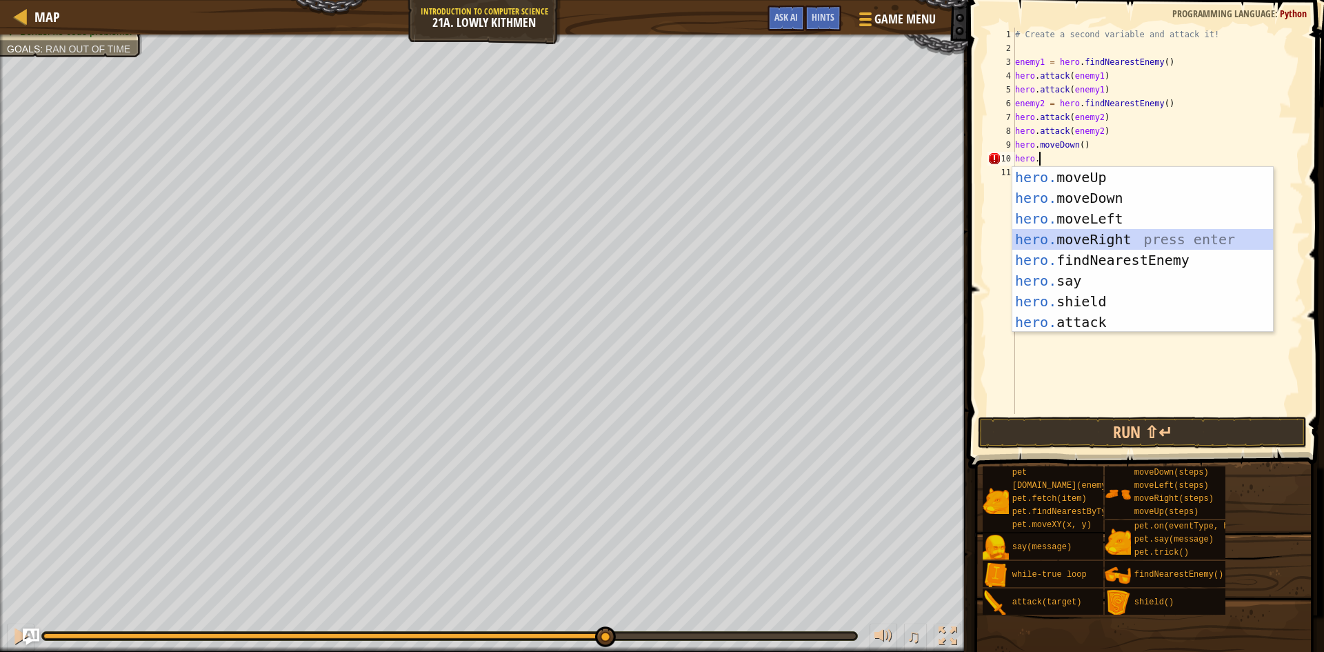
click at [1069, 243] on div "hero. moveUp press enter hero. moveDown press enter hero. moveLeft press enter …" at bounding box center [1142, 270] width 261 height 207
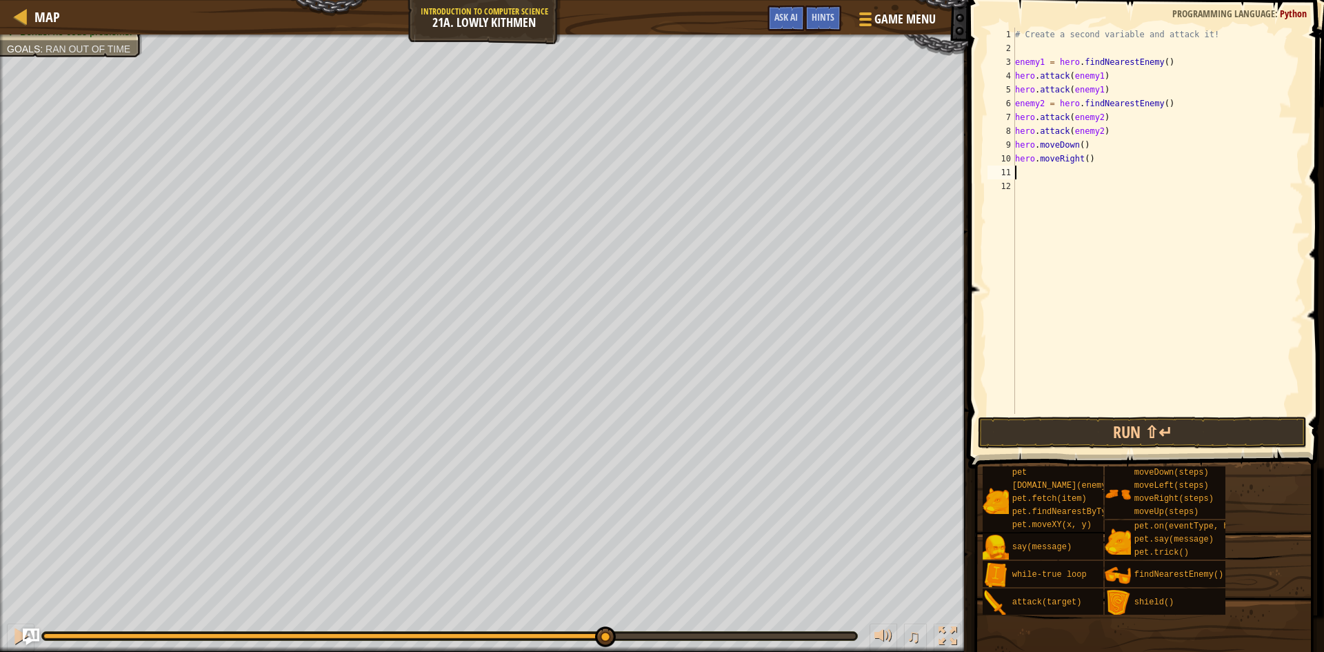
scroll to position [6, 0]
click at [1089, 163] on div "# Create a second variable and attack it! enemy1 = hero . findNearestEnemy ( ) …" at bounding box center [1157, 235] width 291 height 414
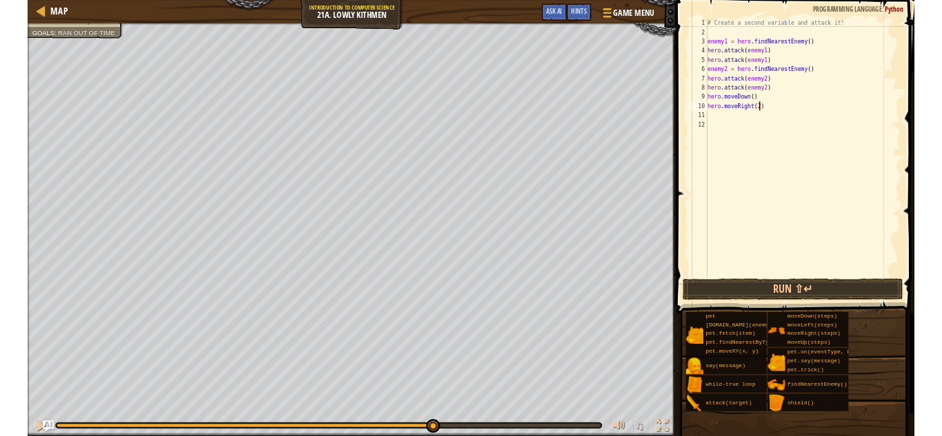
scroll to position [6, 11]
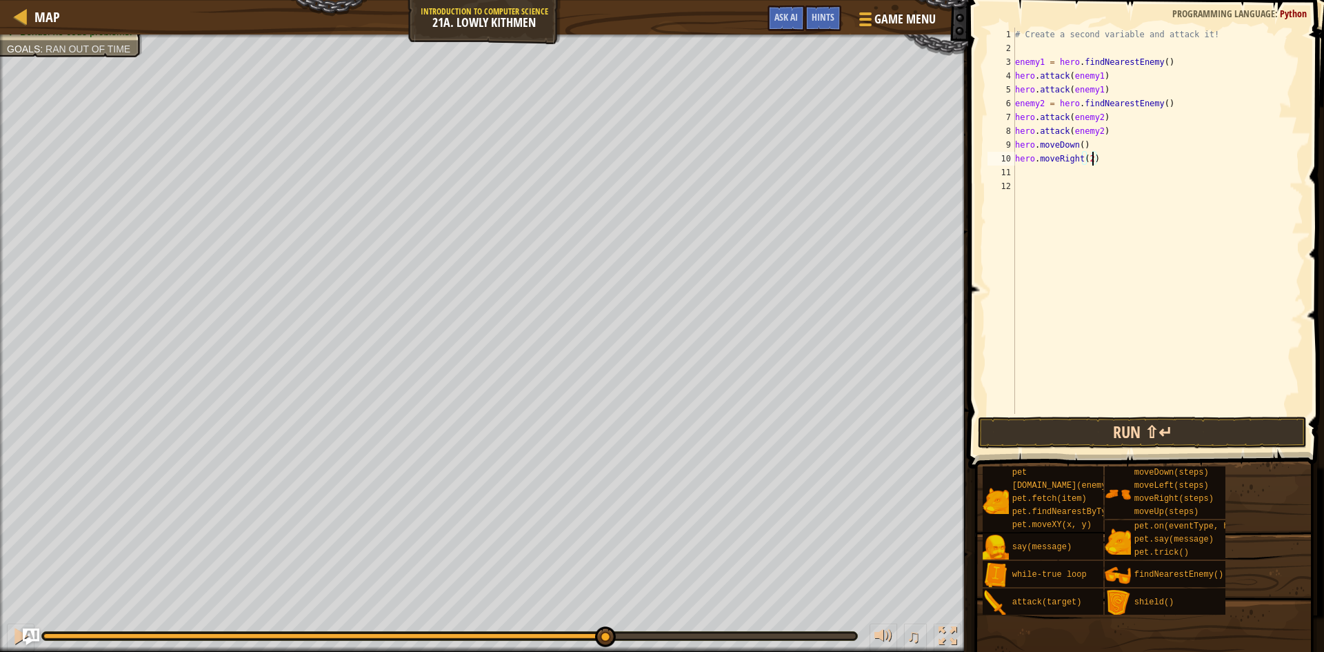
type textarea "hero.moveRight(2)"
click at [1108, 434] on button "Run ⇧↵" at bounding box center [1142, 432] width 329 height 32
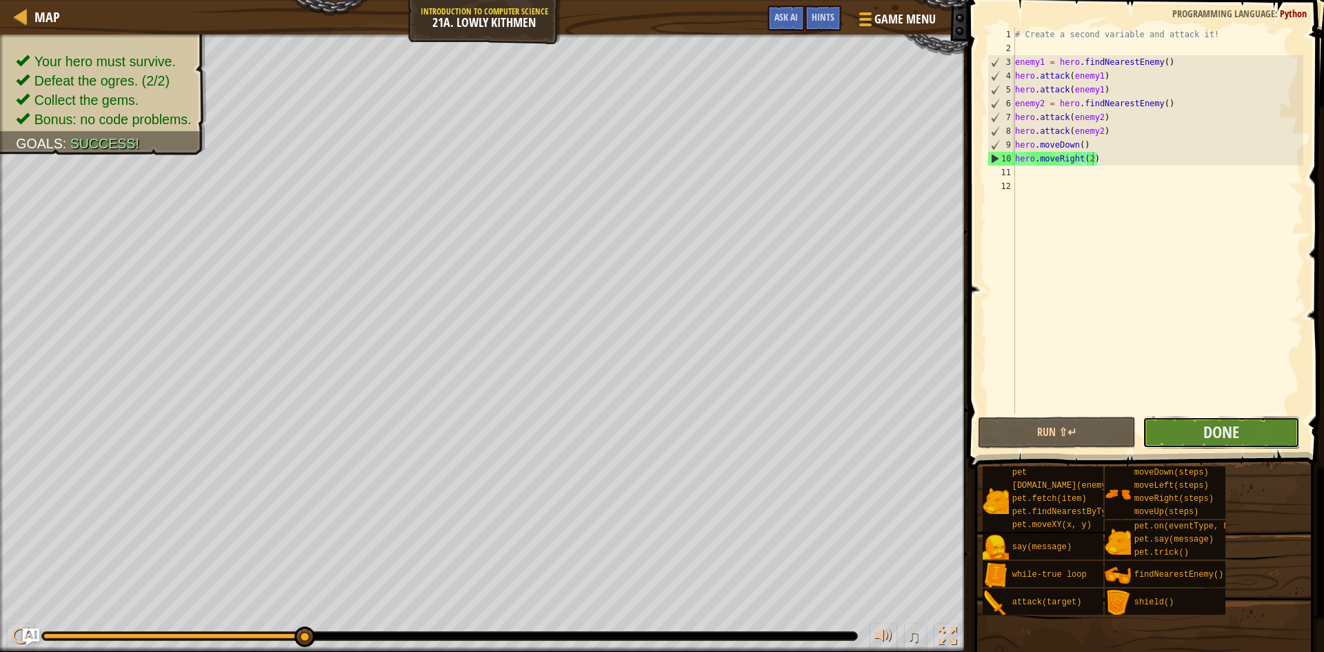
click at [1274, 436] on button "Done" at bounding box center [1222, 432] width 158 height 32
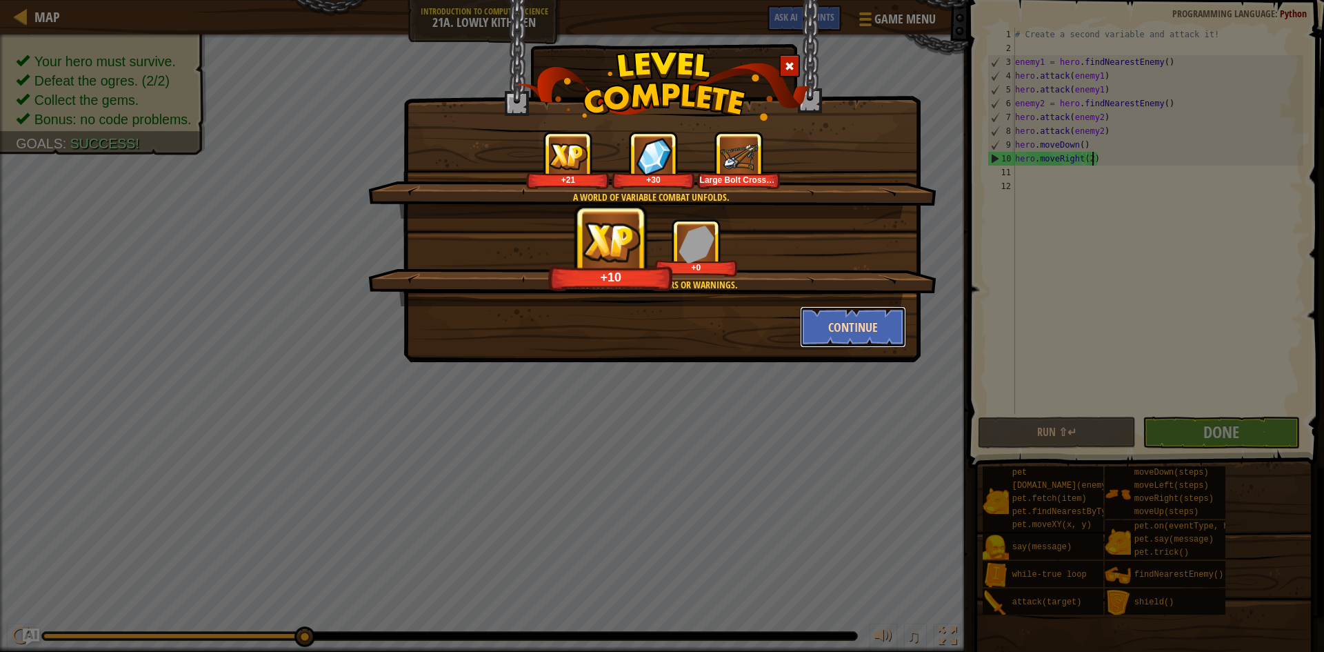
click at [850, 333] on button "Continue" at bounding box center [853, 326] width 107 height 41
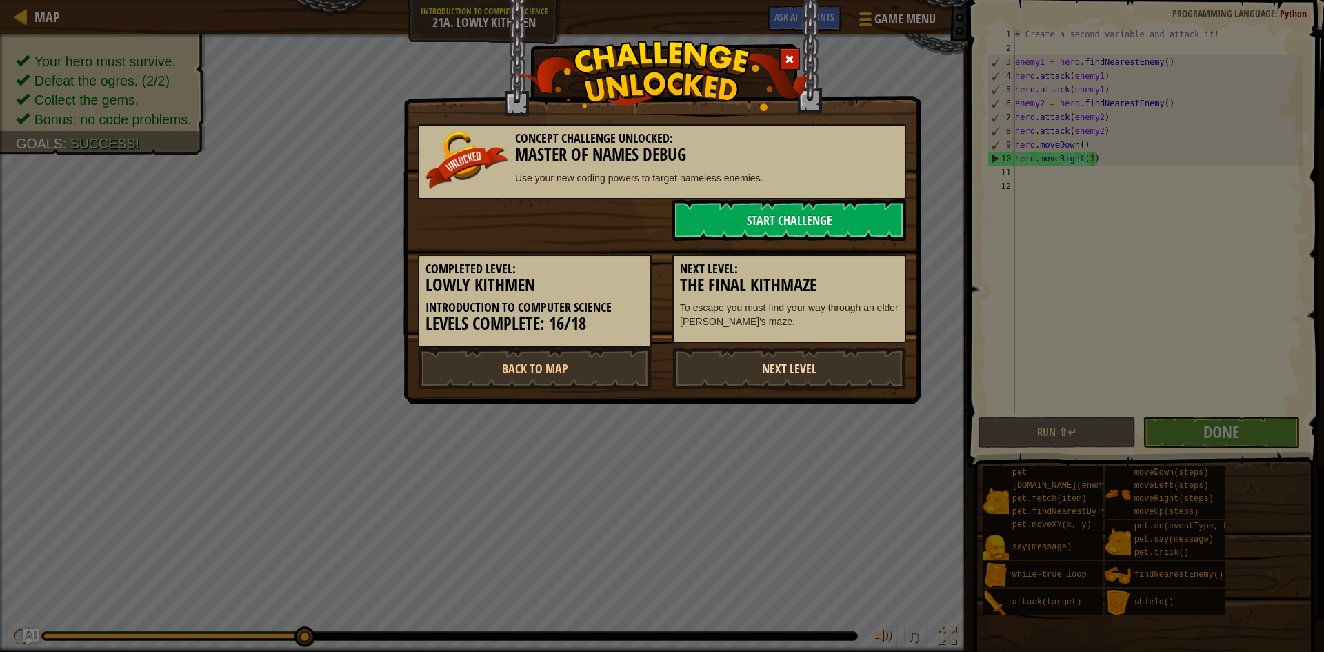
click at [754, 373] on link "Next Level" at bounding box center [789, 368] width 234 height 41
click at [839, 352] on link "Next Level" at bounding box center [789, 368] width 234 height 41
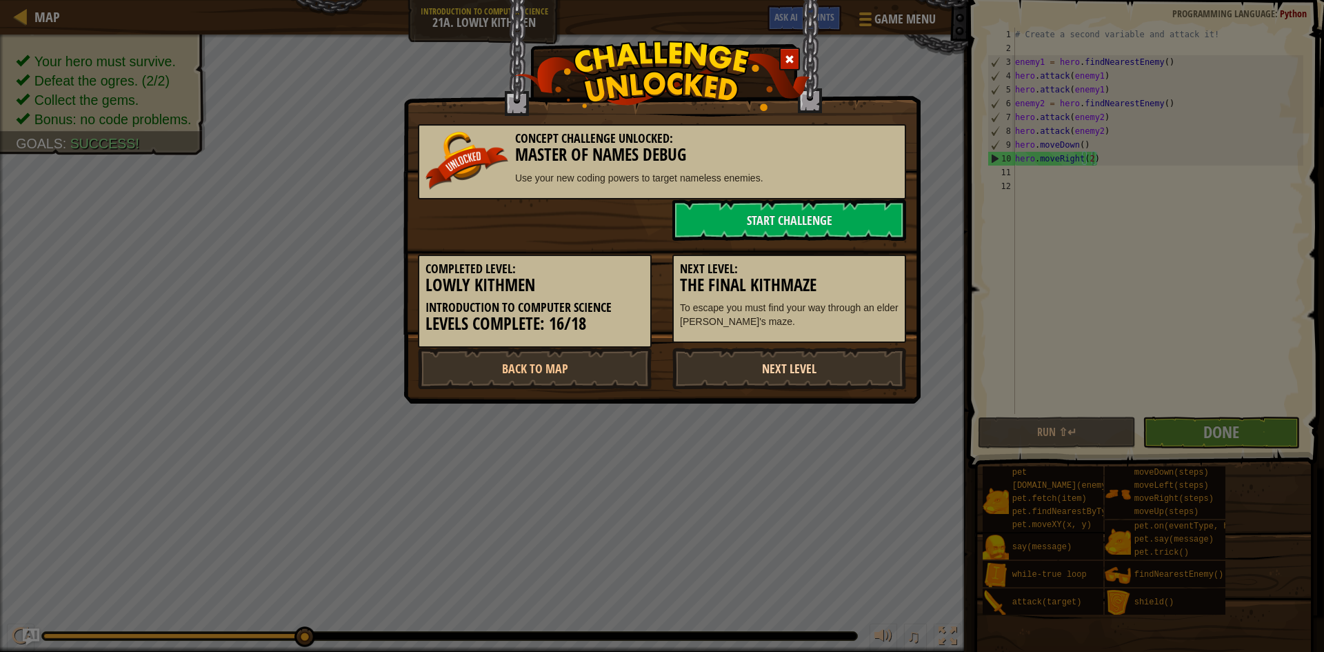
click at [839, 352] on link "Next Level" at bounding box center [789, 368] width 234 height 41
click at [838, 226] on link "Start Challenge" at bounding box center [789, 219] width 234 height 41
